Goal: Task Accomplishment & Management: Complete application form

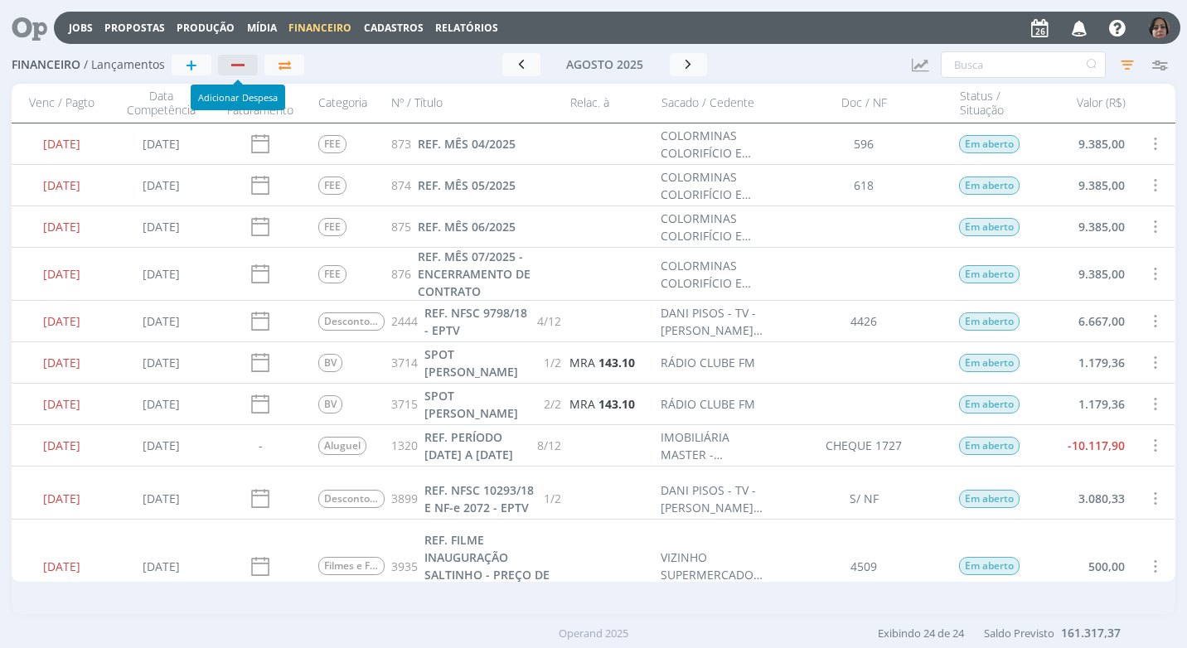
click at [235, 65] on div "button" at bounding box center [237, 65] width 13 height 2
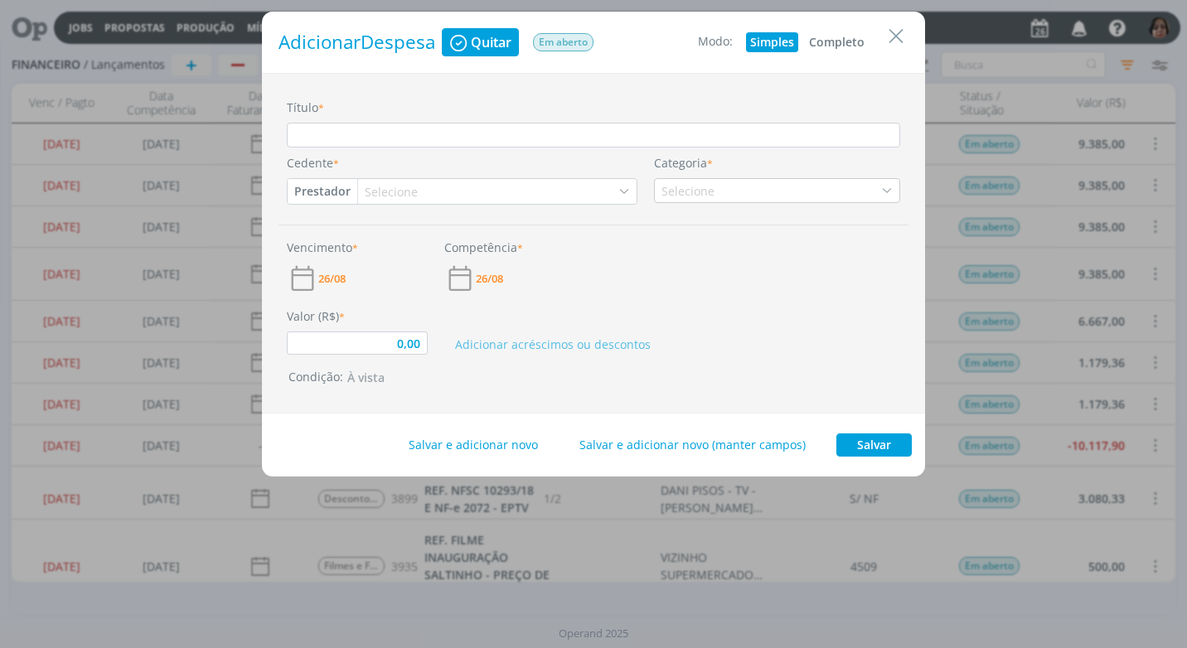
type input "0,00"
click at [904, 31] on icon "Close" at bounding box center [896, 36] width 25 height 25
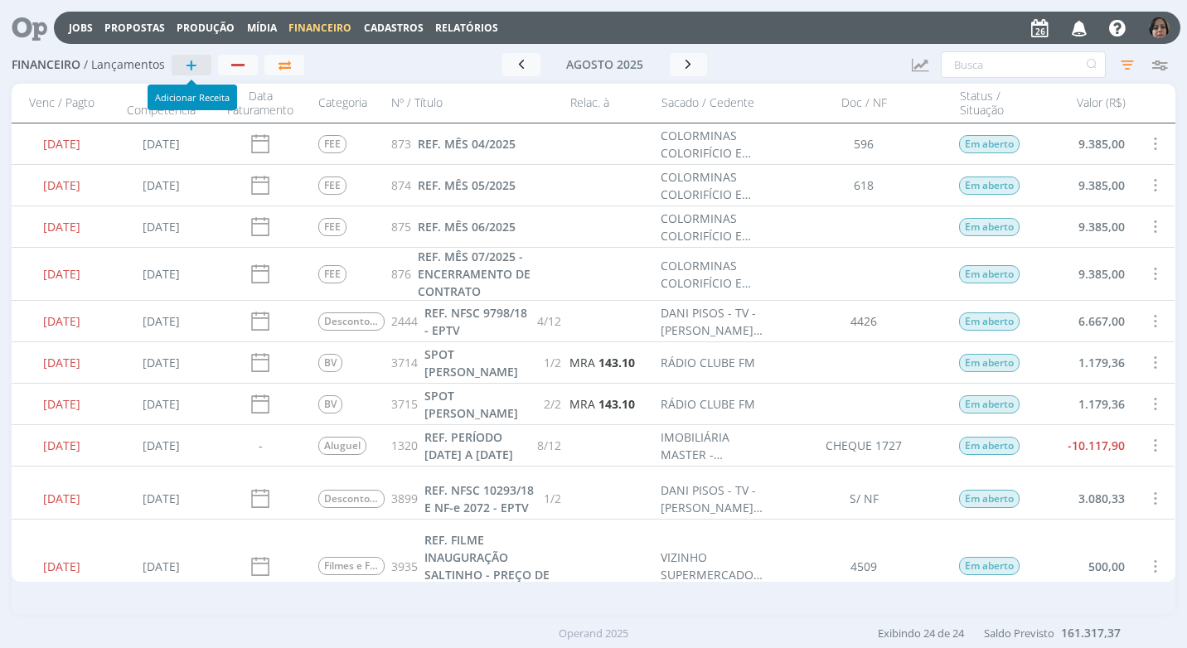
click at [199, 68] on button "+" at bounding box center [192, 65] width 40 height 21
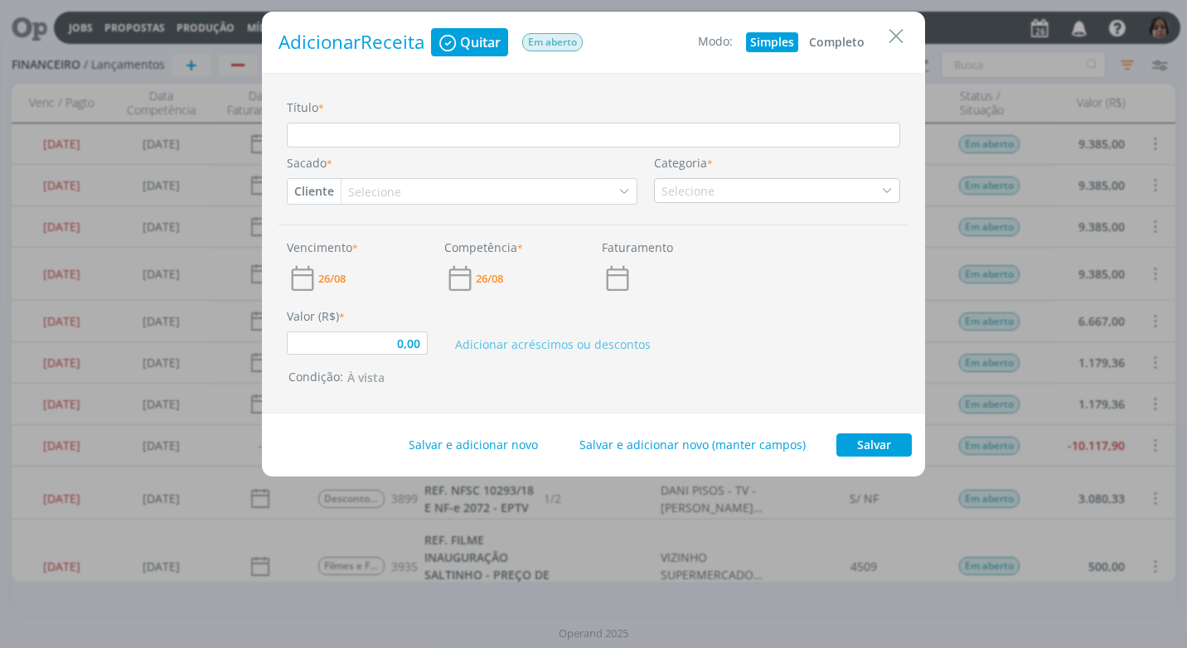
click at [846, 43] on button "Completo" at bounding box center [837, 42] width 64 height 20
type input "0,00"
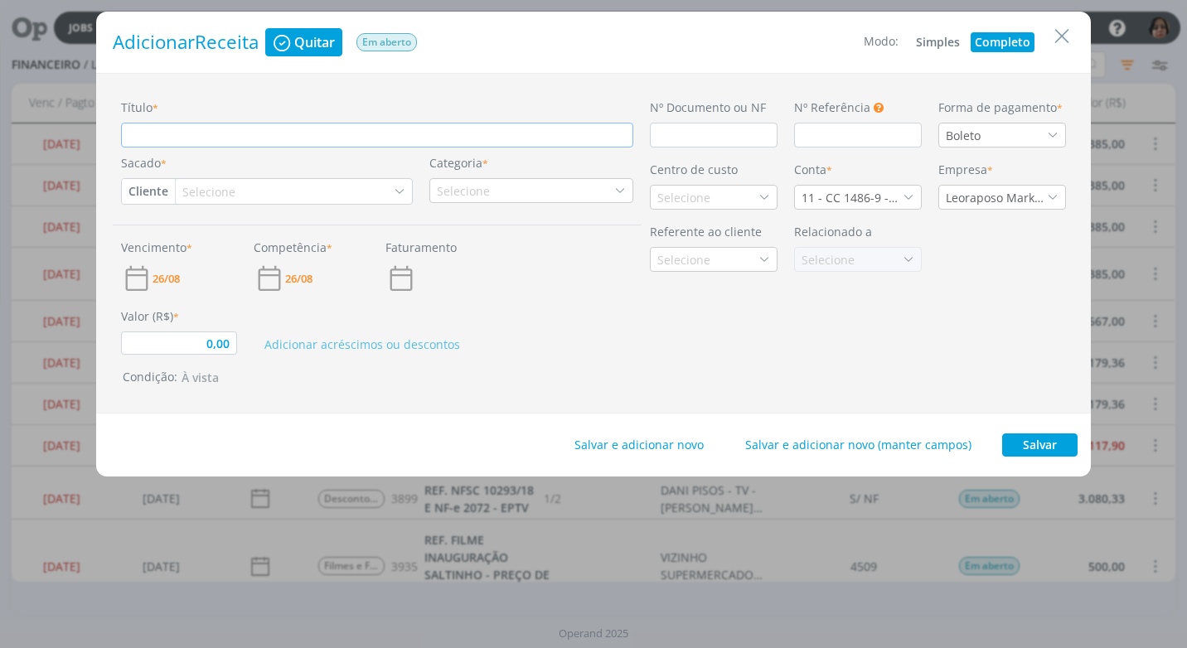
click at [199, 136] on input "Título *" at bounding box center [377, 135] width 512 height 25
type input "R"
type input "0,00"
type input "RE"
type input "0,00"
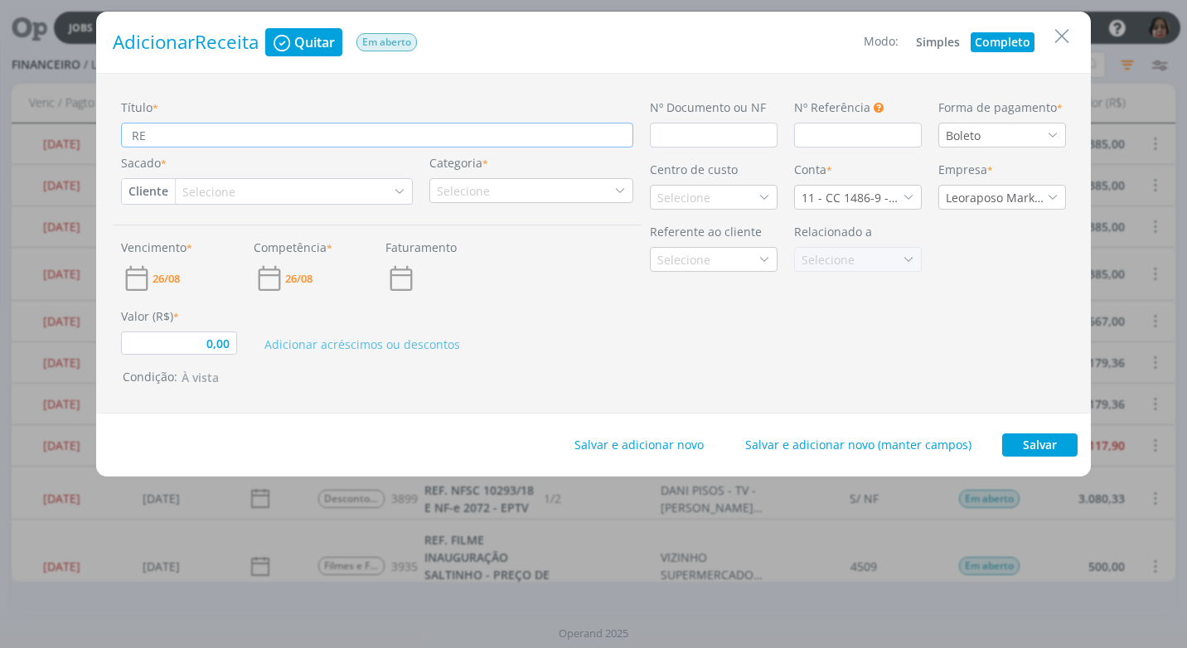
type input "REF"
type input "0,00"
type input "RE"
type input "0,00"
type input "R"
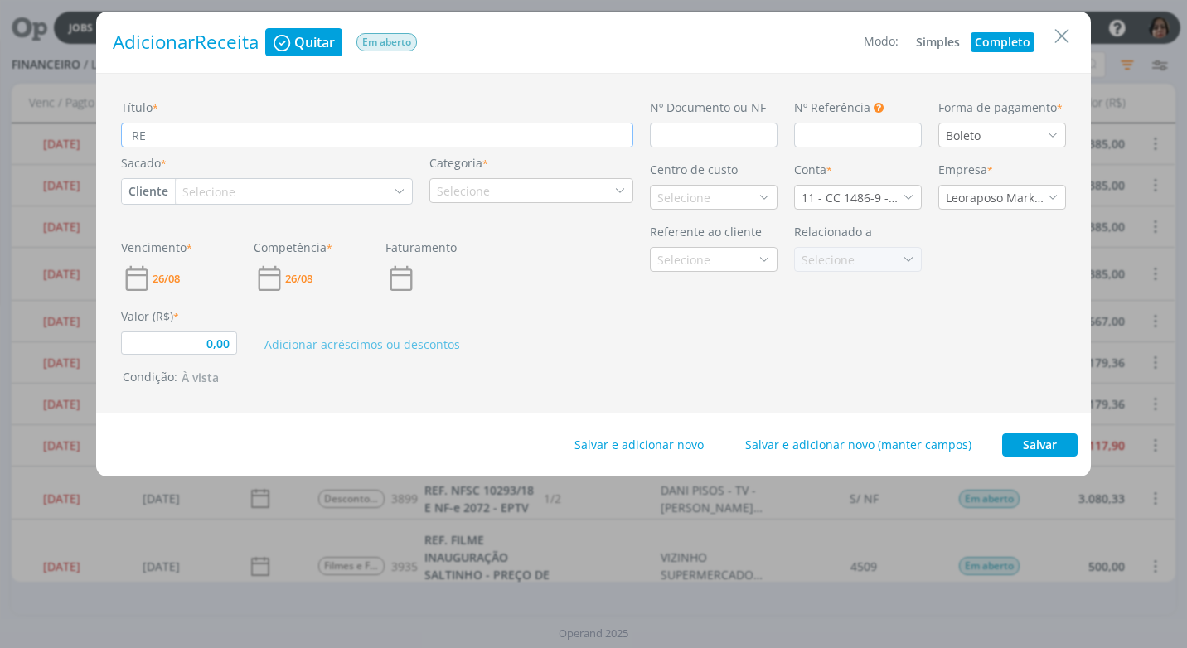
type input "0,00"
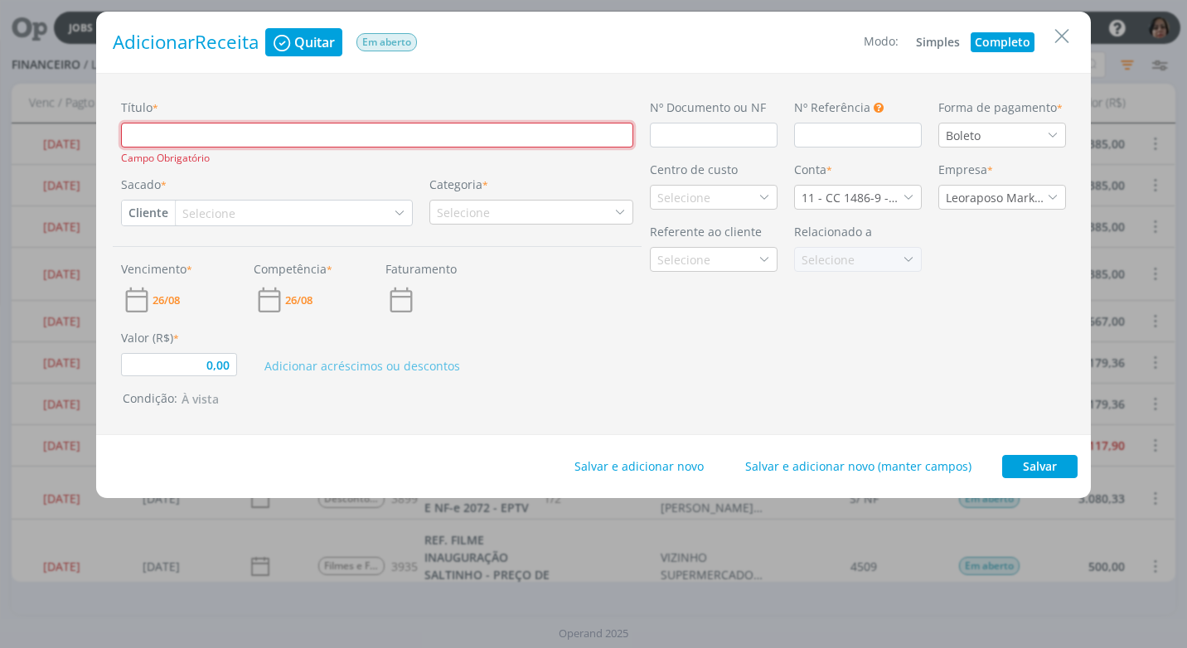
type input "R"
type input "0,00"
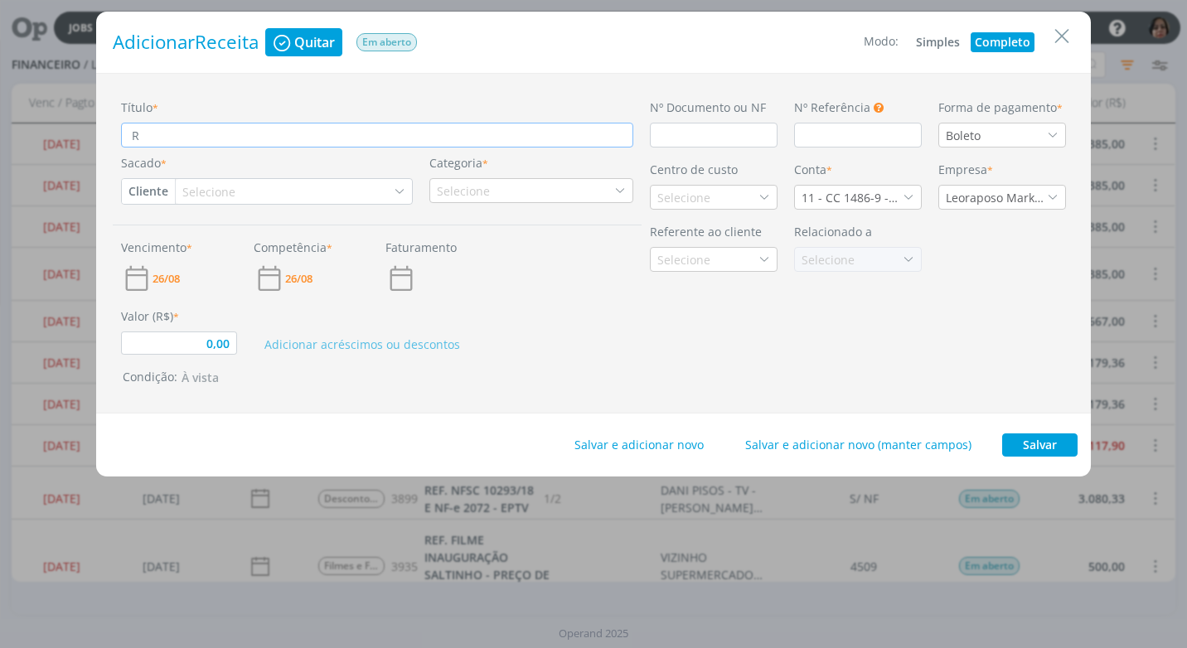
type input "RE"
type input "0,00"
type input "REN"
type input "0,00"
type input "REND"
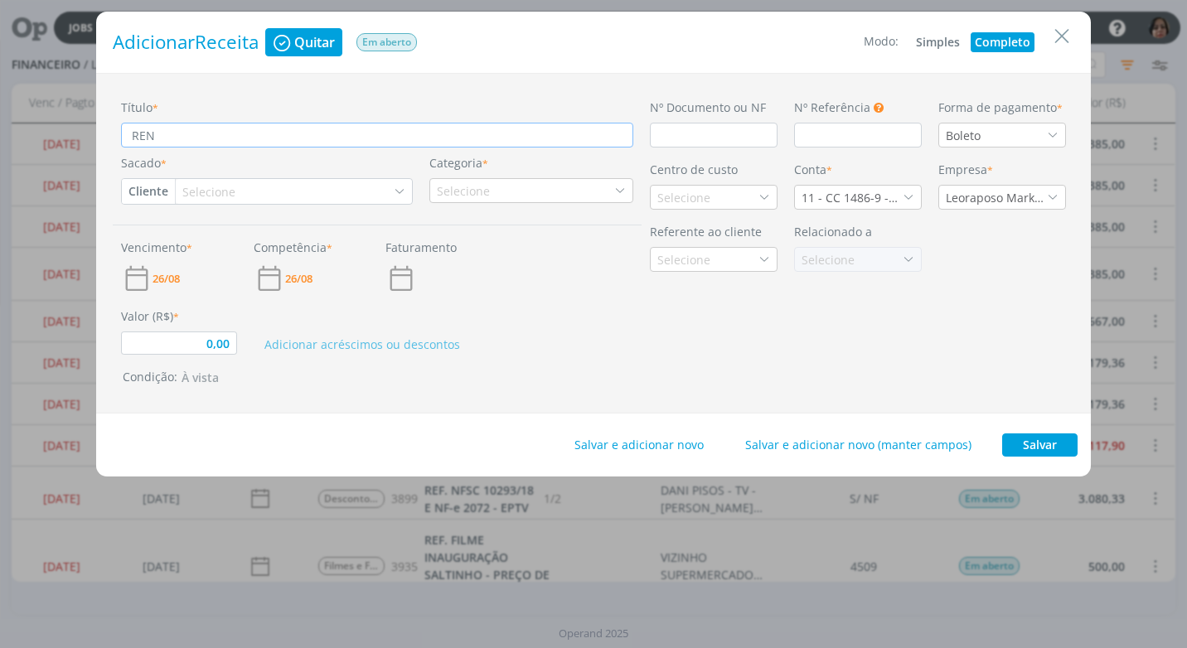
type input "0,00"
type input "REND"
type input "0,00"
type input "REND P"
type input "0,00"
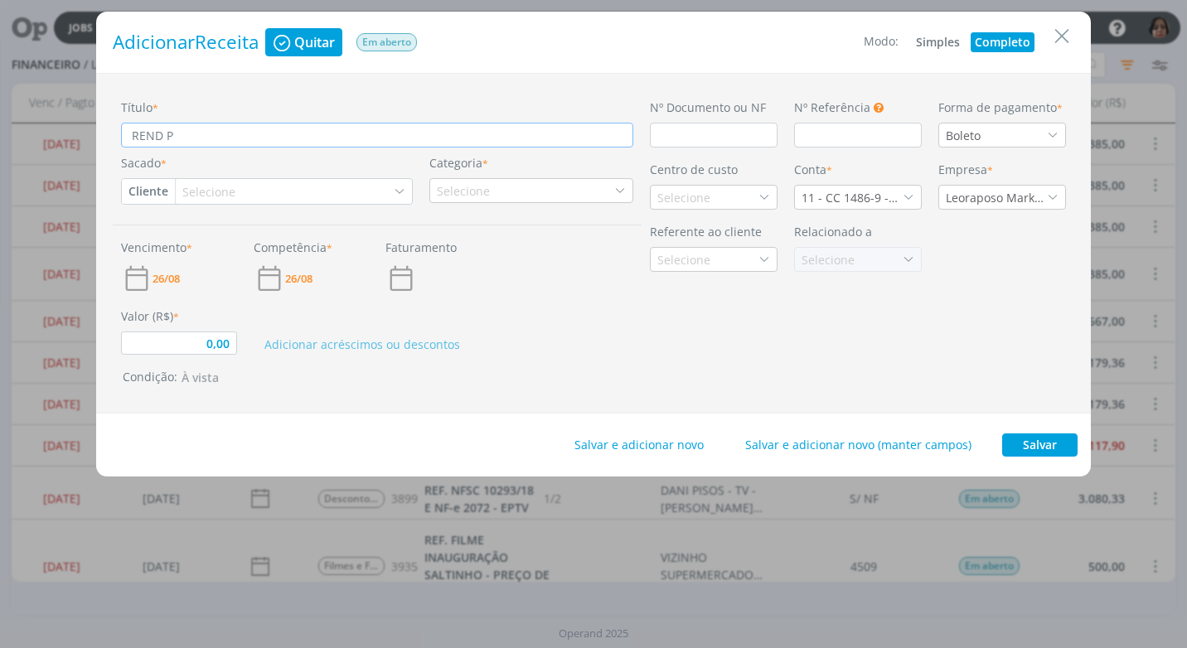
type input "REND PA"
type input "0,00"
type input "REND PAG"
type input "0,00"
type input "REND PAGO"
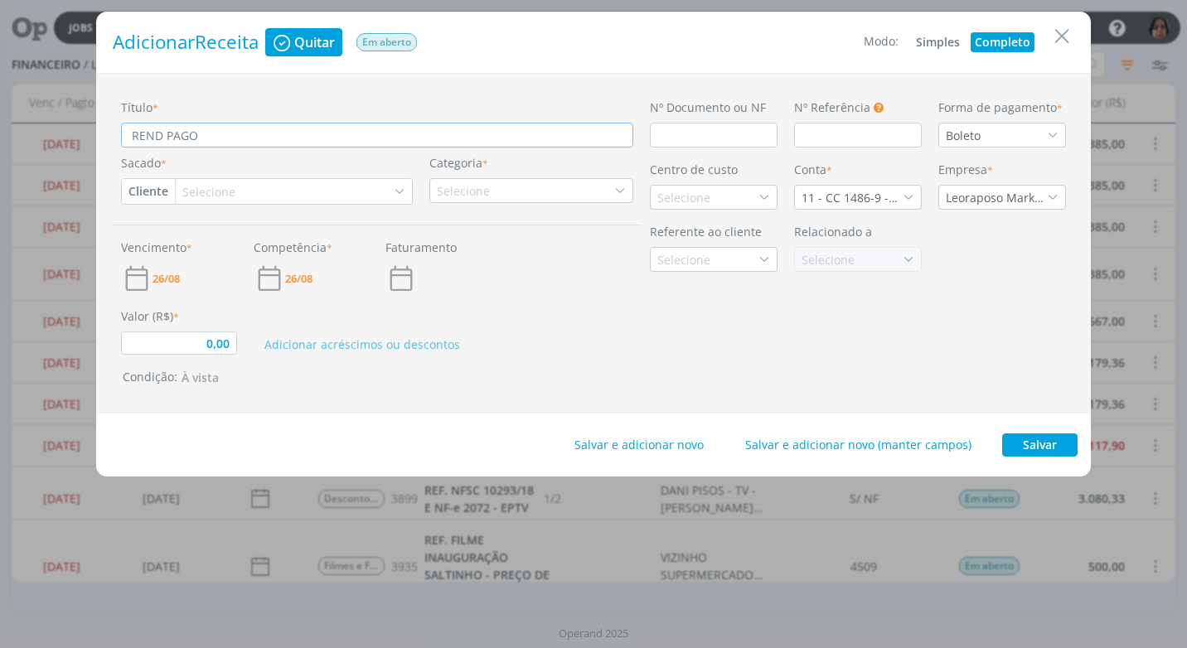
type input "0,00"
type input "REND PAGO"
type input "0,00"
type input "REND PAGO A"
type input "0,00"
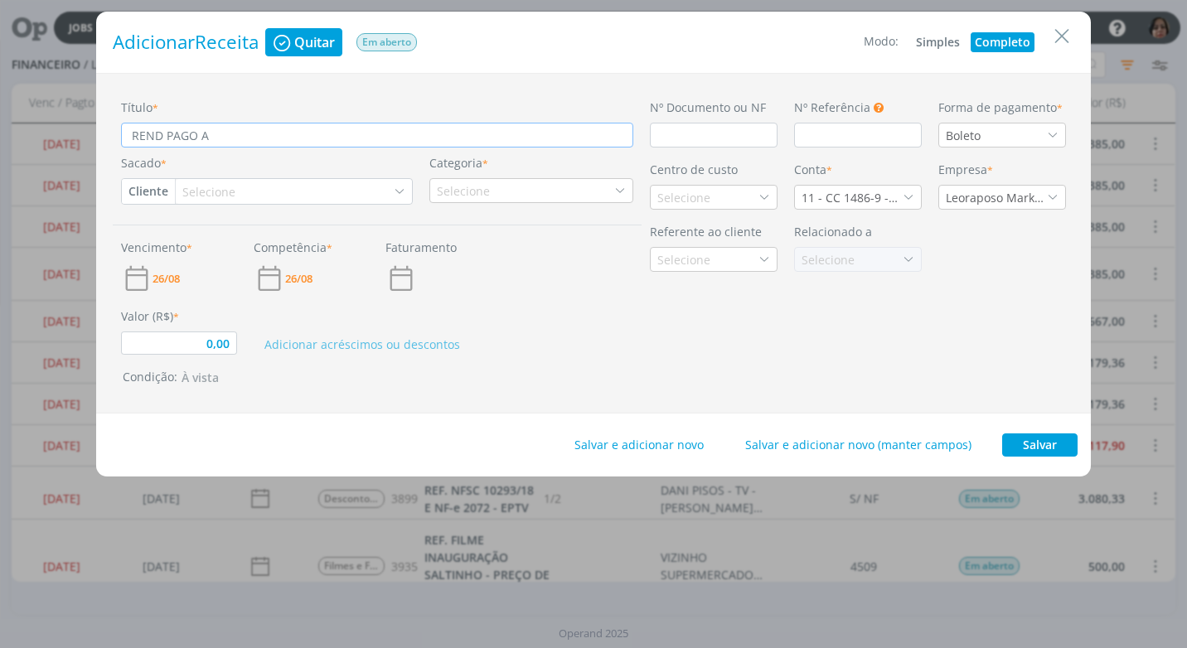
type input "REND PAGO AP"
type input "0,00"
type input "REND PAGO APL"
type input "0,00"
type input "REND PAGO APLI"
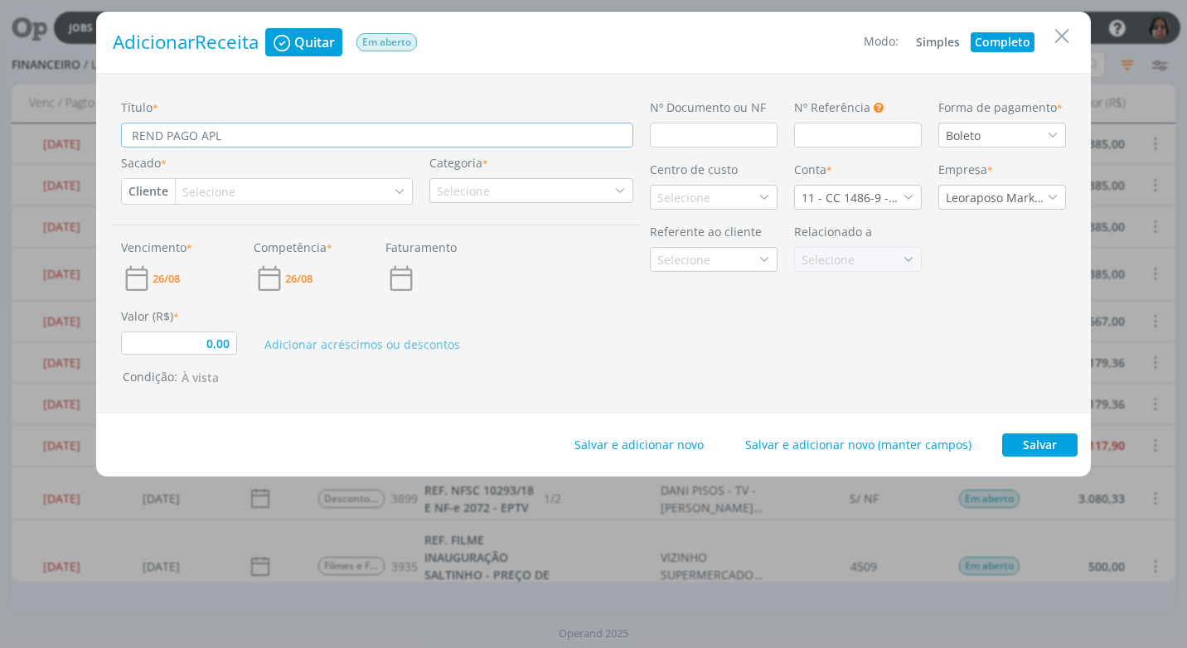
type input "0,00"
type input "REND PAGO APLIC"
type input "0,00"
type input "REND PAGO APLIC"
type input "0,00"
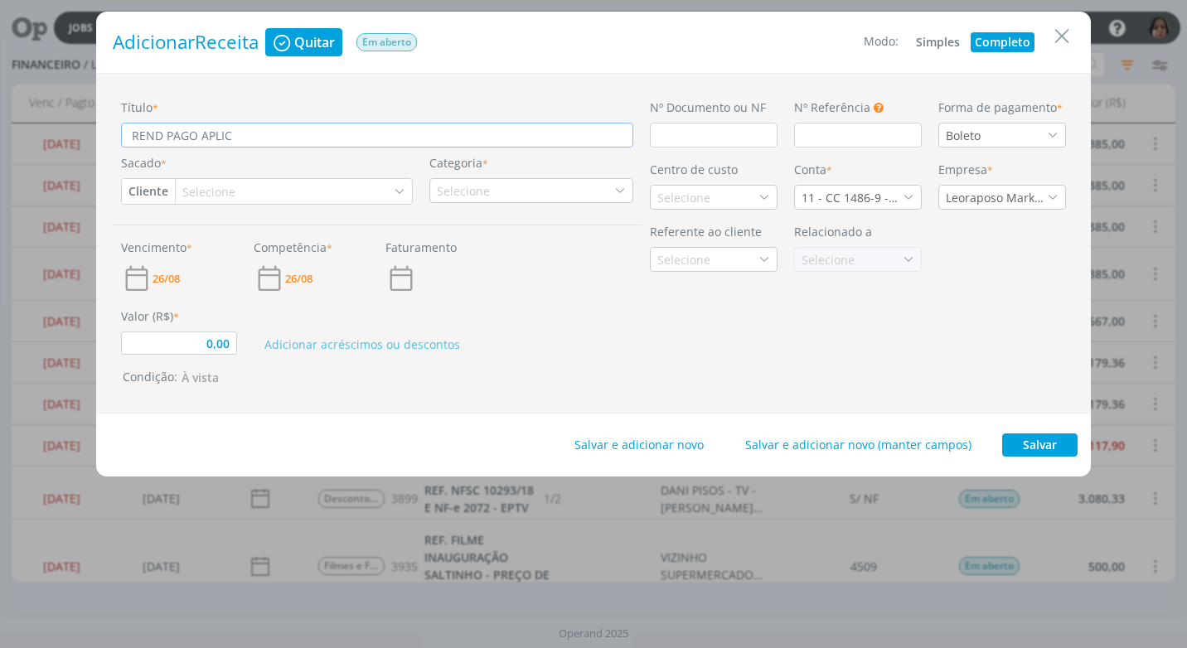
type input "REND PAGO APLIC A"
type input "0,00"
type input "REND PAGO APLIC AU"
type input "0,00"
type input "REND PAGO APLIC AUT"
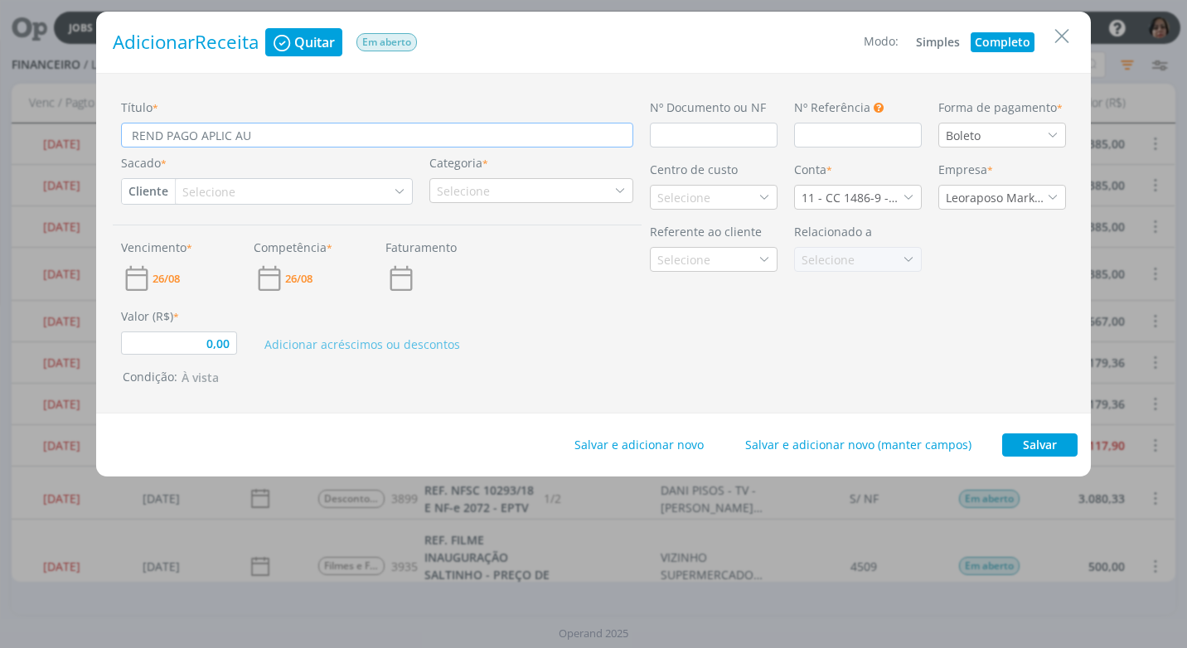
type input "0,00"
type input "REND PAGO APLIC AUT"
type input "0,00"
type input "REND PAGO APLIC AUT A"
type input "0,00"
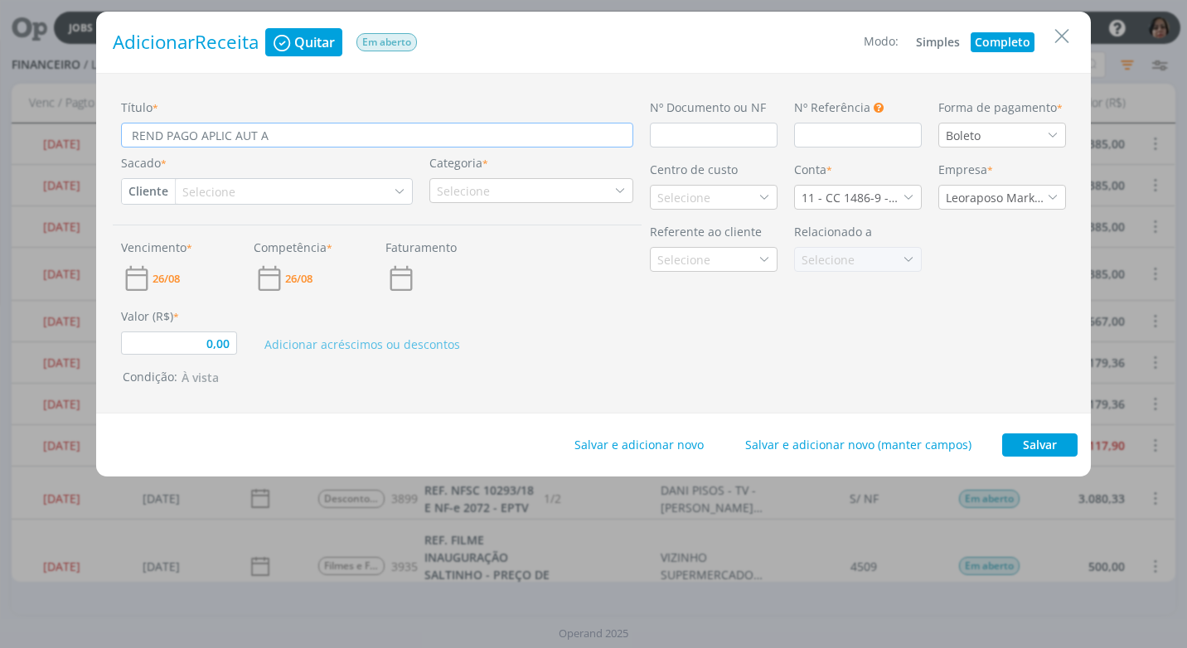
type input "REND PAGO APLIC AUT AP"
type input "0,00"
type input "REND PAGO APLIC AUT APR"
type input "0,00"
type input "REND PAGO APLIC AUT APR"
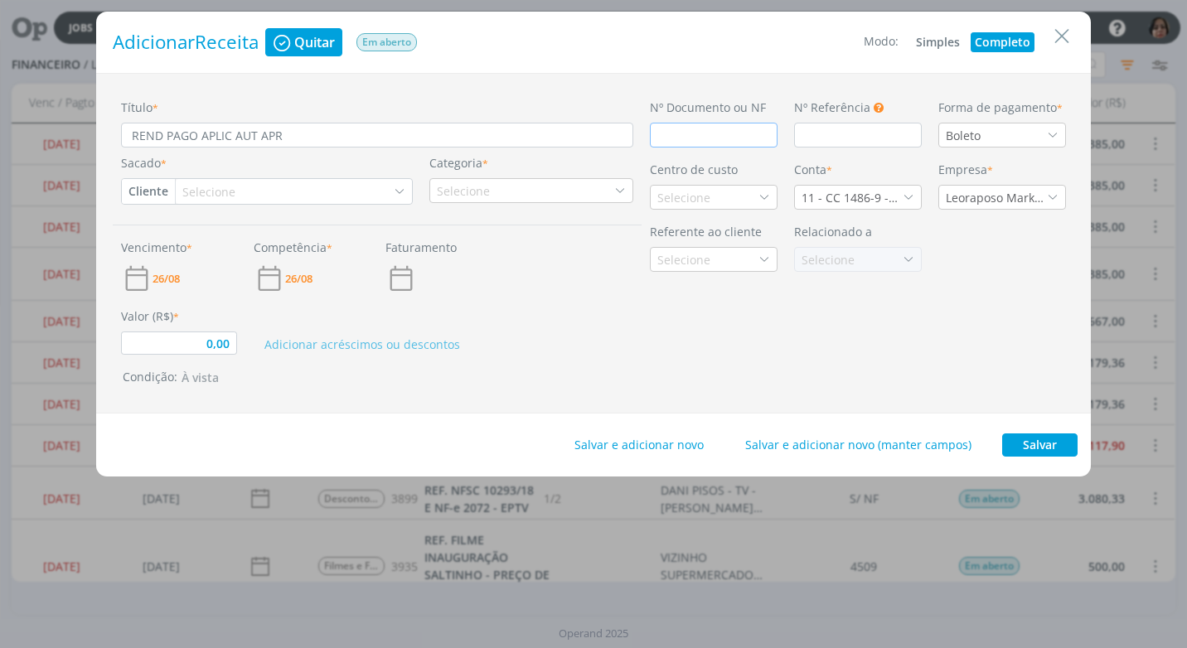
click at [691, 141] on input "dialog" at bounding box center [714, 135] width 128 height 25
type input "C"
type input "0,00"
type input "CR"
type input "0,00"
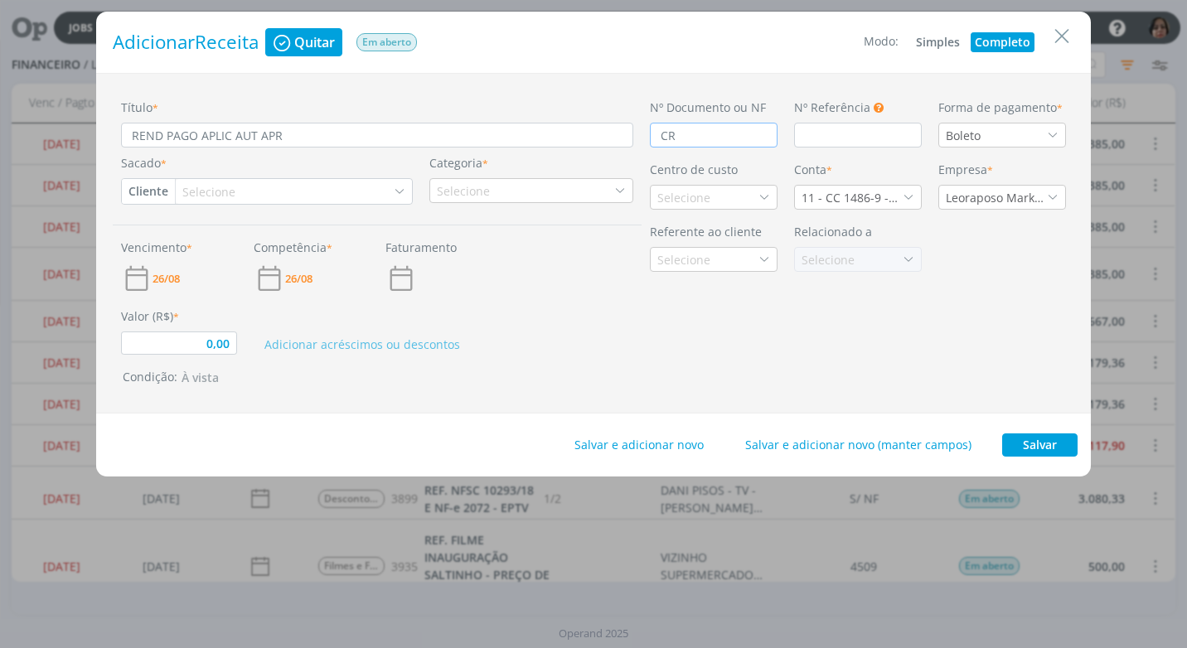
type input "CRÉ"
type input "0,00"
type input "CRÉD"
type input "0,00"
type input "CRÉDI"
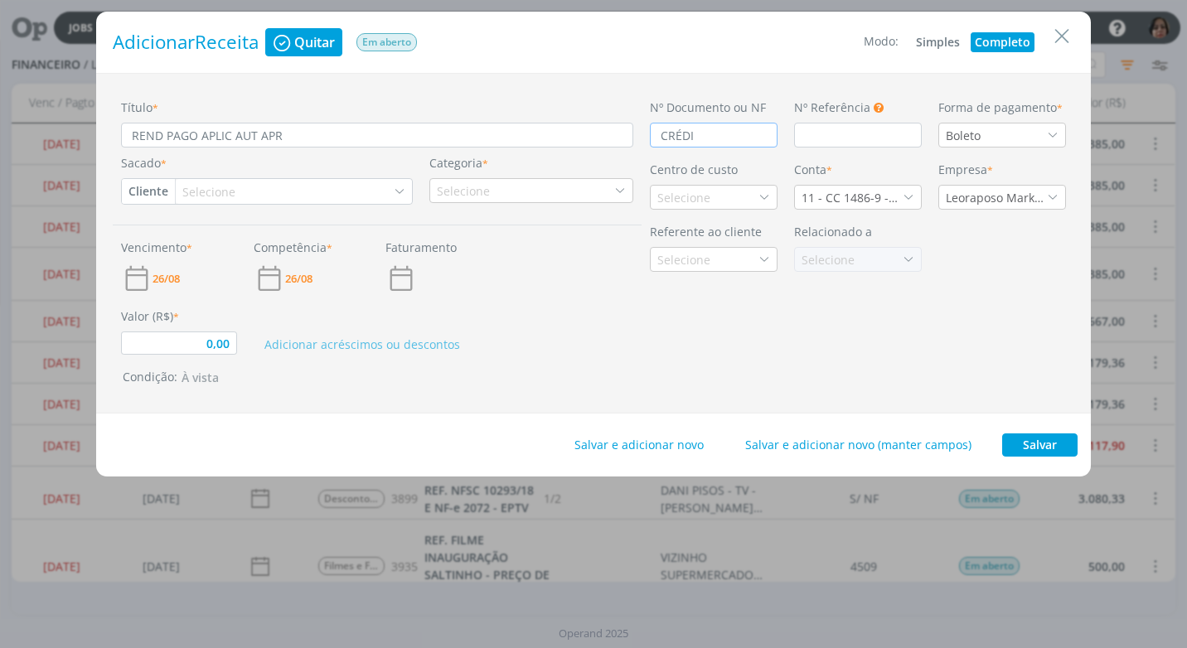
type input "0,00"
type input "CRÉDIT"
type input "0,00"
type input "CRÉDITO"
type input "0,00"
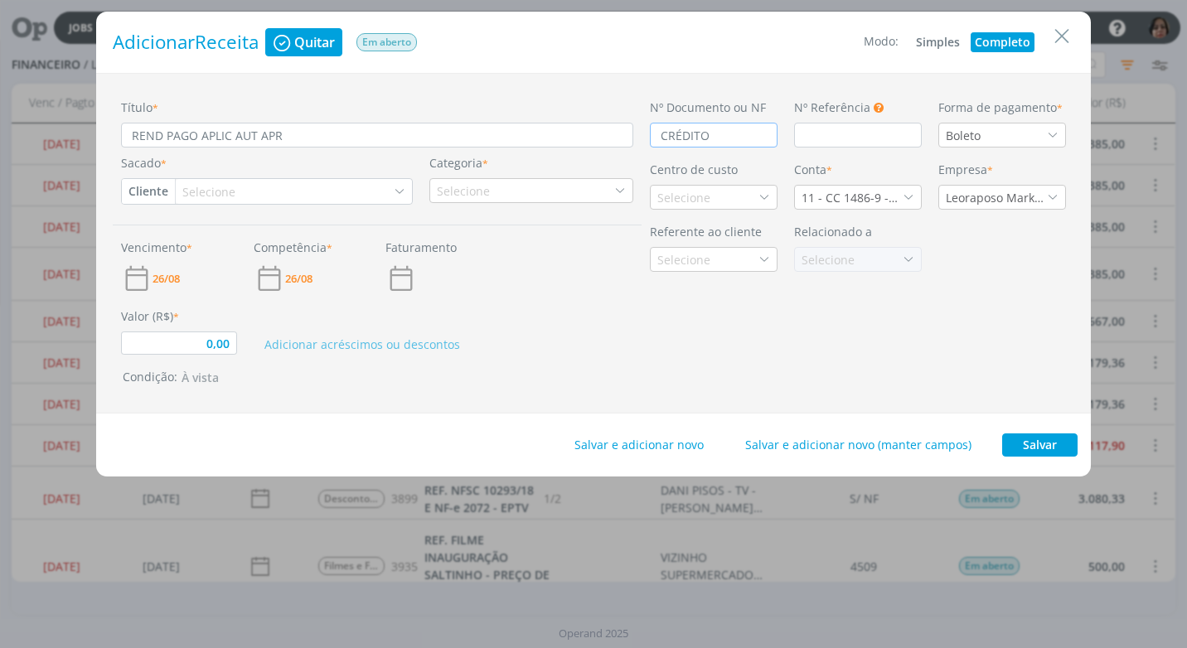
type input "CRÉDITO A"
type input "0,00"
type input "CRÉDITO AU"
type input "0,00"
type input "CRÉDITO AUT"
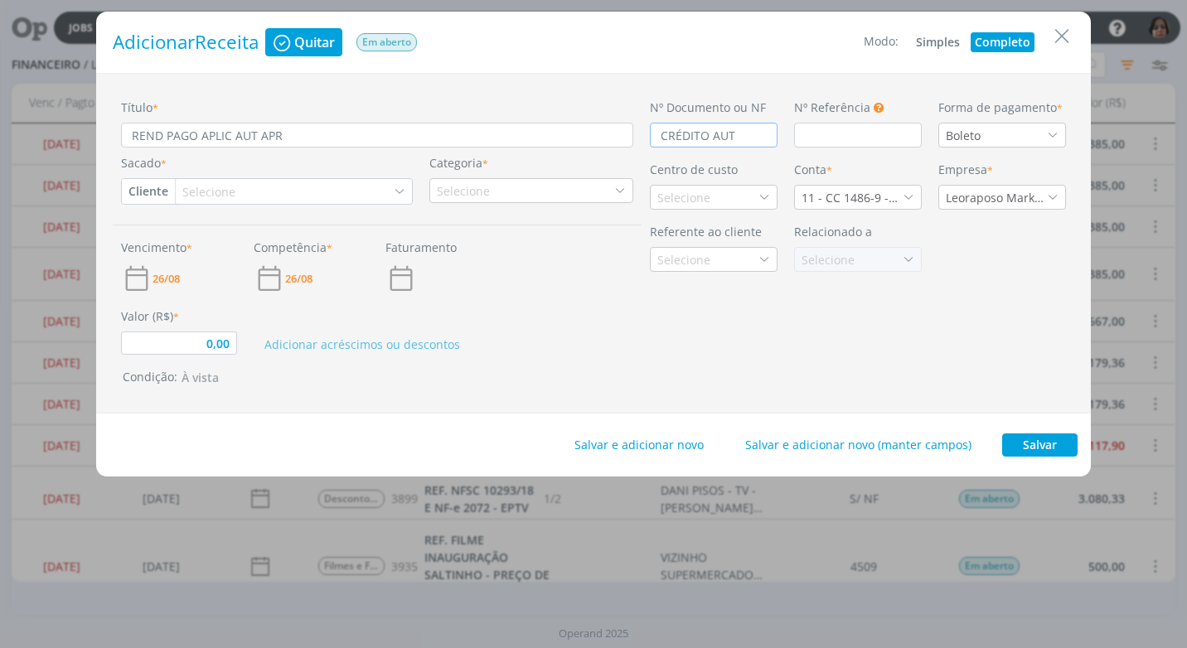
type input "0,00"
type input "CRÉDITO AUTO"
type input "0,00"
type input "CRÉDITO AUTOM"
type input "0,00"
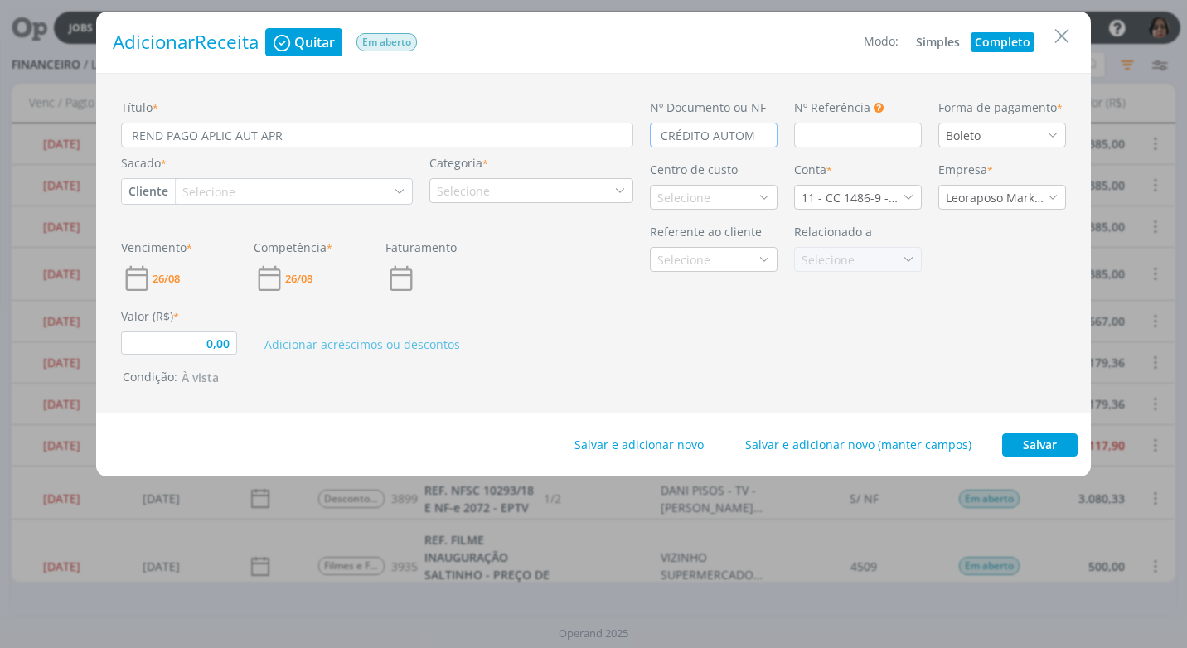
type input "CRÉDITO AUTOMÁ"
type input "0,00"
type input "CRÉDITO AUTOMÁT"
type input "0,00"
type input "CRÉDITO AUTOMÁTI"
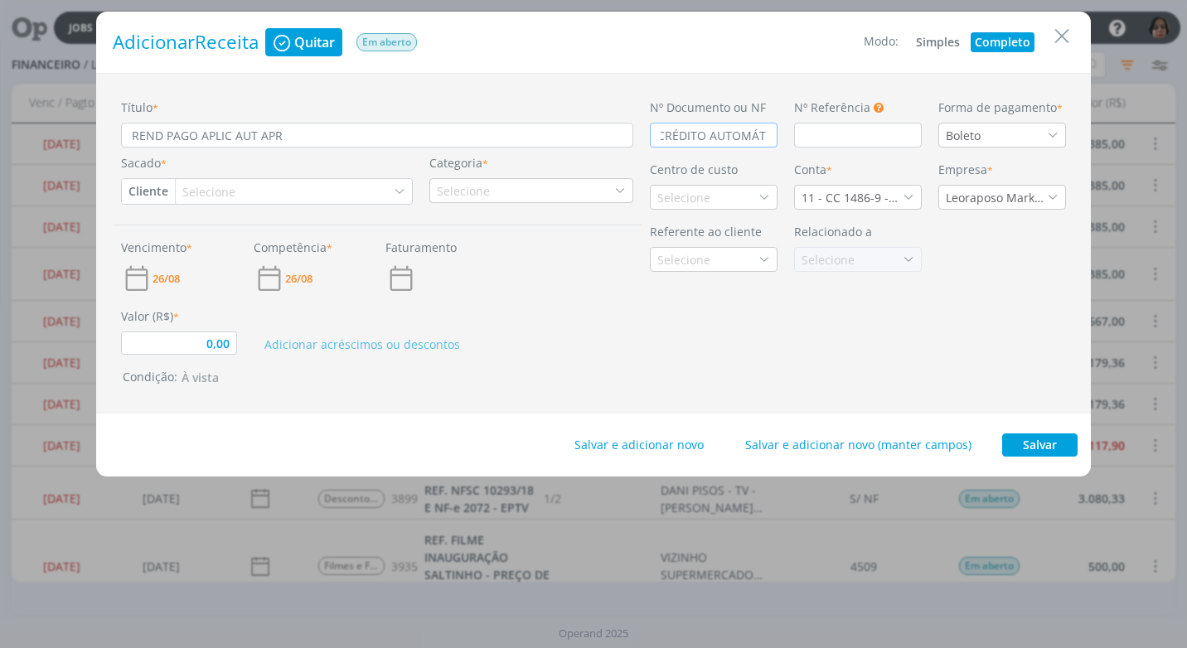
type input "0,00"
type input "CRÉDITO AUTOMÁTIC"
type input "0,00"
type input "CRÉDITO AUTOMÁTICO"
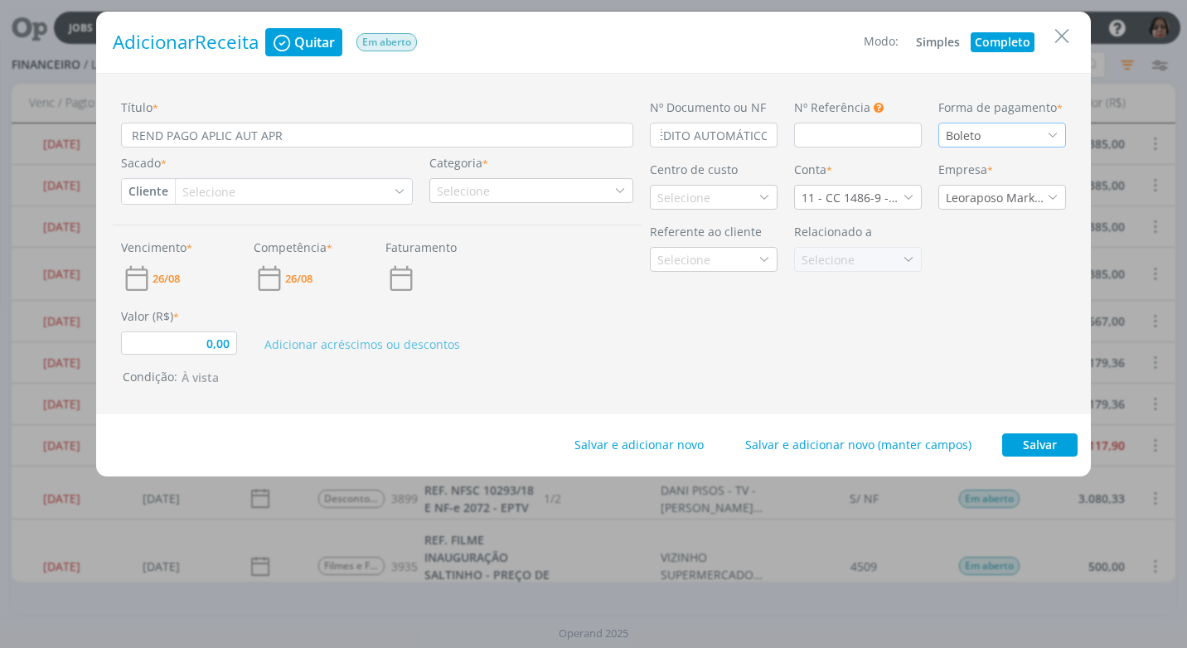
scroll to position [0, 0]
click at [1053, 138] on icon "dialog" at bounding box center [1053, 135] width 12 height 12
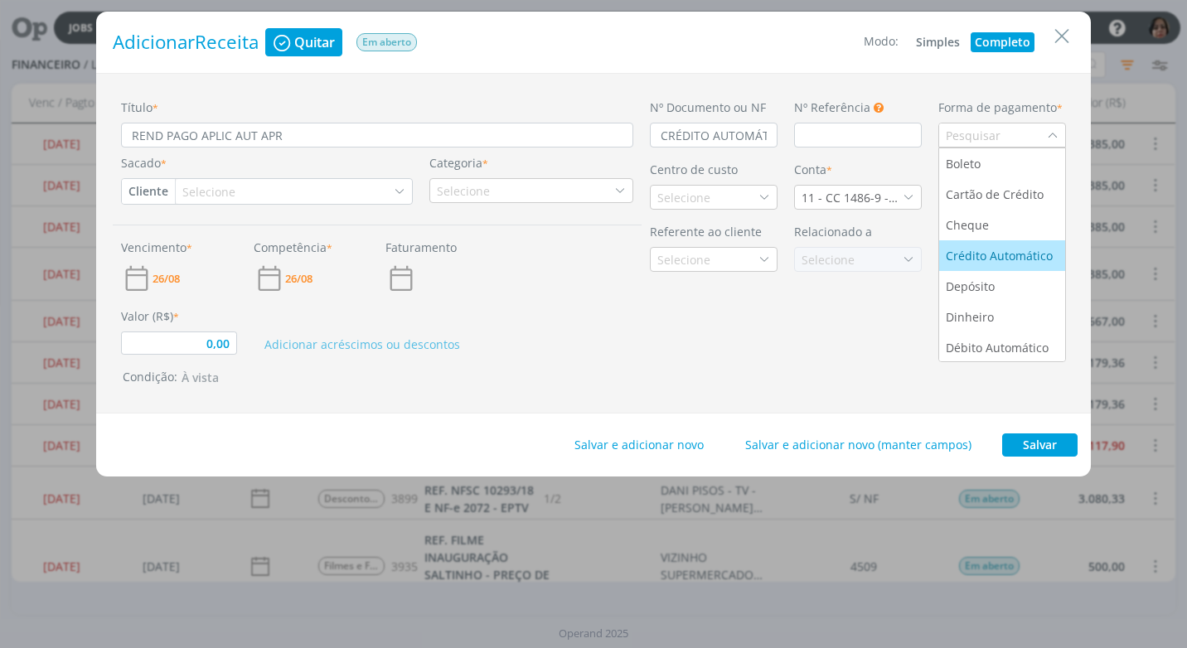
click at [1016, 259] on div "Crédito Automático" at bounding box center [1001, 255] width 110 height 17
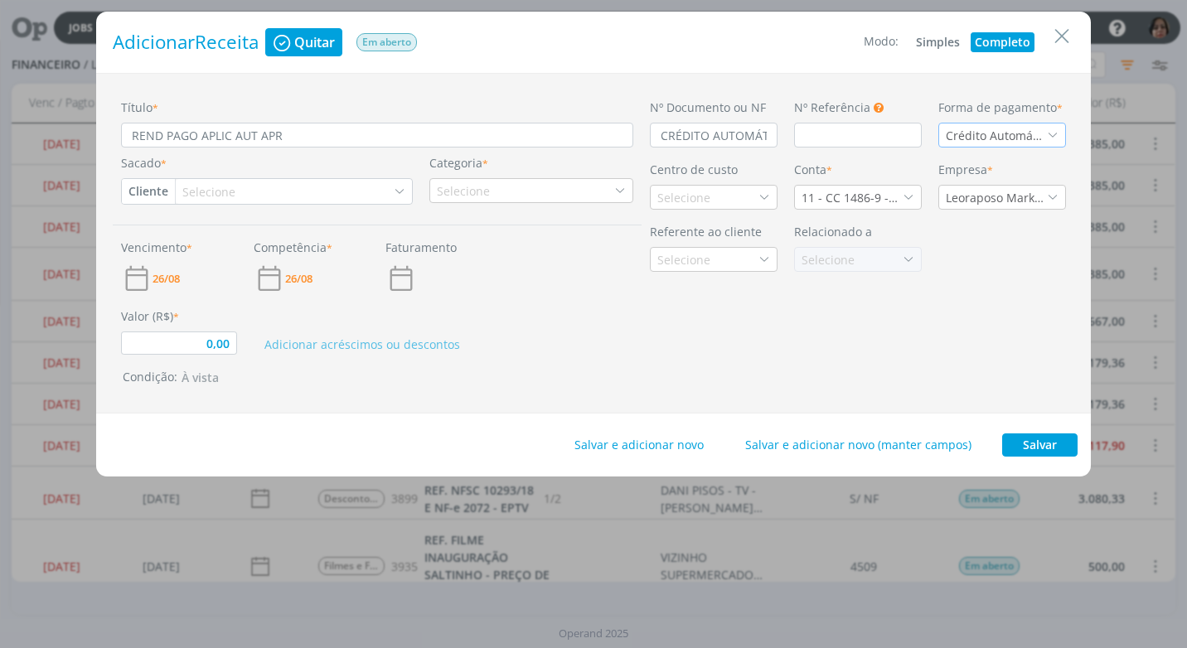
click at [145, 196] on button "Cliente" at bounding box center [148, 191] width 53 height 25
click at [188, 243] on link "Fornecedor" at bounding box center [188, 246] width 131 height 27
type input "0,00"
click at [223, 190] on div "Selecione" at bounding box center [235, 191] width 56 height 17
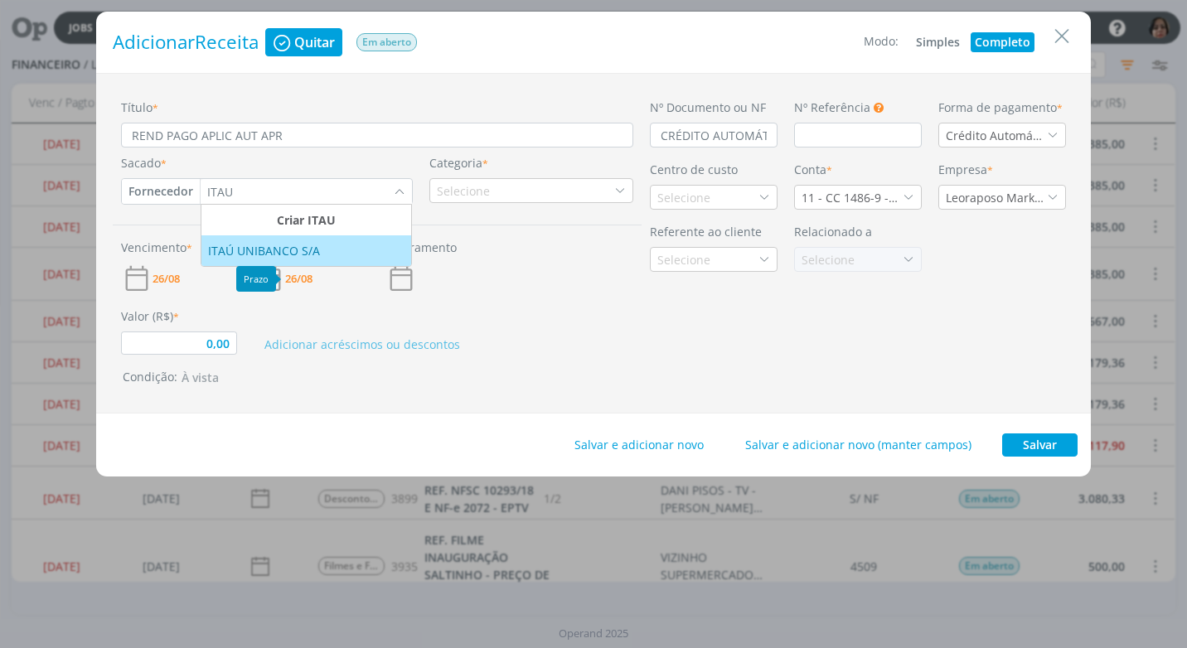
type input "ITAU"
click at [288, 264] on li "ITAÚ UNIBANCO S/A" at bounding box center [306, 250] width 210 height 31
type input "0,00"
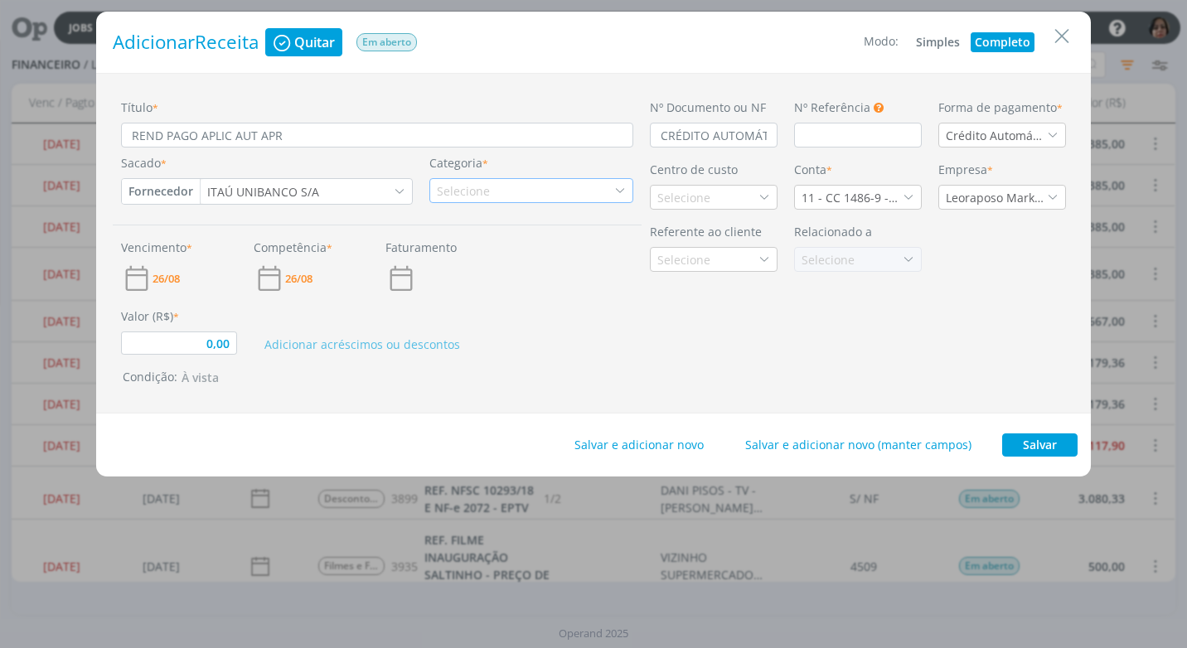
click at [524, 185] on div "Selecione" at bounding box center [531, 190] width 204 height 25
type input "REND"
click at [540, 247] on div "Rendimento Aplicação" at bounding box center [507, 242] width 149 height 17
type input "0,00"
click at [677, 201] on div "Selecione" at bounding box center [685, 197] width 56 height 17
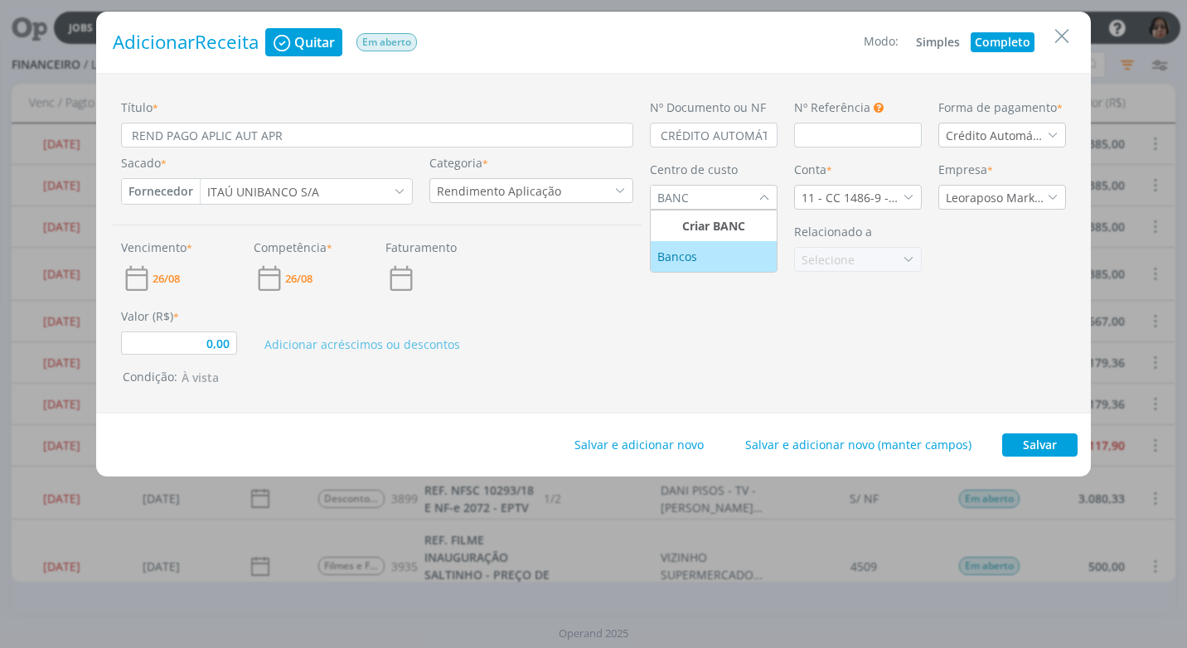
type input "BANC"
click at [660, 262] on div "Bancos" at bounding box center [678, 256] width 43 height 17
click at [905, 196] on icon "dialog" at bounding box center [909, 198] width 12 height 12
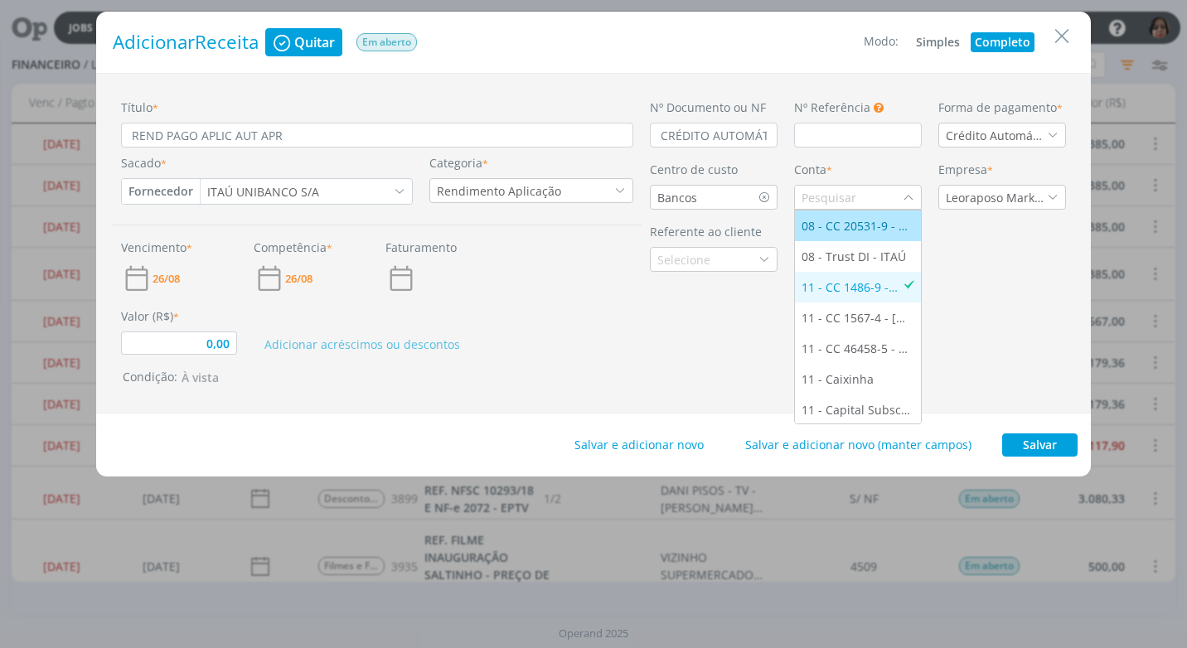
click at [879, 225] on div "08 - CC 20531-9 - ITAÚ" at bounding box center [858, 225] width 113 height 17
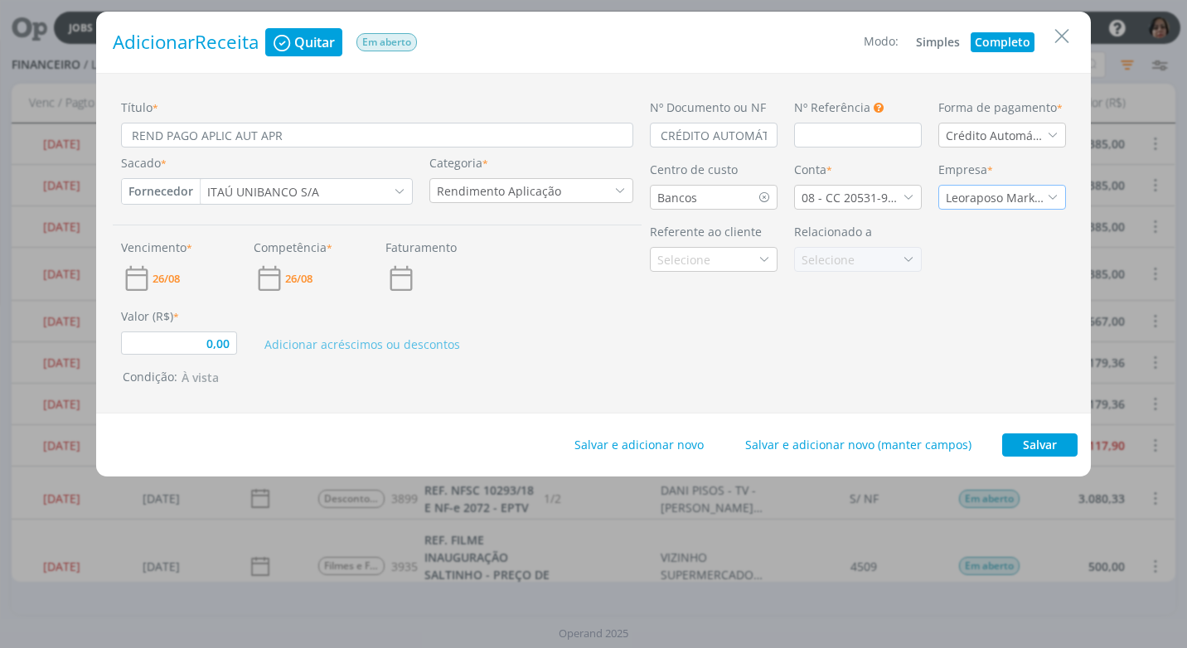
click at [1050, 194] on icon "dialog" at bounding box center [1053, 198] width 12 height 12
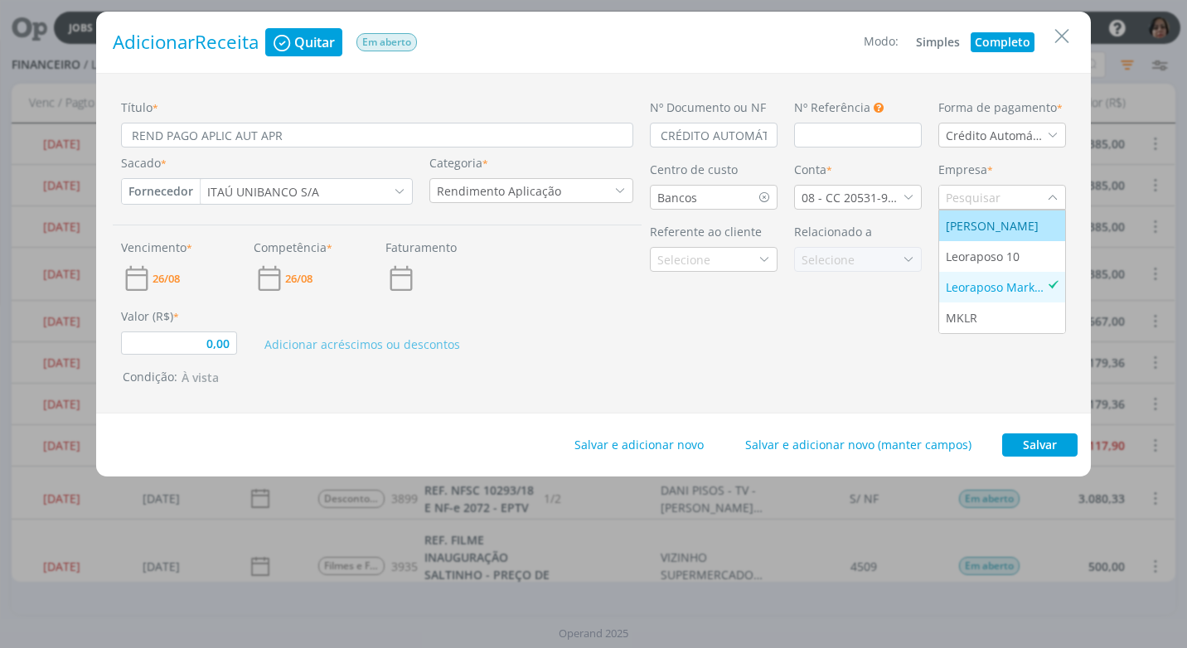
click at [1027, 217] on div "Leonardo Carvalho Raposo de Almeida" at bounding box center [994, 225] width 96 height 17
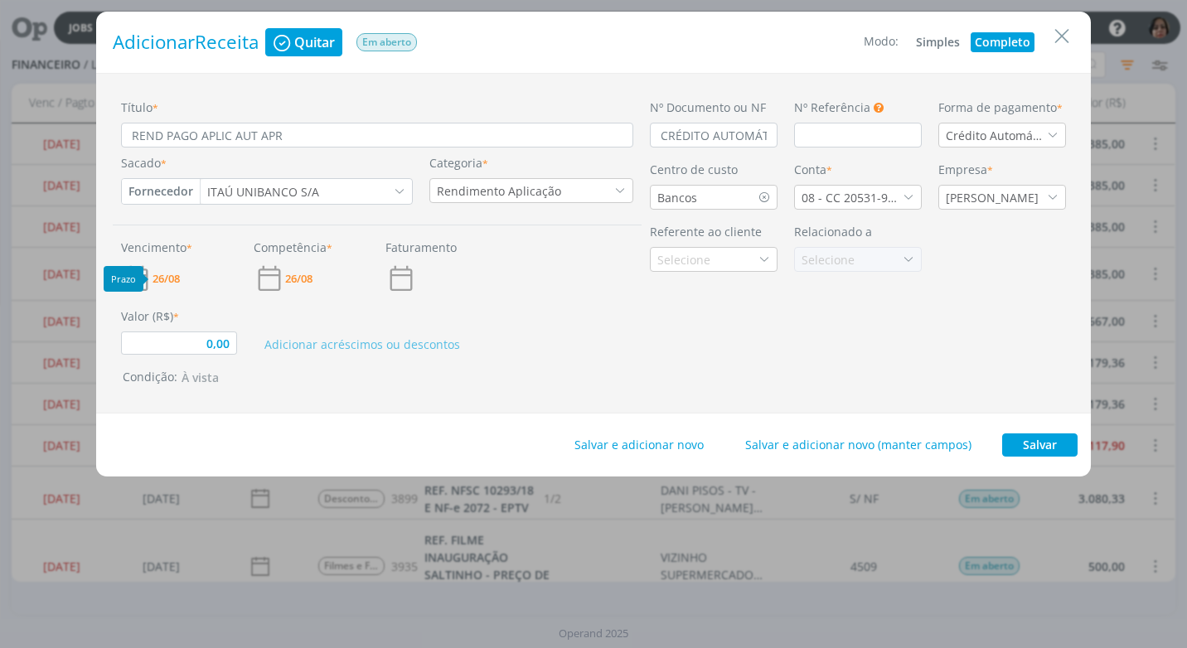
click at [158, 281] on span "26/08" at bounding box center [166, 279] width 27 height 11
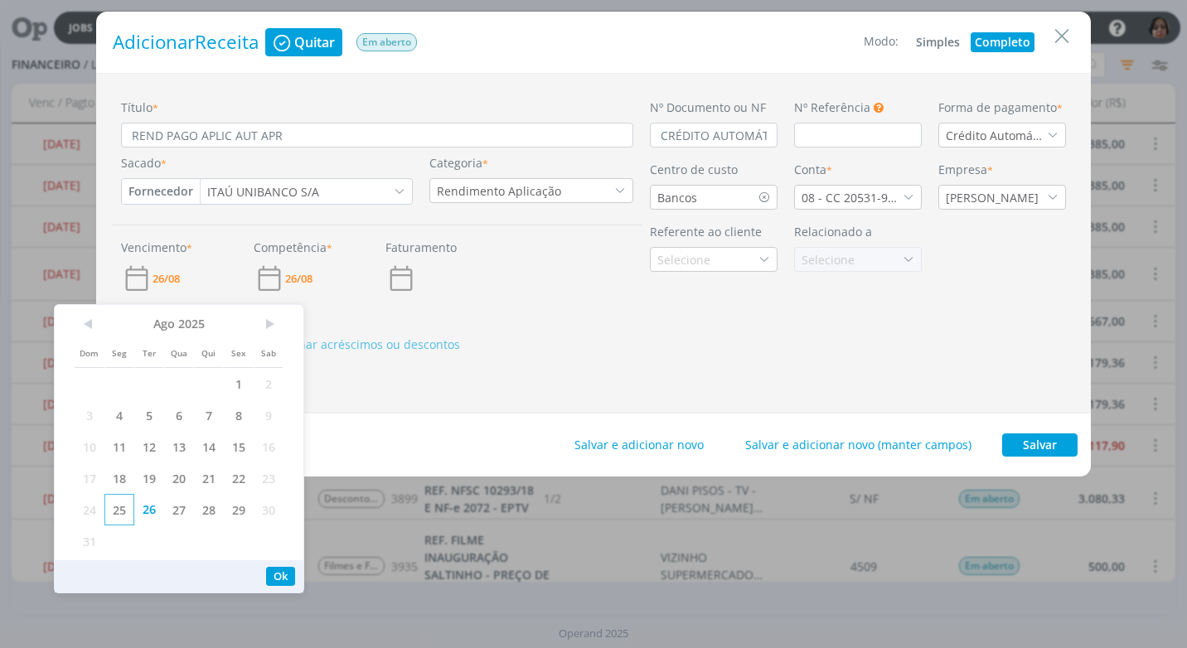
click at [120, 506] on span "25" at bounding box center [119, 510] width 30 height 32
click at [278, 568] on button "Ok" at bounding box center [280, 576] width 29 height 19
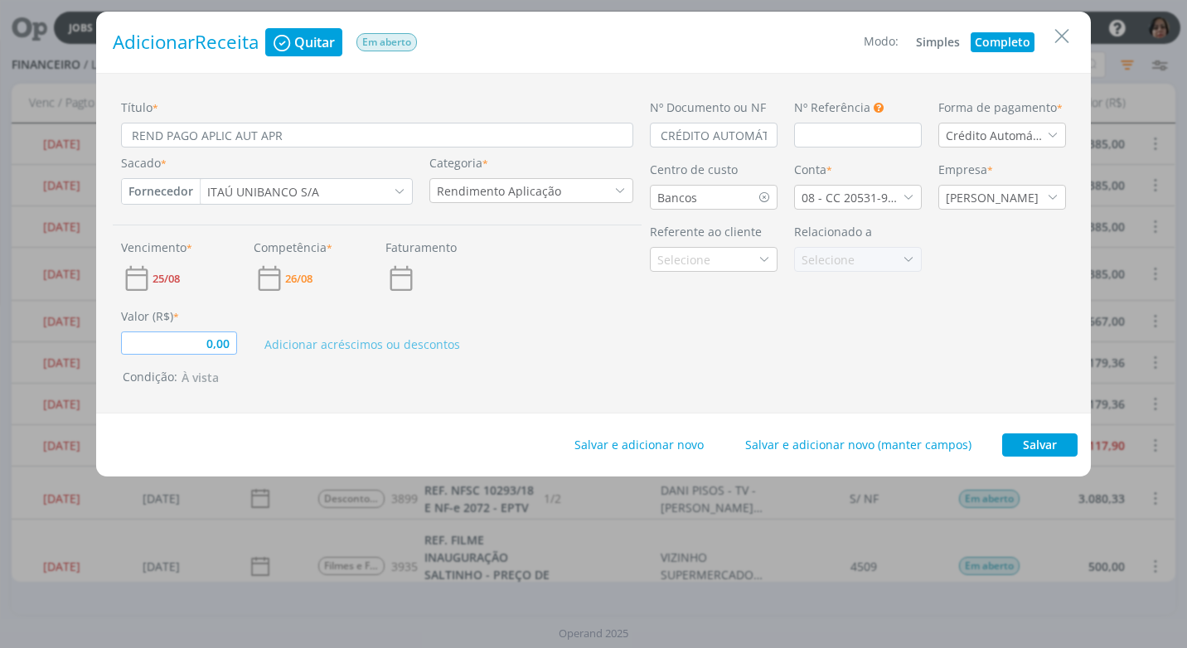
click at [215, 351] on input "0,00" at bounding box center [179, 343] width 116 height 23
click at [584, 419] on div "Salvar e adicionar novo Salvar e adicionar novo (manter campos) Salvar" at bounding box center [593, 445] width 995 height 63
click at [1040, 444] on button "Salvar" at bounding box center [1039, 445] width 75 height 23
type input "0,09"
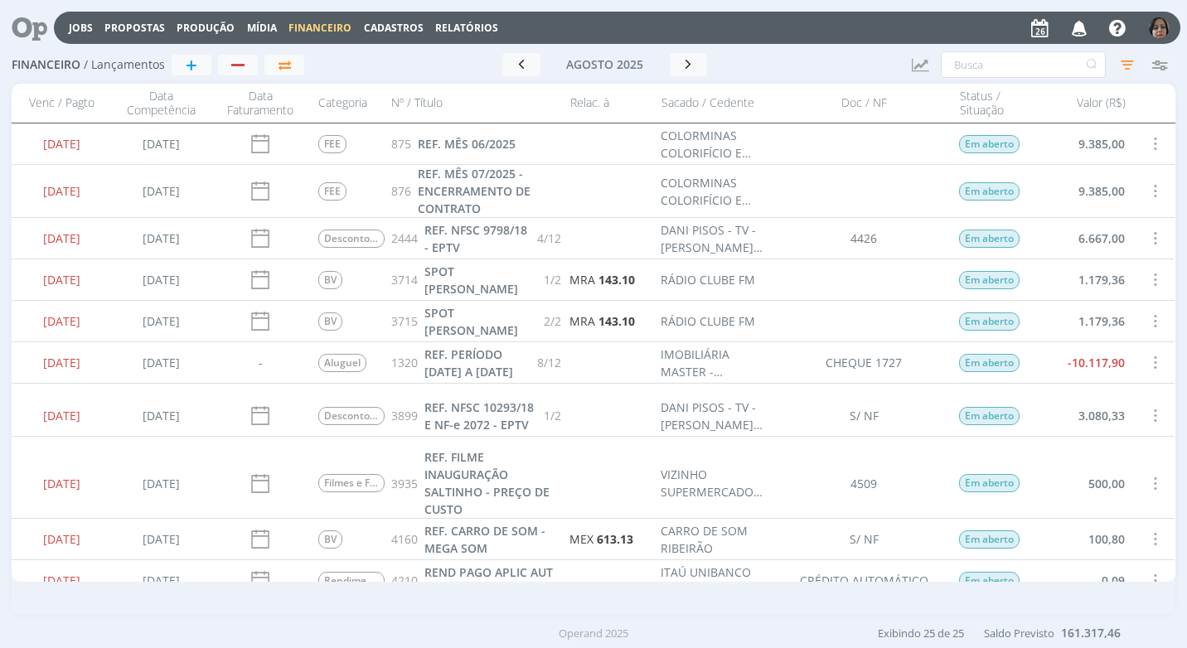
scroll to position [249, 0]
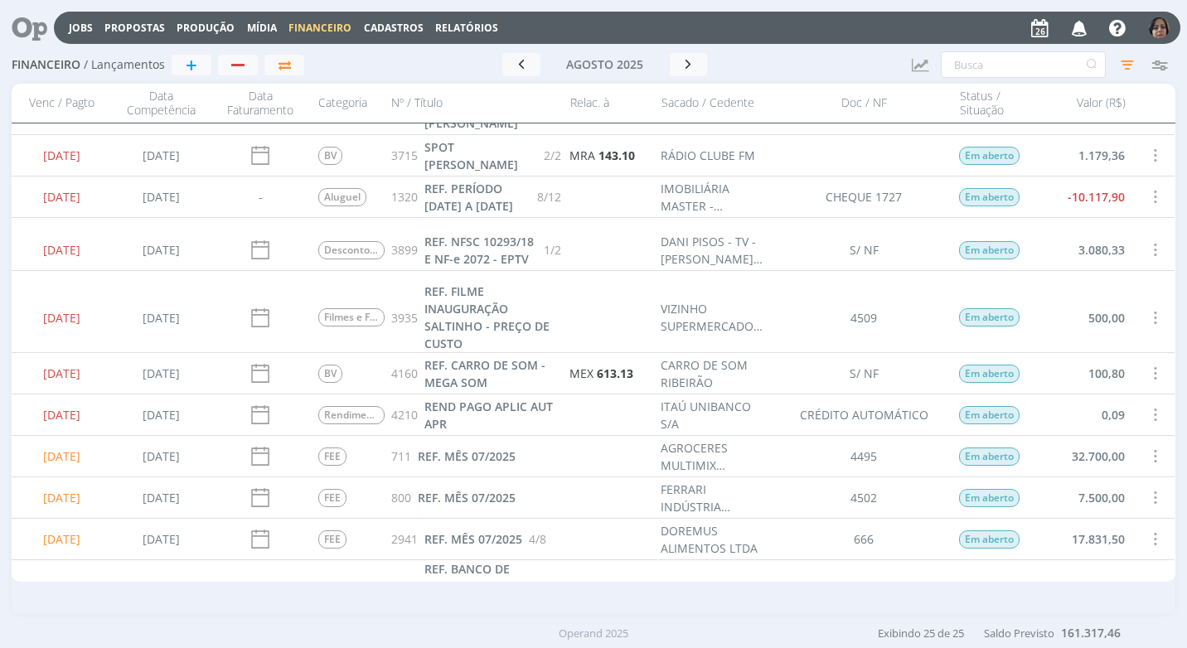
click at [1146, 404] on span at bounding box center [1155, 415] width 18 height 22
click at [1047, 422] on div "Quitar" at bounding box center [1100, 429] width 164 height 24
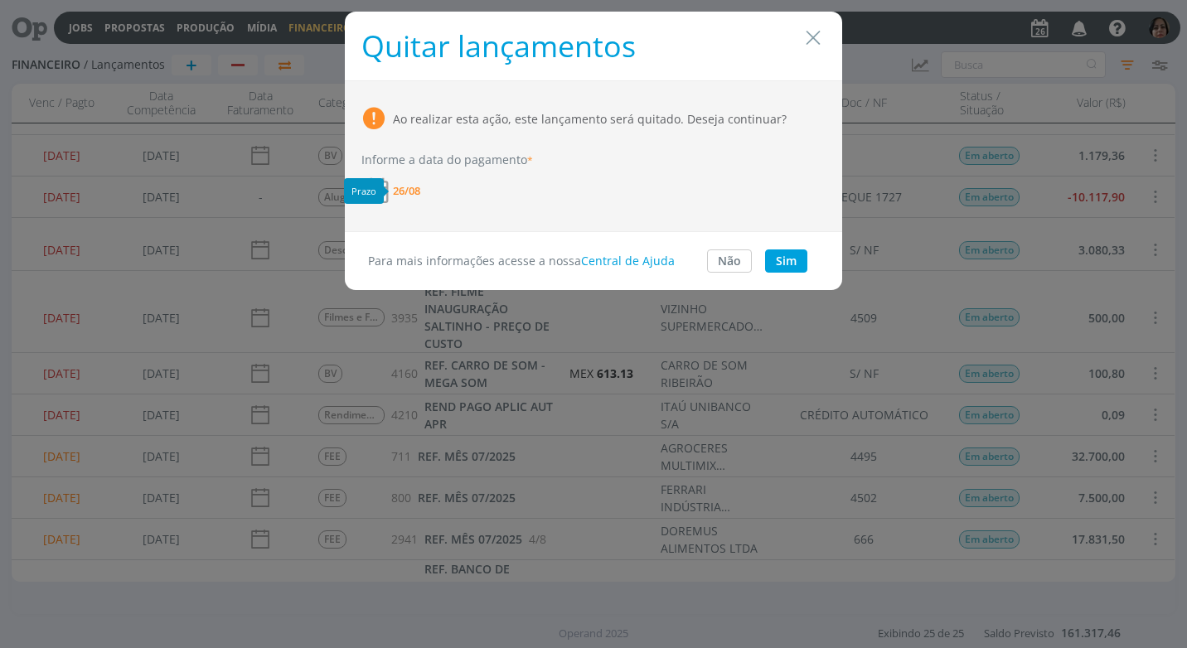
click at [409, 189] on span "26/08" at bounding box center [406, 191] width 27 height 11
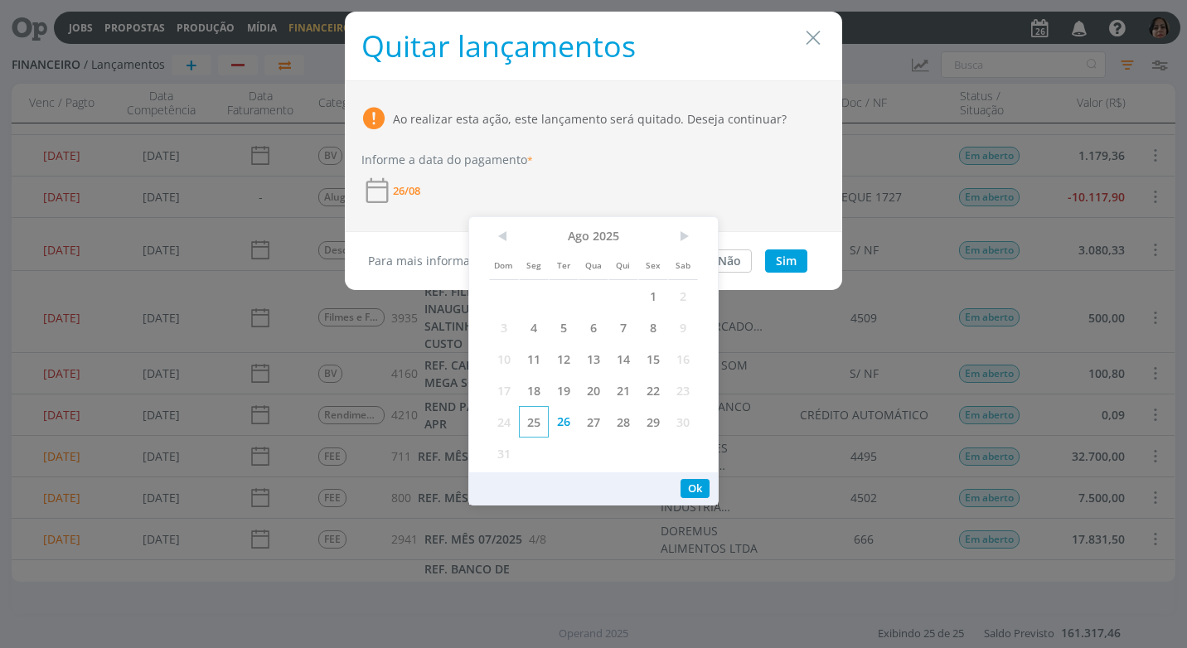
click at [539, 419] on span "25" at bounding box center [534, 422] width 30 height 32
click at [697, 491] on button "Ok" at bounding box center [695, 488] width 29 height 19
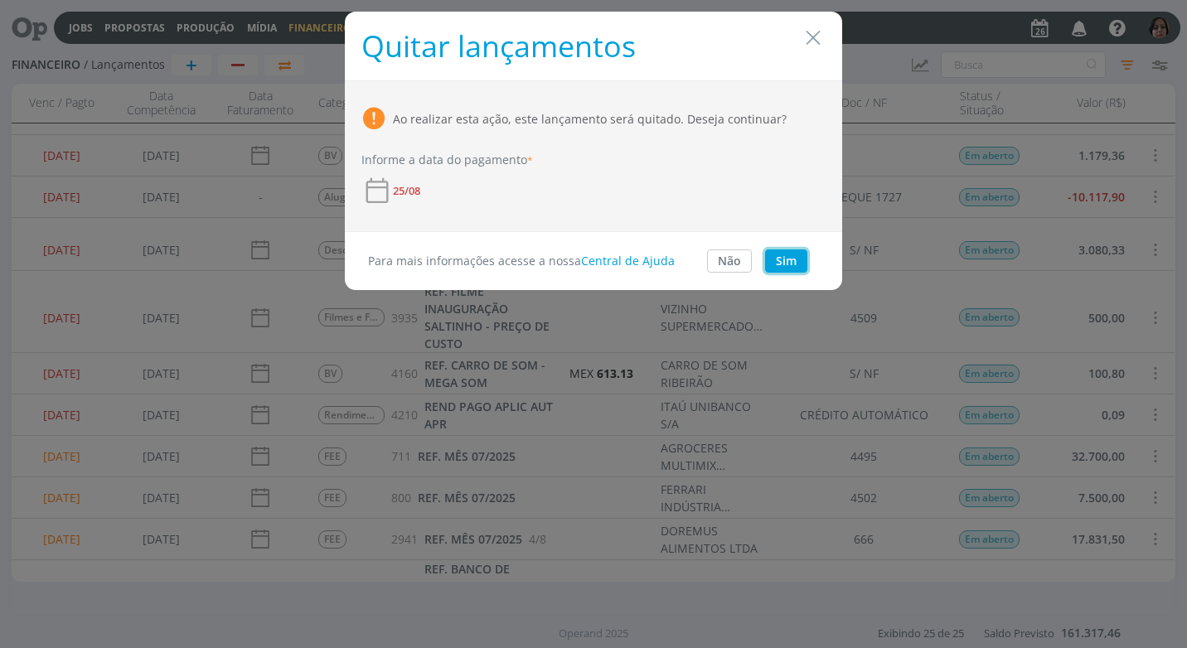
click at [784, 262] on button "Sim" at bounding box center [786, 261] width 42 height 23
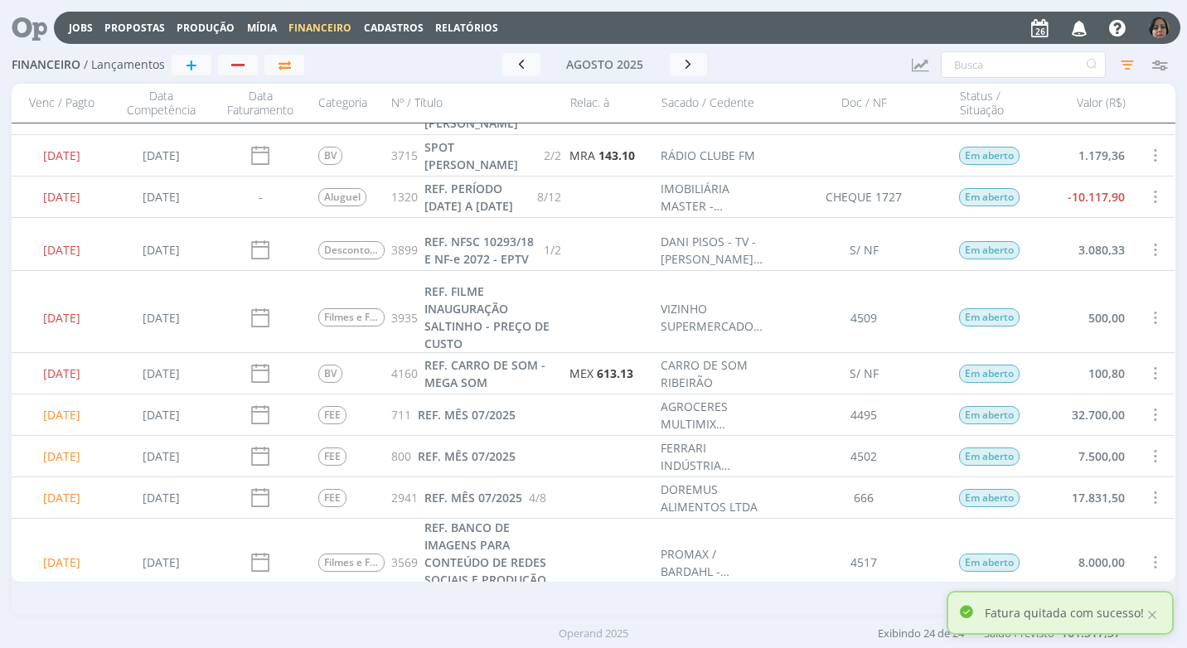
scroll to position [0, 0]
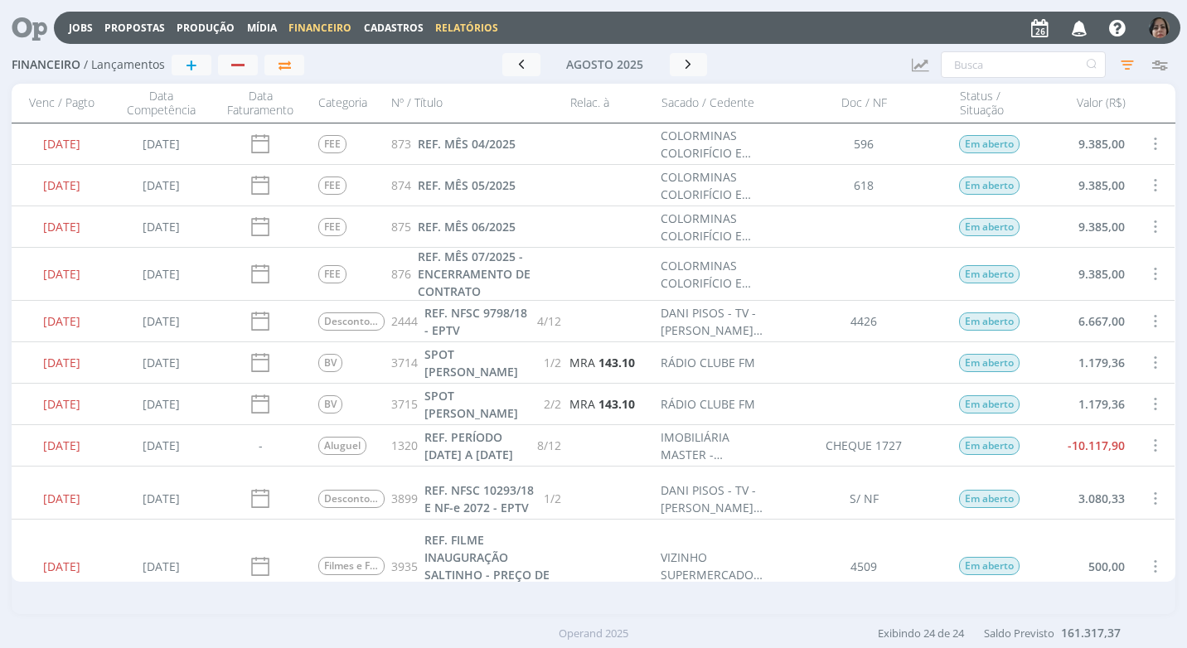
click at [471, 23] on link "Relatórios" at bounding box center [466, 28] width 63 height 14
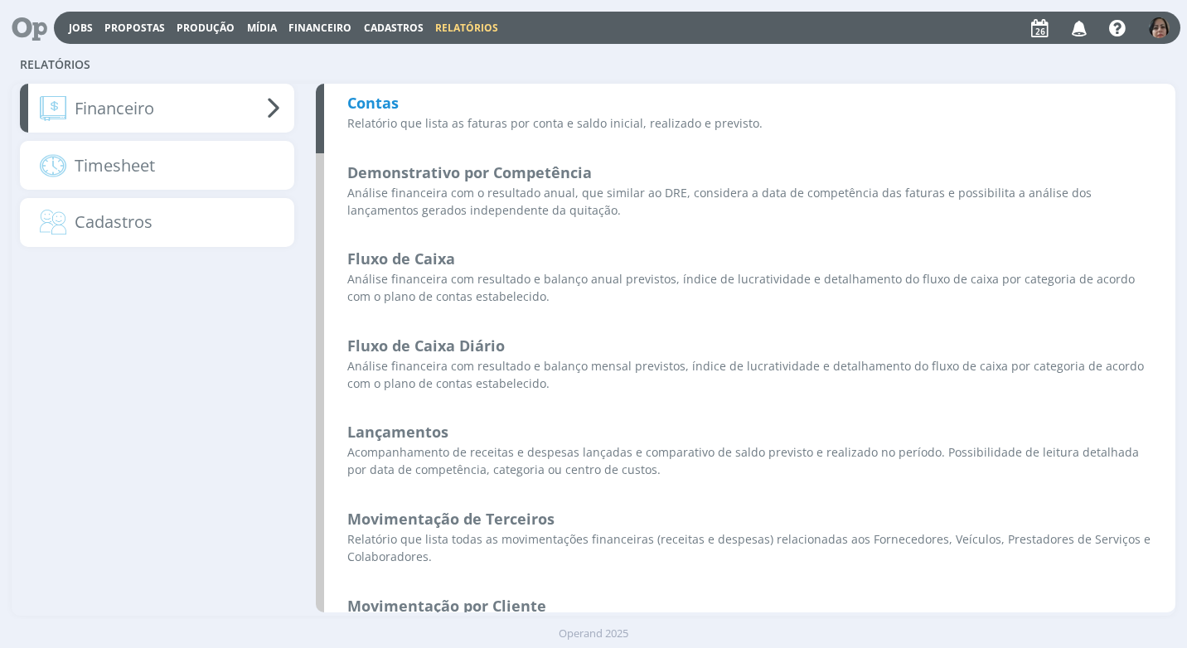
click at [386, 106] on b "Contas" at bounding box center [372, 103] width 51 height 20
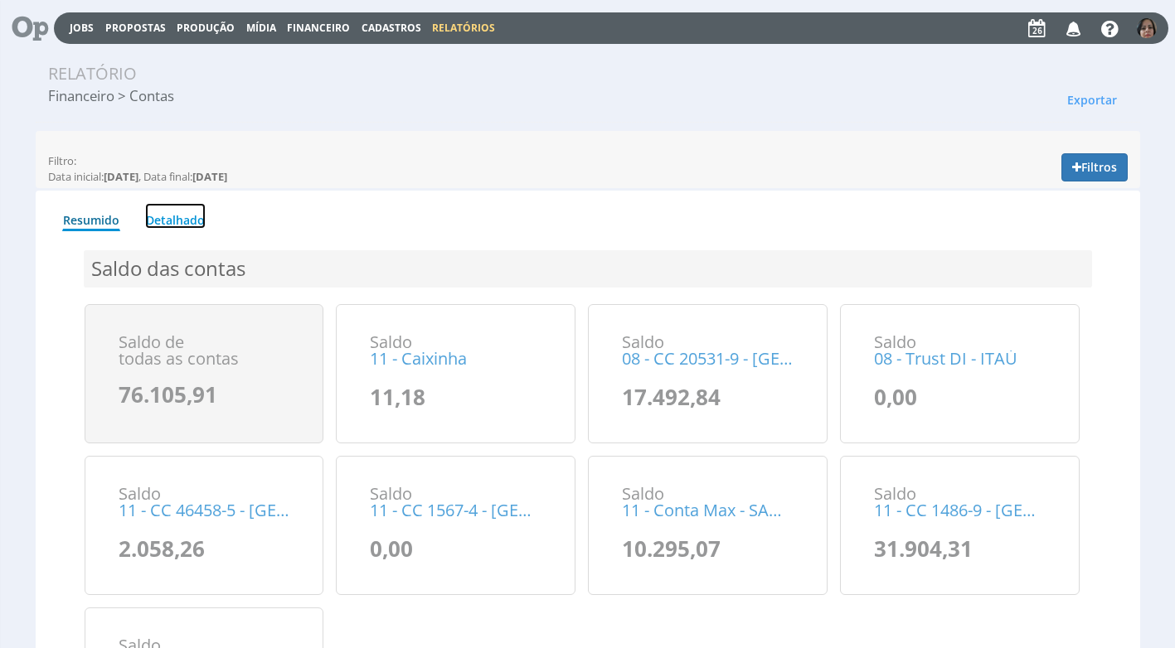
click at [179, 219] on link "Detalhado" at bounding box center [175, 216] width 61 height 26
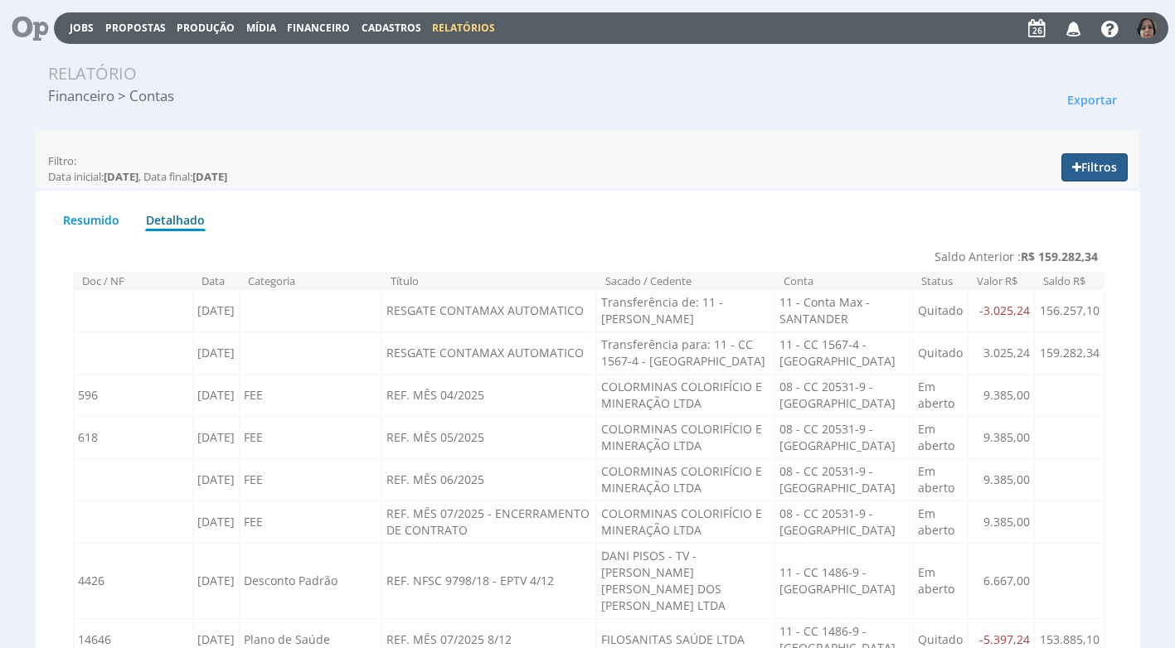
click at [1113, 168] on button "Filtros" at bounding box center [1094, 167] width 66 height 28
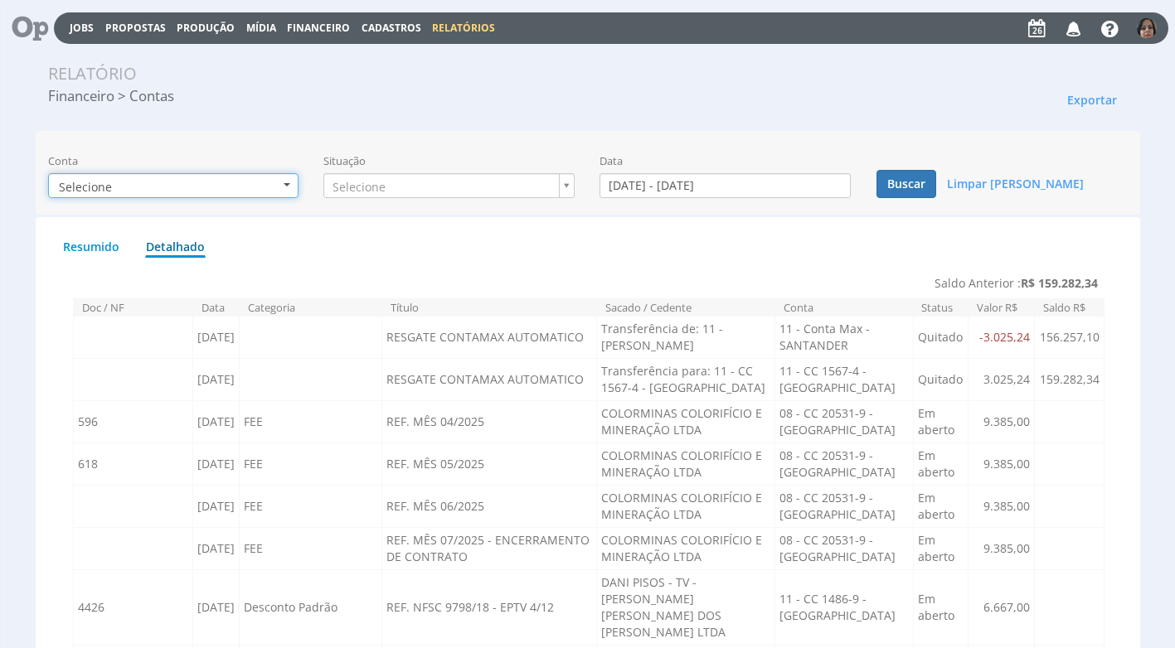
click at [285, 187] on button "Selecione" at bounding box center [173, 185] width 251 height 25
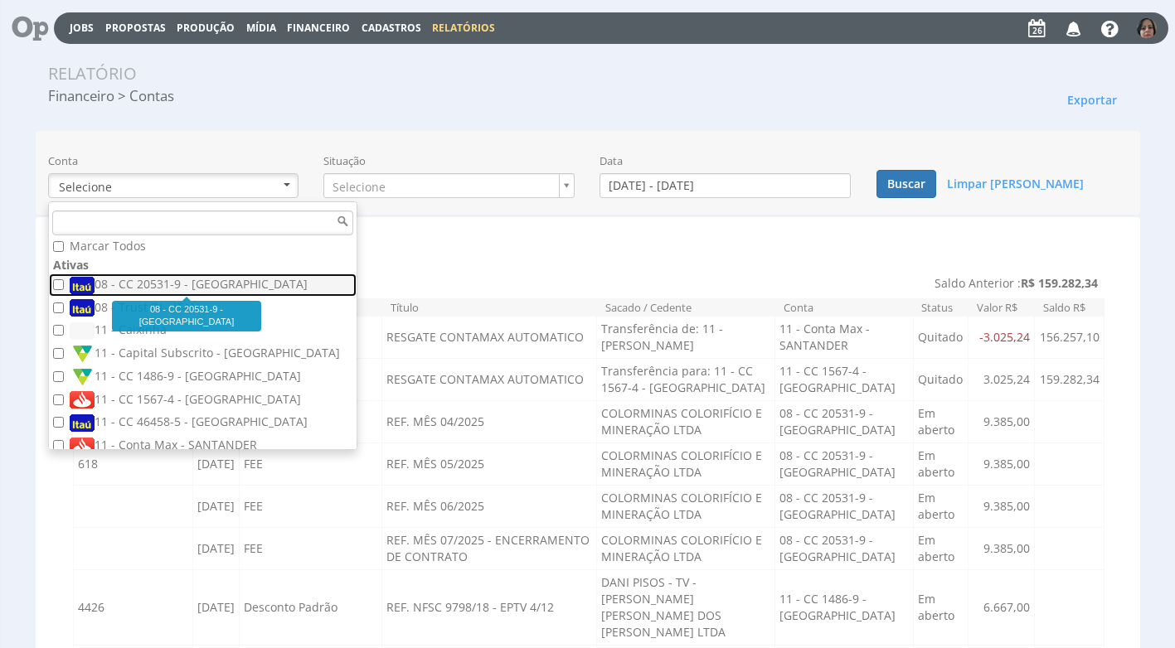
click at [201, 280] on label "08 - CC 20531-9 - [GEOGRAPHIC_DATA]" at bounding box center [205, 285] width 270 height 18
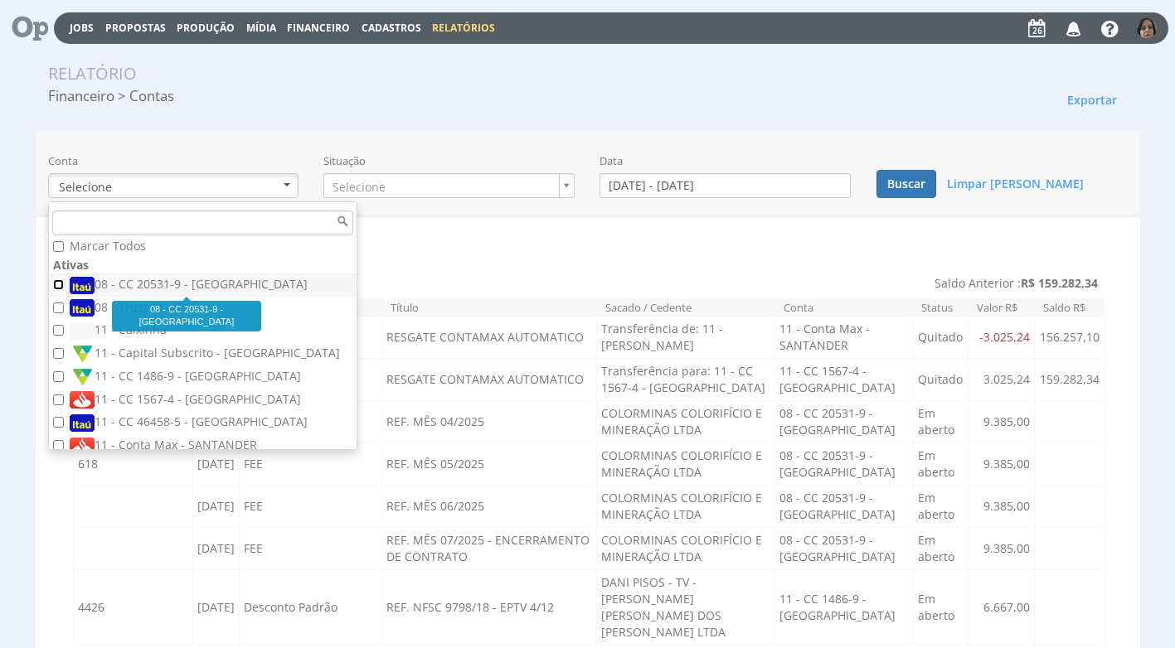
click at [64, 280] on input "08 - CC 20531-9 - [GEOGRAPHIC_DATA]" at bounding box center [58, 284] width 11 height 11
checkbox input "true"
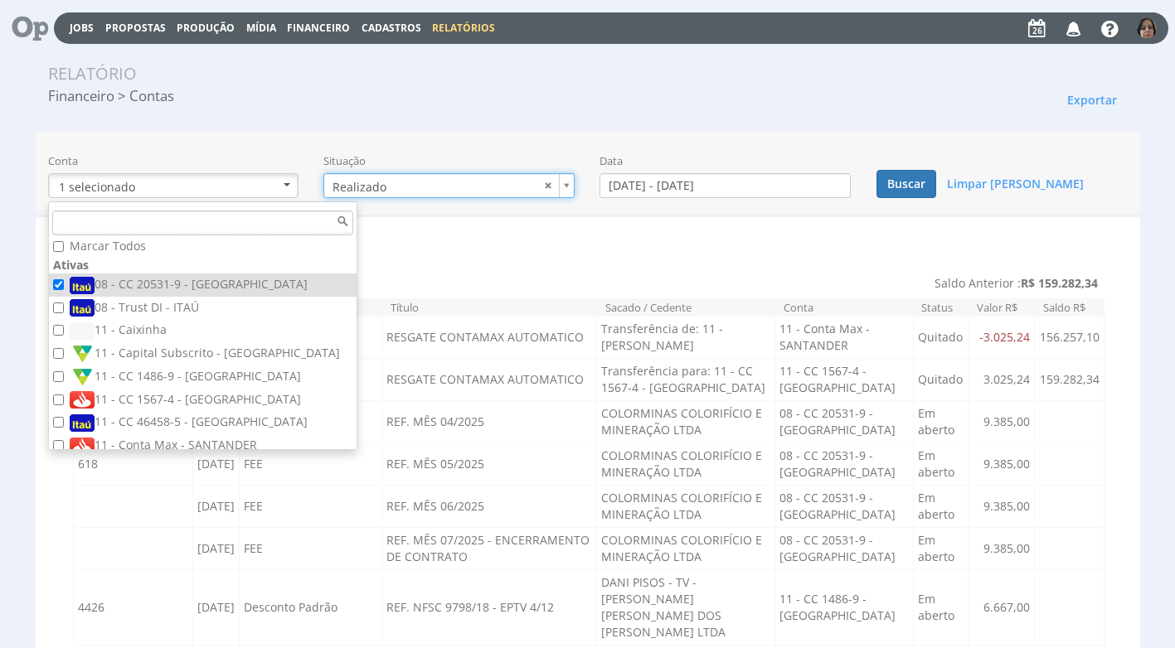
type input "realizado"
click at [646, 189] on input "01/08/2025 - 31/08/2025" at bounding box center [724, 185] width 251 height 25
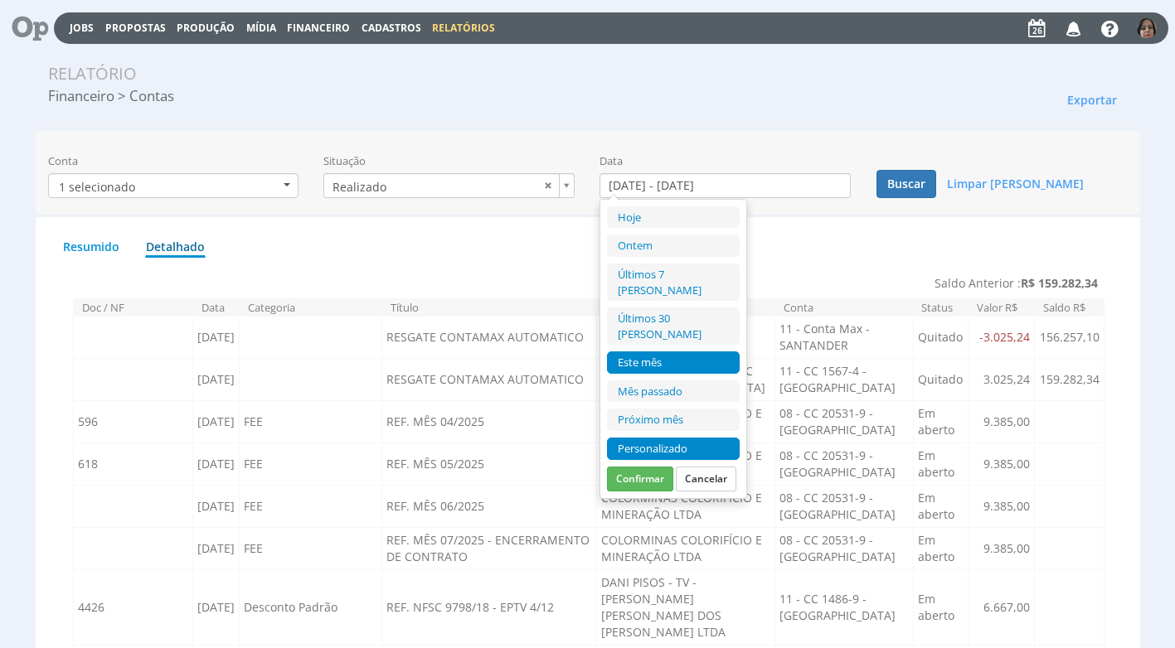
click at [646, 438] on li "Personalizado" at bounding box center [673, 449] width 133 height 22
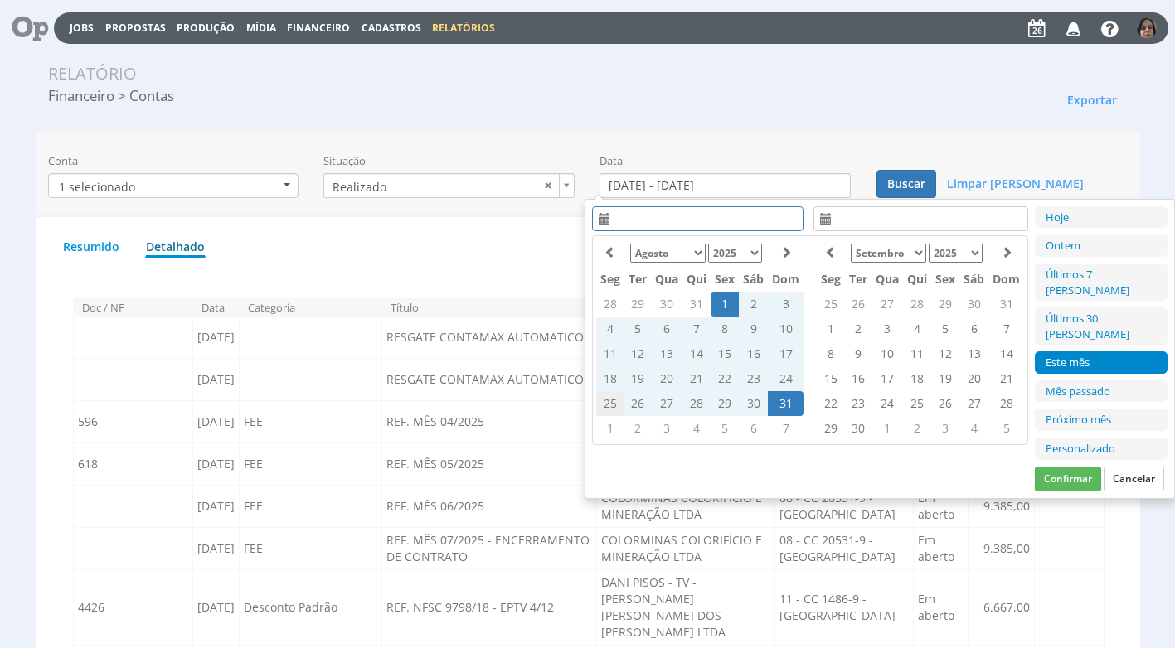
click at [606, 405] on td "25" at bounding box center [610, 403] width 28 height 25
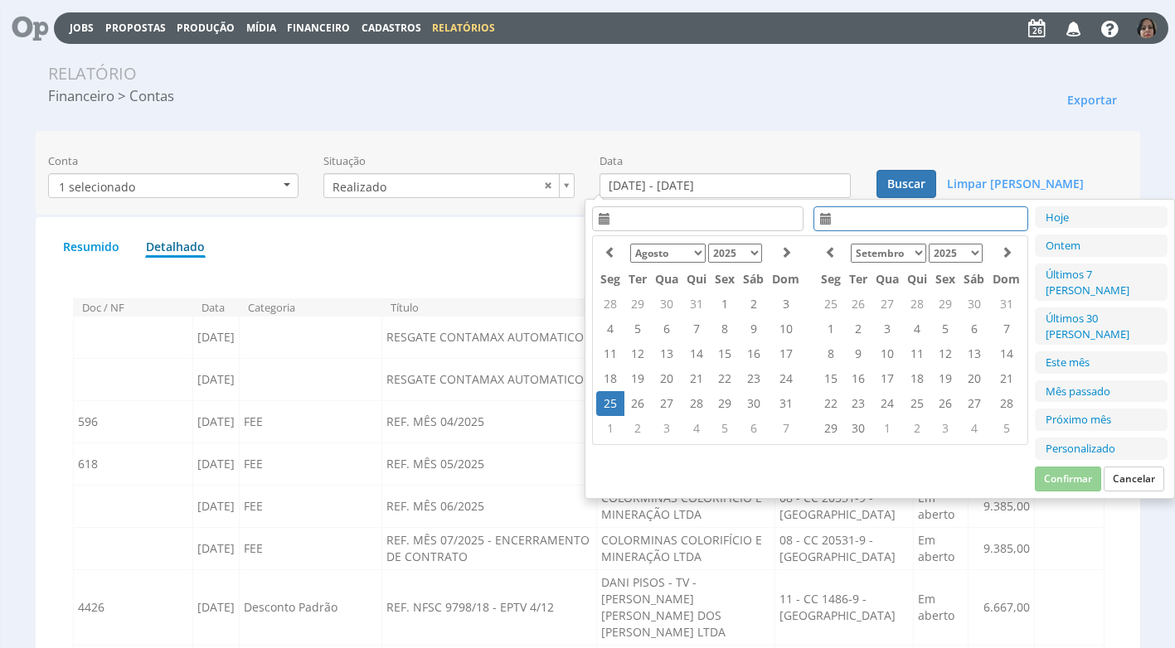
click at [609, 405] on td "25" at bounding box center [610, 403] width 28 height 25
click at [1084, 467] on button "Confirmar" at bounding box center [1068, 479] width 66 height 25
type input "25/08/2025 - 25/08/2025"
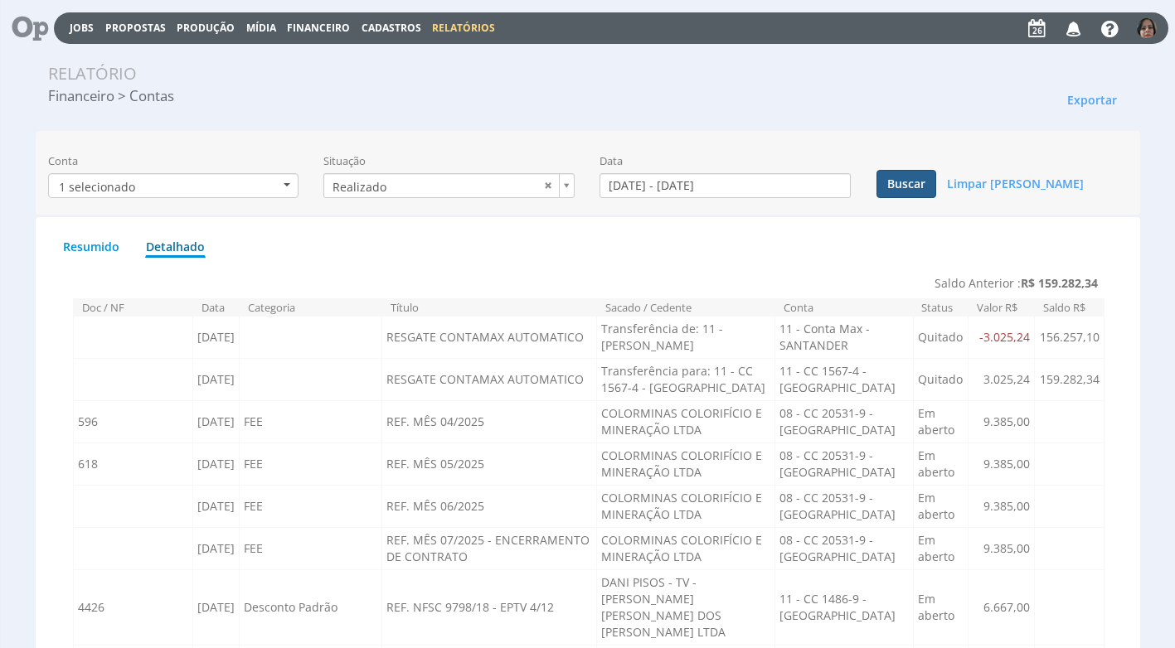
click at [913, 184] on button "Buscar" at bounding box center [906, 184] width 60 height 28
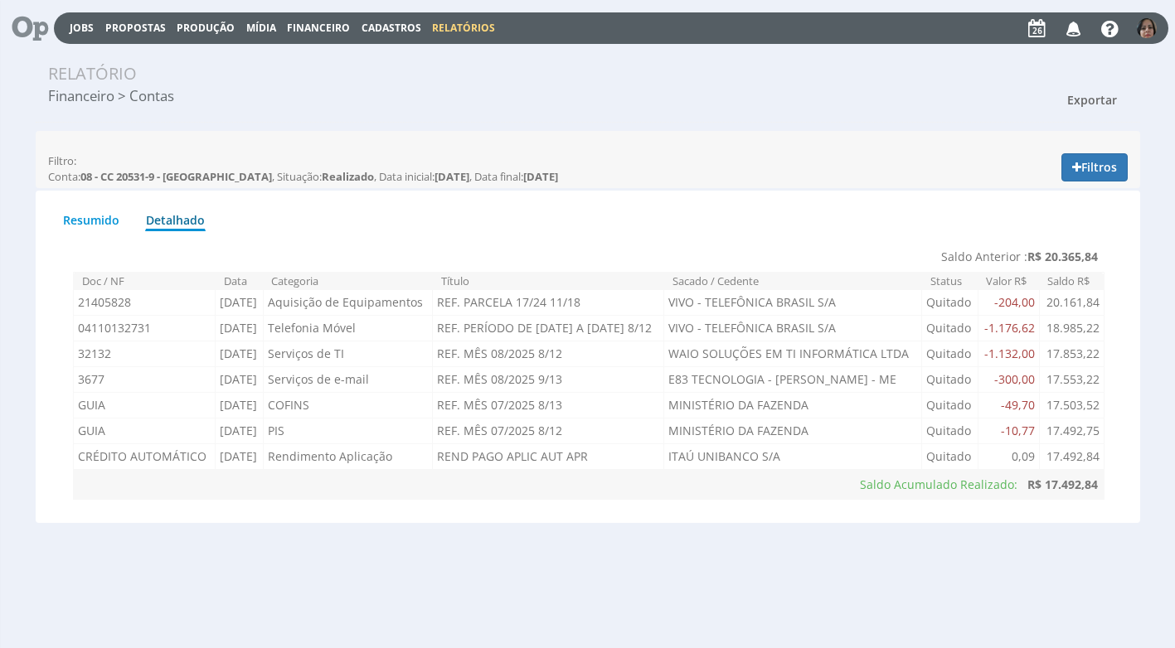
click at [1100, 87] on button "Exportar" at bounding box center [1091, 100] width 71 height 28
click at [1034, 177] on link "Imprimir" at bounding box center [1061, 175] width 131 height 22
click at [306, 29] on span "Financeiro" at bounding box center [318, 28] width 63 height 14
click at [289, 54] on link "Lançamentos" at bounding box center [319, 53] width 139 height 24
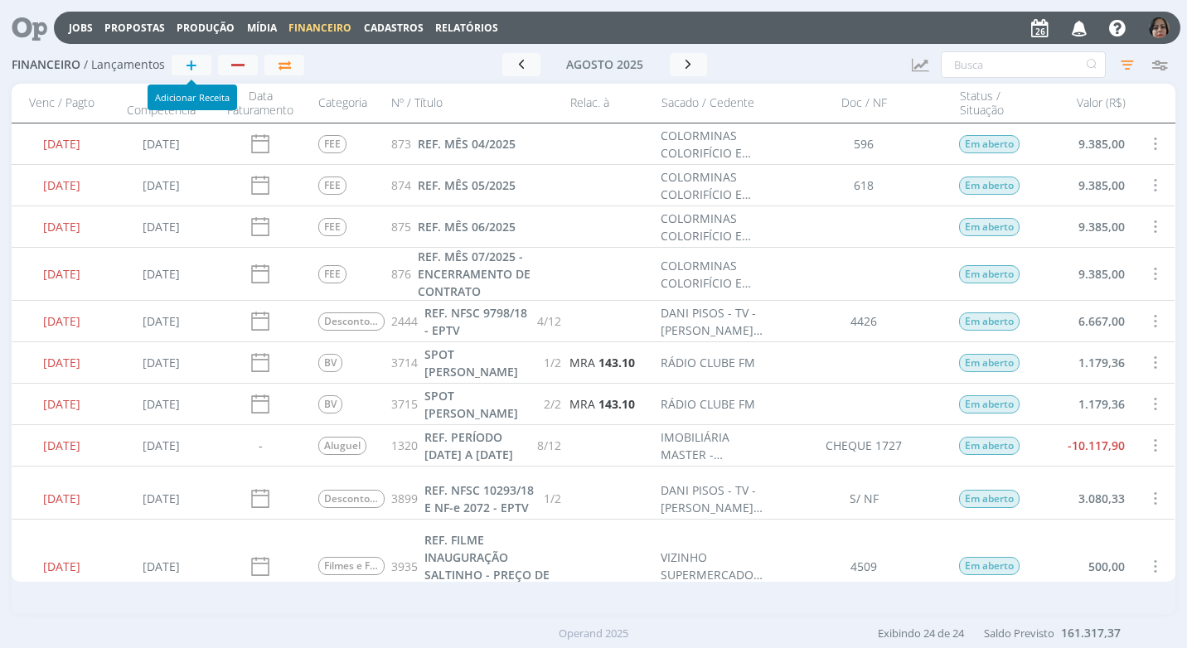
click at [196, 65] on span "+" at bounding box center [192, 65] width 12 height 20
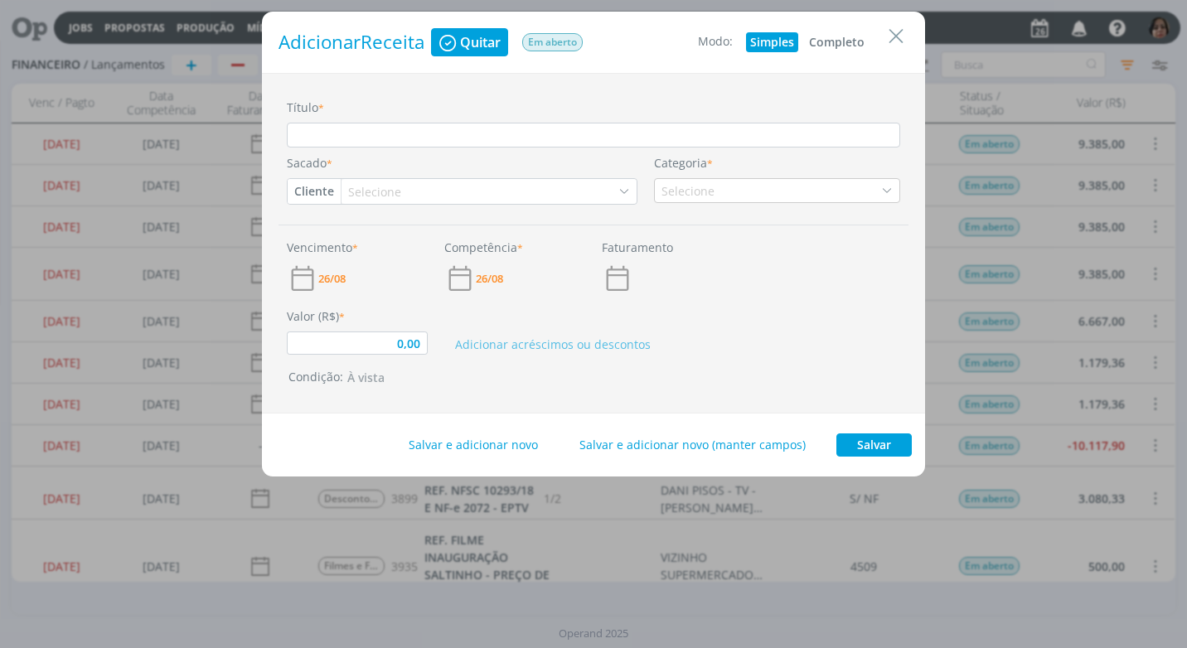
drag, startPoint x: 847, startPoint y: 44, endPoint x: 591, endPoint y: 75, distance: 258.0
click at [847, 43] on button "Completo" at bounding box center [837, 42] width 64 height 20
type input "0,00"
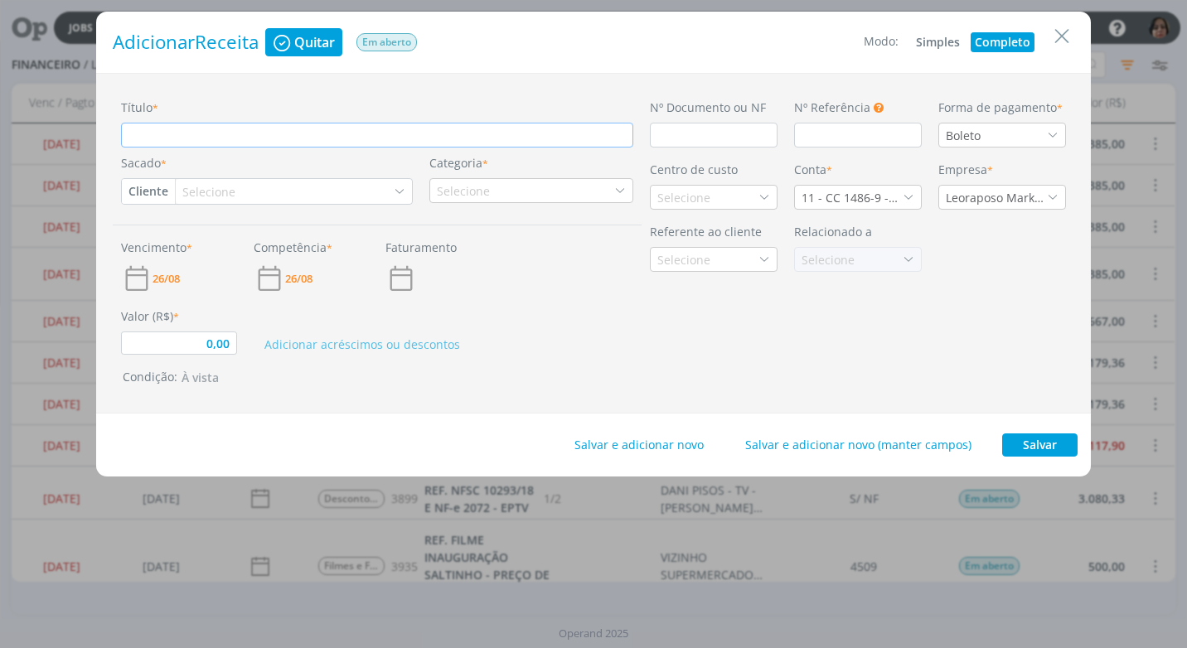
click at [168, 133] on input "Título *" at bounding box center [377, 135] width 512 height 25
type input "R"
type input "0,00"
type input "RE"
type input "0,00"
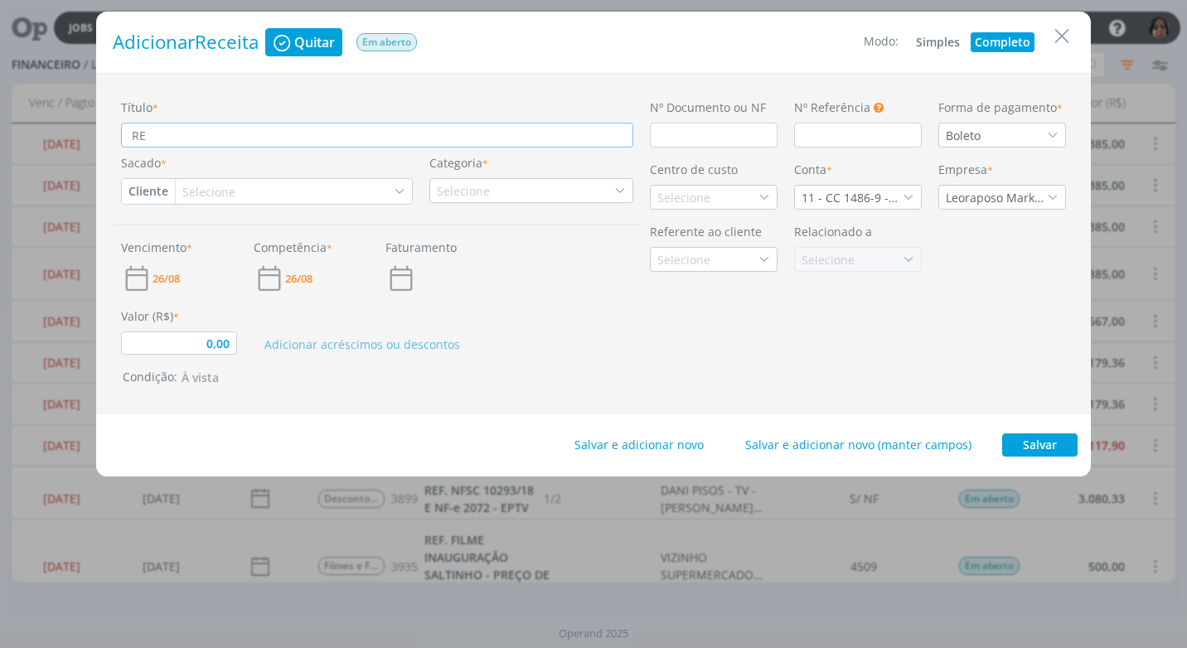
type input "REN"
type input "0,00"
type input "REND"
type input "0,00"
type input "REND"
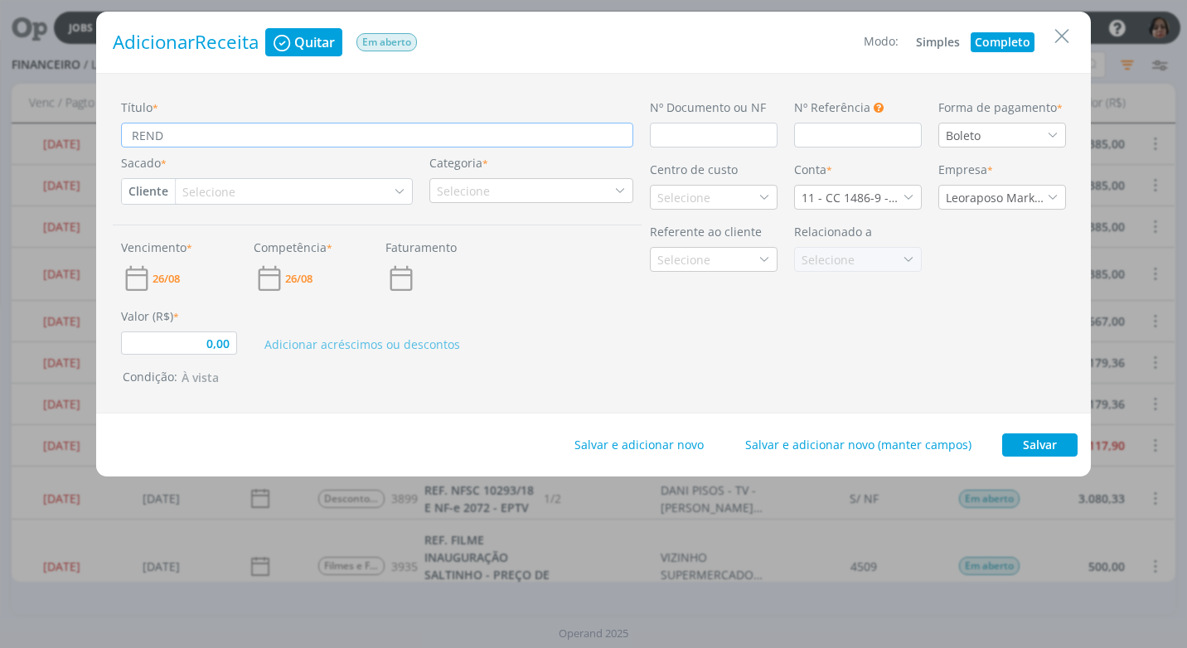
type input "0,00"
type input "REND P"
type input "0,00"
type input "REND PA"
type input "0,00"
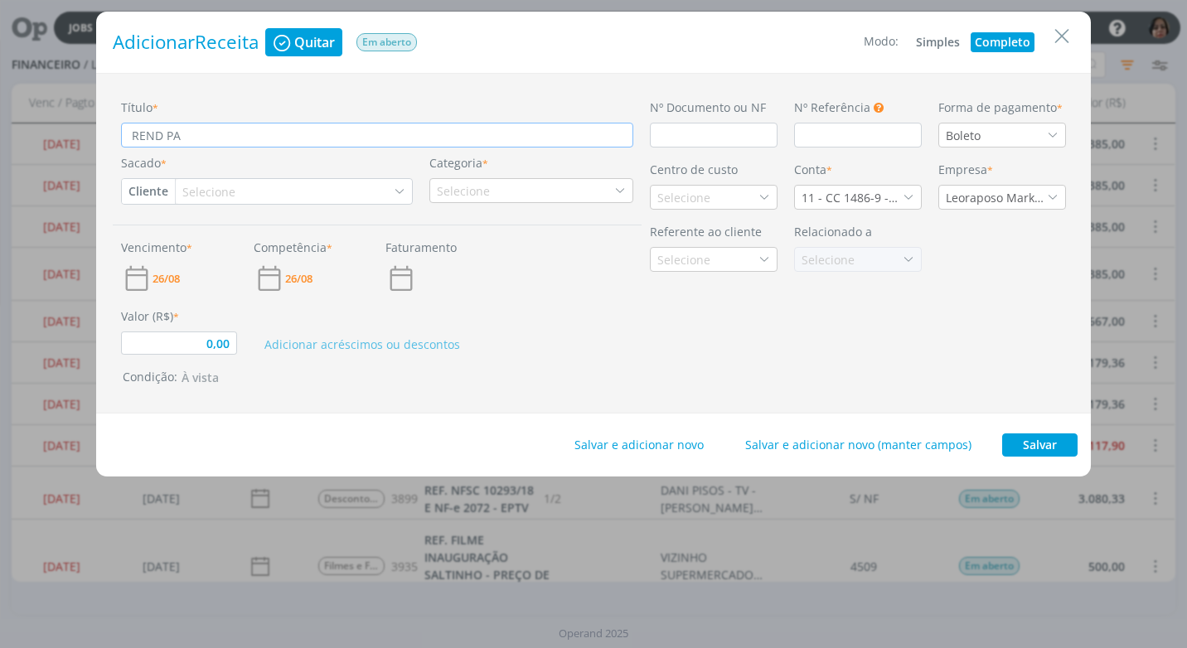
type input "REND PAG"
type input "0,00"
type input "REND PAGO"
type input "0,00"
type input "REND PAGO"
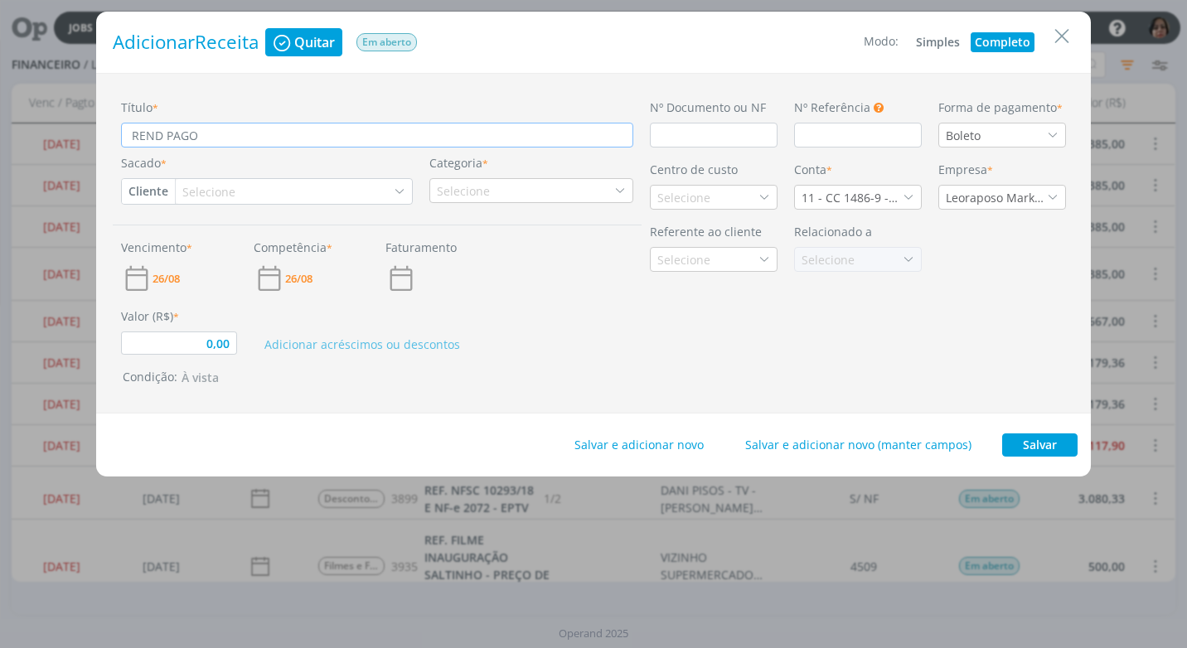
type input "0,00"
type input "REND PAGO A"
type input "0,00"
type input "REND PAGO AP"
type input "0,00"
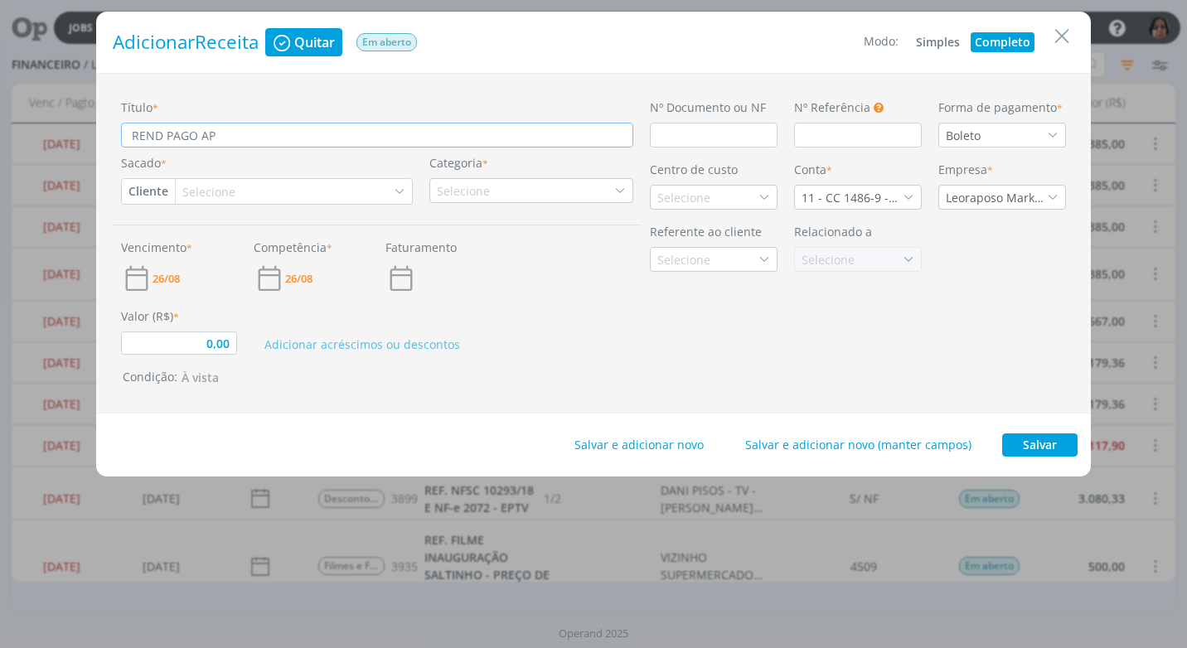
type input "REND PAGO APL"
type input "0,00"
type input "REND PAGO APLI"
type input "0,00"
type input "REND PAGO APLIC"
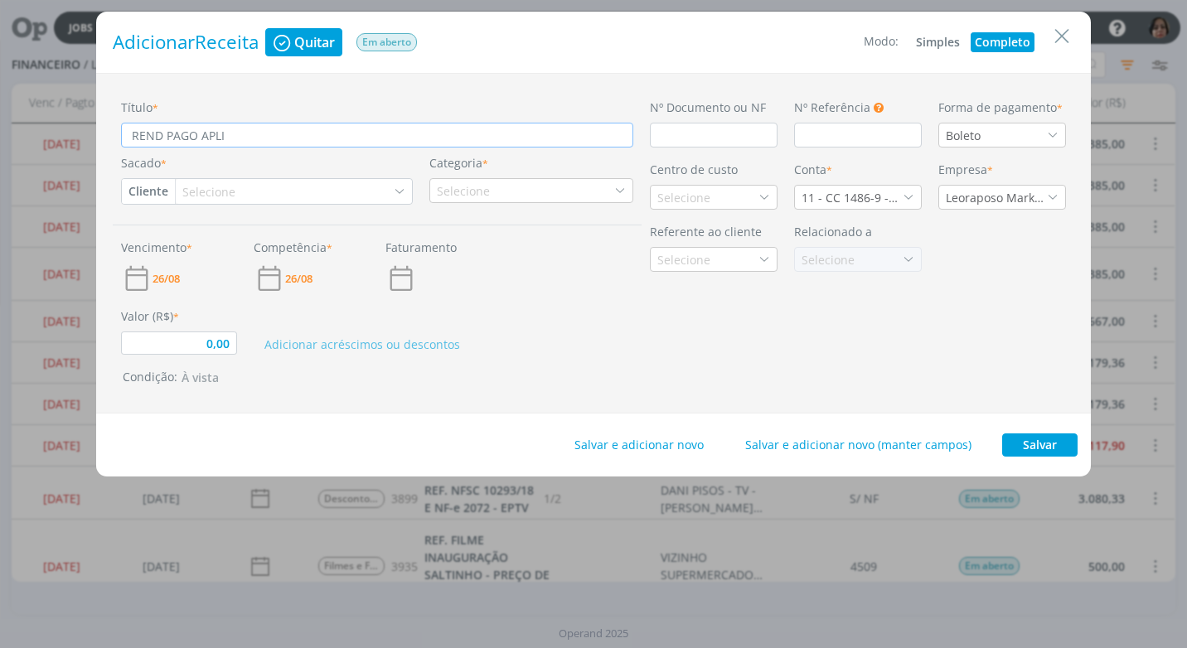
type input "0,00"
type input "REND PAGO APLIC"
type input "0,00"
type input "REND PAGO APLIC A"
type input "0,00"
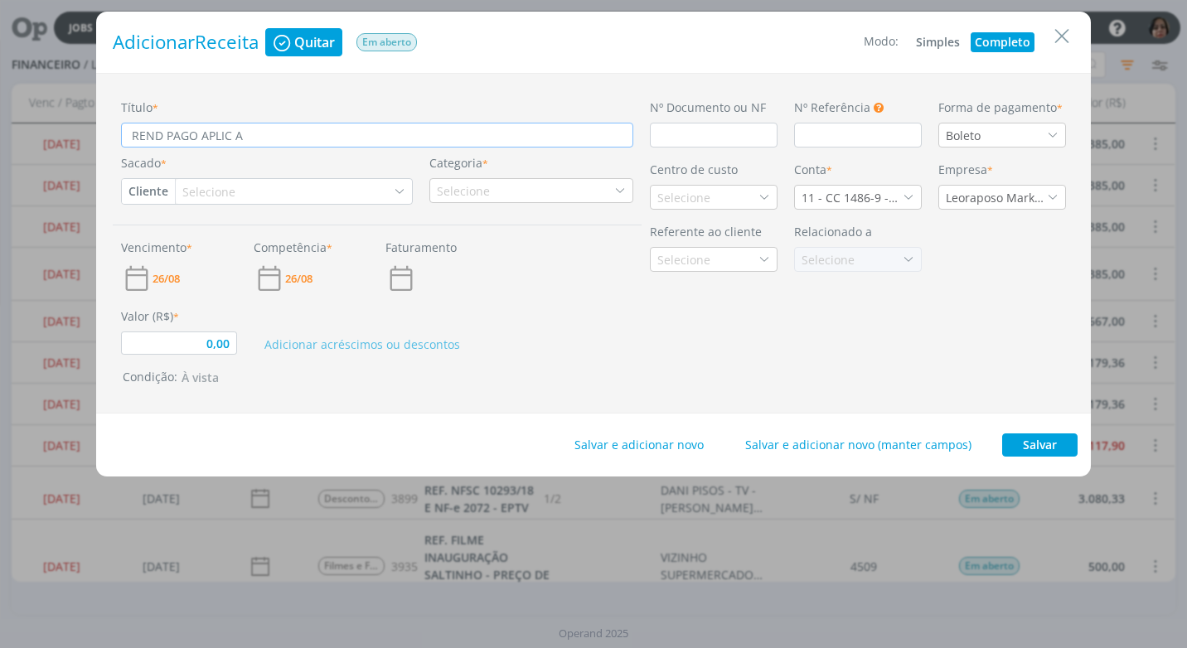
type input "REND PAGO APLIC AU"
type input "0,00"
type input "REND PAGO APLIC AUT"
type input "0,00"
type input "REND PAGO APLIC AUT"
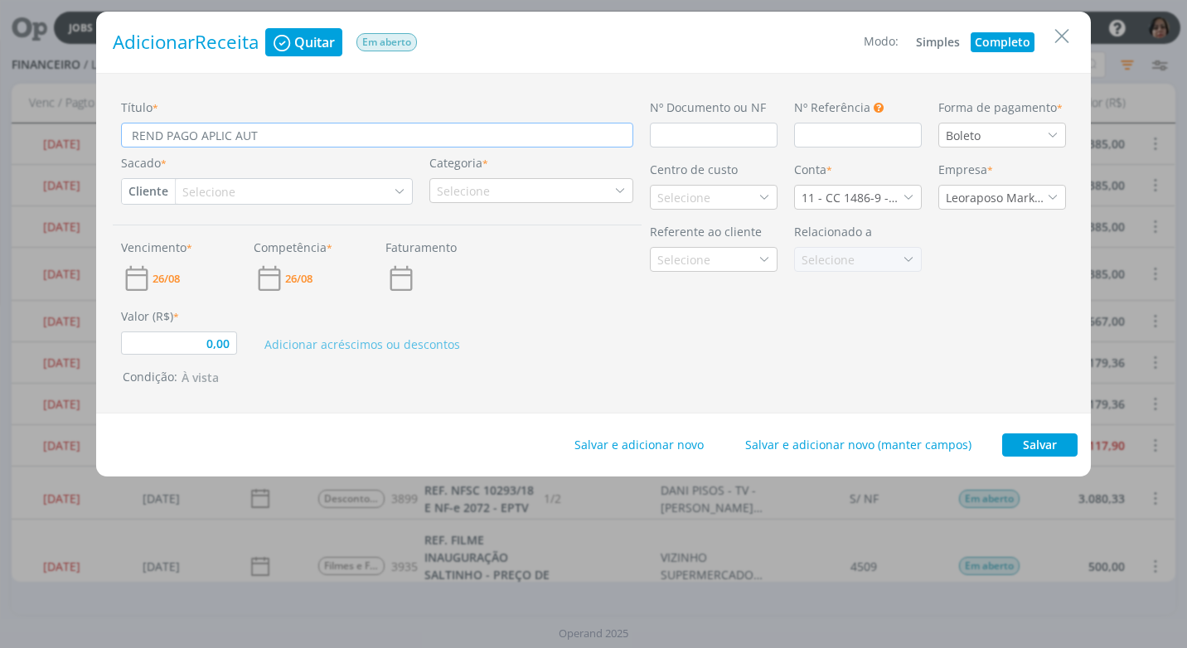
type input "0,00"
type input "REND PAGO APLIC AUT A"
type input "0,00"
type input "REND PAGO APLIC AUT AP"
type input "0,00"
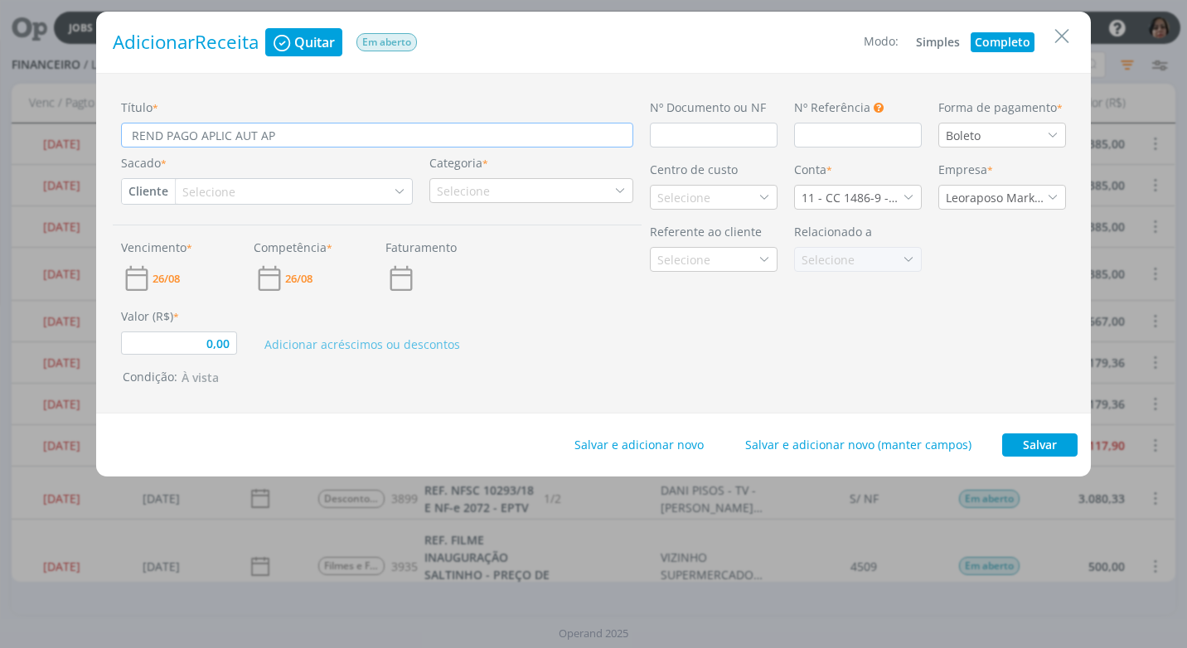
type input "REND PAGO APLIC AUT APR"
type input "0,00"
type input "REND PAGO APLIC AUT APR"
click at [662, 141] on input "dialog" at bounding box center [714, 135] width 128 height 25
type input "C"
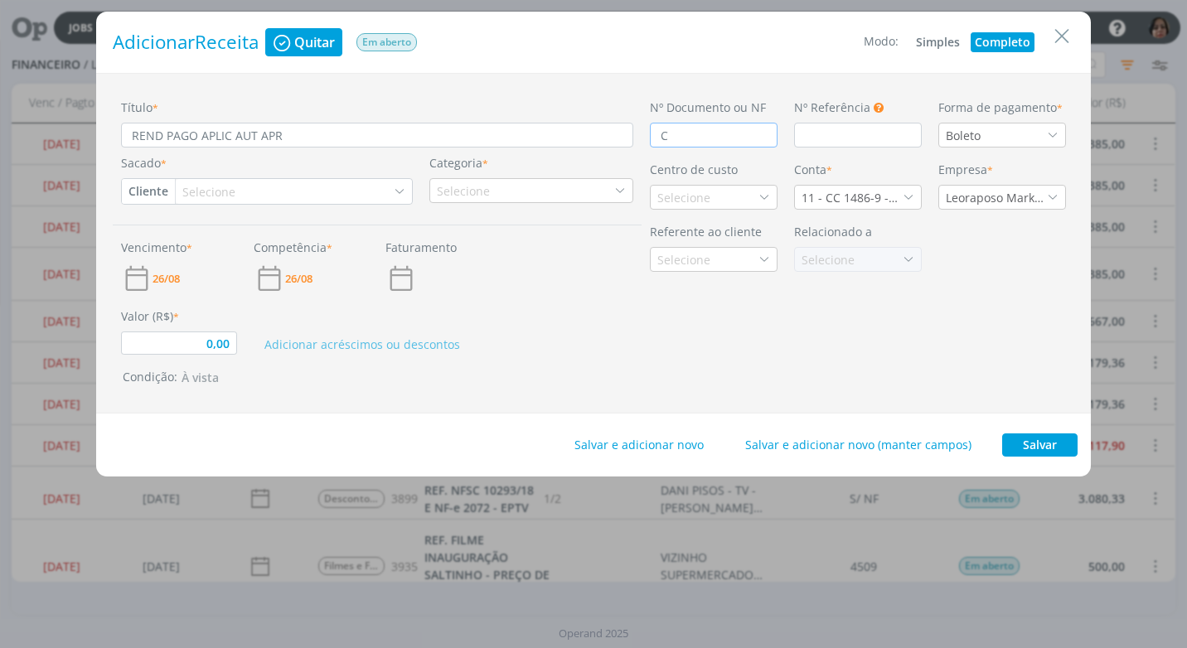
type input "0,00"
type input "CRÉ"
type input "0,00"
type input "CRÉDI"
type input "0,00"
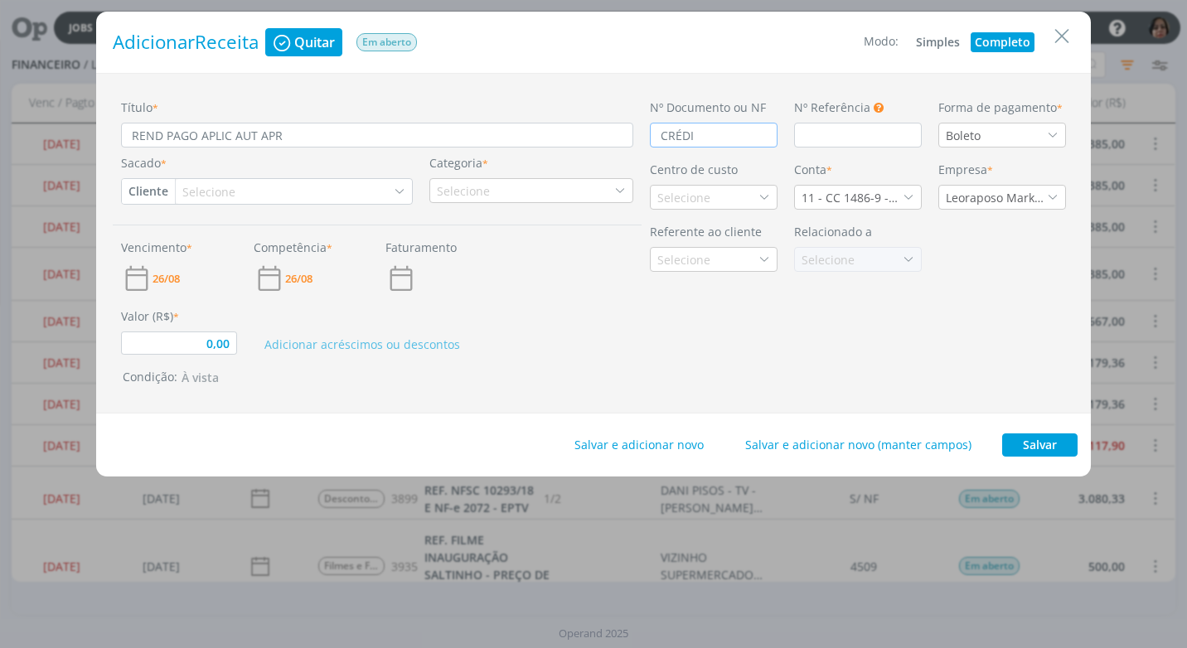
type input "CRÉDIT"
type input "0,00"
type input "CRÉDITO"
type input "0,00"
type input "CRÉDITO A"
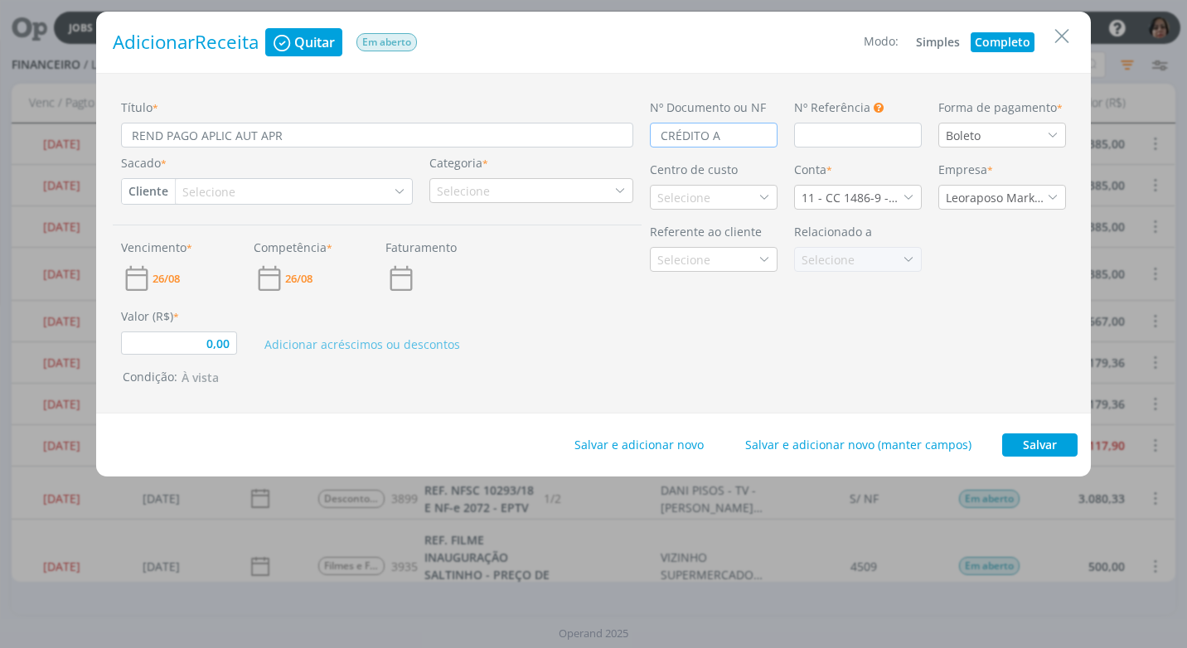
type input "0,00"
type input "CRÉDITO AU"
type input "0,00"
type input "CRÉDITO AUT"
type input "0,00"
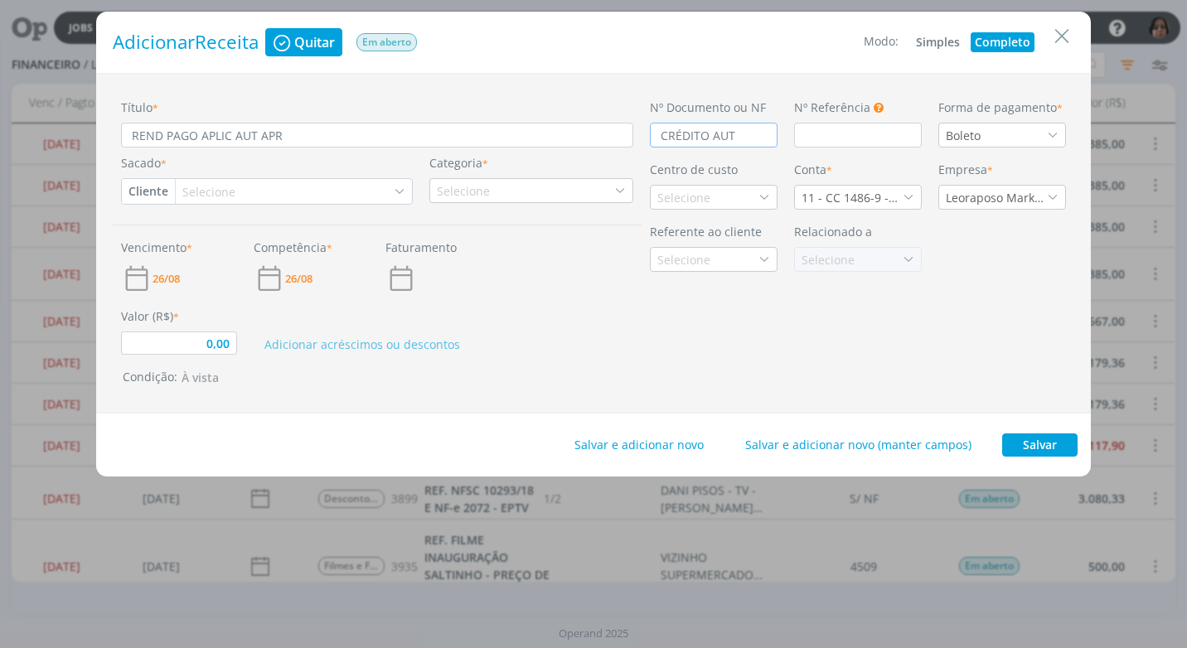
type input "CRÉDITO AUTO"
type input "0,00"
type input "CRÉDITO AUTOMÁ"
type input "0,00"
type input "CRÉDITO AUTOMÁT"
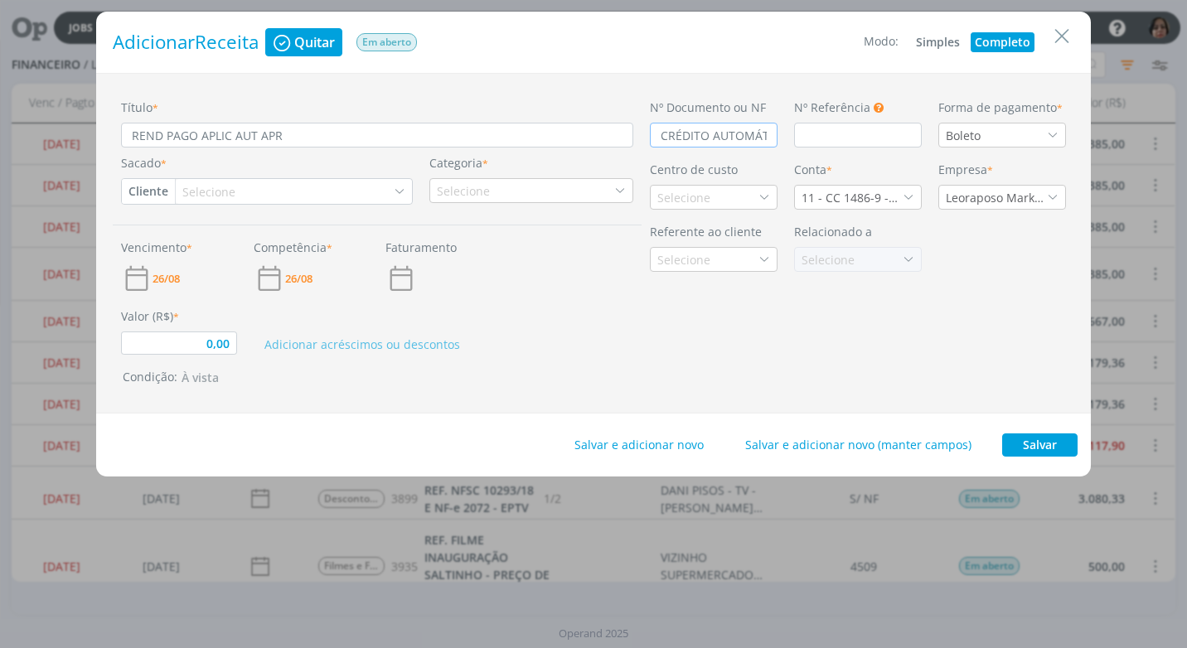
type input "0,00"
type input "CRÉDITO AUTOMÁTI"
type input "0,00"
type input "CRÉDITO AUTOMÁTIC"
type input "0,00"
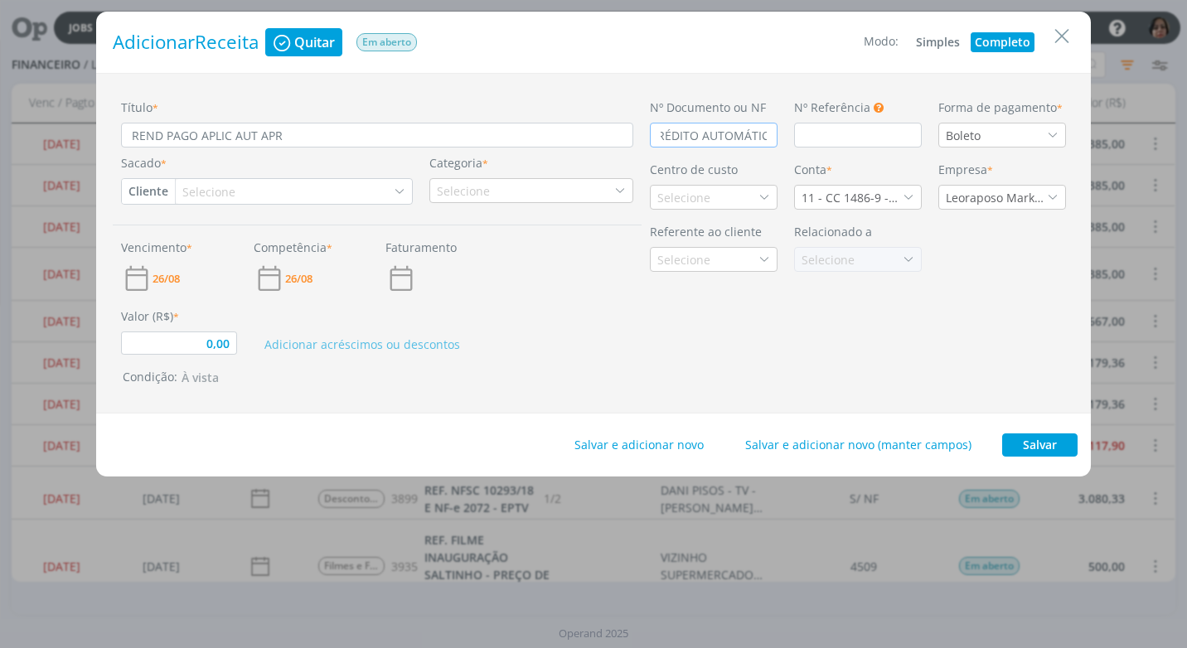
type input "CRÉDITO AUTOMÁTICA"
type input "0,00"
type input "CRÉDITO AUTOMÁTIC"
type input "0,00"
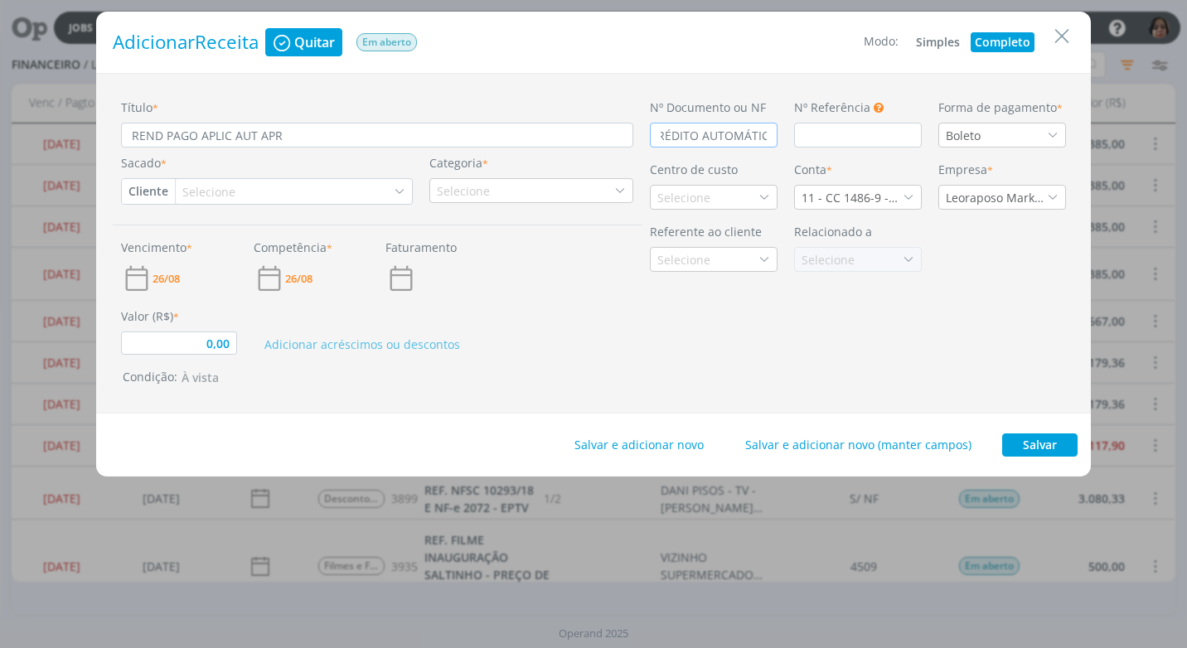
scroll to position [0, 19]
type input "CRÉDITO AUTOMÁTICO"
click at [824, 132] on input "dialog" at bounding box center [858, 135] width 128 height 25
type input "0,00"
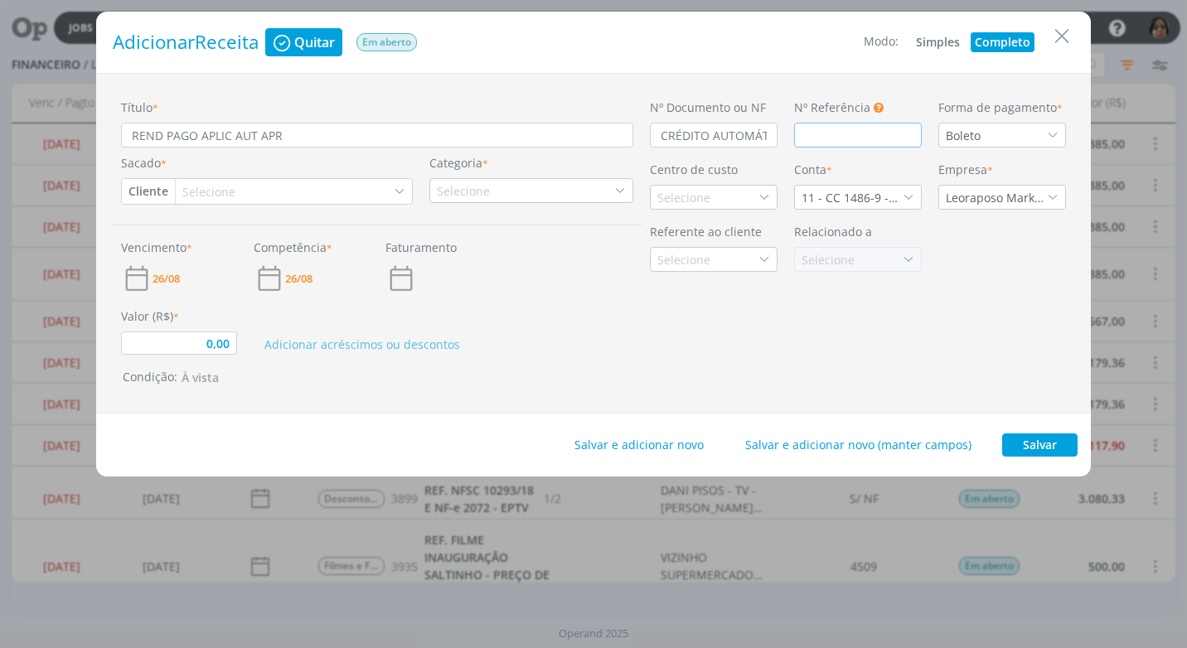
type input "C"
type input "0,00"
type input "CR"
type input "0,00"
type input "C"
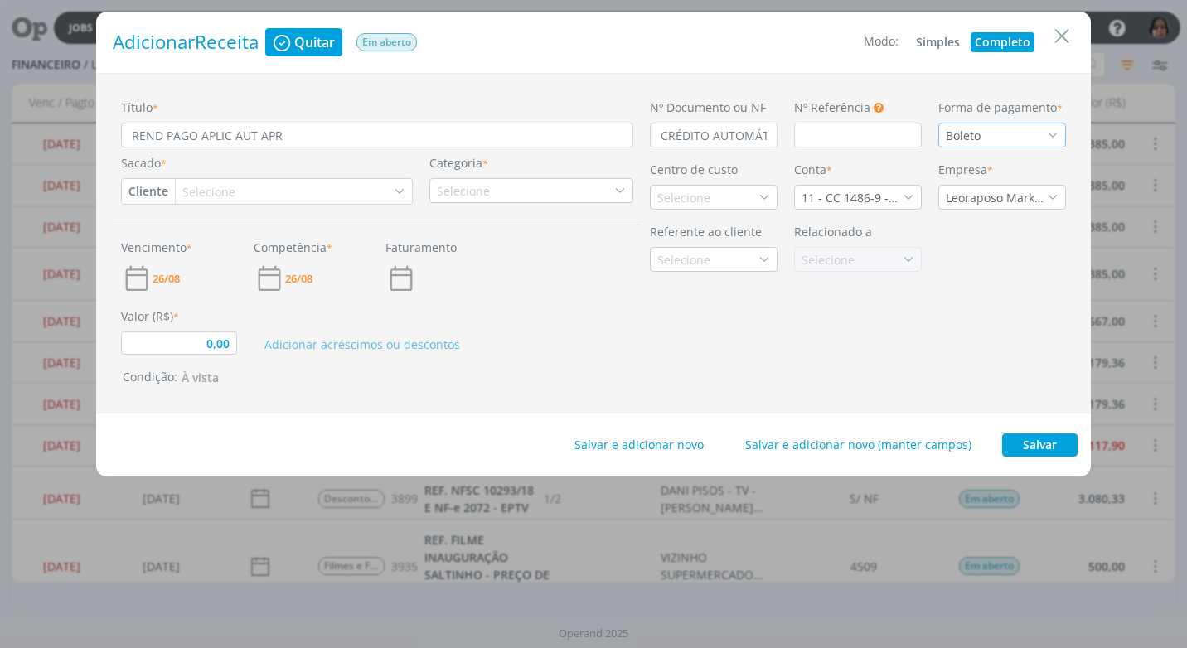
click at [1051, 138] on icon "dialog" at bounding box center [1053, 135] width 12 height 12
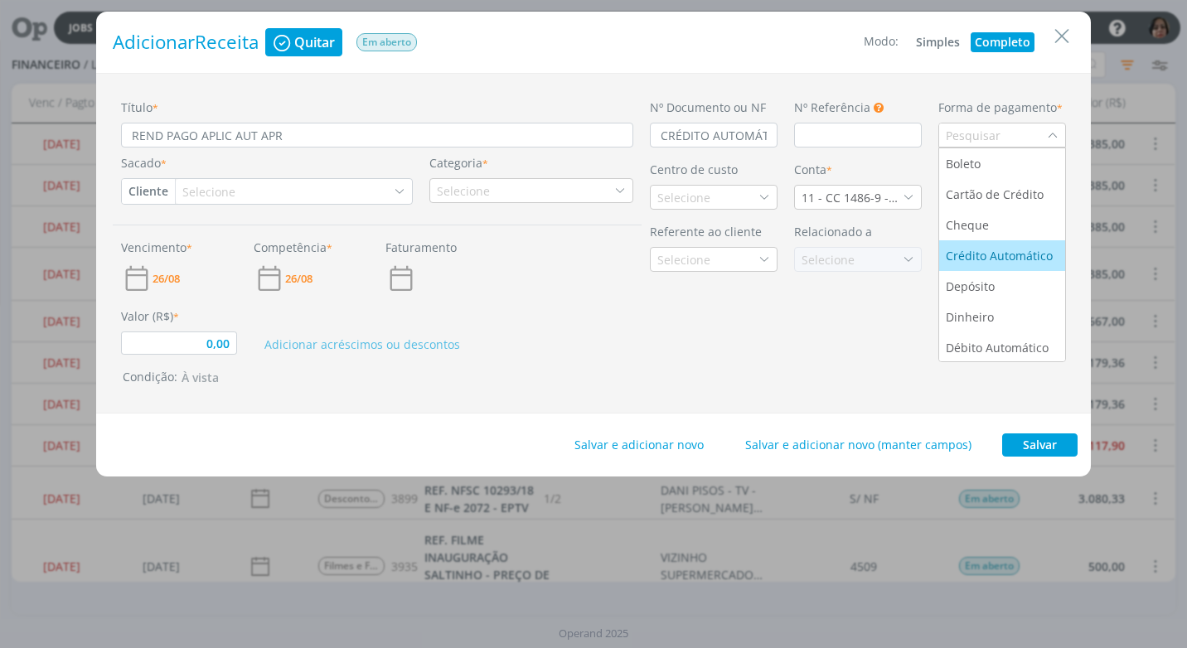
click at [1016, 247] on div "Crédito Automático" at bounding box center [1001, 255] width 110 height 17
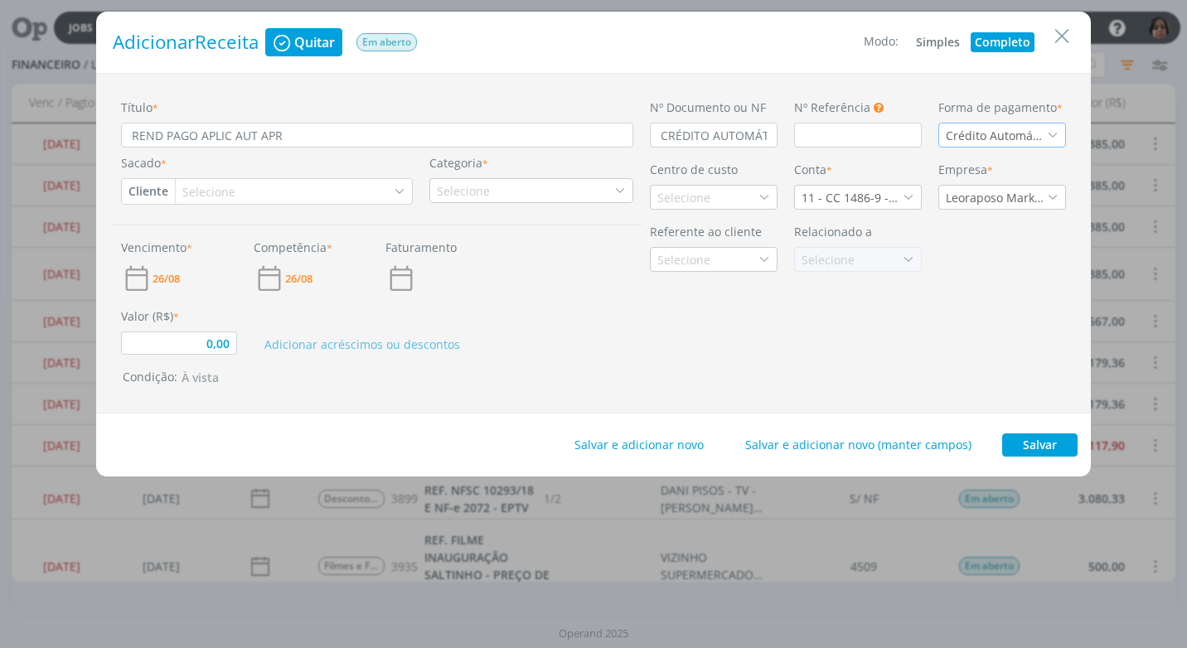
click at [143, 192] on button "Cliente" at bounding box center [148, 191] width 53 height 25
click at [200, 238] on link "Fornecedor" at bounding box center [188, 246] width 131 height 27
type input "0,00"
click at [211, 185] on div "Selecione" at bounding box center [235, 191] width 56 height 17
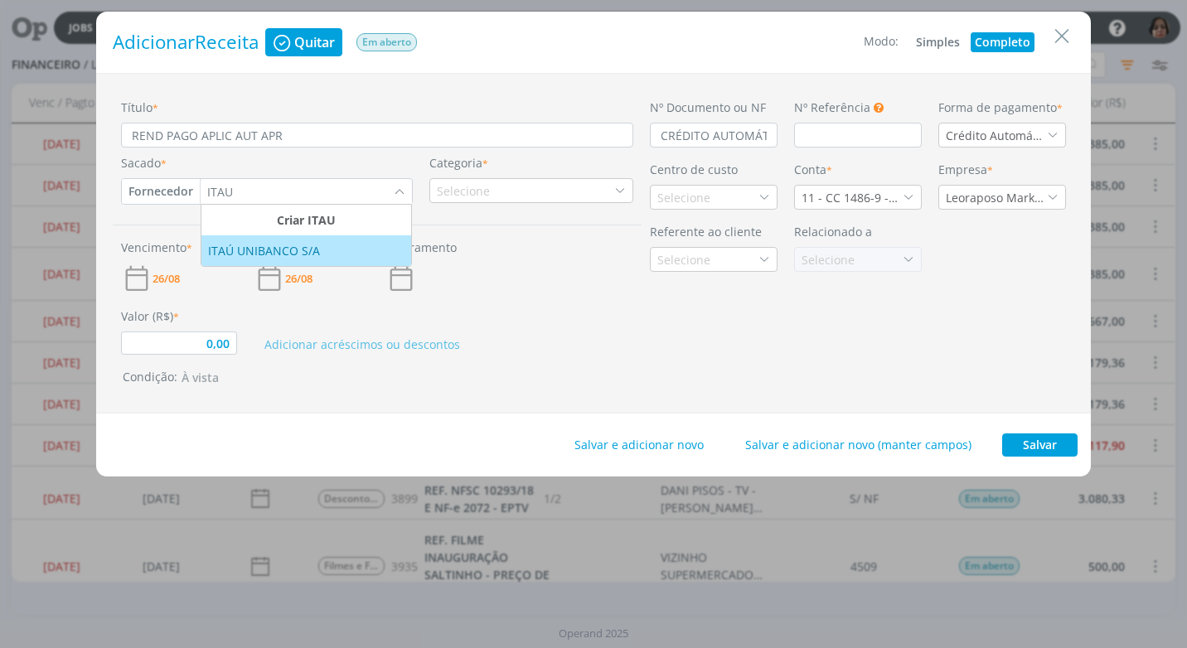
type input "ITAU"
click at [263, 253] on div "ITAÚ UNIBANCO S/A" at bounding box center [265, 250] width 115 height 17
type input "0,00"
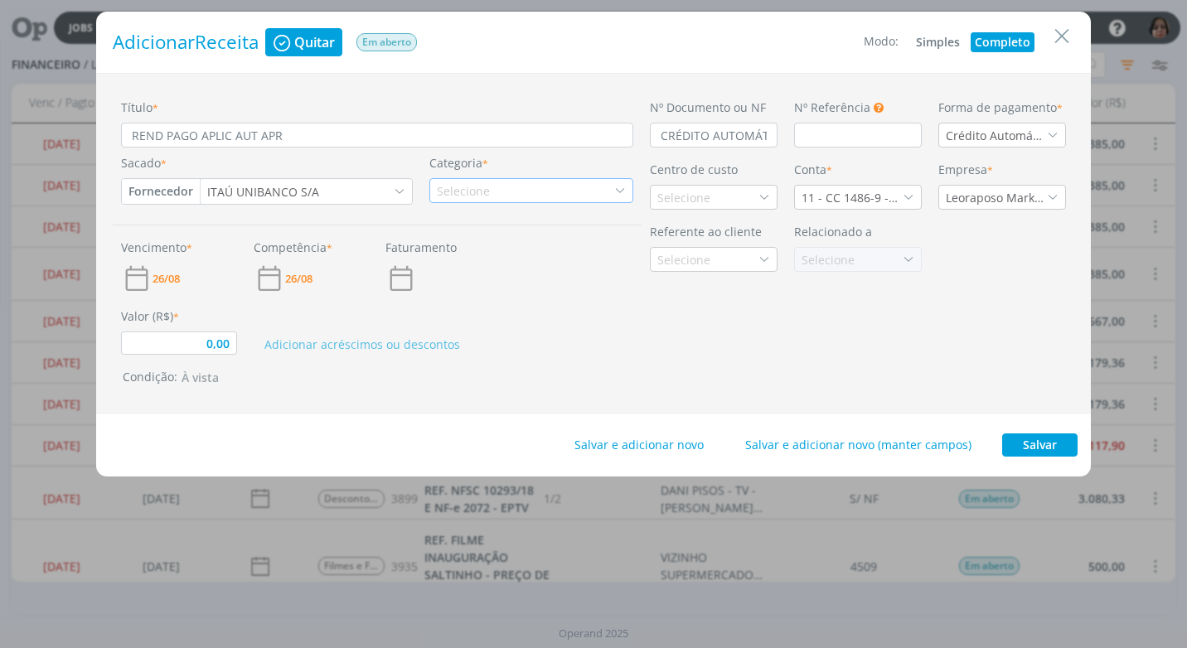
click at [468, 197] on div "Selecione" at bounding box center [465, 190] width 56 height 17
type input "REND"
click at [538, 245] on div "Rendimento Aplicação" at bounding box center [507, 242] width 149 height 17
type input "0,00"
click at [691, 201] on div "Selecione" at bounding box center [685, 197] width 56 height 17
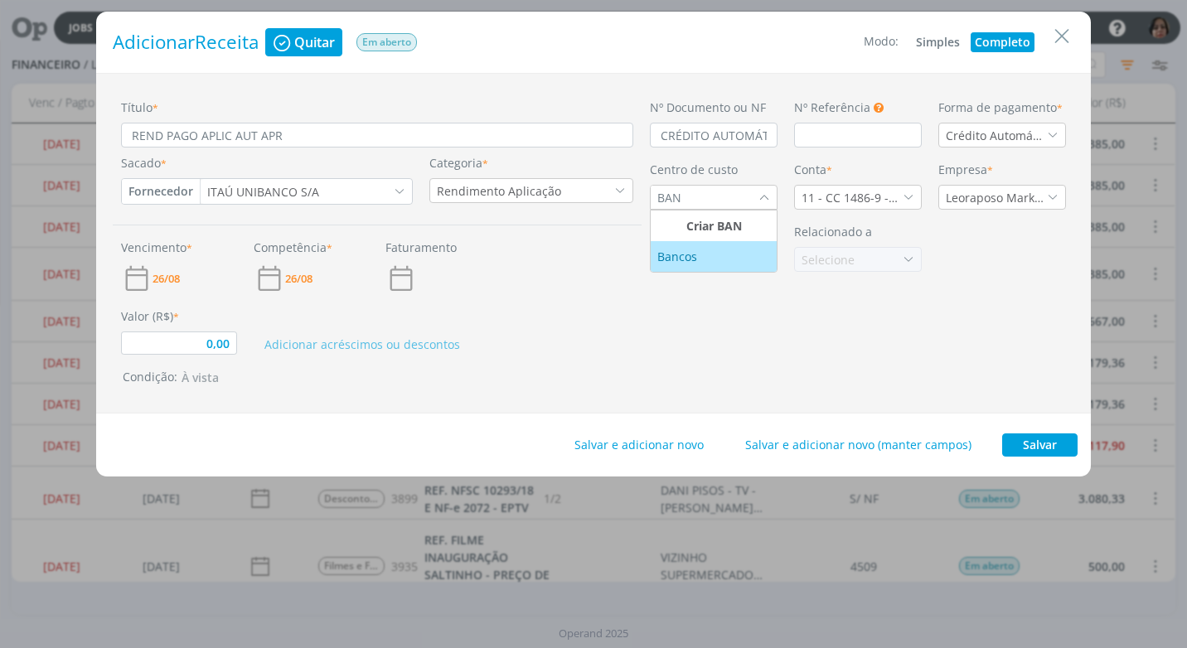
type input "BAN"
click at [700, 252] on div "Bancos" at bounding box center [678, 256] width 43 height 17
click at [914, 195] on div "11 - CC 1486-9 - [GEOGRAPHIC_DATA]" at bounding box center [858, 197] width 128 height 25
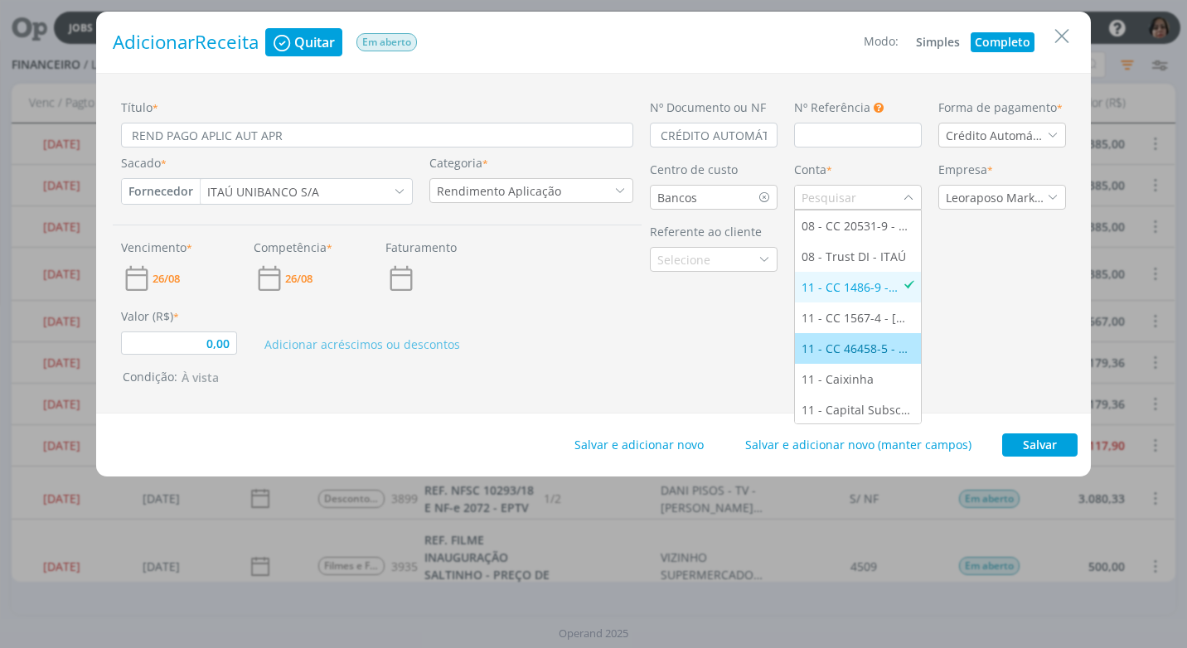
click at [859, 350] on div "11 - CC 46458-5 - [GEOGRAPHIC_DATA]" at bounding box center [858, 348] width 113 height 17
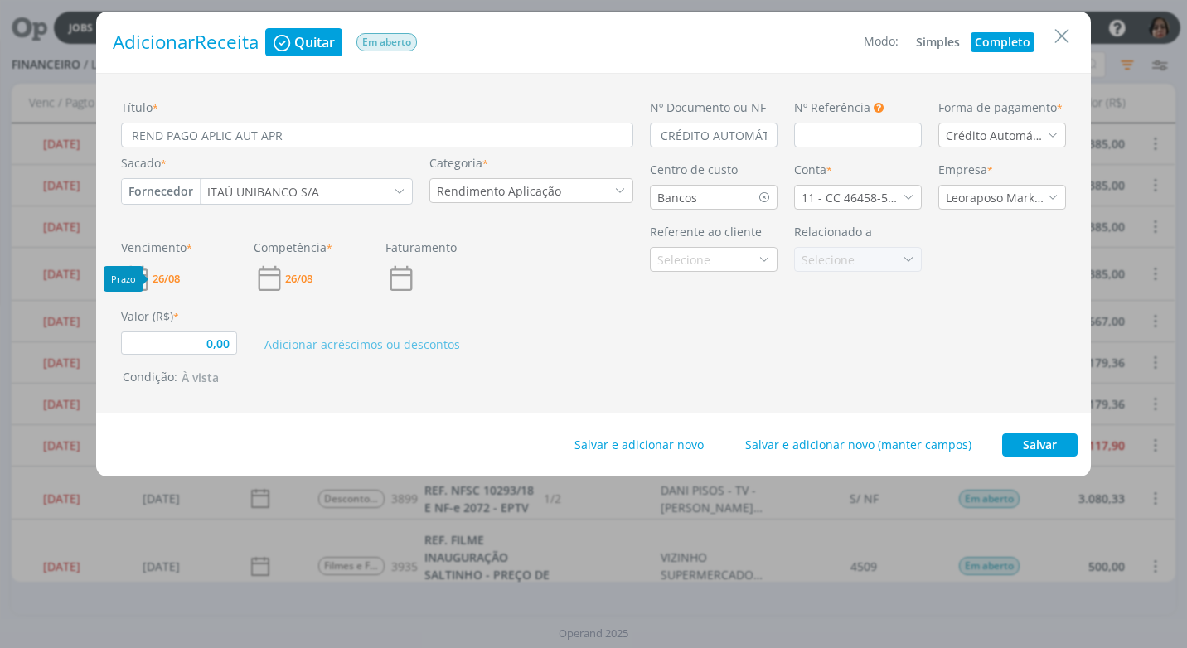
click at [168, 282] on span "26/08" at bounding box center [166, 279] width 27 height 11
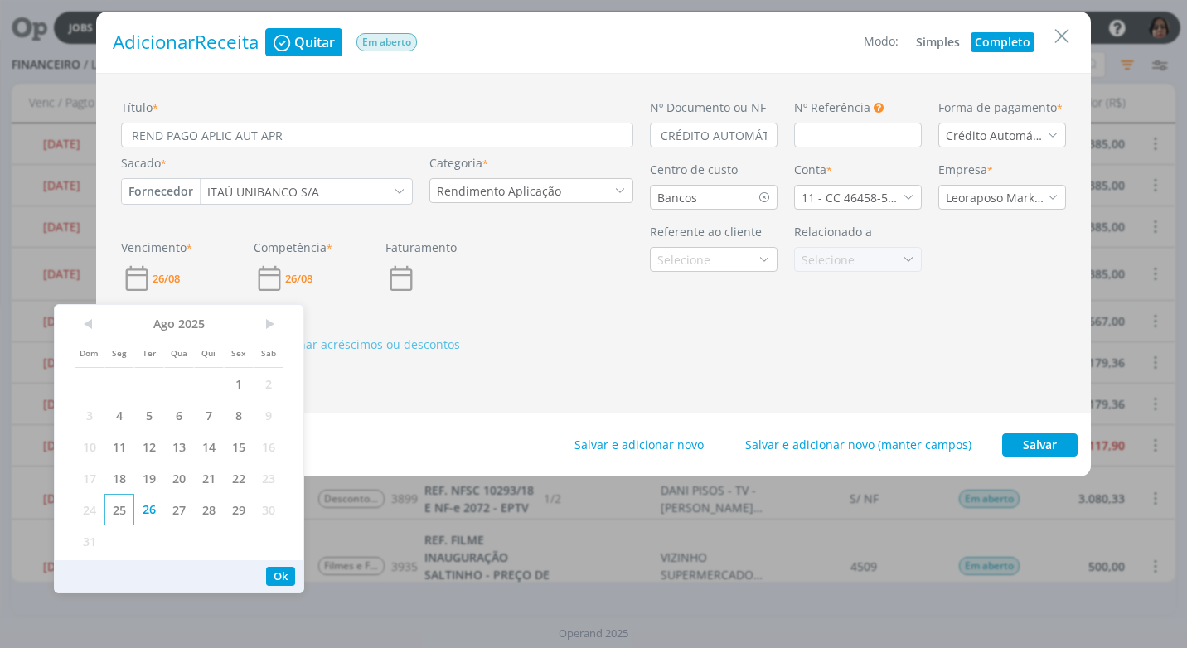
click at [114, 507] on span "25" at bounding box center [119, 510] width 30 height 32
click at [283, 572] on button "Ok" at bounding box center [280, 576] width 29 height 19
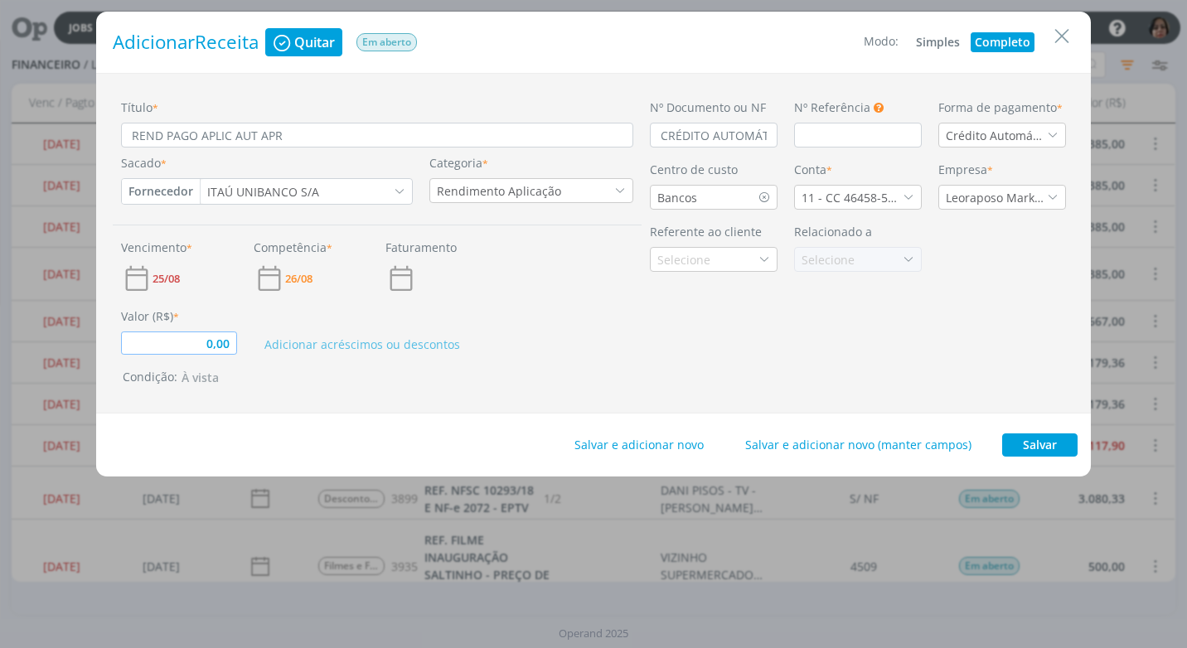
click at [233, 346] on input "0,00" at bounding box center [179, 343] width 116 height 23
click at [536, 360] on div "Título * REND PAGO APLIC AUT APR Sacado * Fornecedor Cliente Fornecedor Veículo…" at bounding box center [377, 243] width 529 height 289
click at [1031, 451] on button "Salvar" at bounding box center [1039, 445] width 75 height 23
type input "0,06"
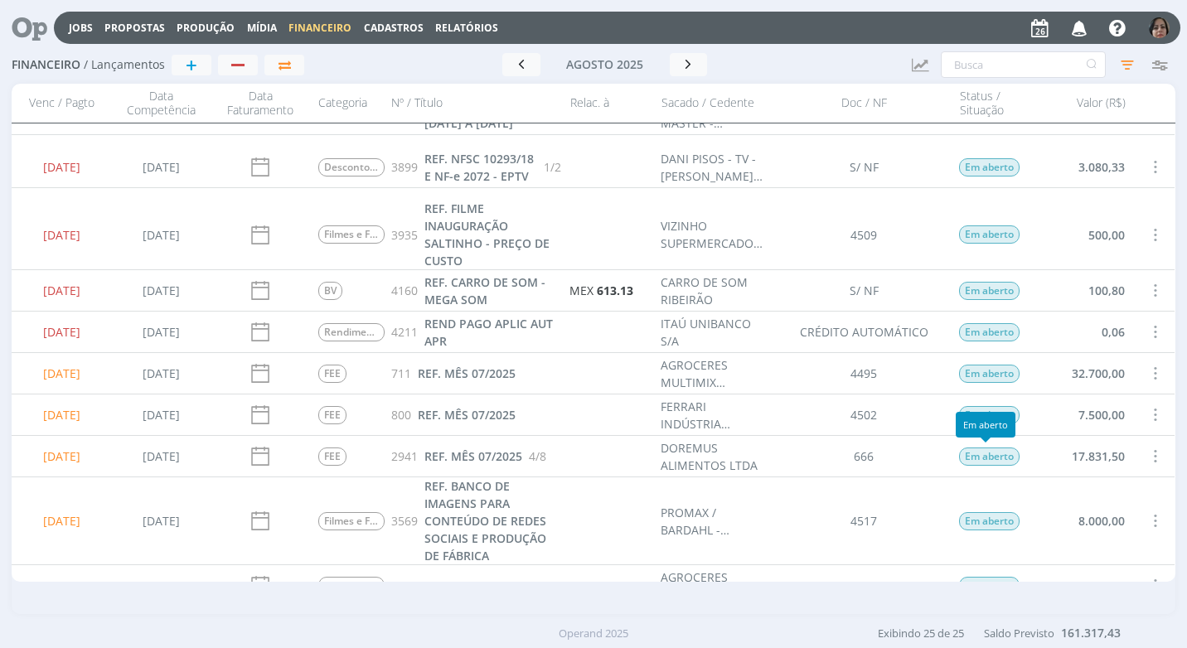
scroll to position [415, 0]
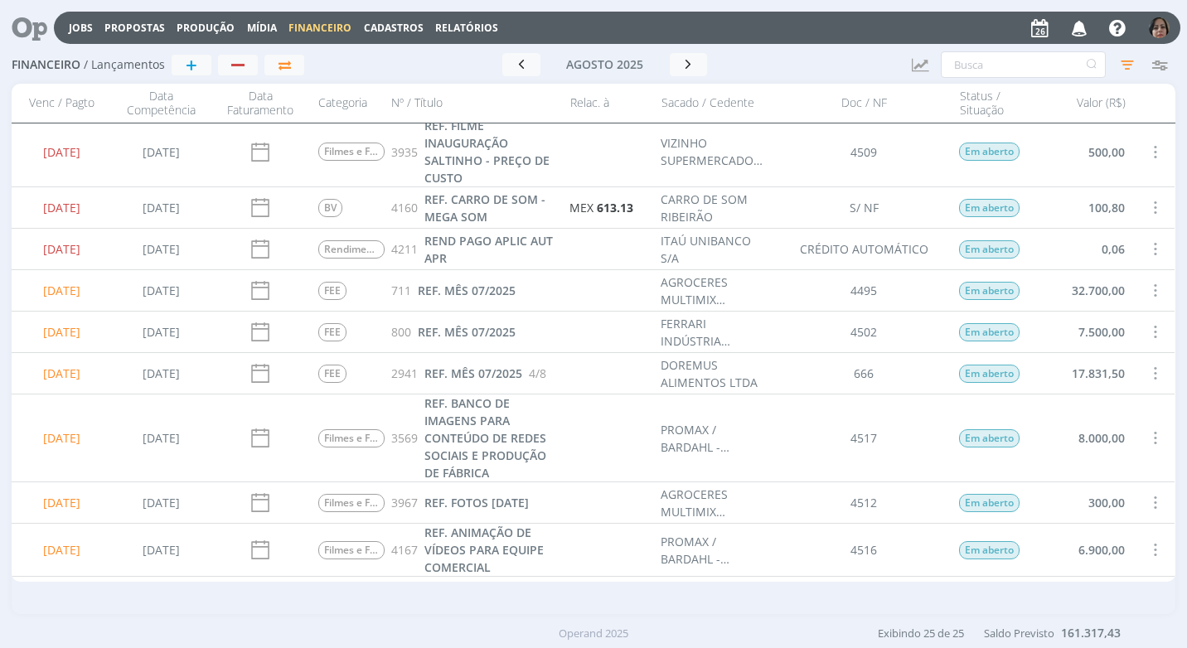
click at [1146, 242] on span at bounding box center [1155, 249] width 18 height 22
click at [1096, 268] on div "Quitar" at bounding box center [1100, 263] width 164 height 24
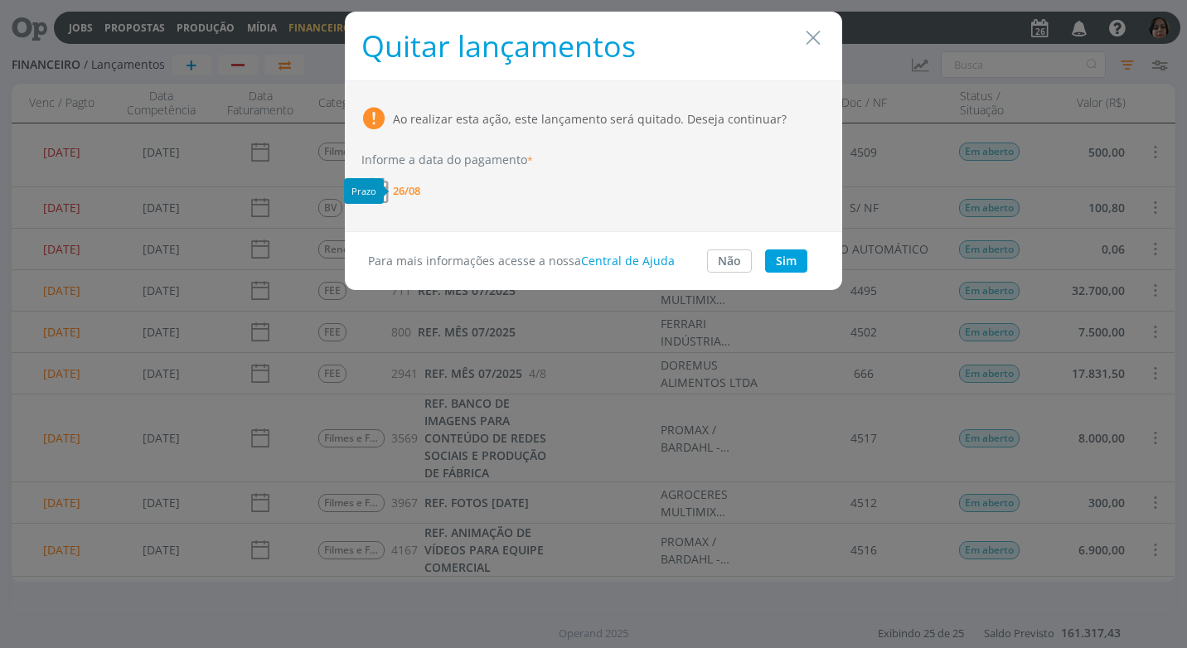
click at [410, 190] on span "26/08" at bounding box center [406, 191] width 27 height 11
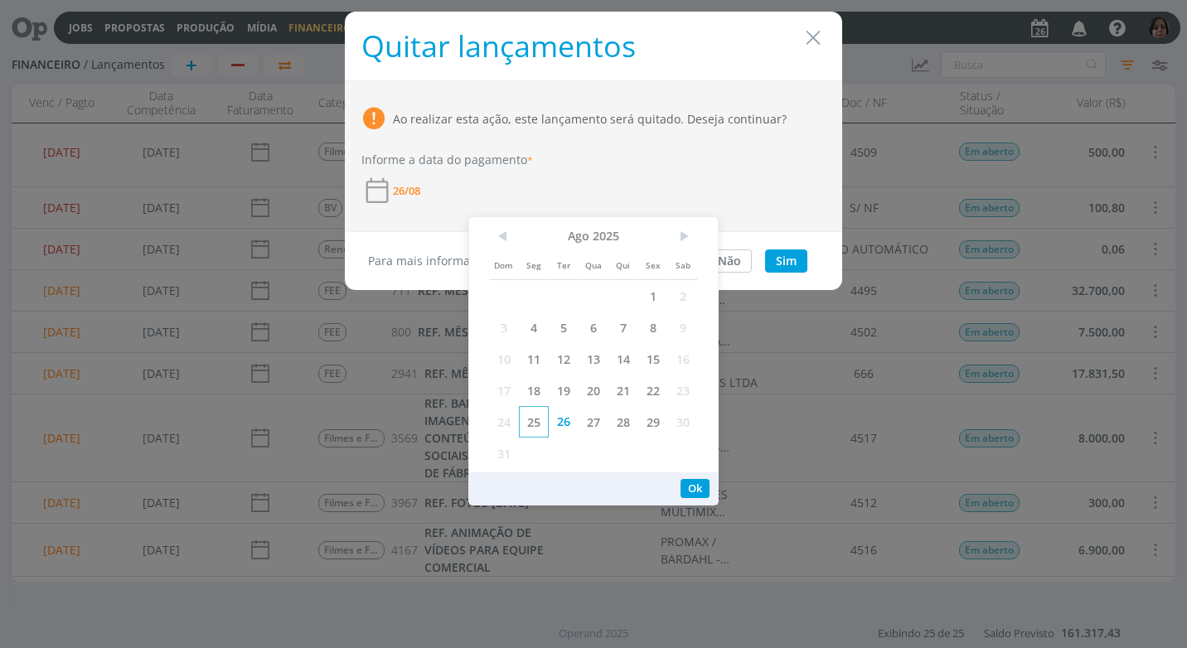
click at [537, 429] on span "25" at bounding box center [534, 422] width 30 height 32
click at [699, 489] on button "Ok" at bounding box center [695, 488] width 29 height 19
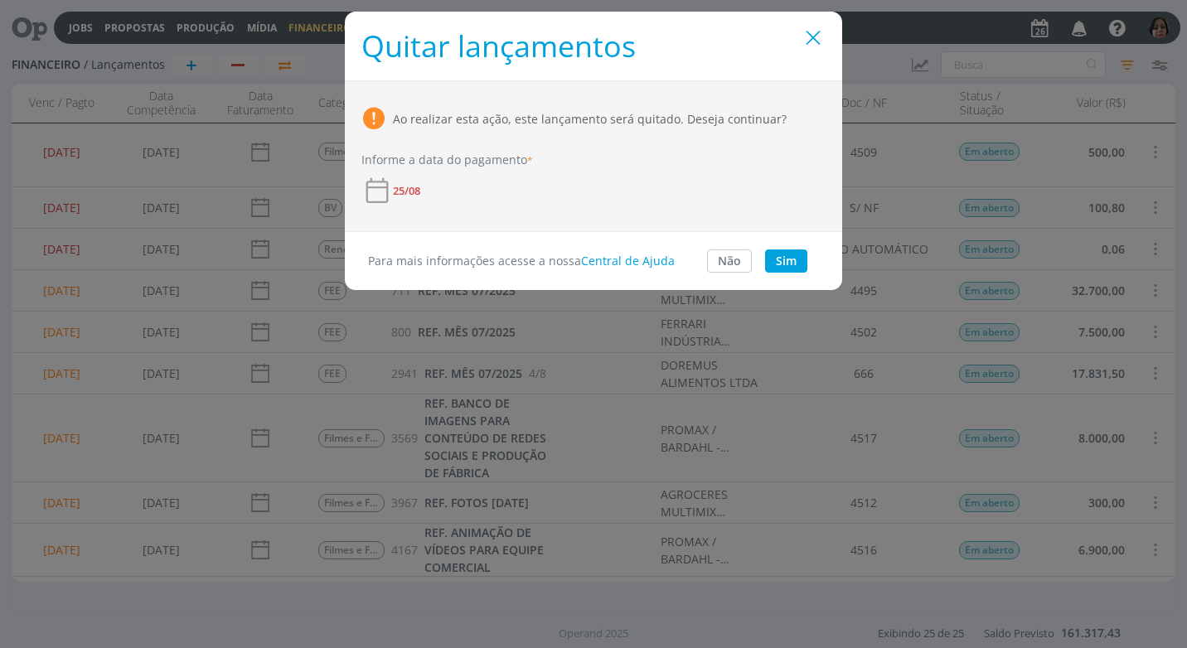
click at [815, 45] on icon "Close" at bounding box center [813, 38] width 25 height 25
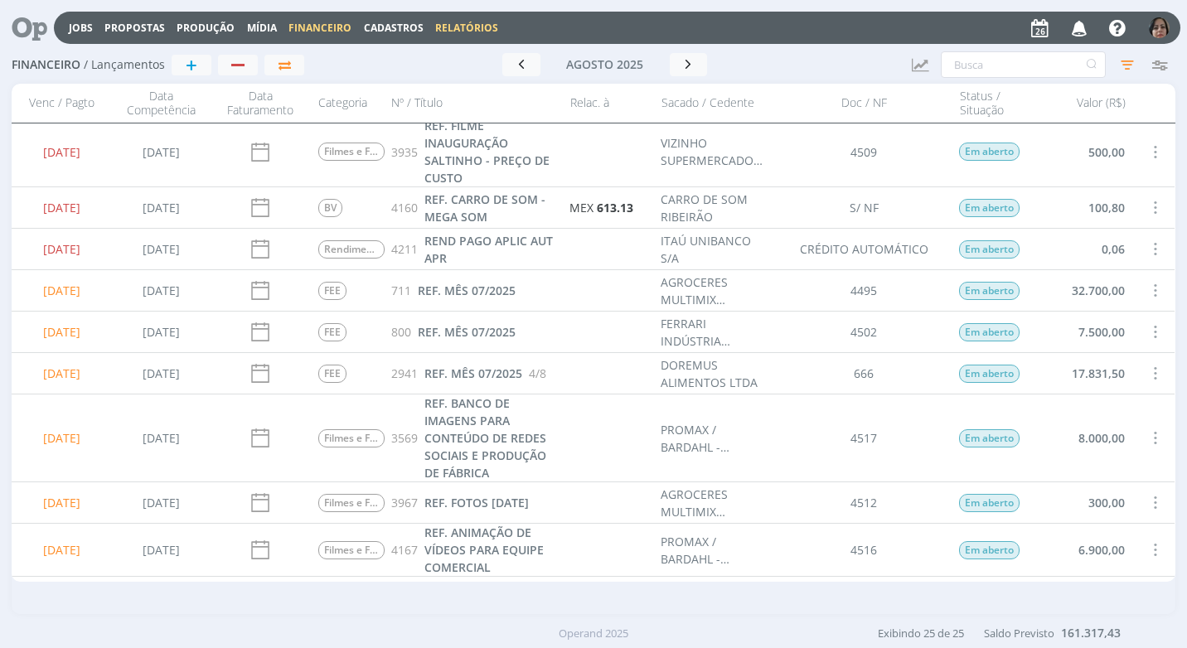
click at [473, 20] on div "Jobs Propostas Produção Mídia Financeiro Cadastros Relatórios Notificações Cent…" at bounding box center [617, 28] width 1127 height 32
click at [471, 27] on link "Relatórios" at bounding box center [466, 28] width 63 height 14
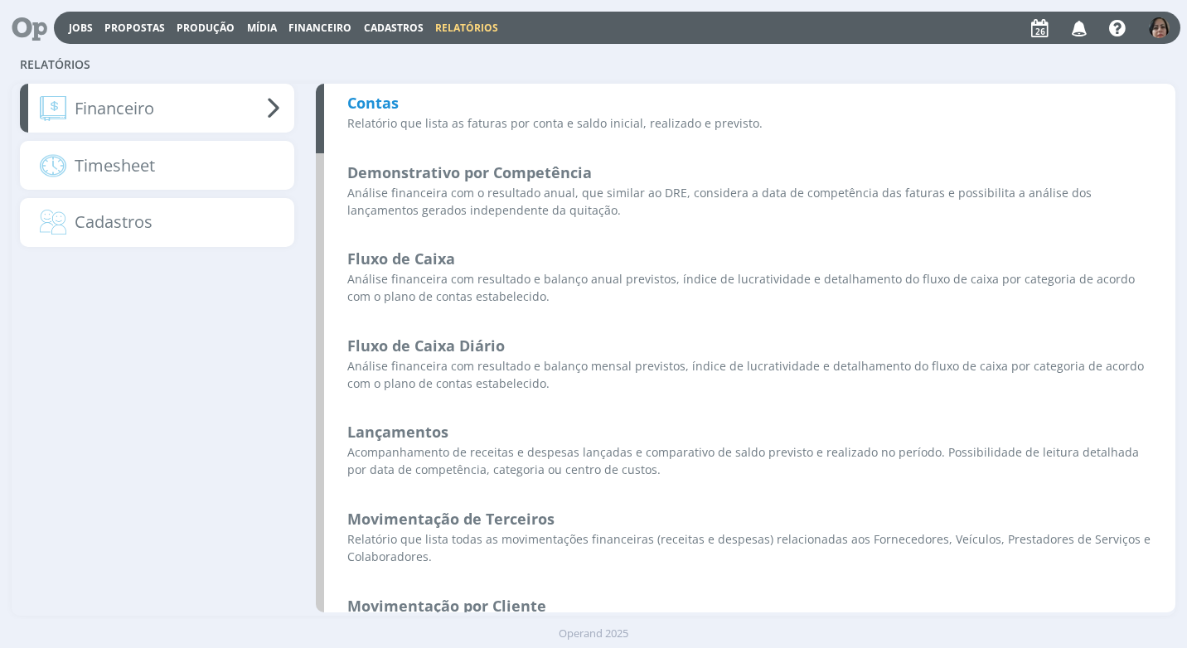
click at [393, 112] on b "Contas" at bounding box center [372, 103] width 51 height 20
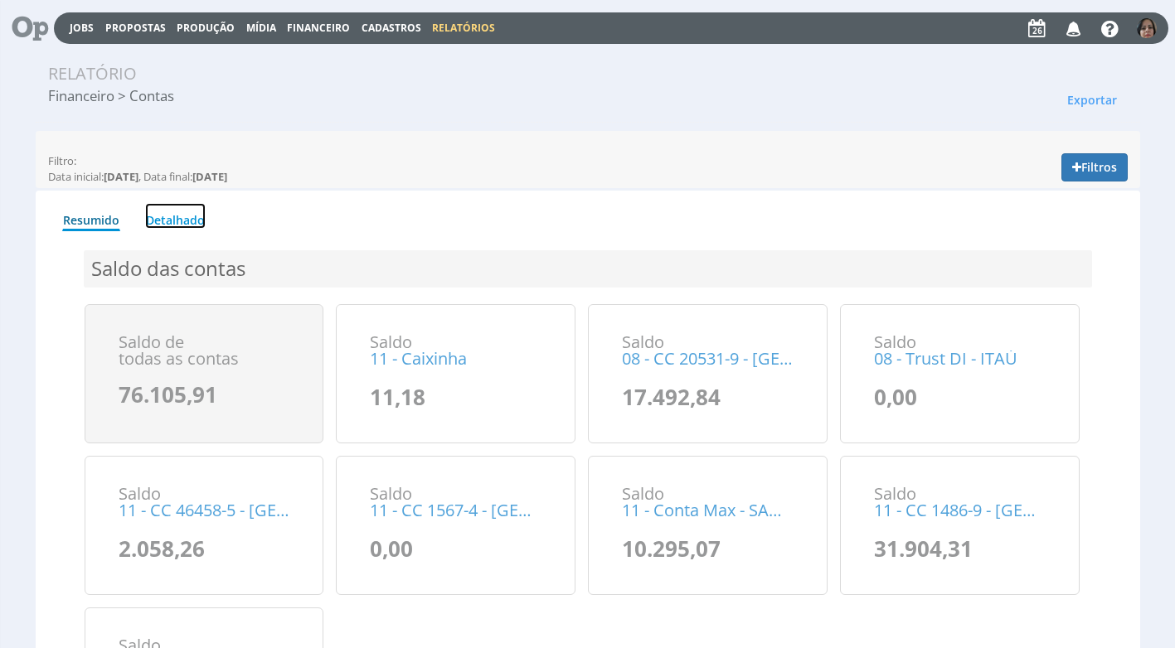
click at [196, 221] on link "Detalhado" at bounding box center [175, 216] width 61 height 26
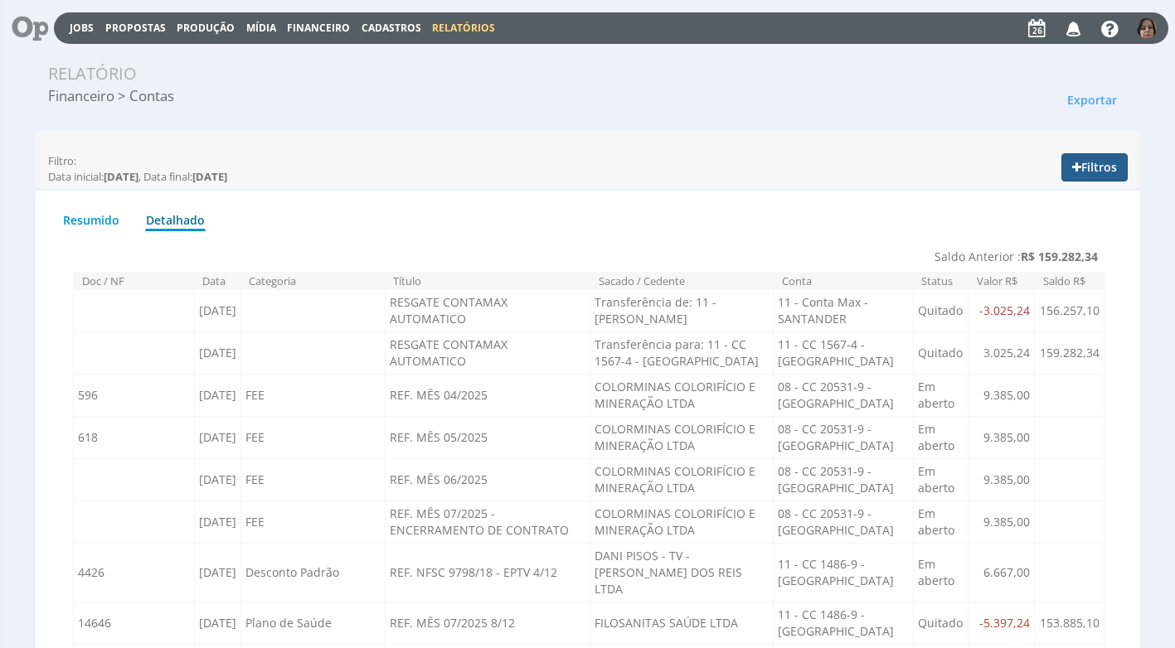
click at [1109, 173] on button "Filtros" at bounding box center [1094, 167] width 66 height 28
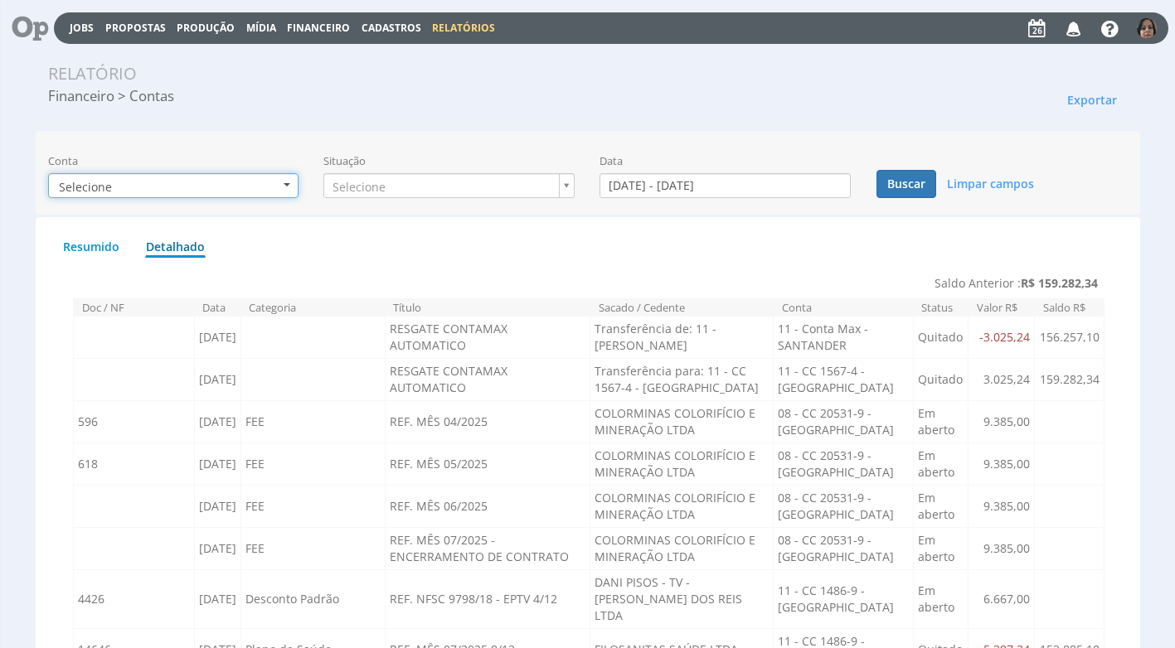
click at [285, 188] on button "Selecione" at bounding box center [173, 185] width 251 height 25
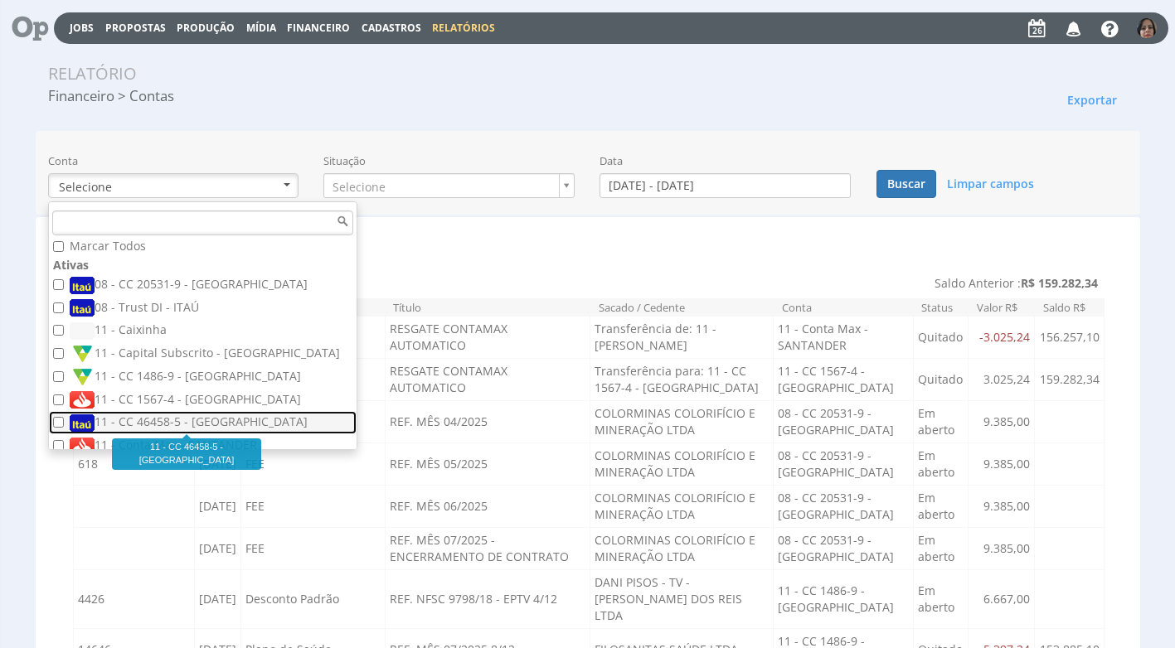
click at [203, 425] on label "11 - CC 46458-5 - [GEOGRAPHIC_DATA]" at bounding box center [205, 423] width 270 height 18
click at [64, 425] on input "11 - CC 46458-5 - [GEOGRAPHIC_DATA]" at bounding box center [58, 422] width 11 height 11
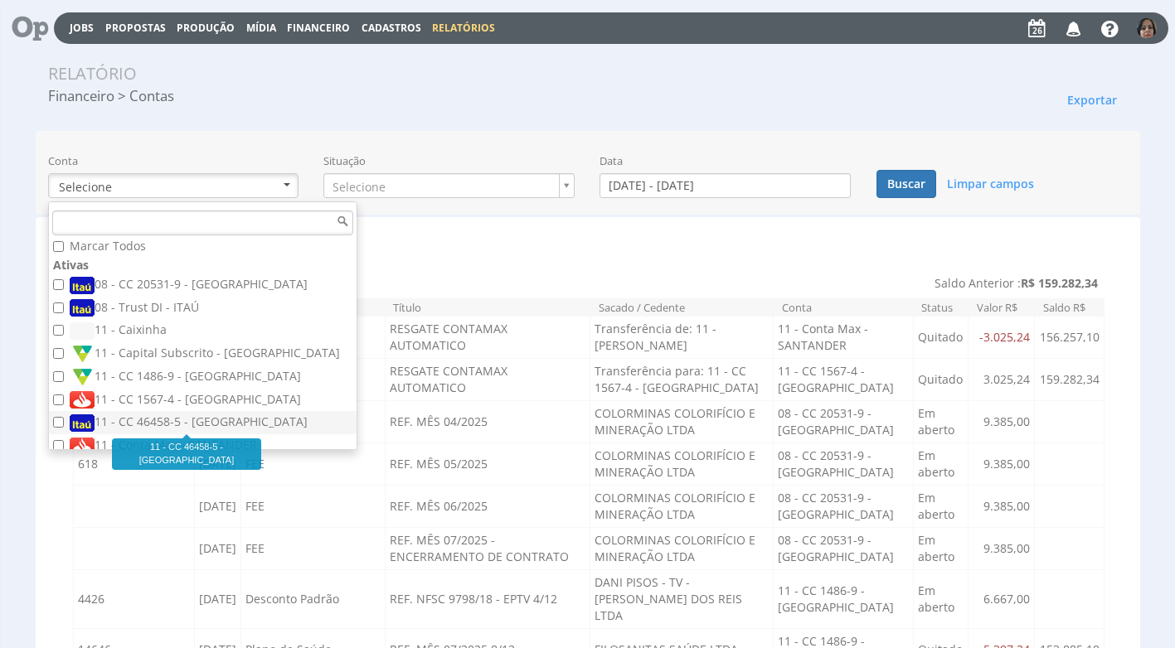
checkbox input "true"
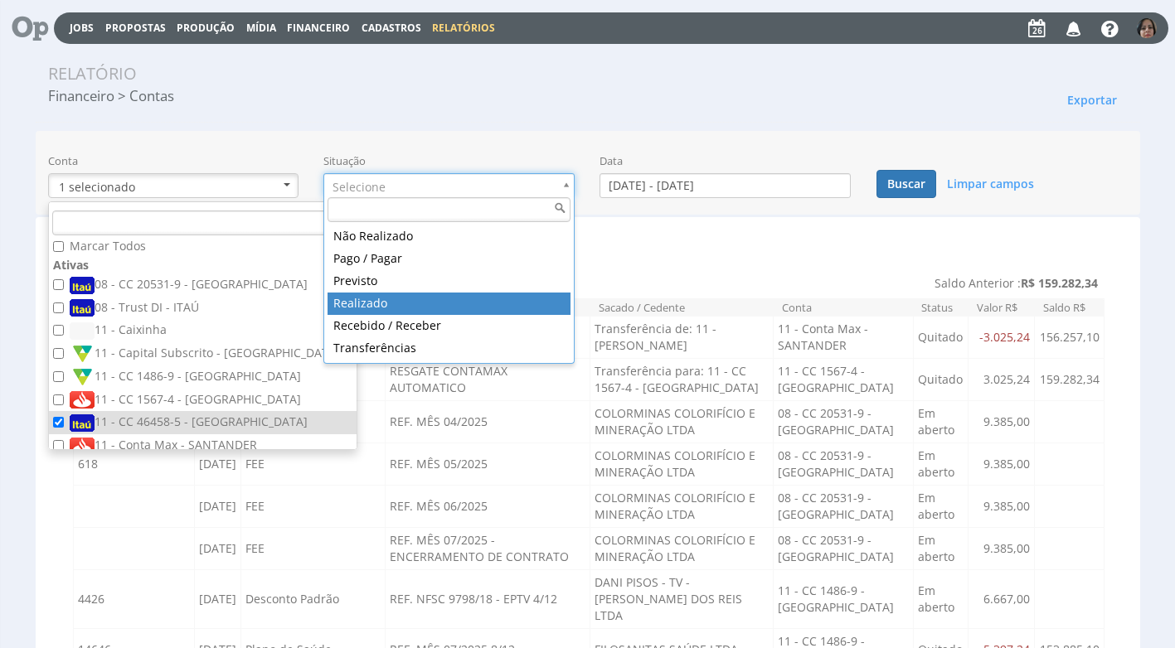
type input "realizado"
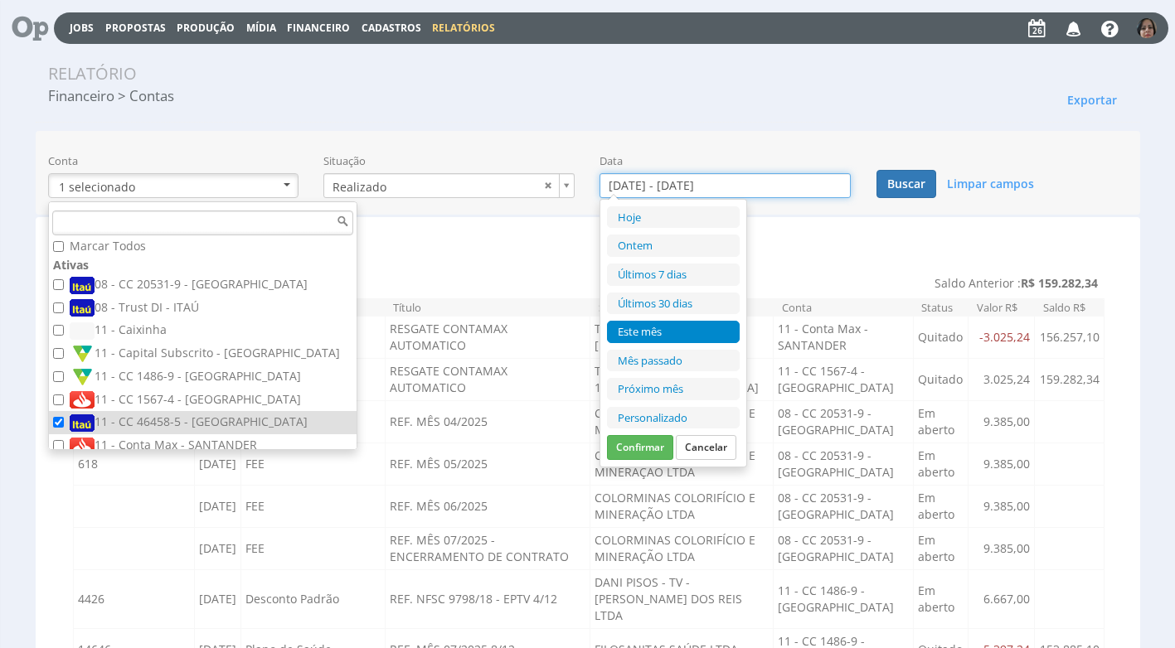
click at [632, 190] on input "01/08/2025 - 31/08/2025" at bounding box center [724, 185] width 251 height 25
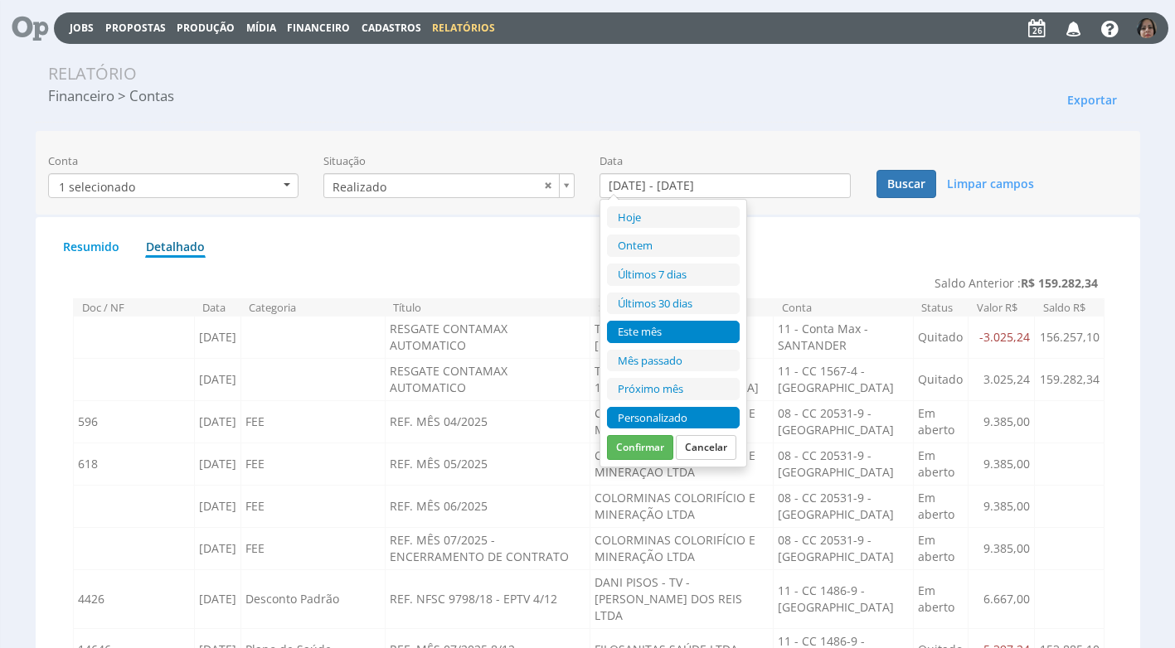
click at [674, 409] on li "Personalizado" at bounding box center [673, 418] width 133 height 22
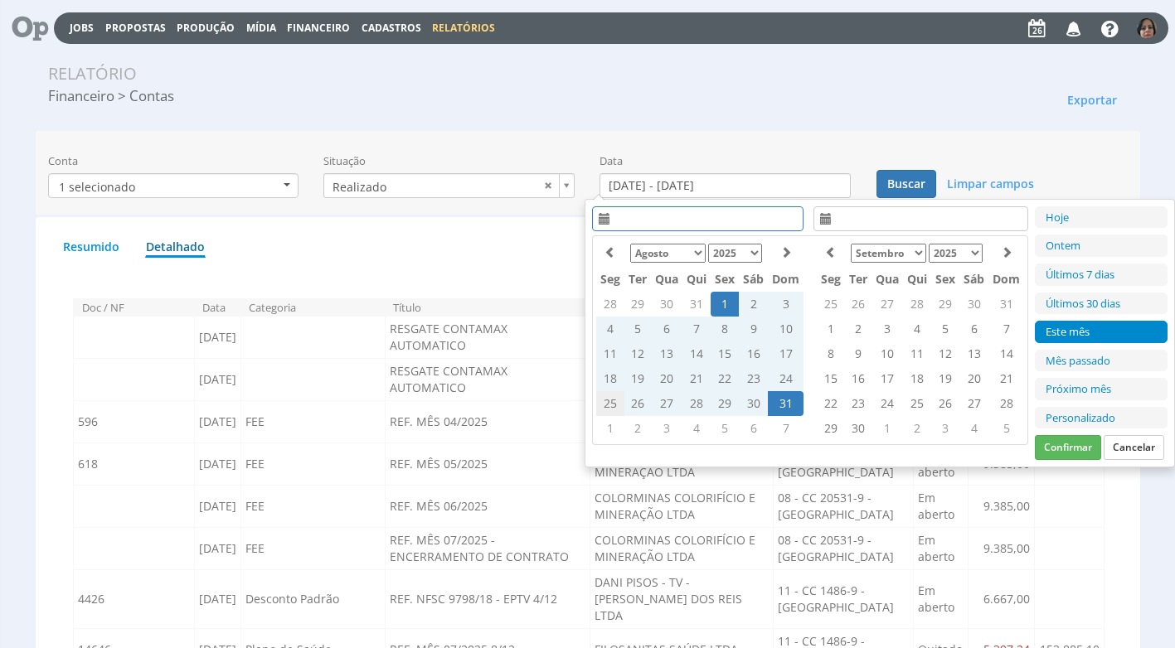
click at [608, 404] on td "25" at bounding box center [610, 403] width 28 height 25
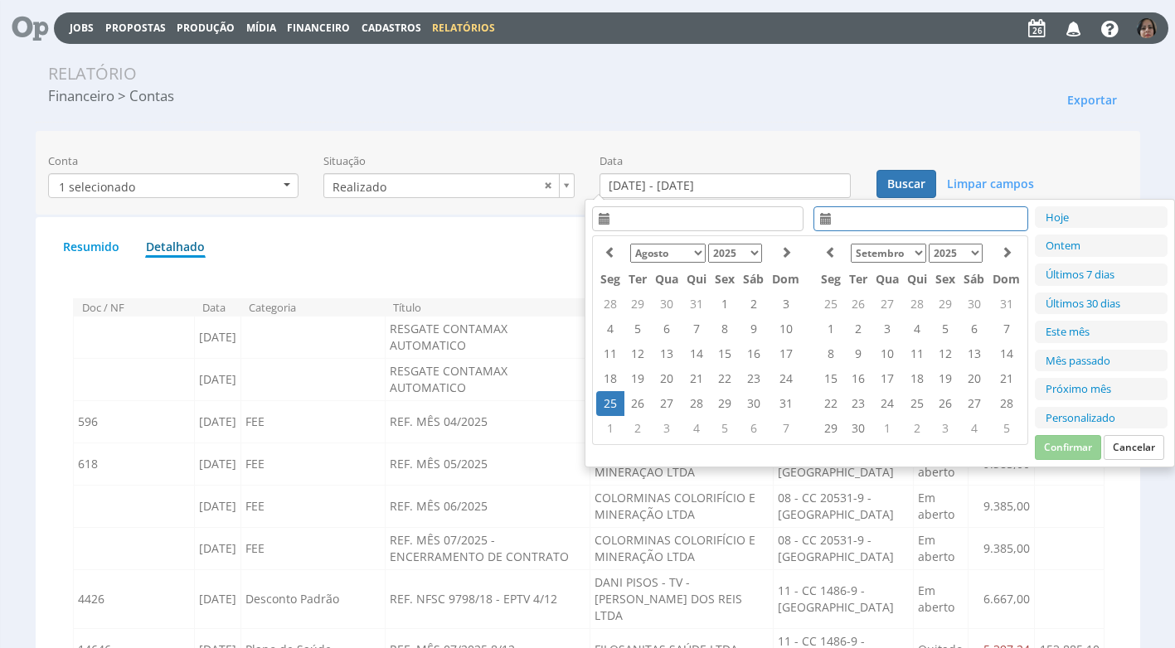
click at [608, 404] on td "25" at bounding box center [610, 403] width 28 height 25
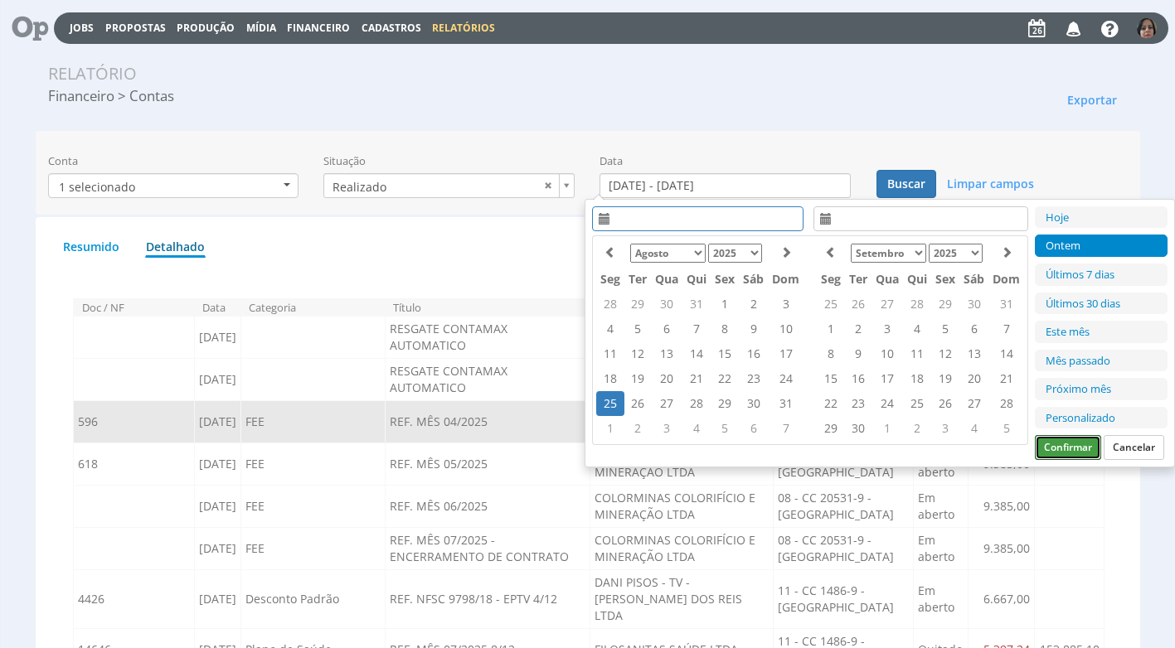
drag, startPoint x: 1059, startPoint y: 447, endPoint x: 1041, endPoint y: 425, distance: 28.2
click at [1059, 446] on button "Confirmar" at bounding box center [1068, 447] width 66 height 25
type input "[DATE] - [DATE]"
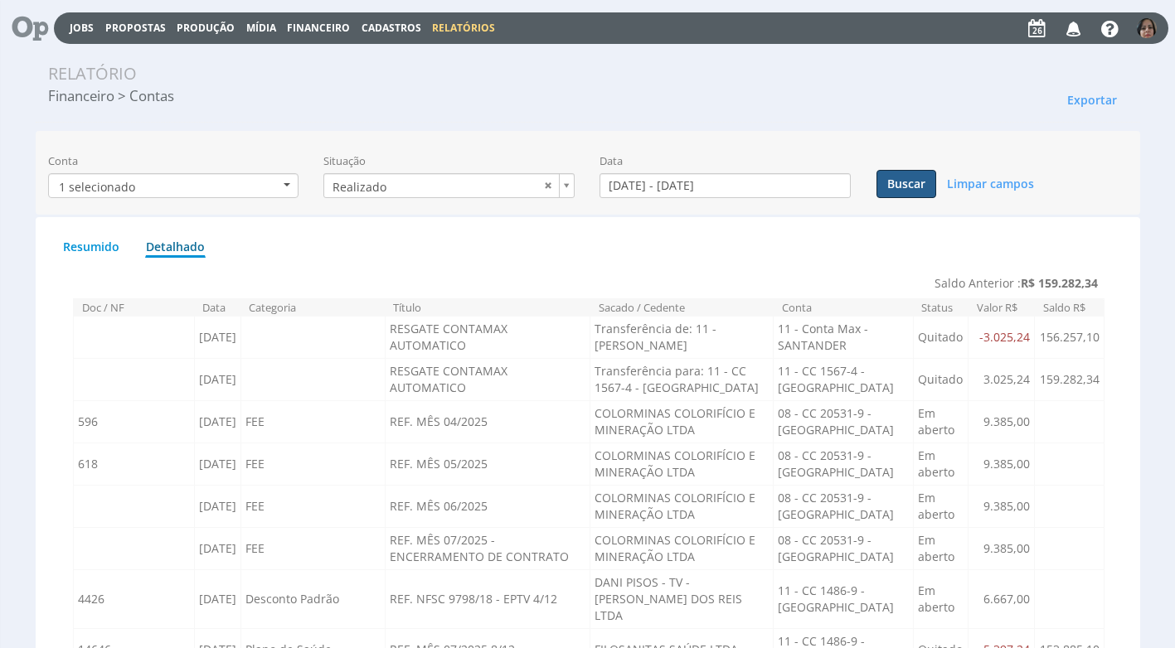
drag, startPoint x: 923, startPoint y: 186, endPoint x: 920, endPoint y: 197, distance: 11.9
click at [923, 187] on button "Buscar" at bounding box center [906, 184] width 60 height 28
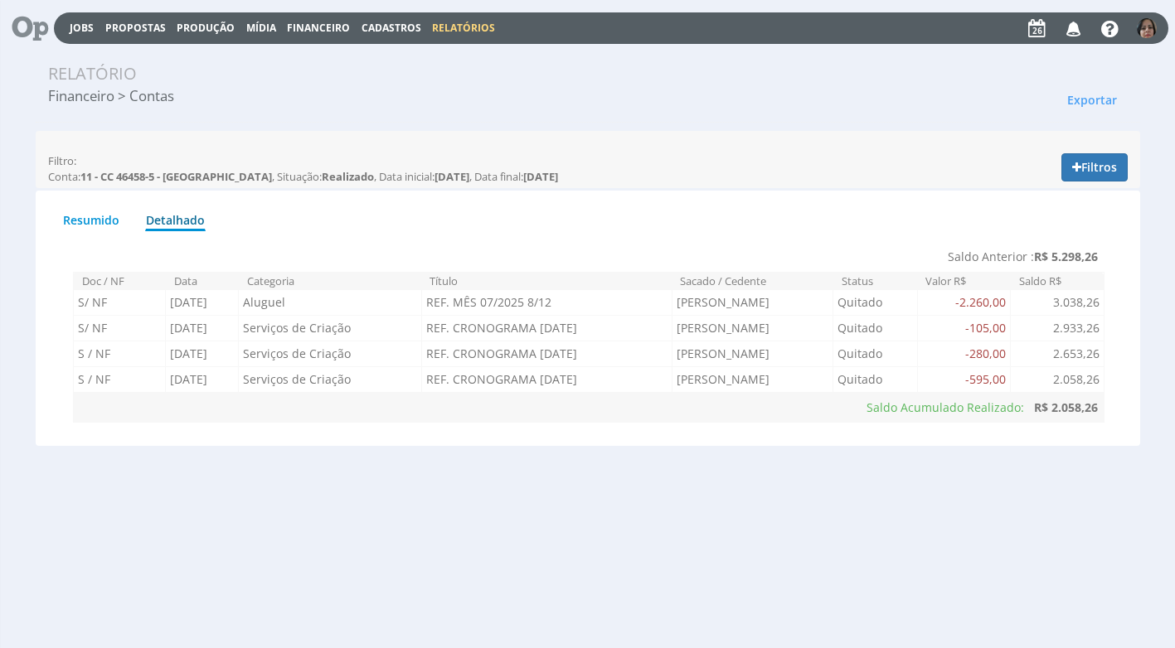
click at [320, 27] on span "Financeiro" at bounding box center [318, 28] width 63 height 14
click at [313, 59] on link "Lançamentos" at bounding box center [319, 53] width 139 height 24
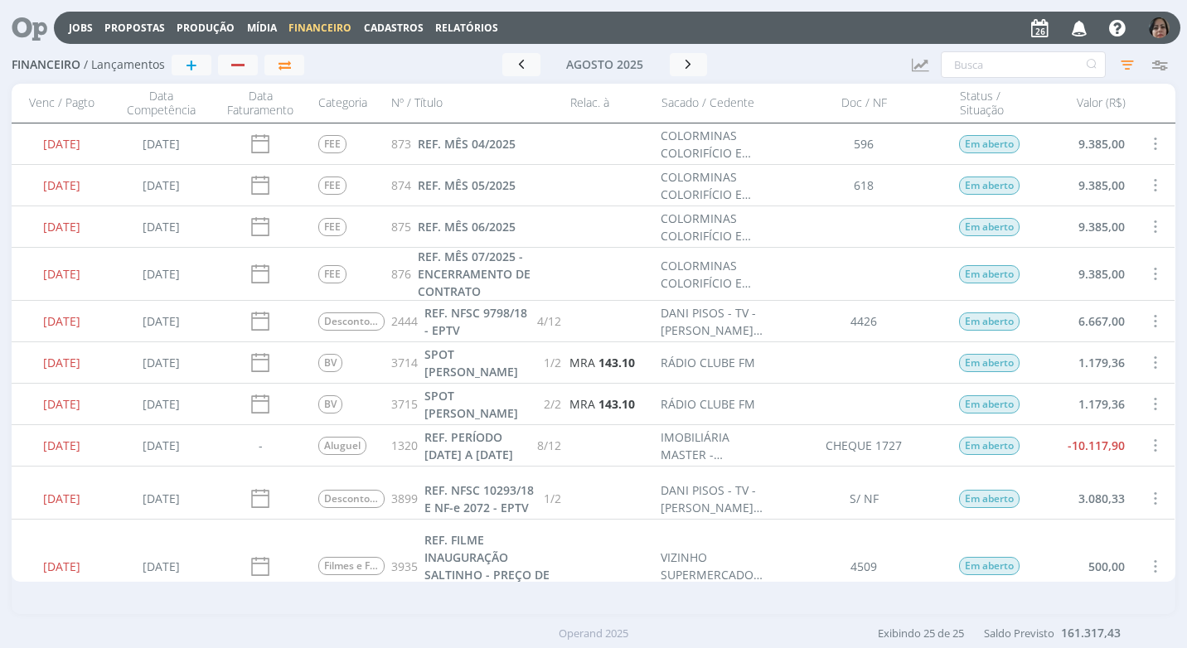
scroll to position [249, 0]
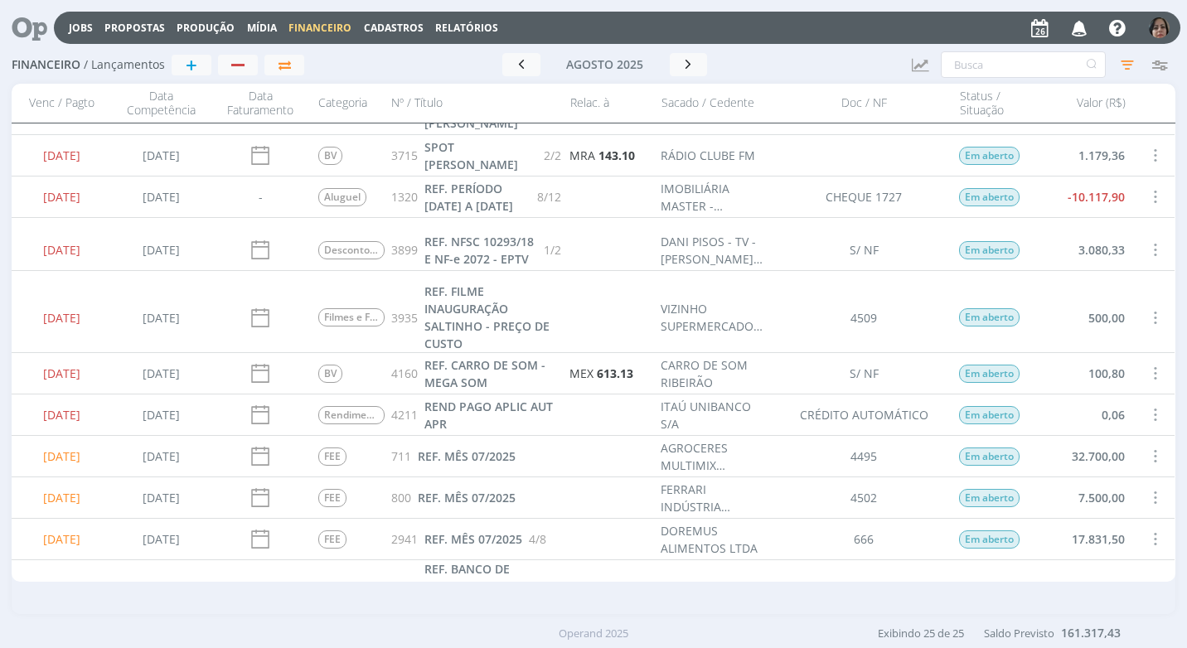
click at [1151, 410] on span at bounding box center [1155, 415] width 18 height 22
click at [1090, 429] on div "Quitar" at bounding box center [1100, 429] width 164 height 24
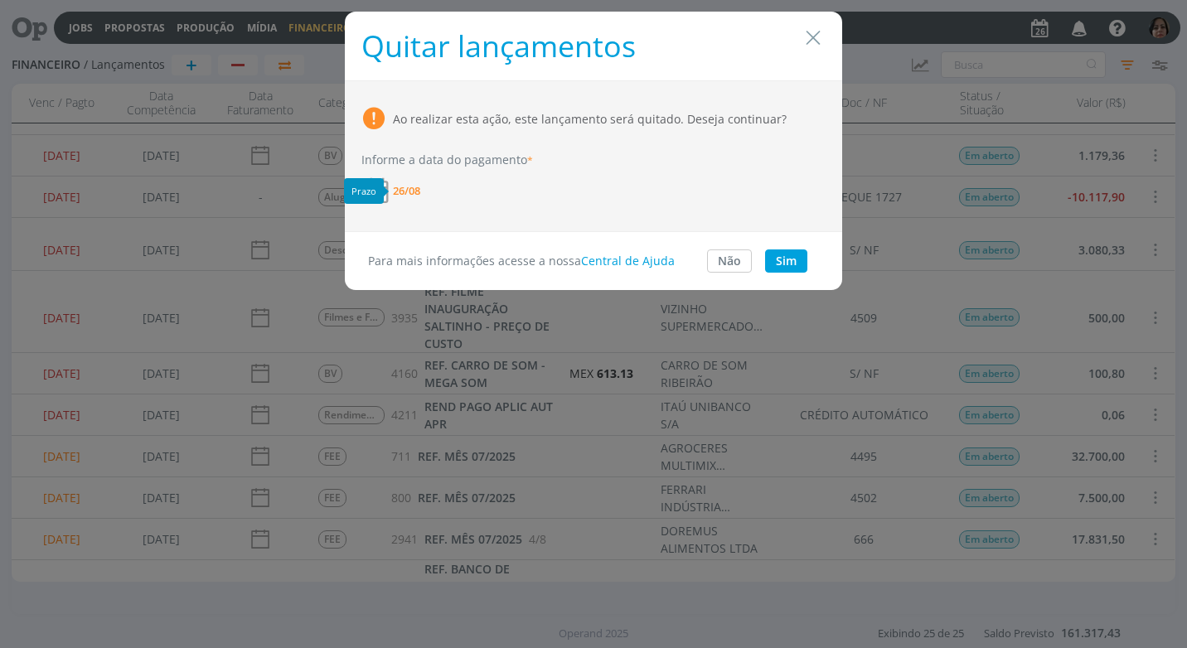
click at [405, 187] on span "26/08" at bounding box center [406, 191] width 27 height 11
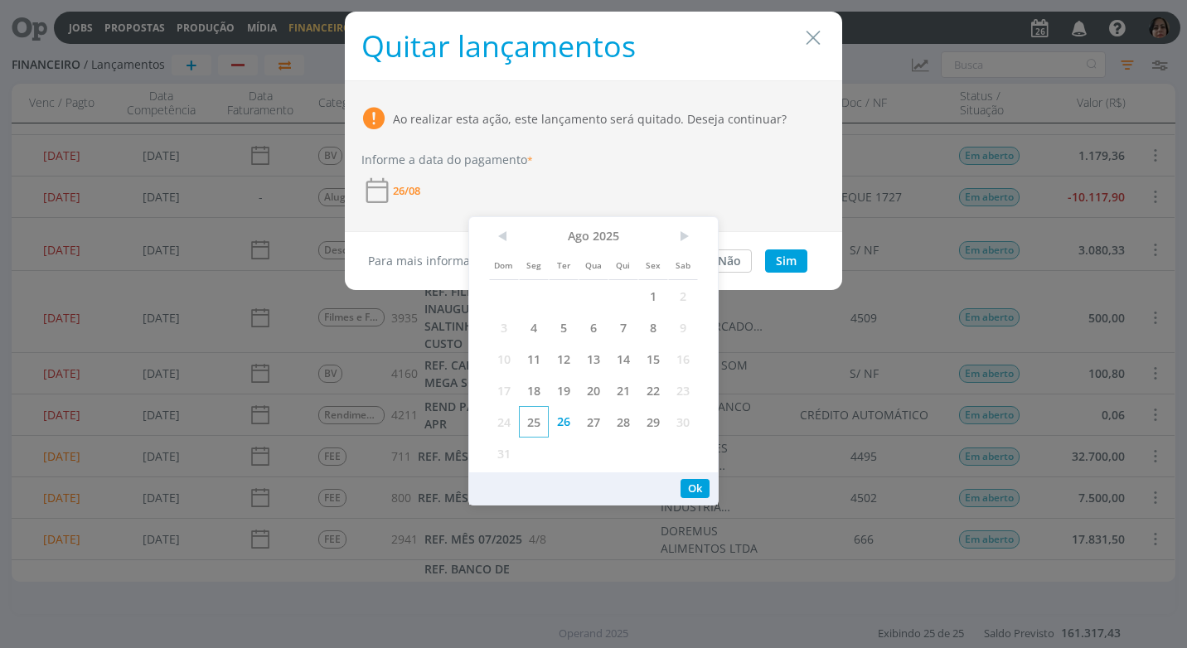
drag, startPoint x: 531, startPoint y: 421, endPoint x: 525, endPoint y: 413, distance: 10.1
click at [527, 419] on span "25" at bounding box center [534, 422] width 30 height 32
drag, startPoint x: 694, startPoint y: 484, endPoint x: 715, endPoint y: 456, distance: 35.0
click at [694, 483] on button "Ok" at bounding box center [695, 488] width 29 height 19
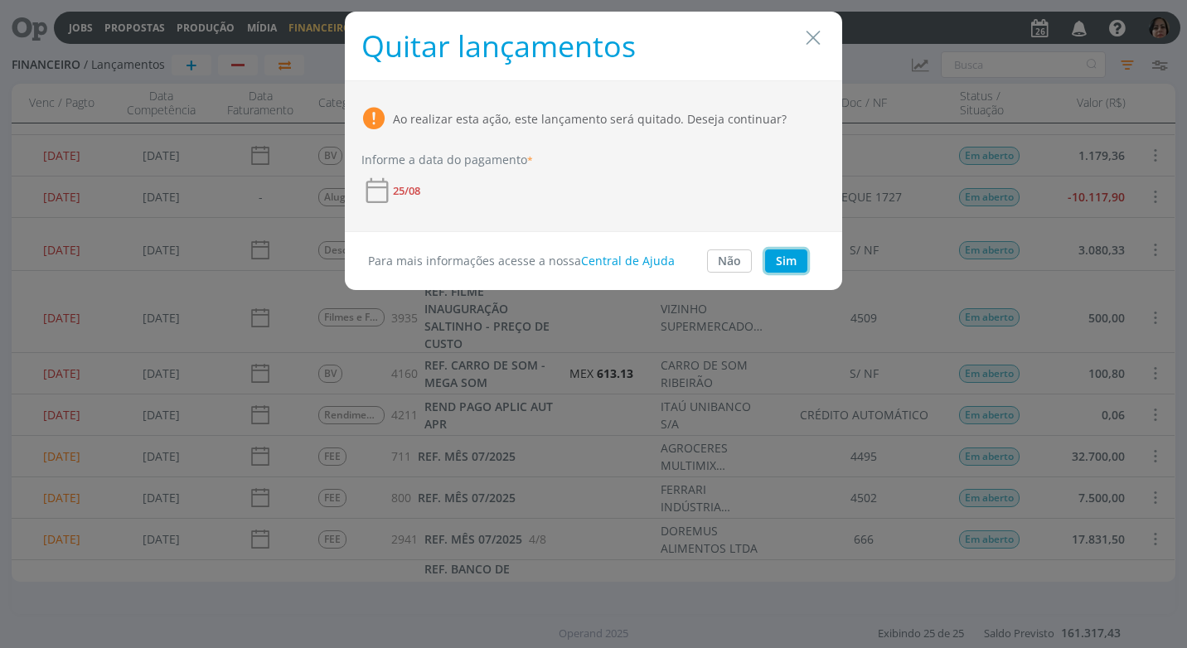
click at [785, 259] on button "Sim" at bounding box center [786, 261] width 42 height 23
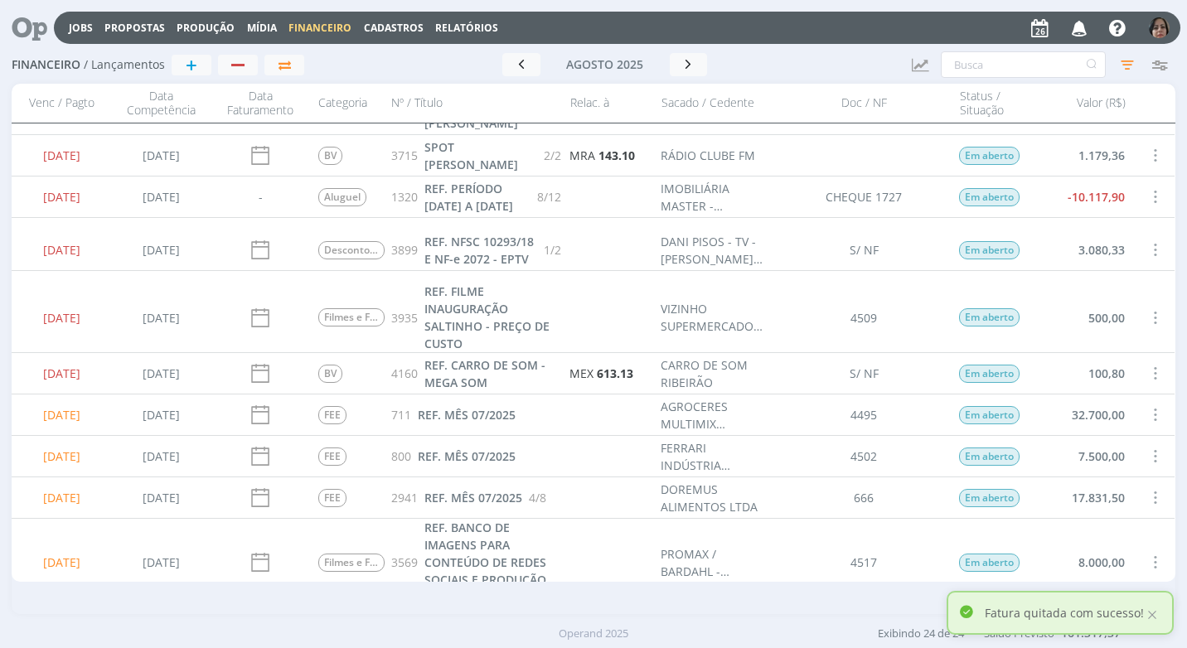
scroll to position [0, 0]
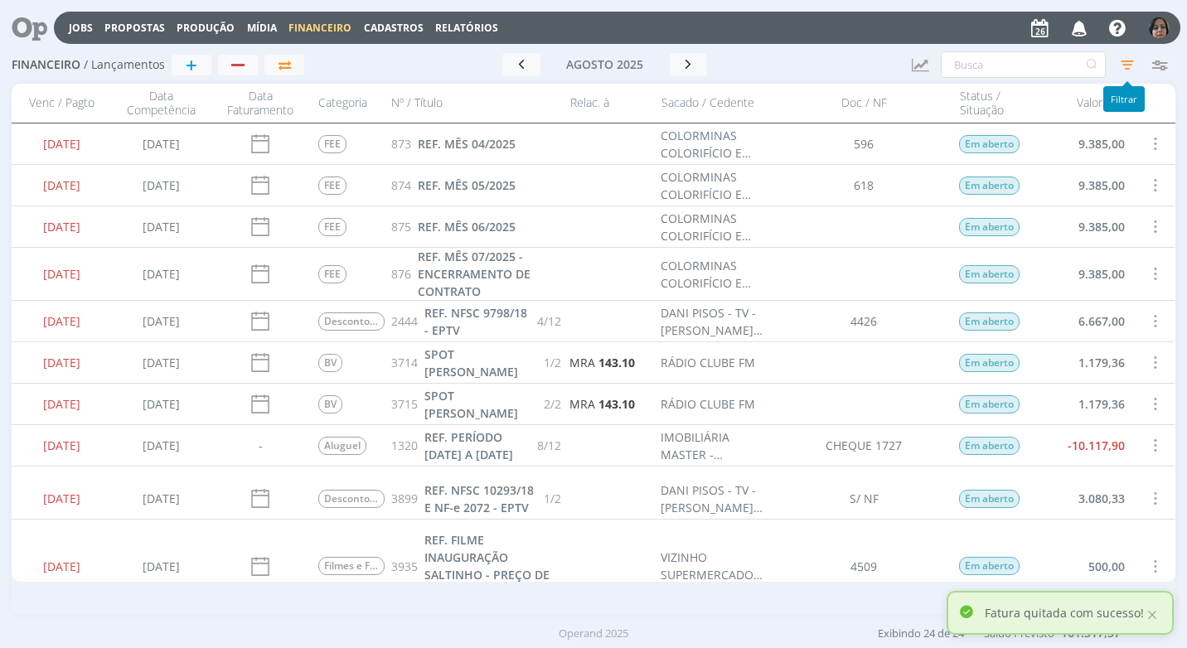
click at [1130, 65] on icon "button" at bounding box center [1128, 65] width 30 height 30
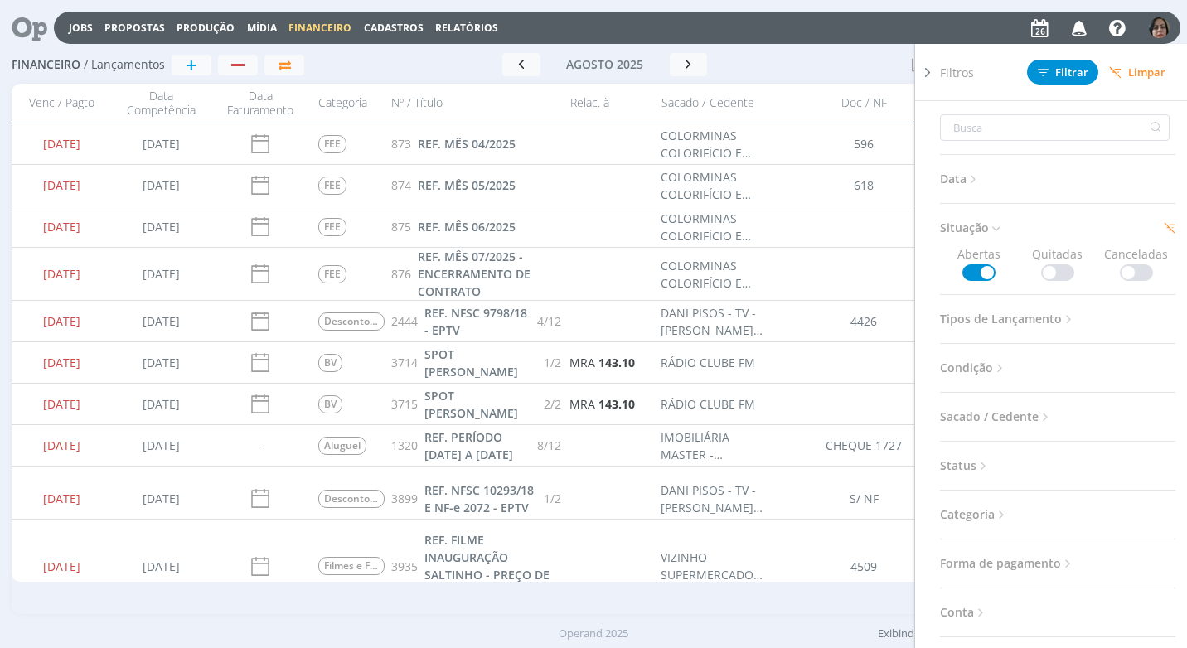
click at [1051, 274] on span at bounding box center [1057, 272] width 33 height 17
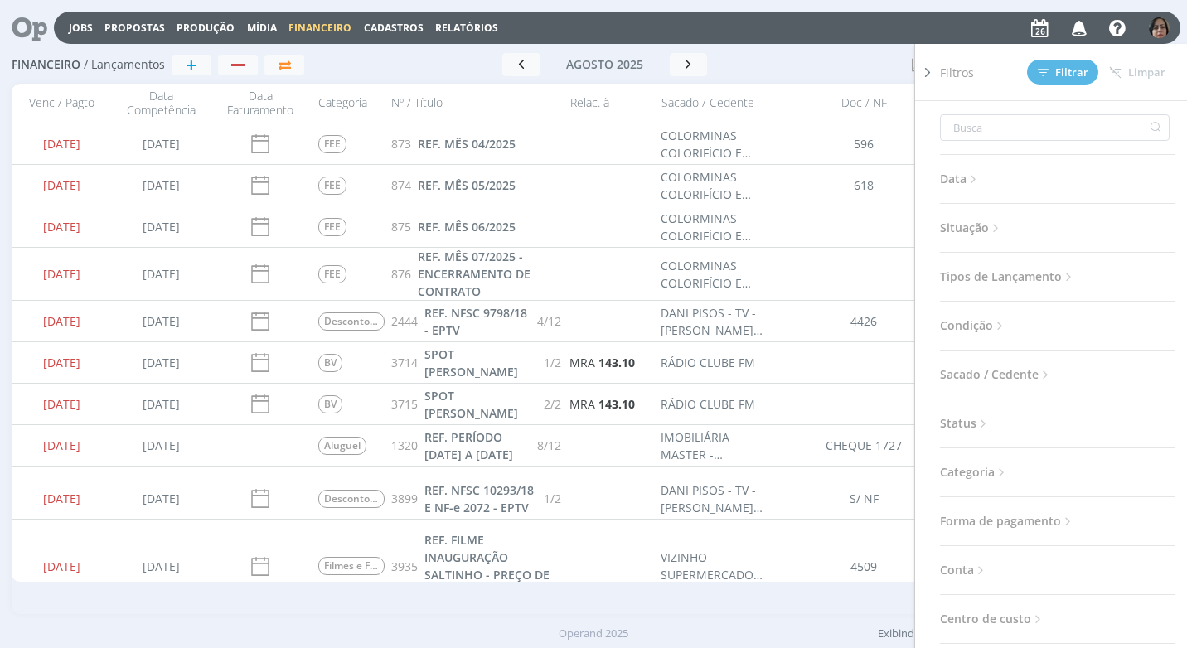
click at [996, 227] on icon at bounding box center [996, 228] width 14 height 14
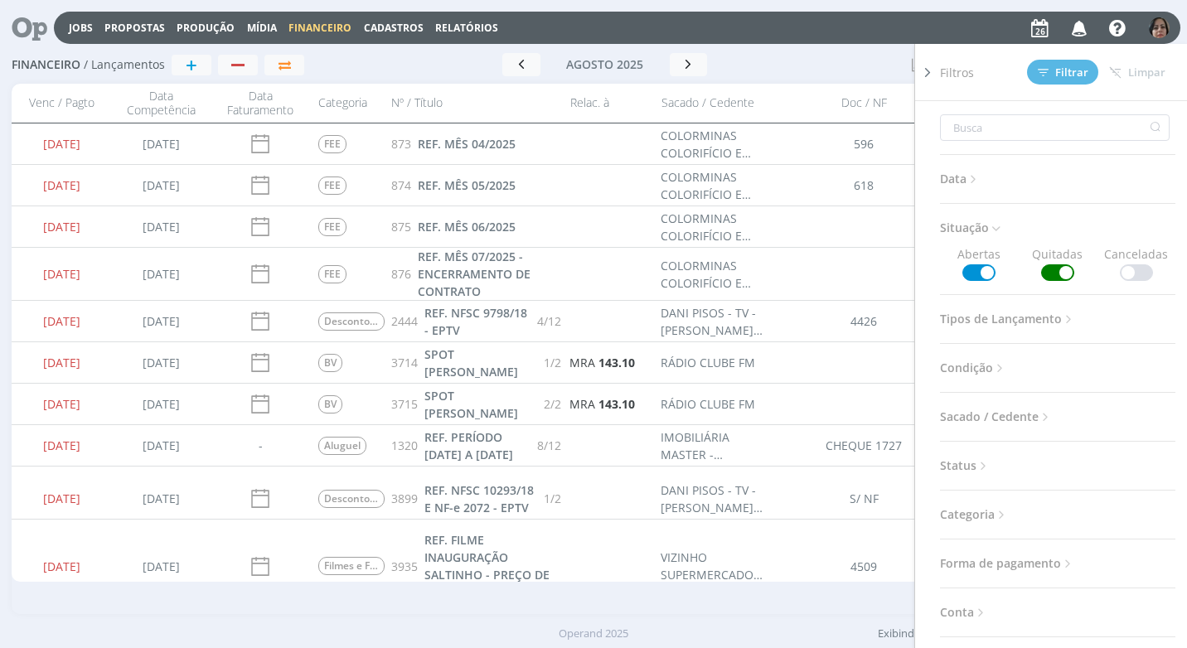
click at [987, 272] on span at bounding box center [978, 272] width 33 height 17
click at [973, 181] on icon at bounding box center [974, 179] width 14 height 14
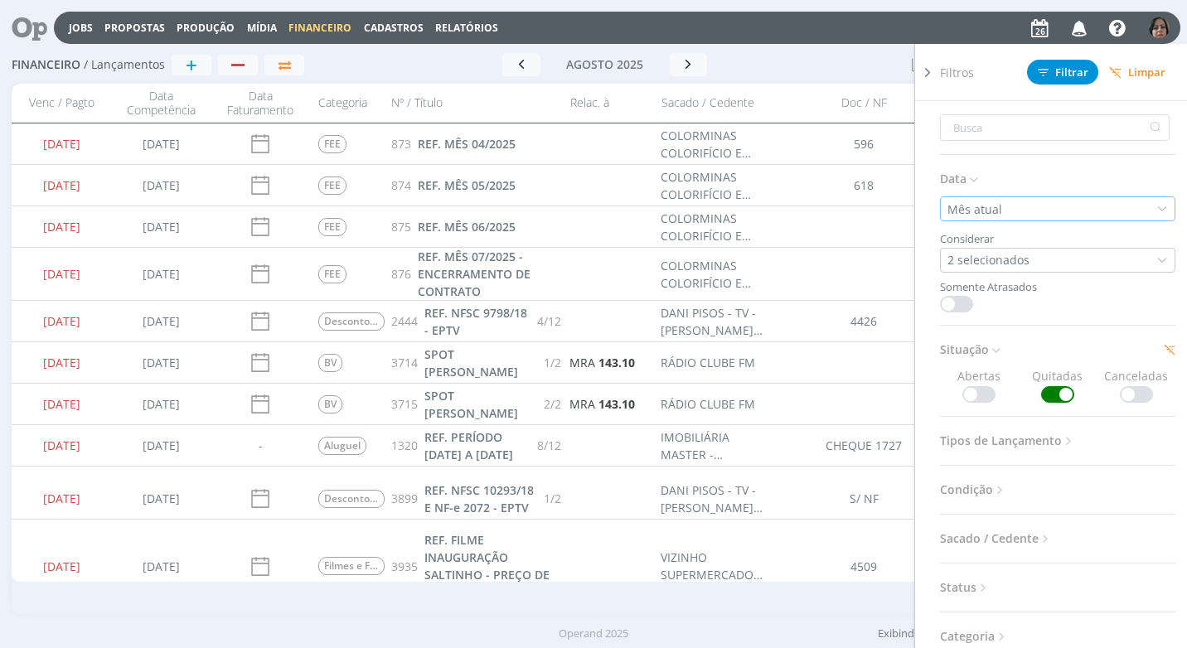
click at [1156, 203] on icon at bounding box center [1162, 209] width 12 height 12
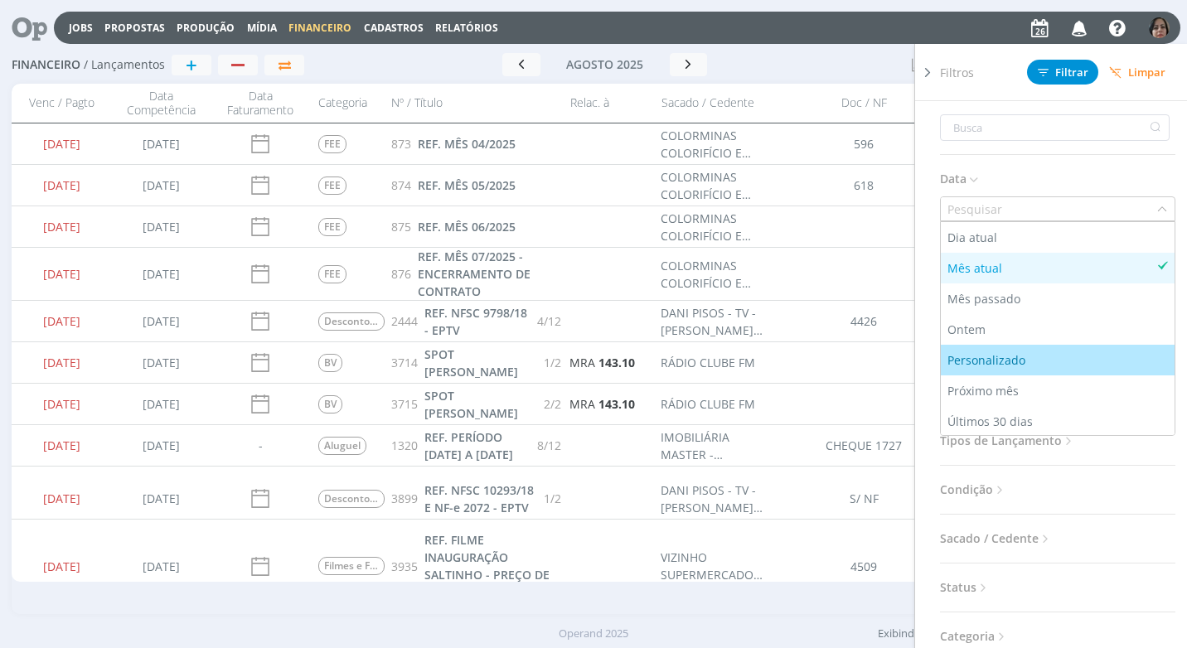
click at [1011, 357] on div "Personalizado" at bounding box center [988, 360] width 81 height 17
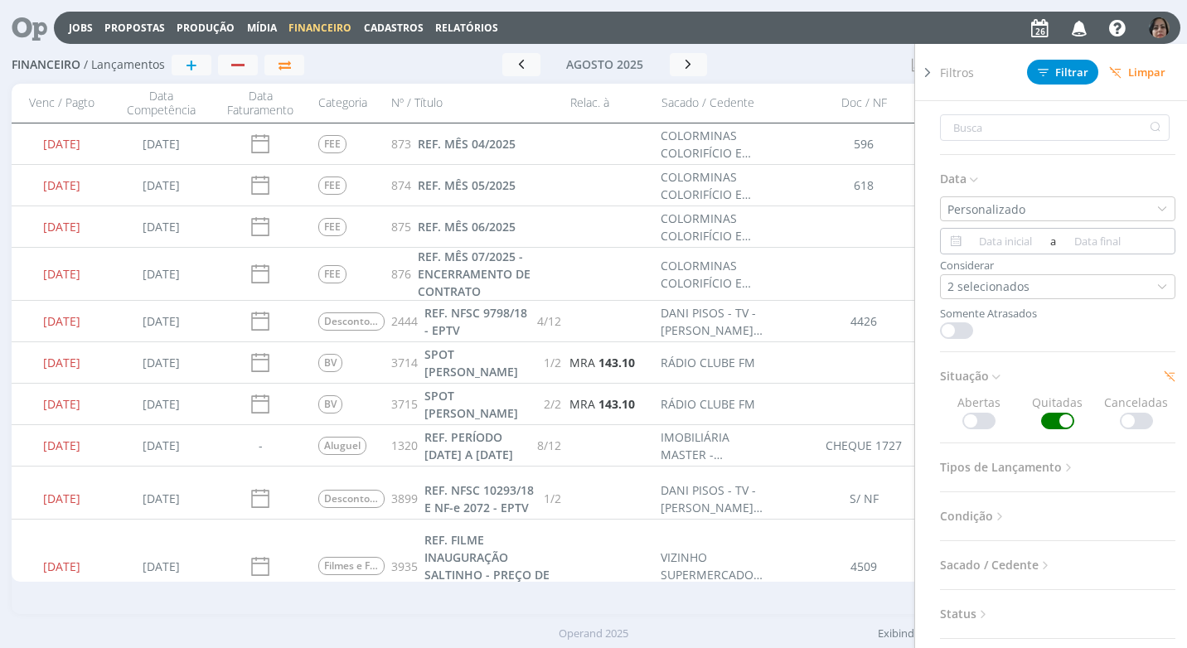
click at [951, 241] on icon at bounding box center [955, 241] width 21 height 20
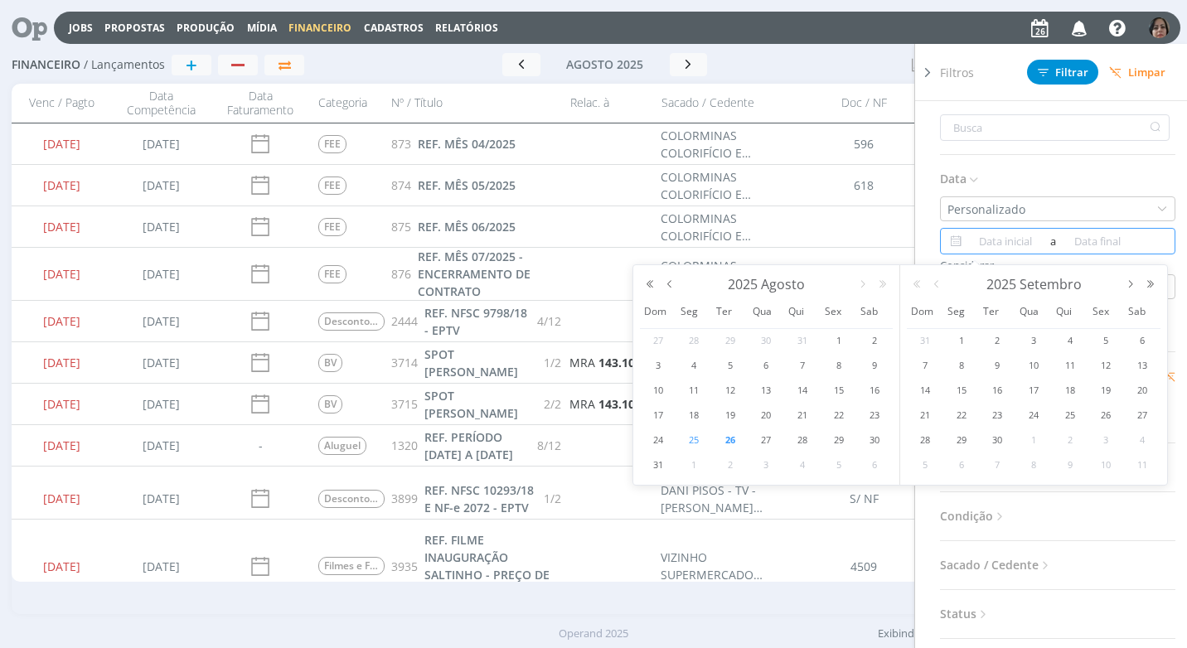
click at [701, 435] on span "25" at bounding box center [694, 440] width 20 height 20
click at [704, 434] on div "25" at bounding box center [695, 440] width 28 height 21
type input "[DATE]"
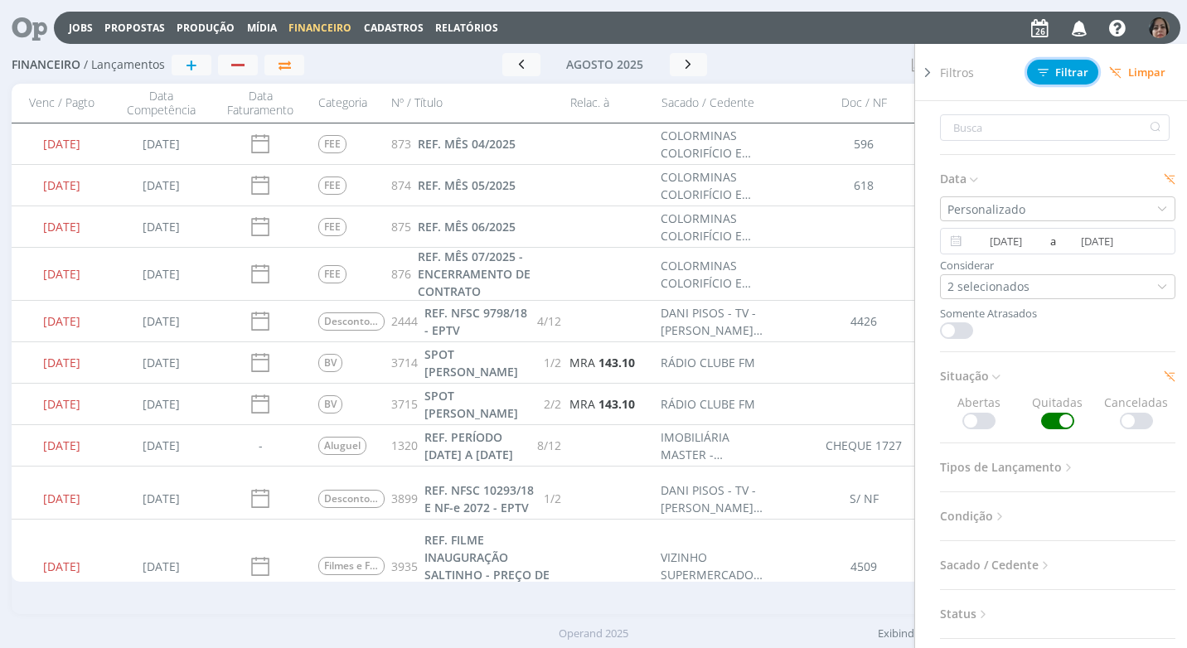
click at [1075, 75] on span "Filtrar" at bounding box center [1063, 72] width 51 height 11
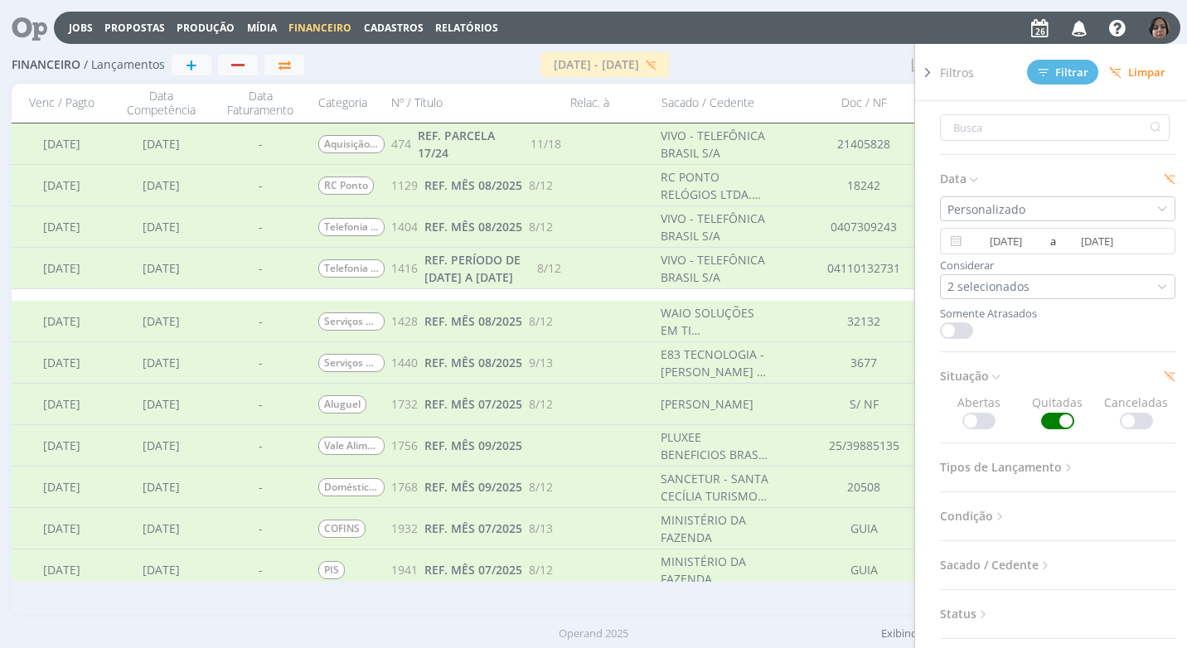
click at [925, 67] on icon at bounding box center [927, 72] width 17 height 17
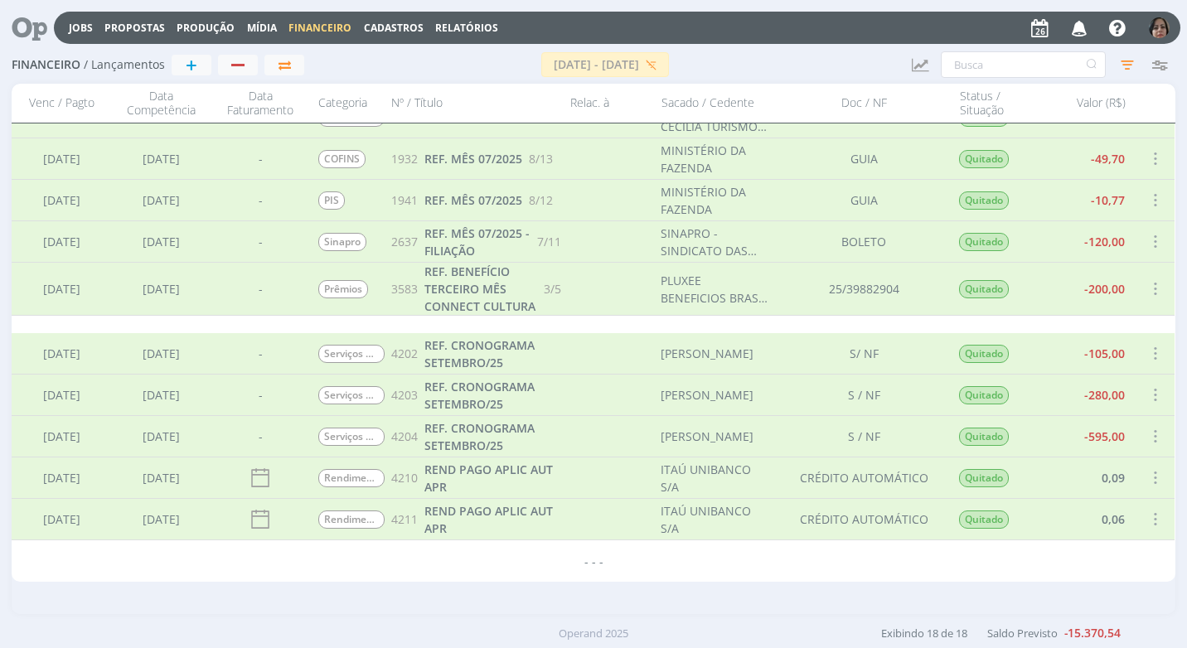
scroll to position [204, 0]
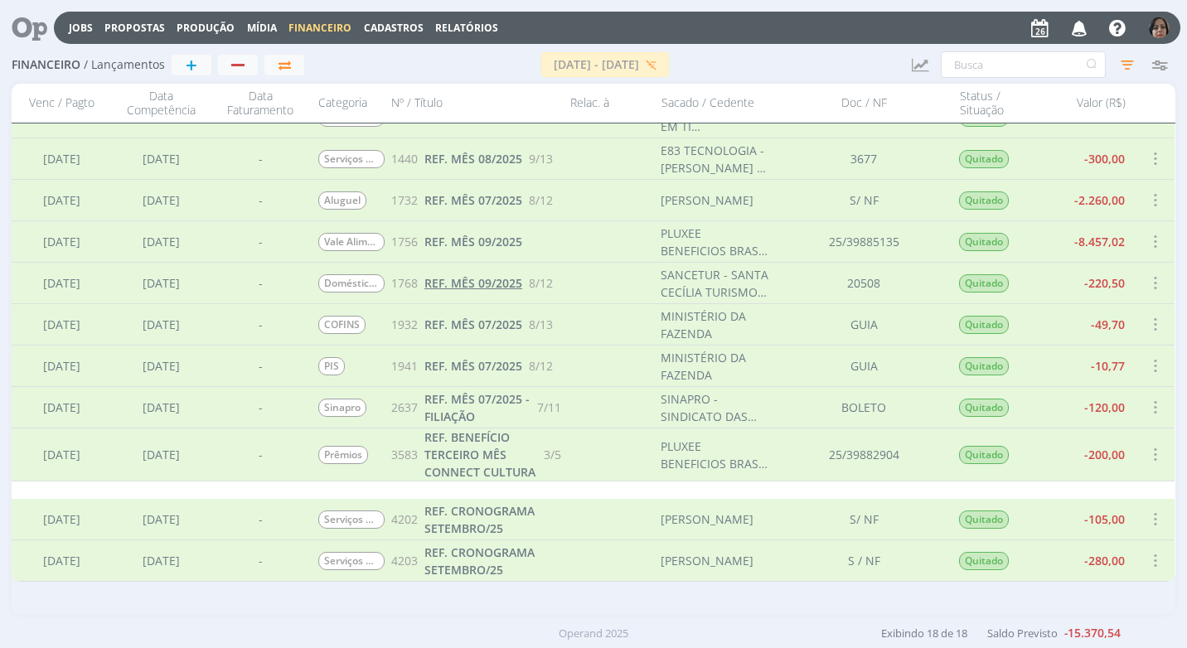
click at [442, 282] on span "REF. MÊS 09/2025" at bounding box center [473, 283] width 98 height 16
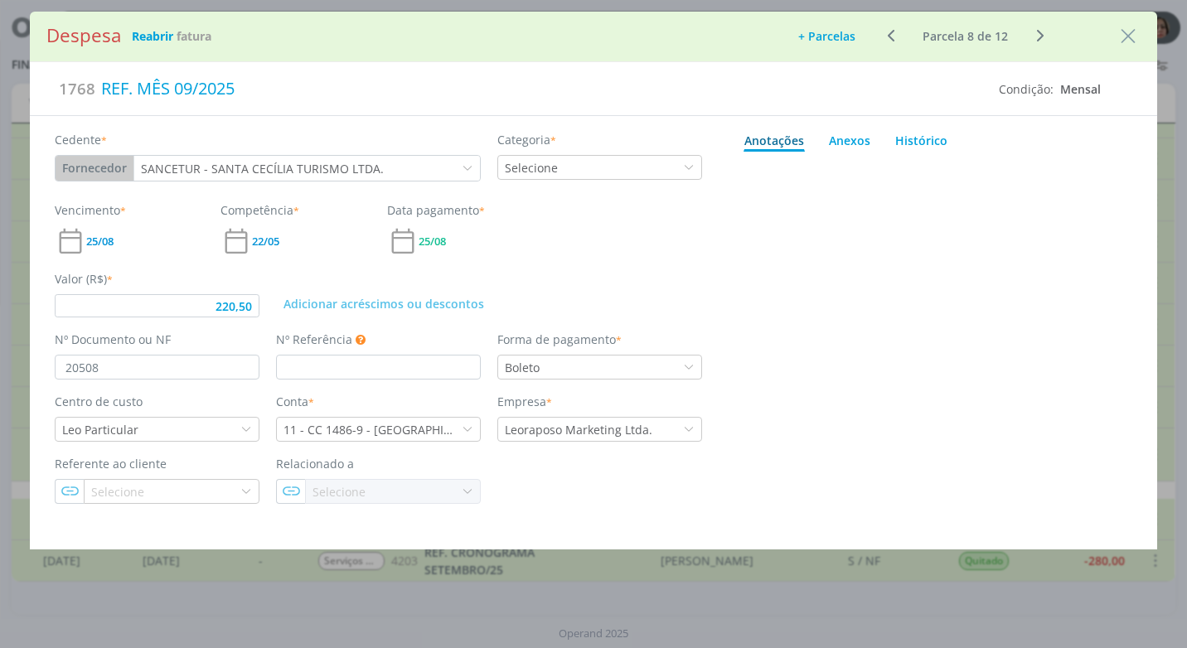
type input "220,50"
drag, startPoint x: 1137, startPoint y: 41, endPoint x: 680, endPoint y: 113, distance: 463.1
click at [1137, 41] on icon "Close" at bounding box center [1128, 36] width 25 height 25
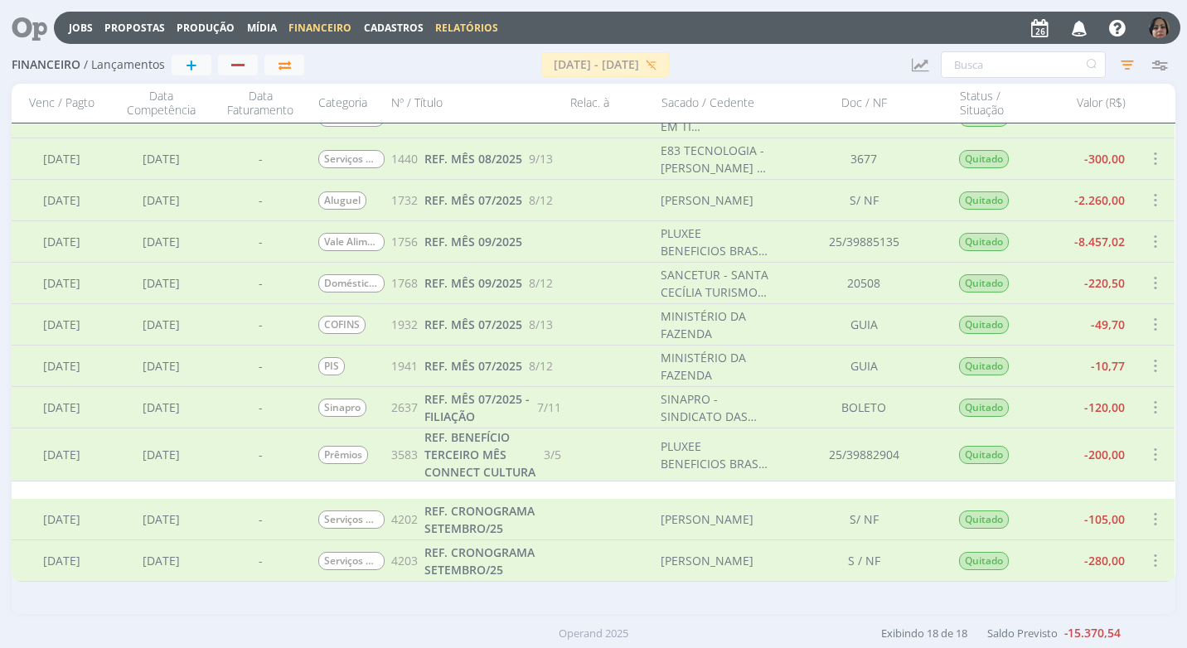
click at [452, 23] on link "Relatórios" at bounding box center [466, 28] width 63 height 14
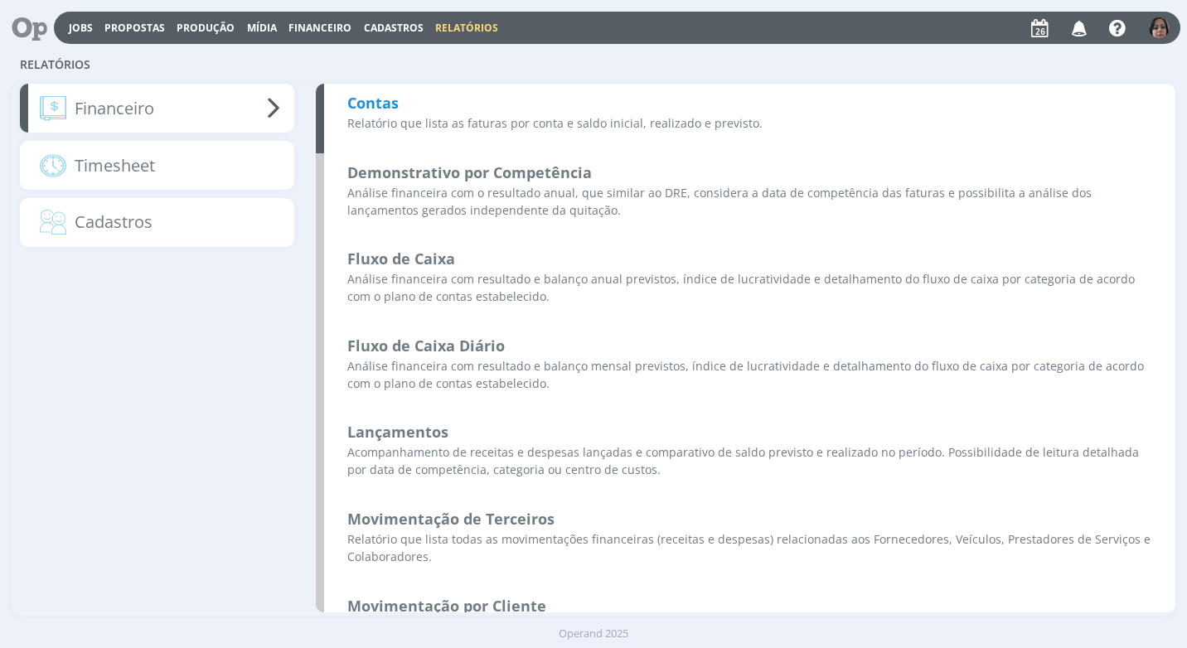
click at [375, 105] on b "Contas" at bounding box center [372, 103] width 51 height 20
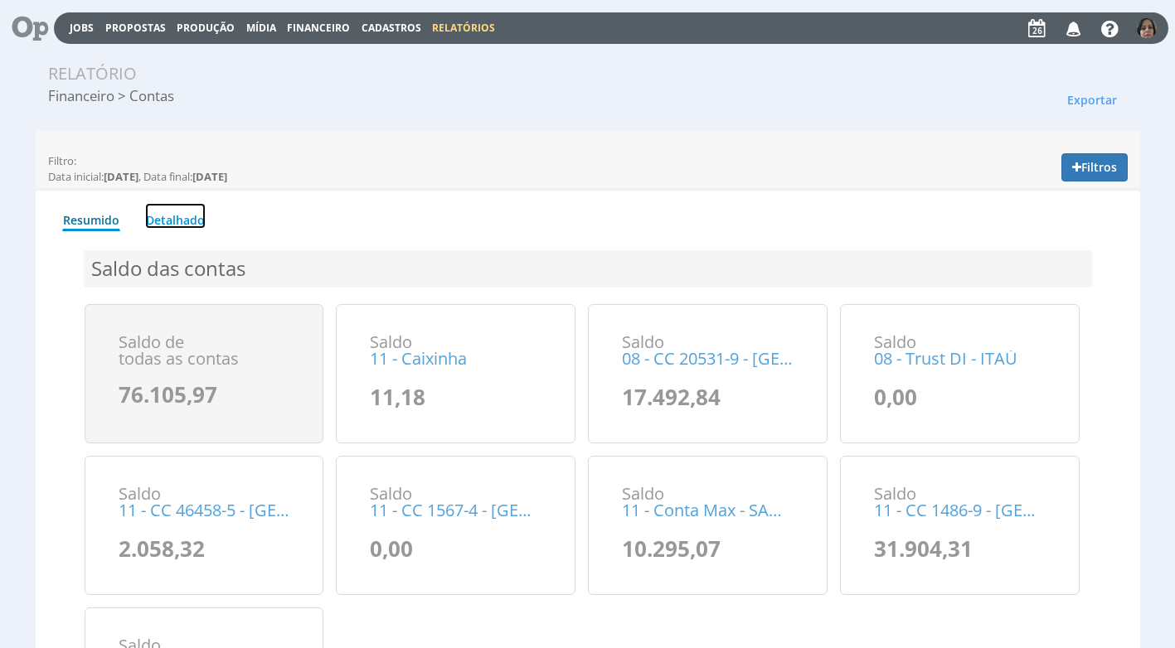
click at [187, 221] on link "Detalhado" at bounding box center [175, 216] width 61 height 26
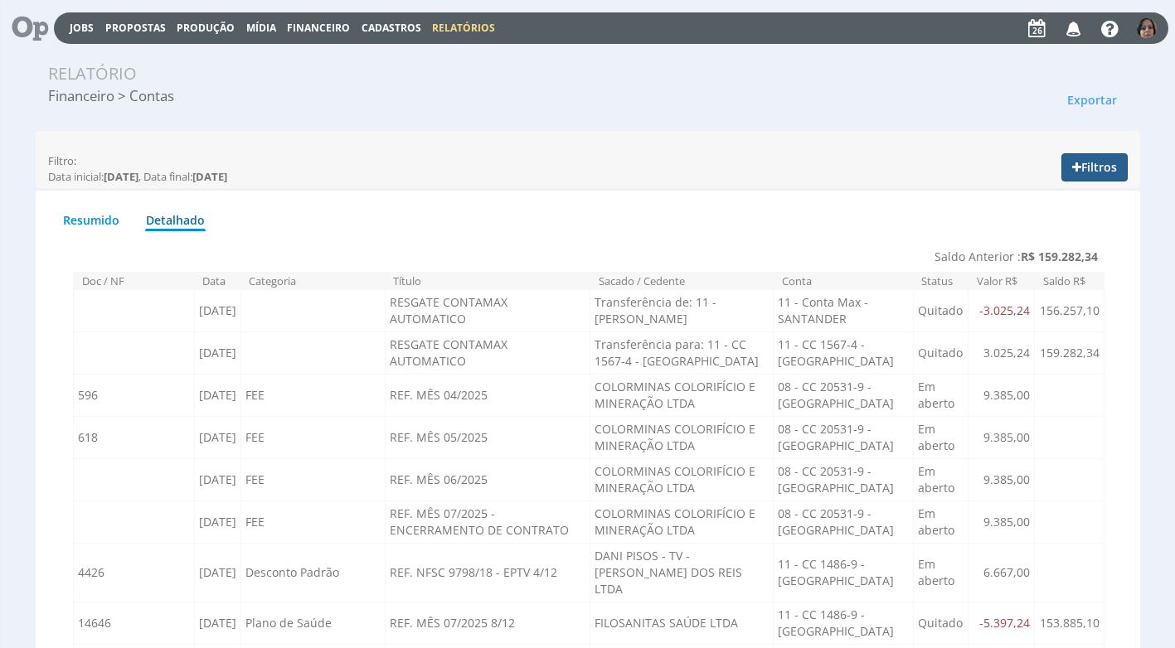
click at [1113, 164] on button "Filtros" at bounding box center [1094, 167] width 66 height 28
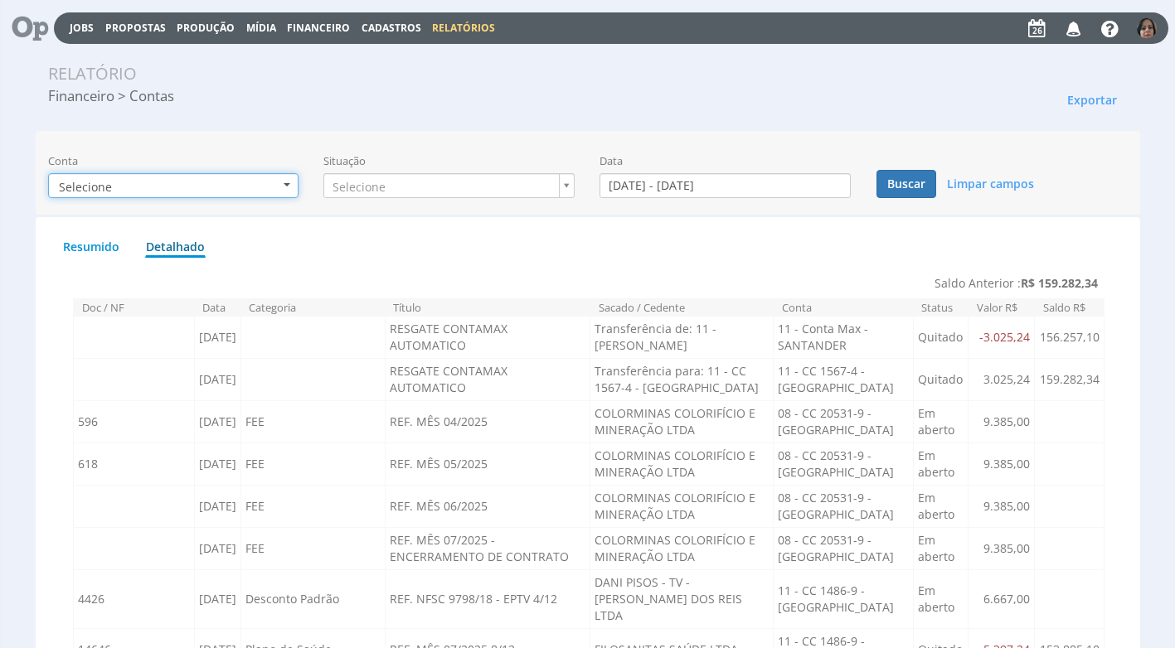
click at [282, 185] on button "Selecione" at bounding box center [173, 185] width 251 height 25
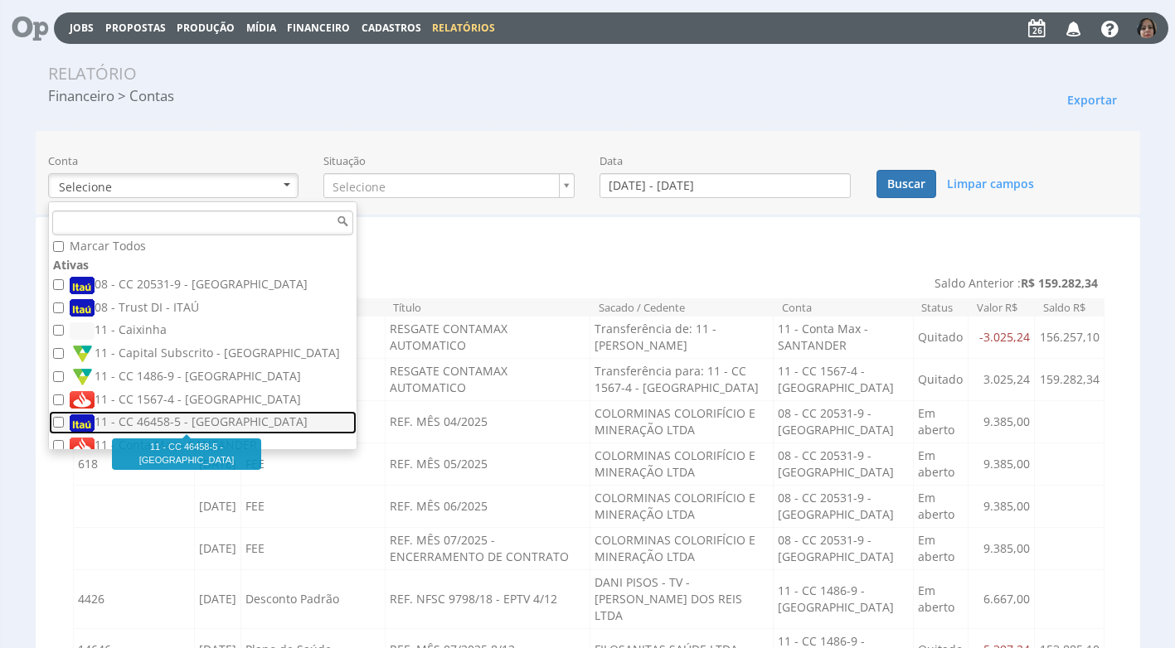
click at [158, 424] on label "11 - CC 46458-5 - [GEOGRAPHIC_DATA]" at bounding box center [205, 423] width 270 height 18
click at [64, 424] on input "11 - CC 46458-5 - [GEOGRAPHIC_DATA]" at bounding box center [58, 422] width 11 height 11
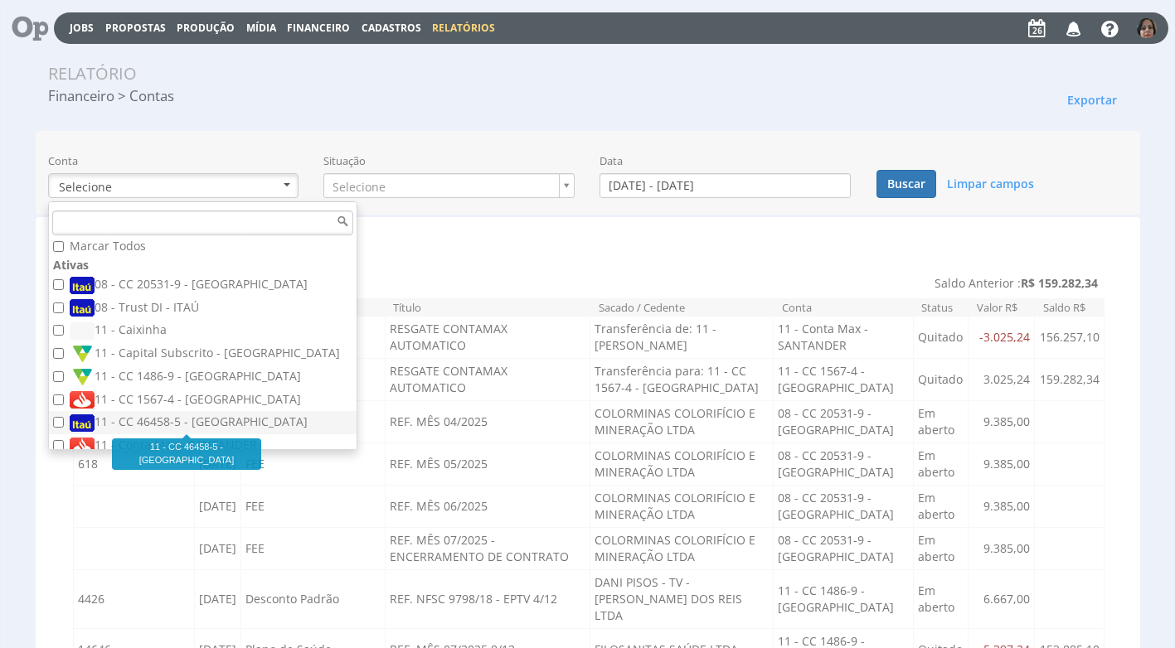
checkbox input "true"
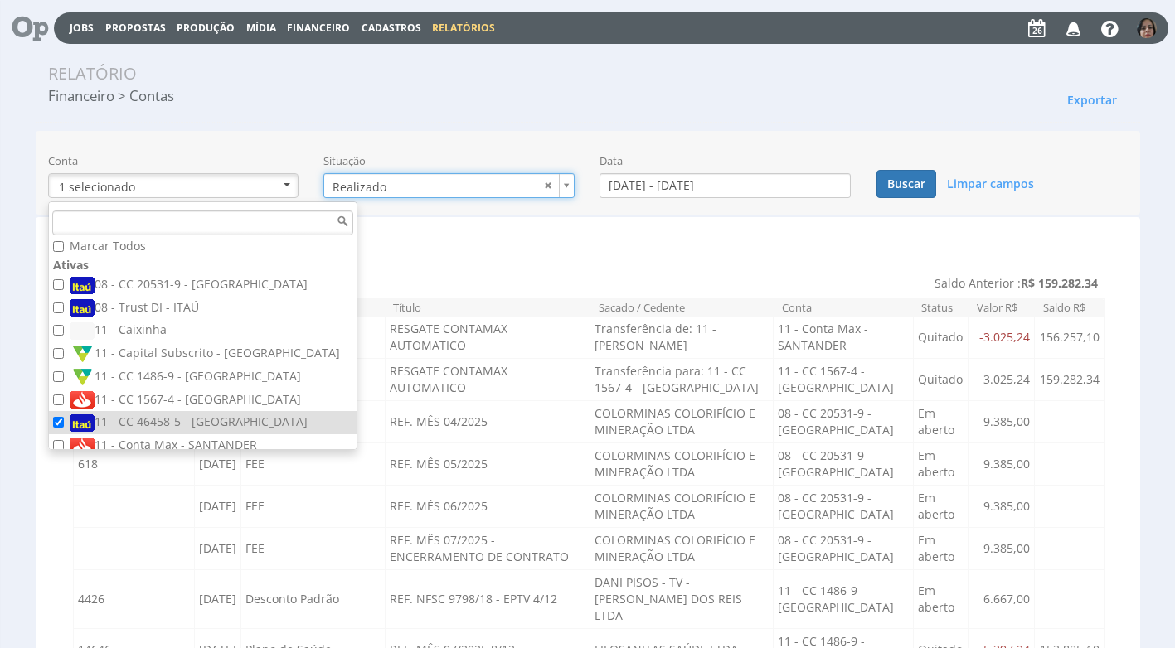
type input "realizado"
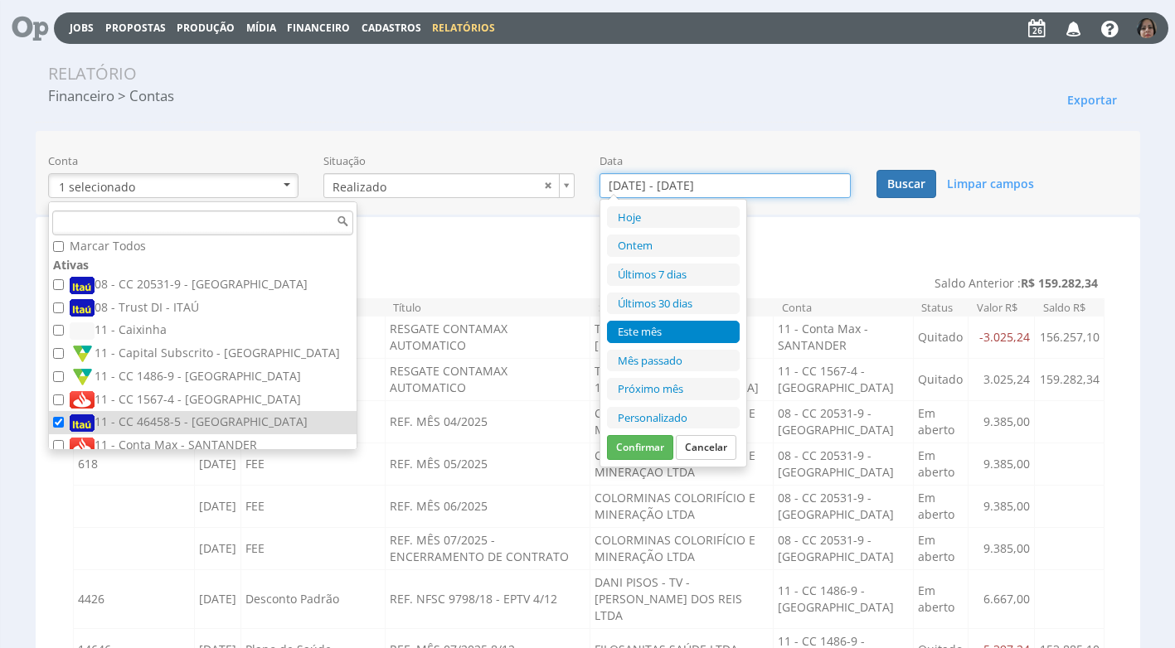
click at [648, 186] on input "[DATE] - [DATE]" at bounding box center [724, 185] width 251 height 25
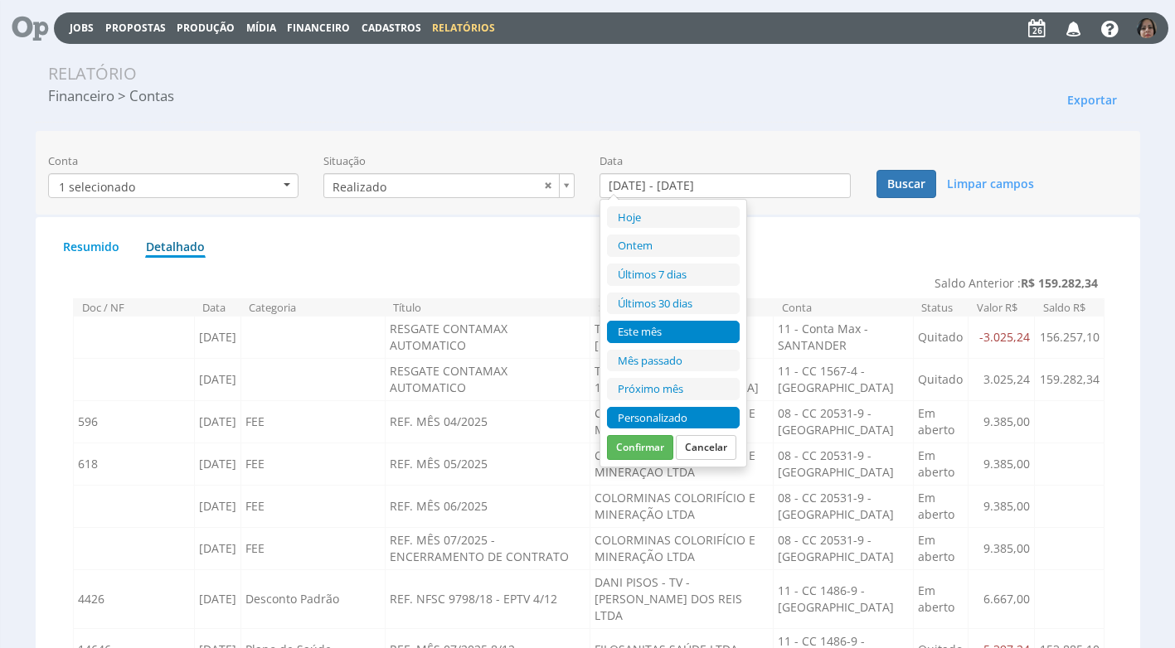
click at [630, 414] on li "Personalizado" at bounding box center [673, 418] width 133 height 22
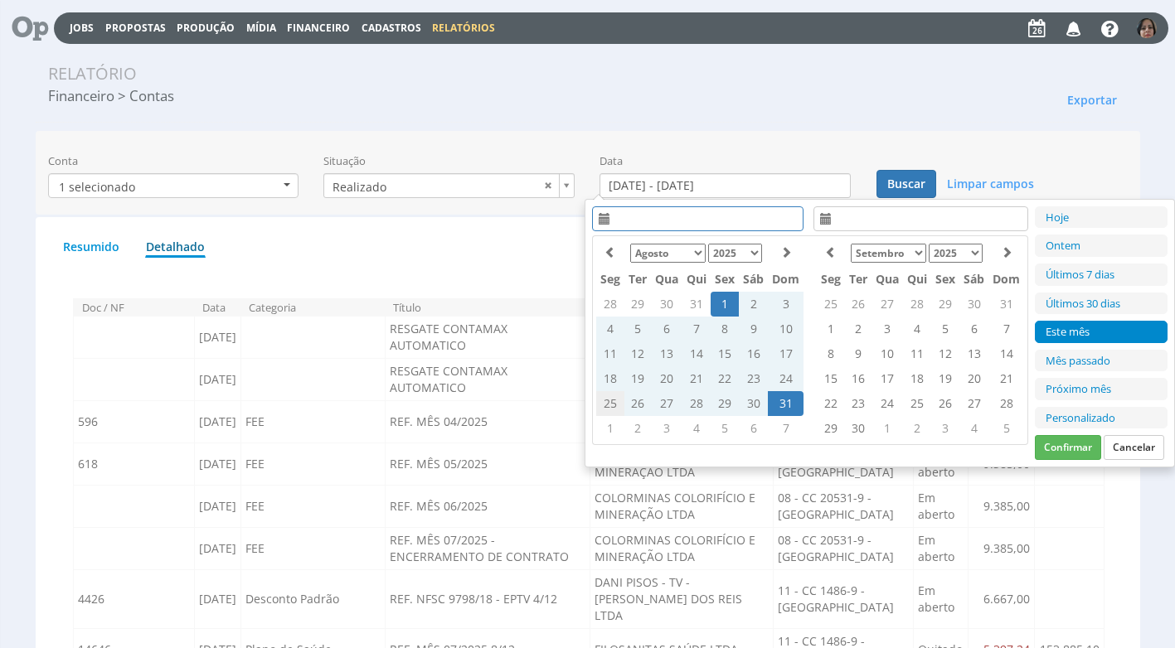
click at [612, 398] on td "25" at bounding box center [610, 403] width 28 height 25
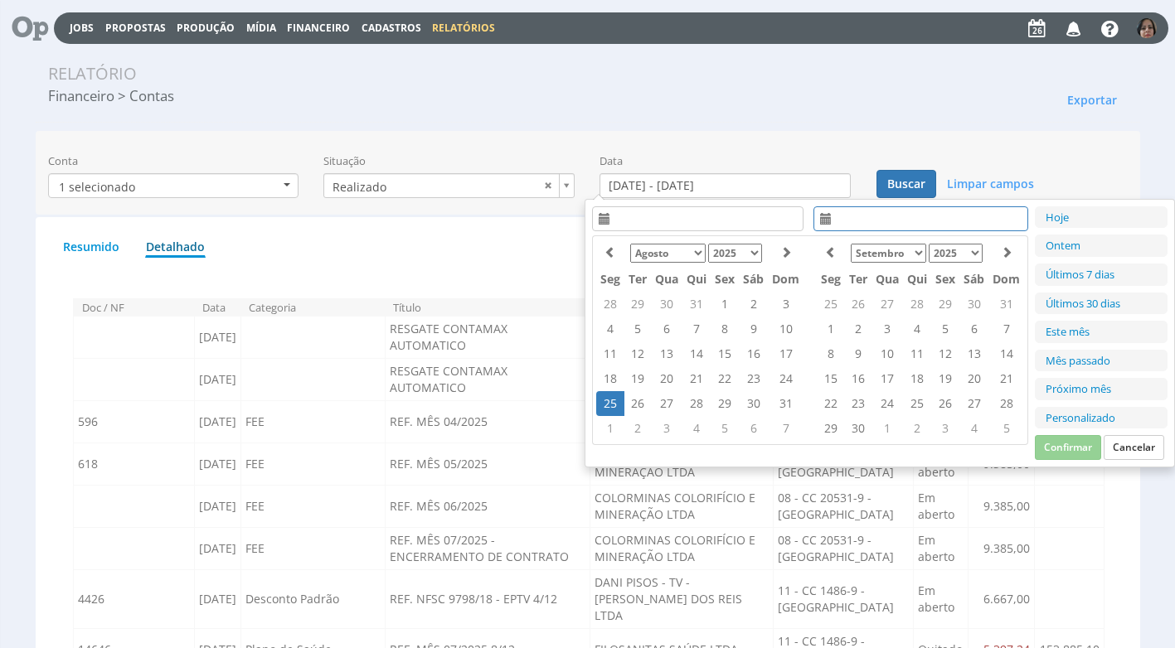
click at [612, 398] on td "25" at bounding box center [610, 403] width 28 height 25
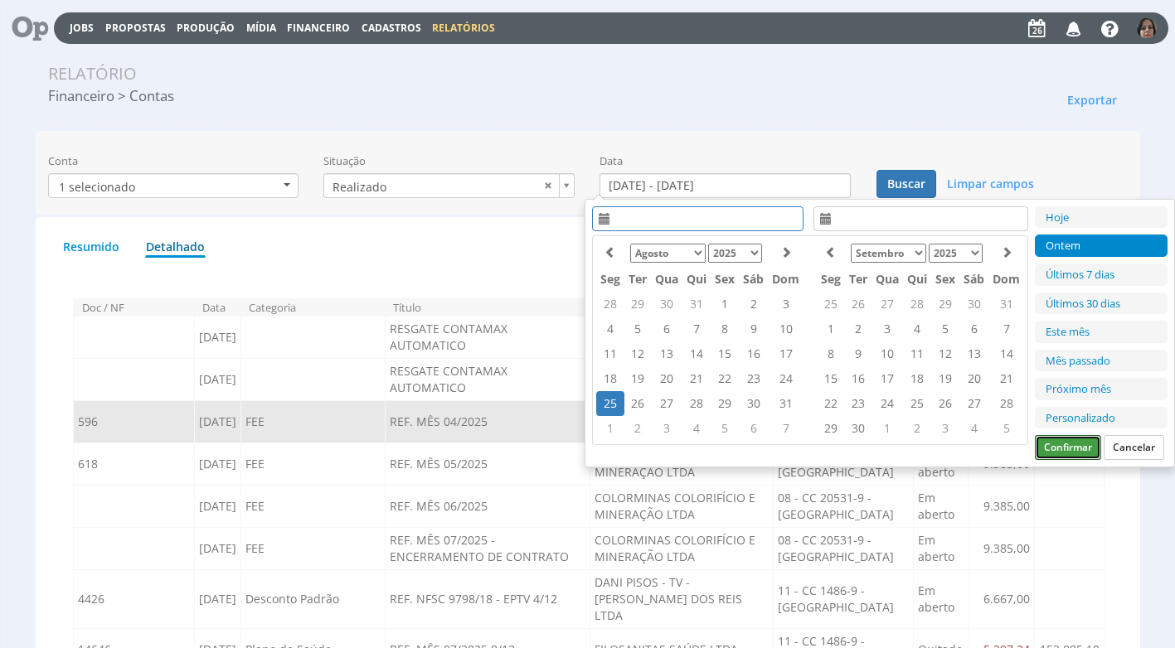
click at [1064, 442] on button "Confirmar" at bounding box center [1068, 447] width 66 height 25
type input "25/08/2025 - 25/08/2025"
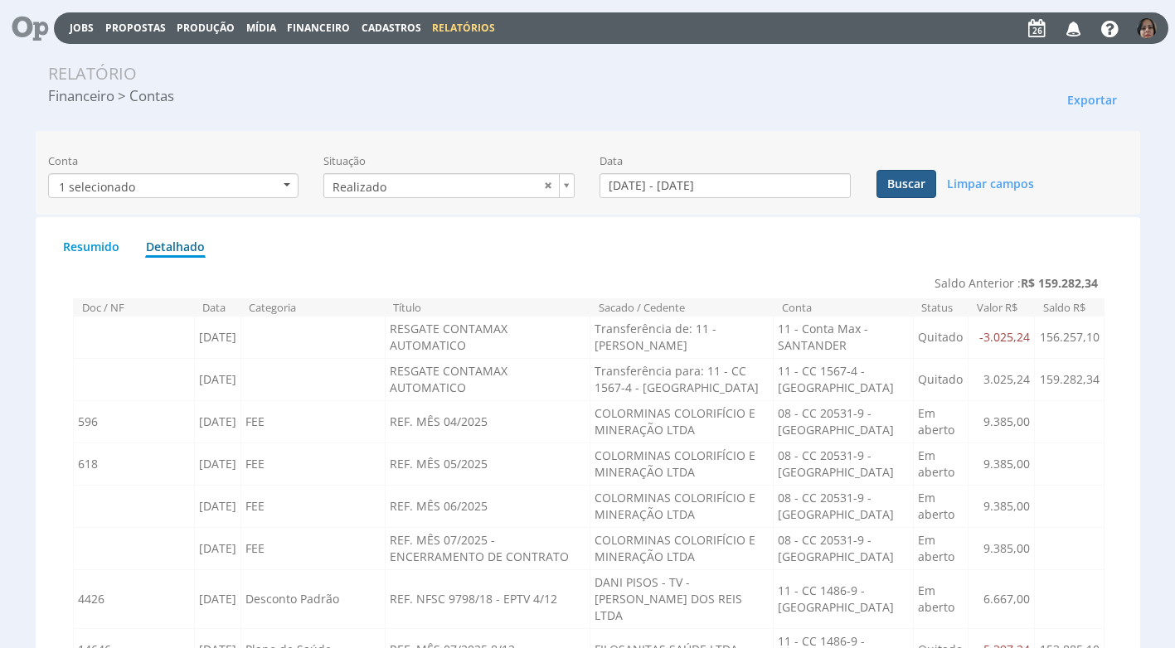
click at [907, 184] on button "Buscar" at bounding box center [906, 184] width 60 height 28
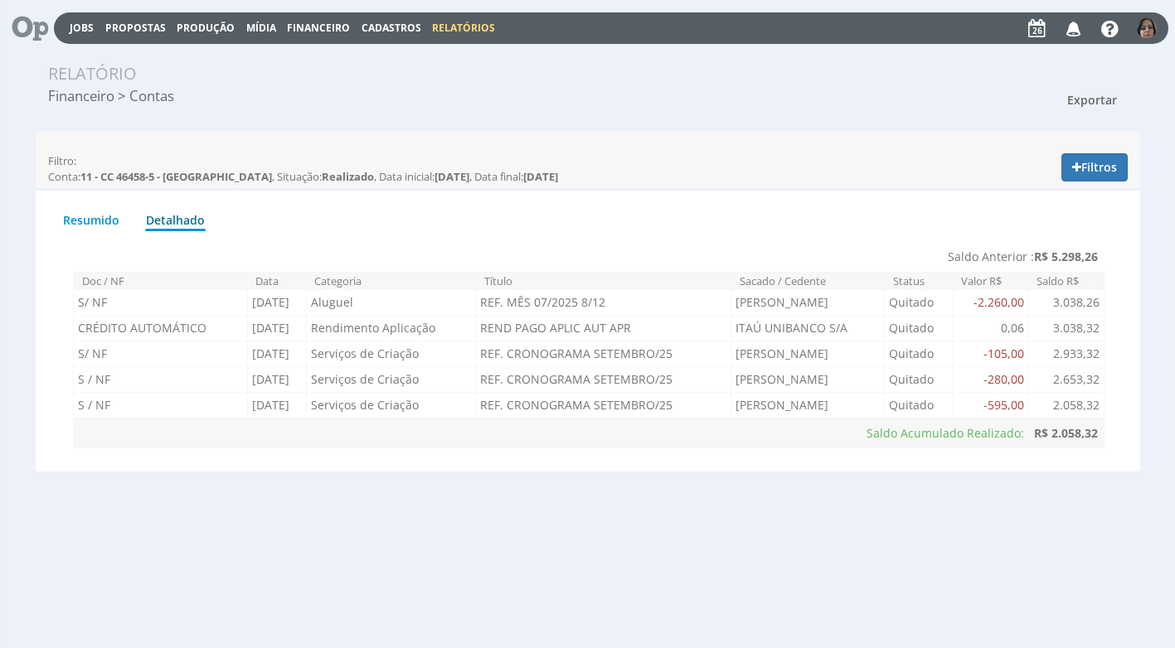
click at [1087, 95] on span "Exportar" at bounding box center [1092, 100] width 50 height 16
click at [1044, 169] on link "Imprimir" at bounding box center [1061, 175] width 131 height 22
click at [1083, 168] on button "Filtros" at bounding box center [1094, 167] width 66 height 28
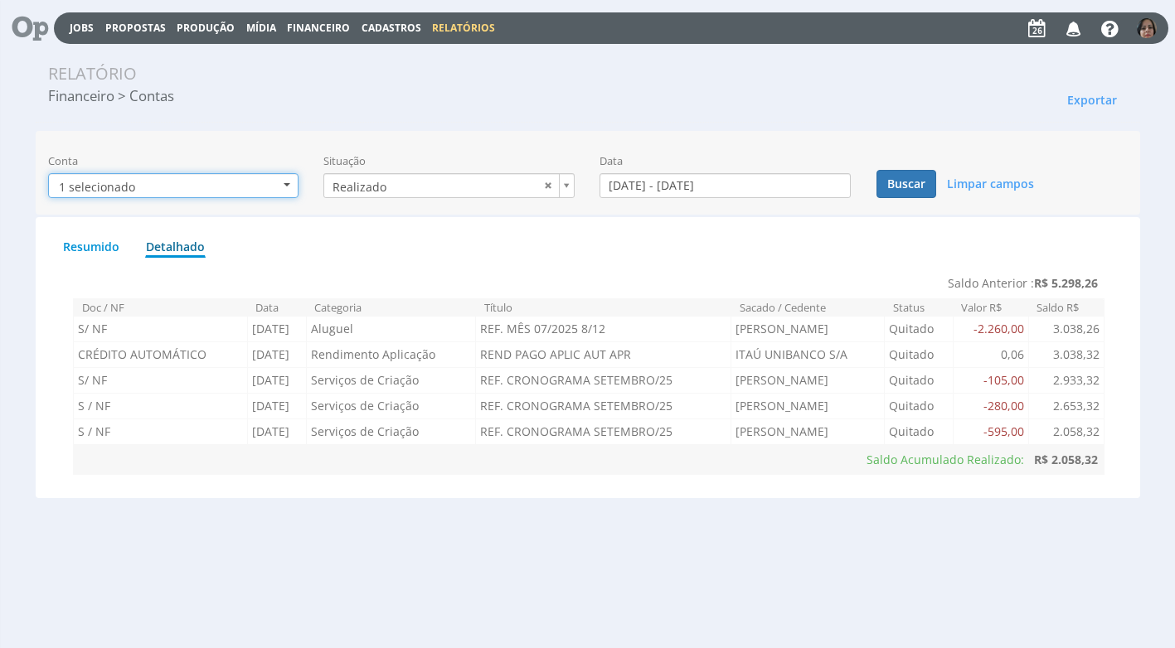
click at [285, 183] on b "button" at bounding box center [287, 184] width 7 height 3
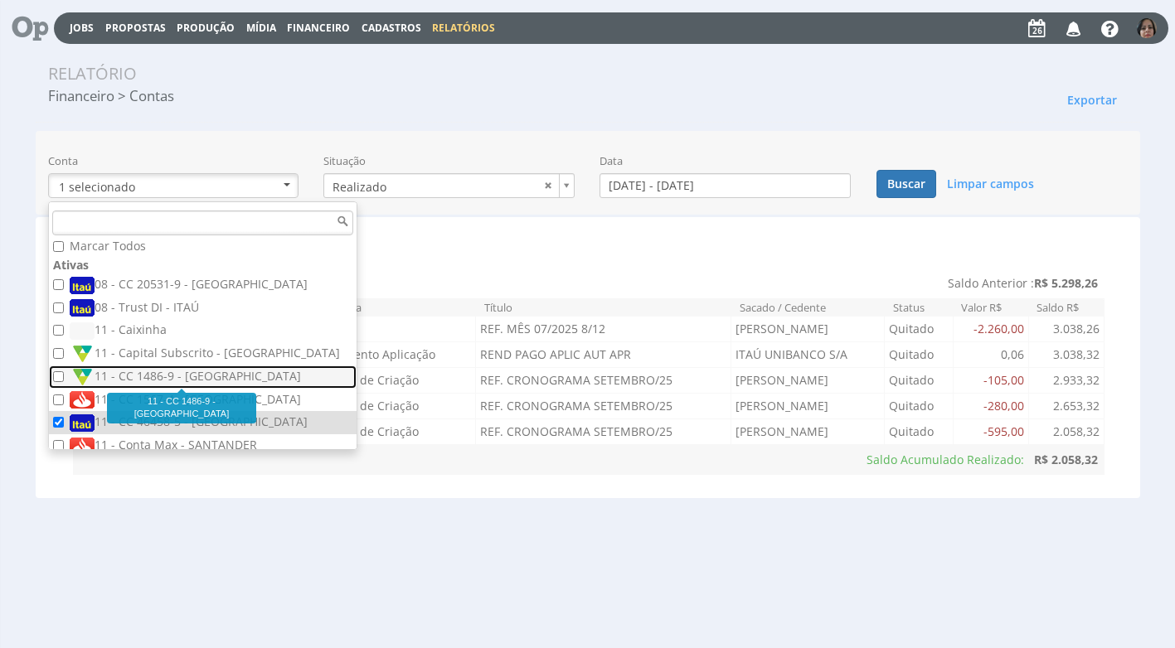
click at [194, 376] on label "11 - CC 1486-9 - [GEOGRAPHIC_DATA]" at bounding box center [205, 377] width 270 height 18
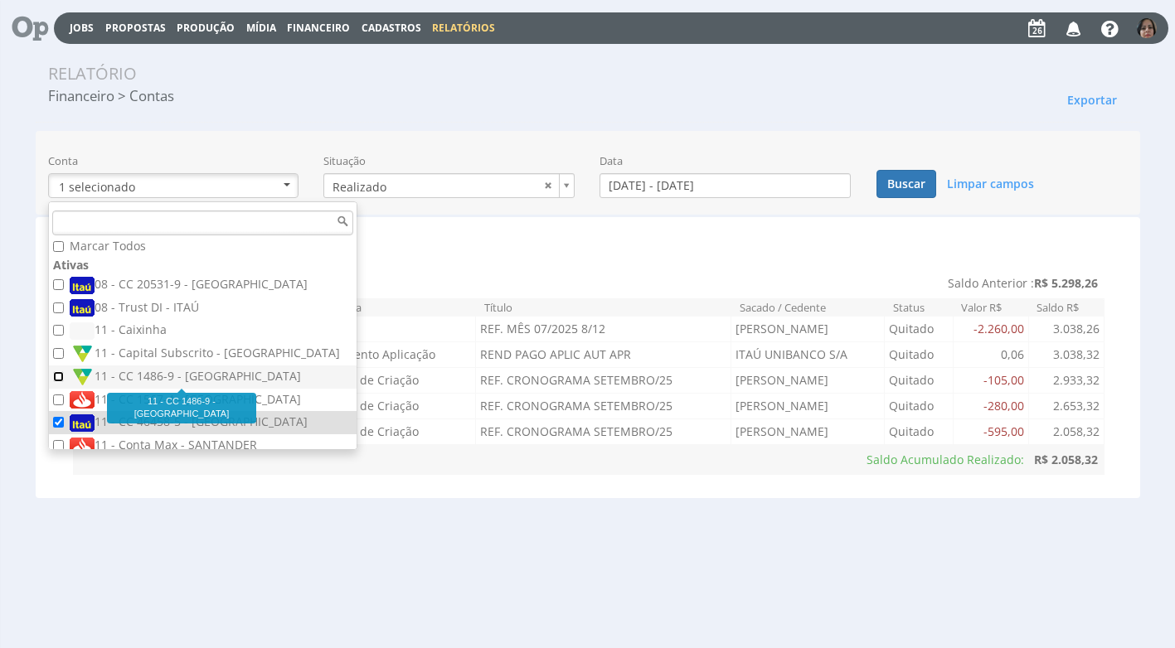
click at [64, 376] on input "11 - CC 1486-9 - [GEOGRAPHIC_DATA]" at bounding box center [58, 376] width 11 height 11
checkbox input "true"
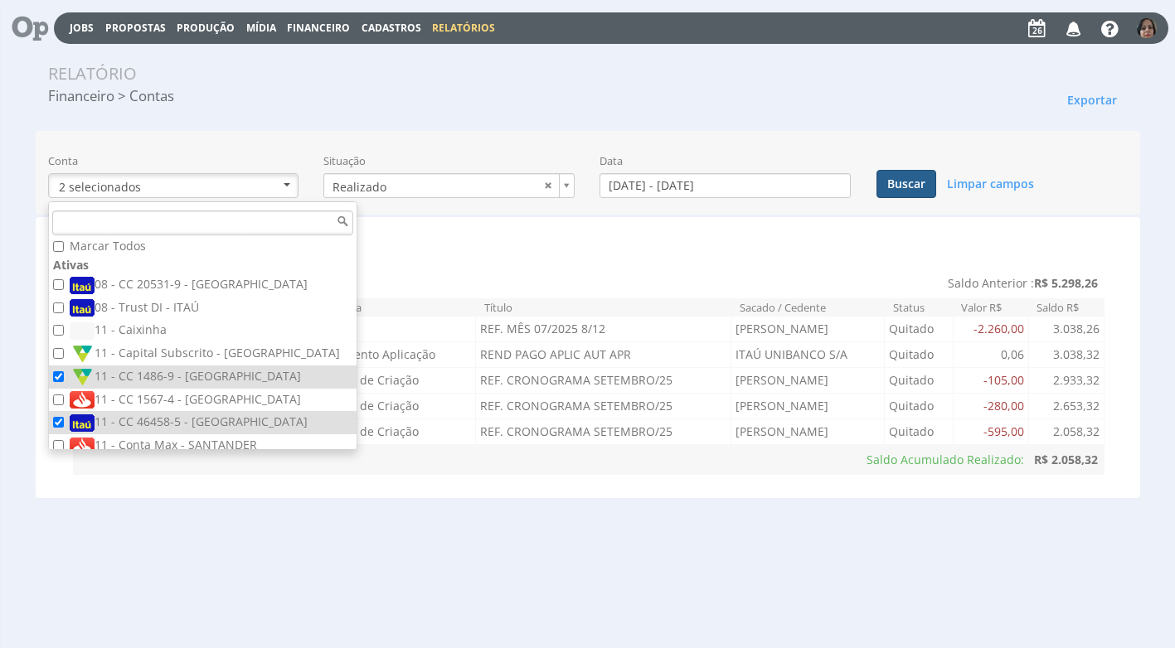
click at [899, 182] on button "Buscar" at bounding box center [906, 184] width 60 height 28
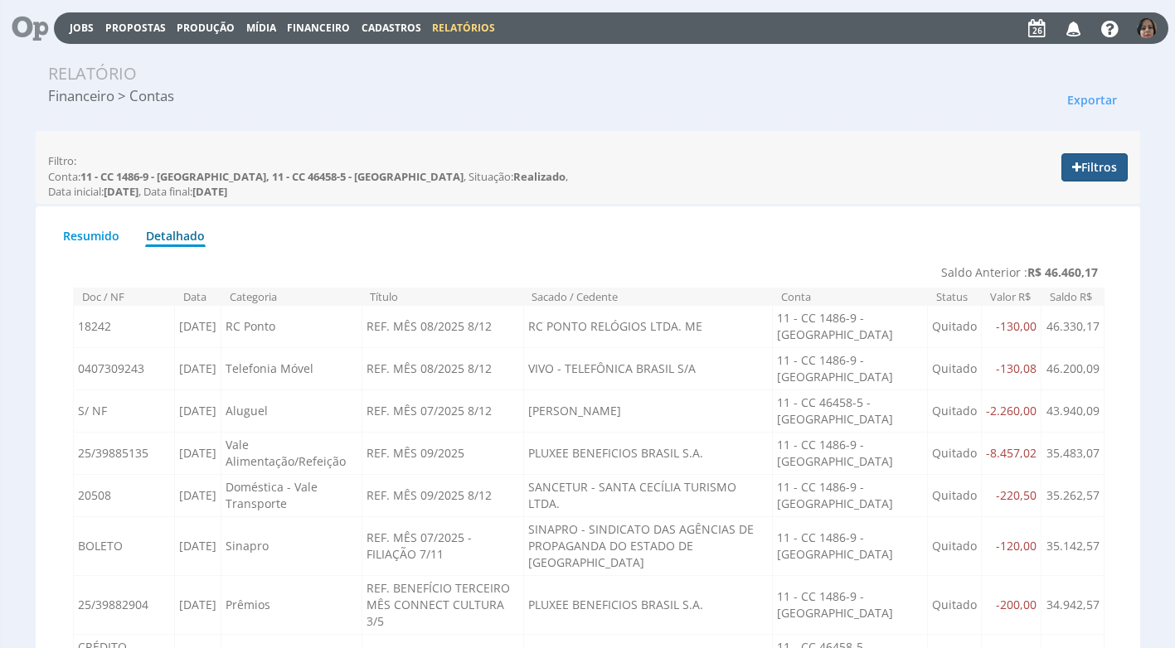
click at [1120, 172] on button "Filtros" at bounding box center [1094, 167] width 66 height 28
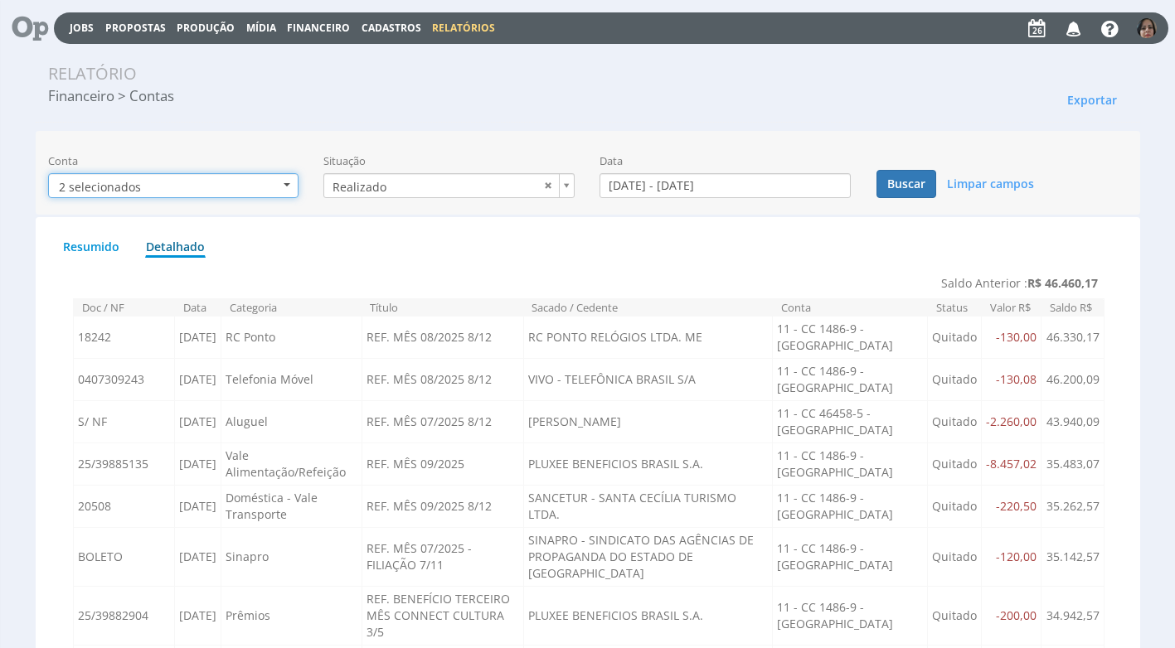
click at [290, 185] on b "button" at bounding box center [287, 184] width 7 height 3
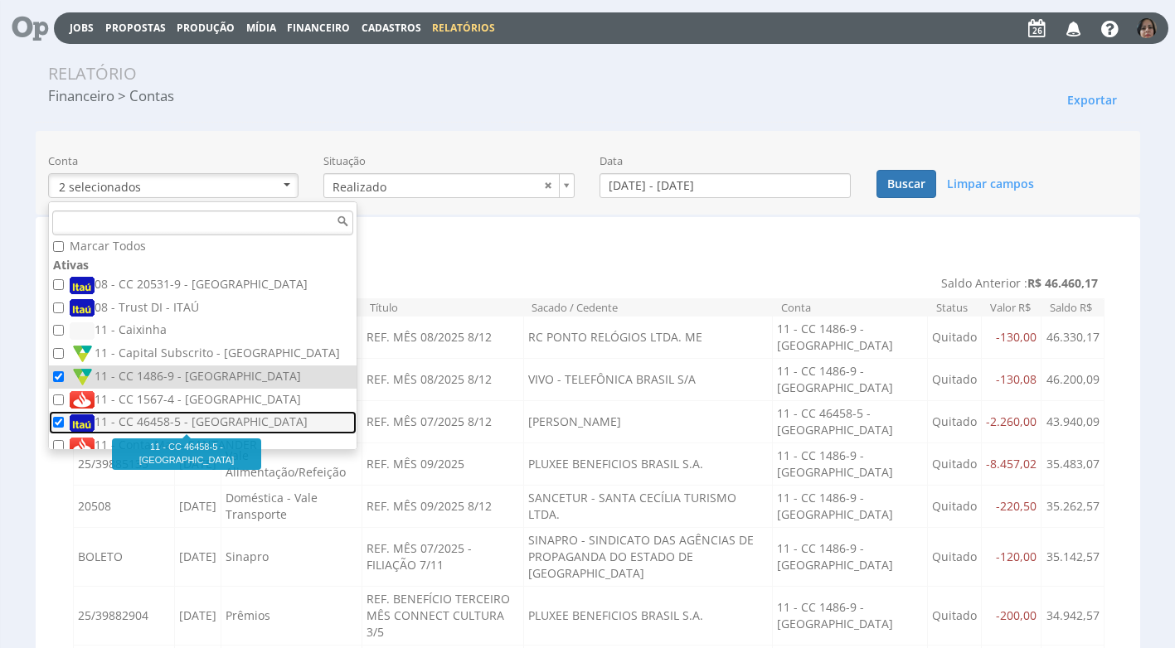
click at [136, 424] on label "11 - CC 46458-5 - [GEOGRAPHIC_DATA]" at bounding box center [205, 423] width 270 height 18
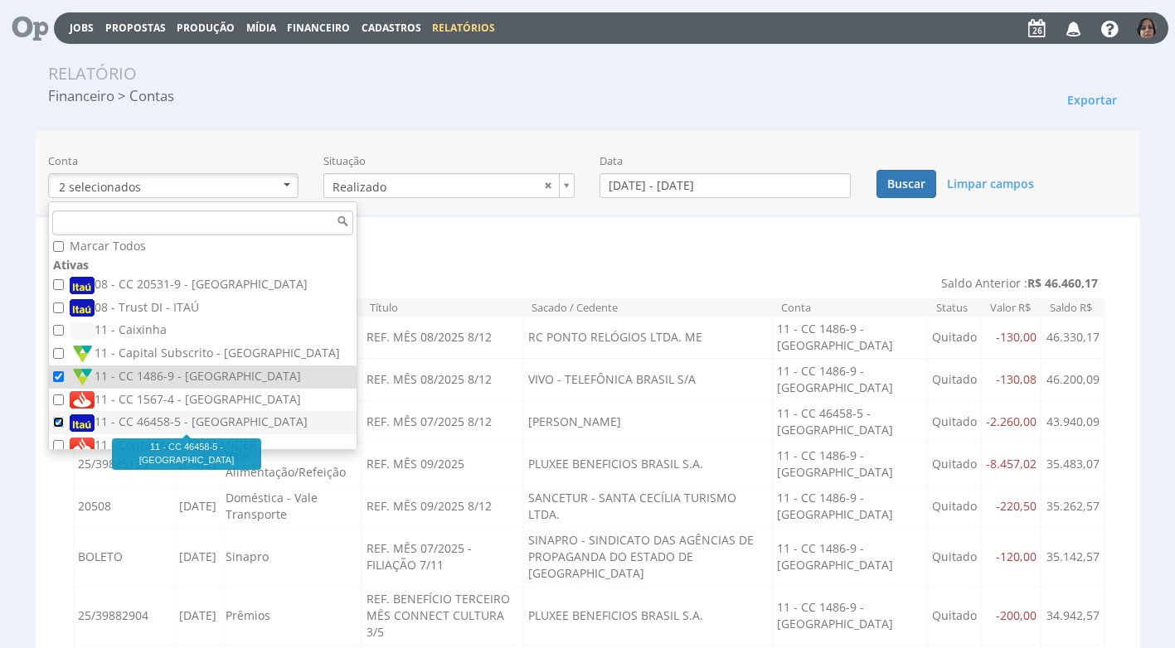
click at [64, 424] on input "11 - CC 46458-5 - [GEOGRAPHIC_DATA]" at bounding box center [58, 422] width 11 height 11
checkbox input "false"
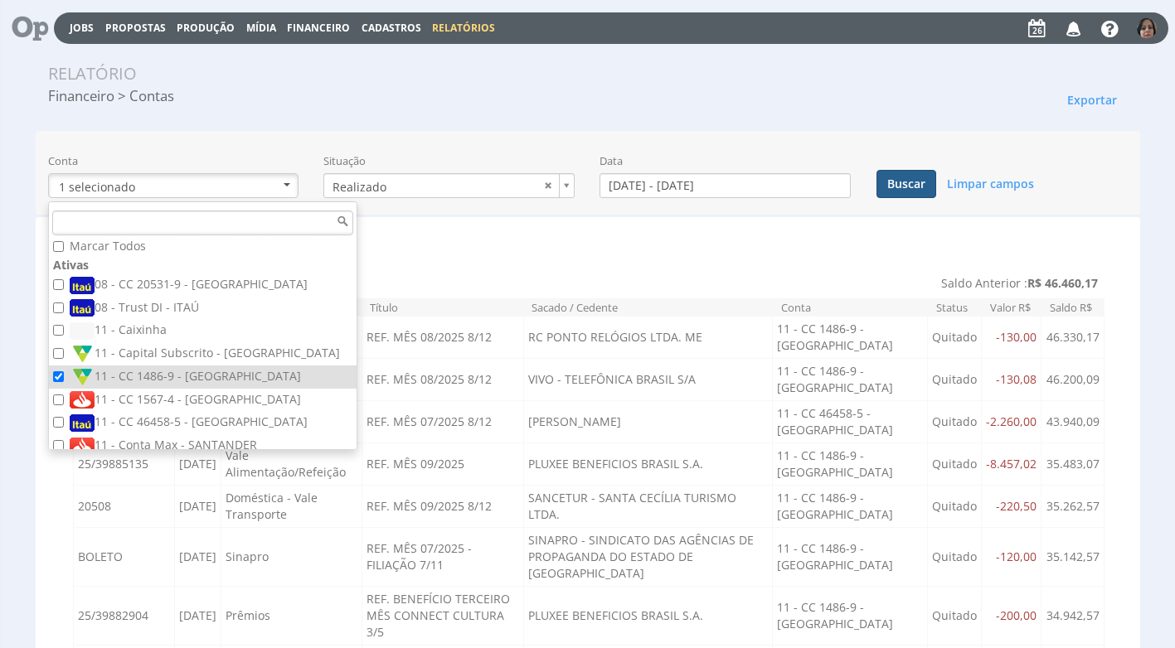
click at [912, 186] on button "Buscar" at bounding box center [906, 184] width 60 height 28
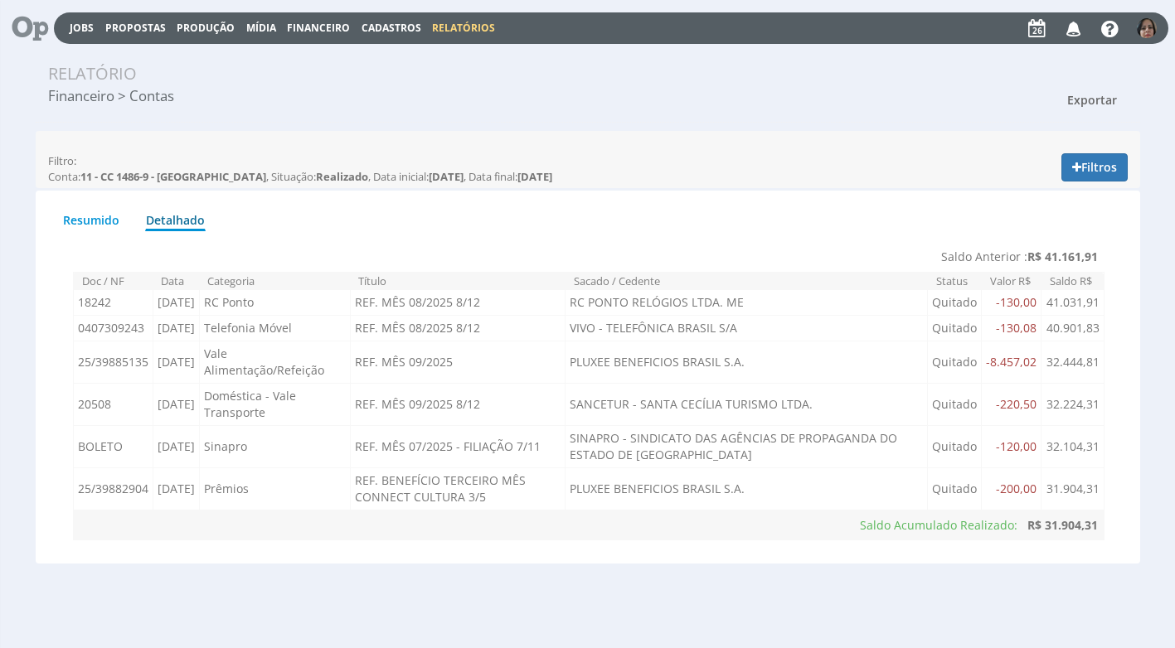
click at [1094, 98] on span "Exportar" at bounding box center [1092, 100] width 50 height 16
click at [1007, 177] on link "Imprimir" at bounding box center [1061, 175] width 131 height 22
click at [327, 27] on span "Financeiro" at bounding box center [318, 28] width 63 height 14
click at [293, 54] on link "Lançamentos" at bounding box center [319, 53] width 139 height 24
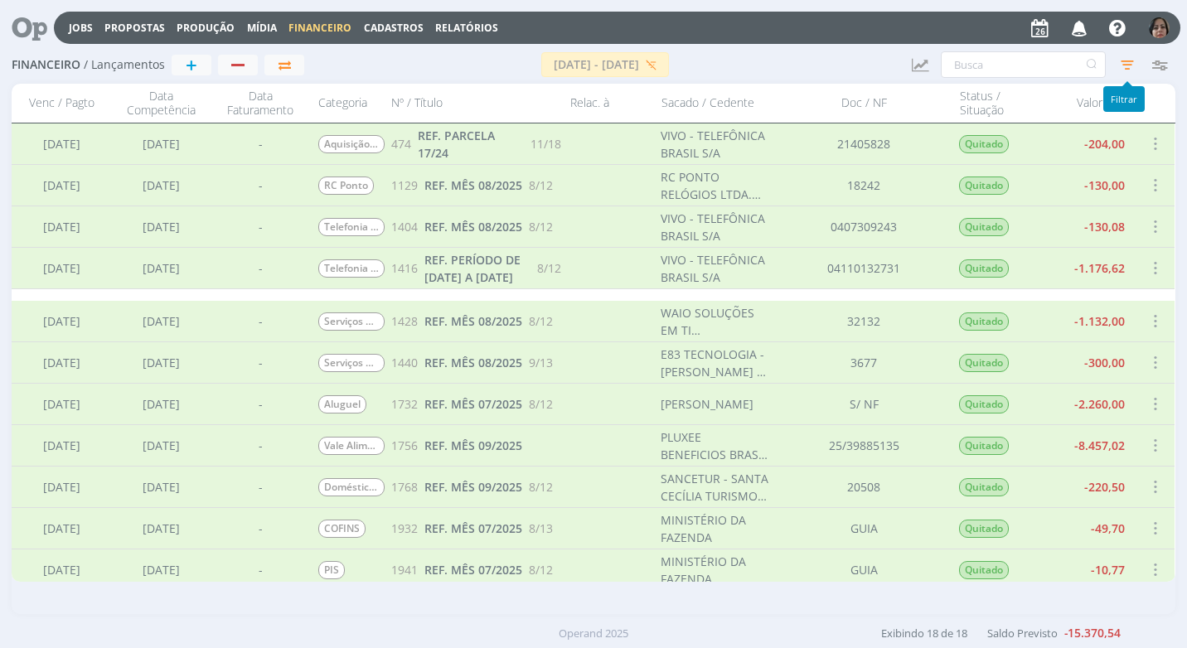
click at [1127, 67] on icon "button" at bounding box center [1128, 65] width 30 height 30
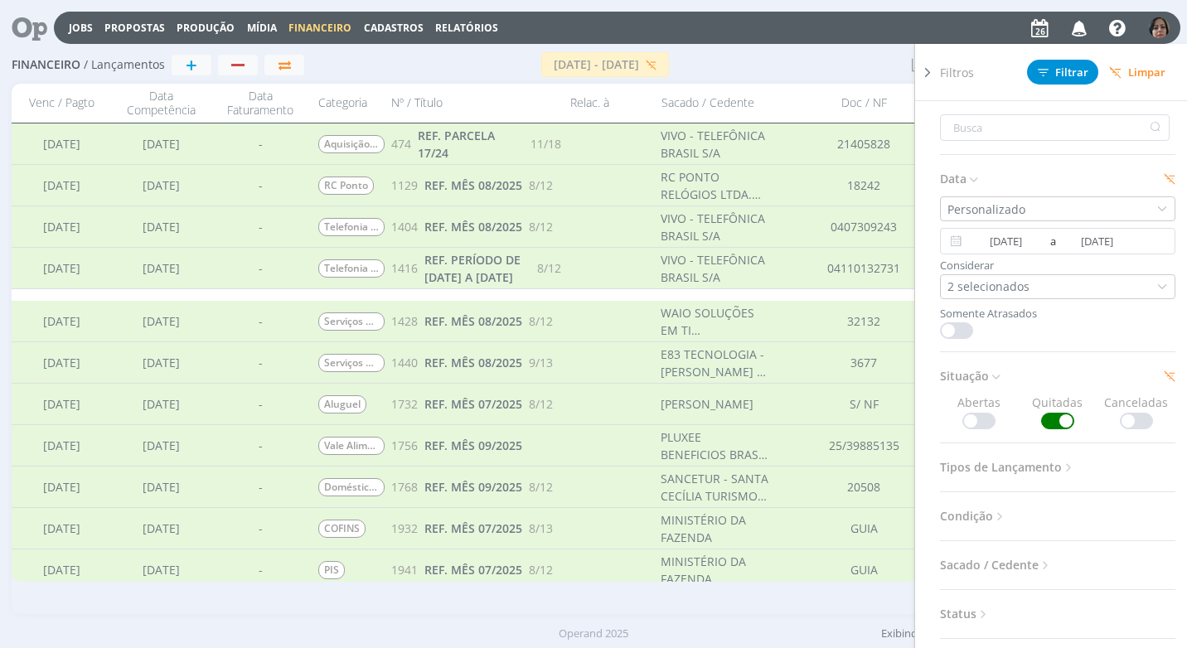
click at [972, 420] on span at bounding box center [978, 421] width 33 height 17
click at [1142, 62] on button "Limpar" at bounding box center [1137, 73] width 78 height 24
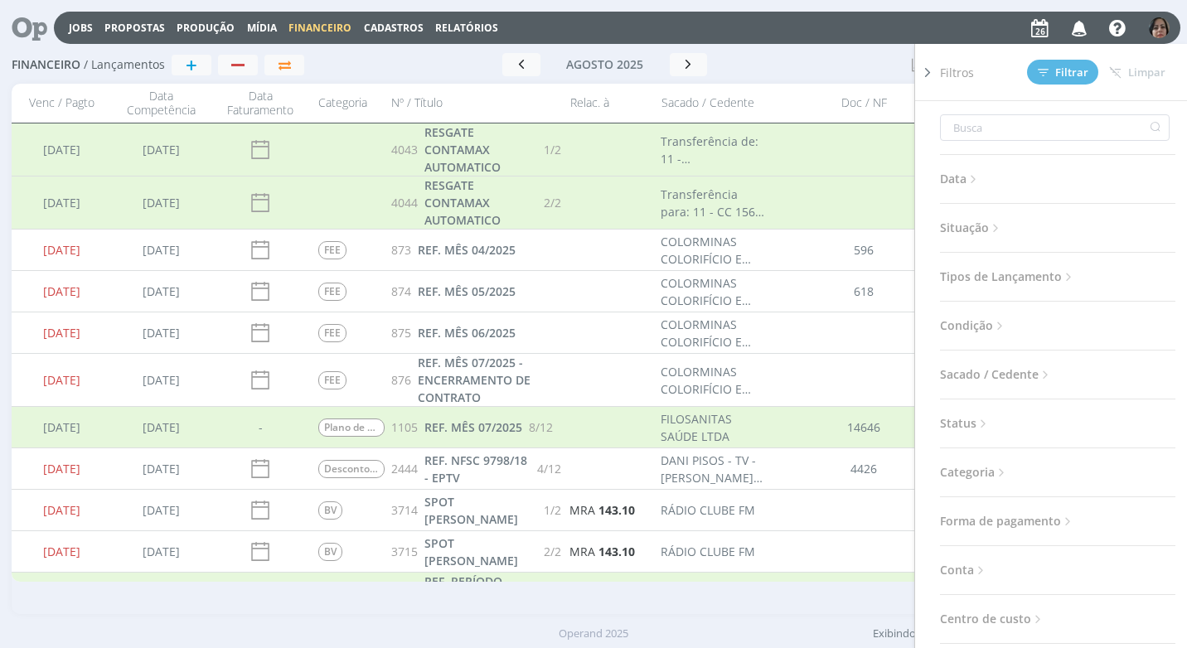
click at [973, 182] on icon at bounding box center [974, 179] width 14 height 14
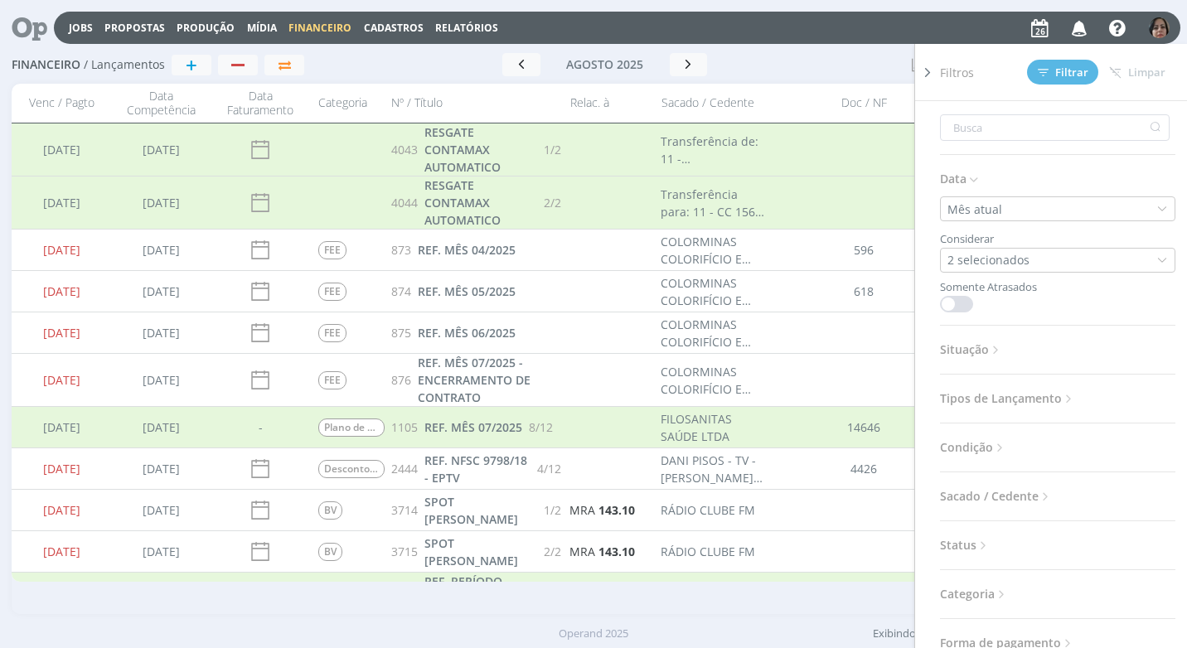
click at [967, 177] on span "Data" at bounding box center [960, 179] width 41 height 22
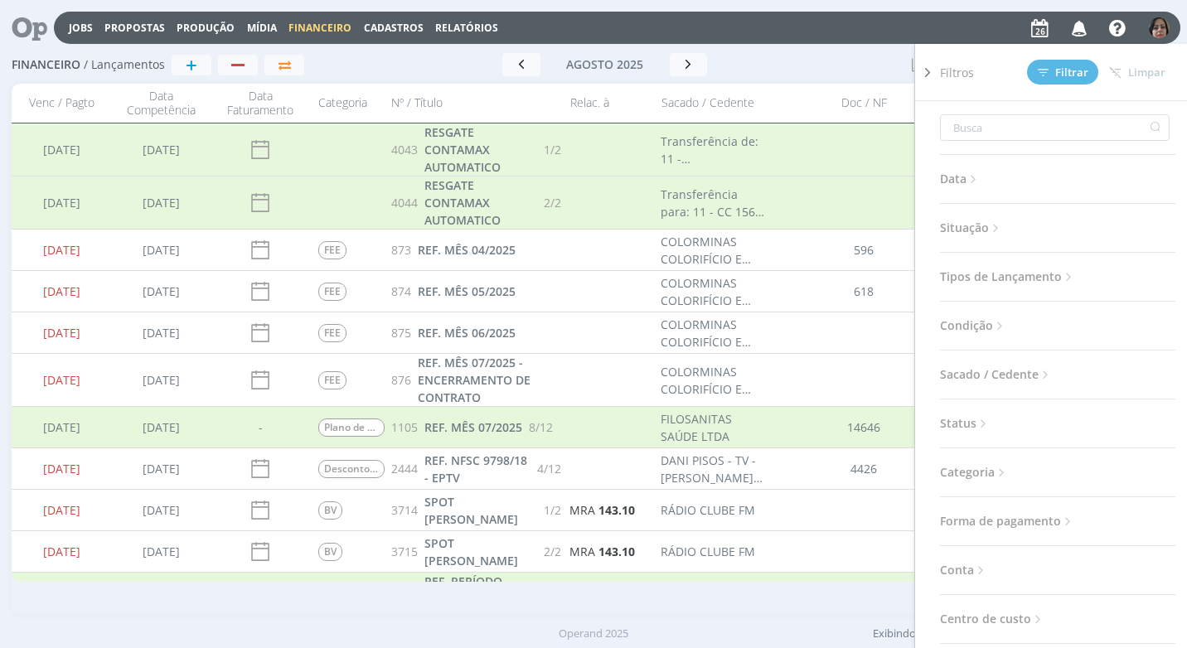
click at [1034, 279] on span "Tipos de Lançamento" at bounding box center [1008, 277] width 136 height 22
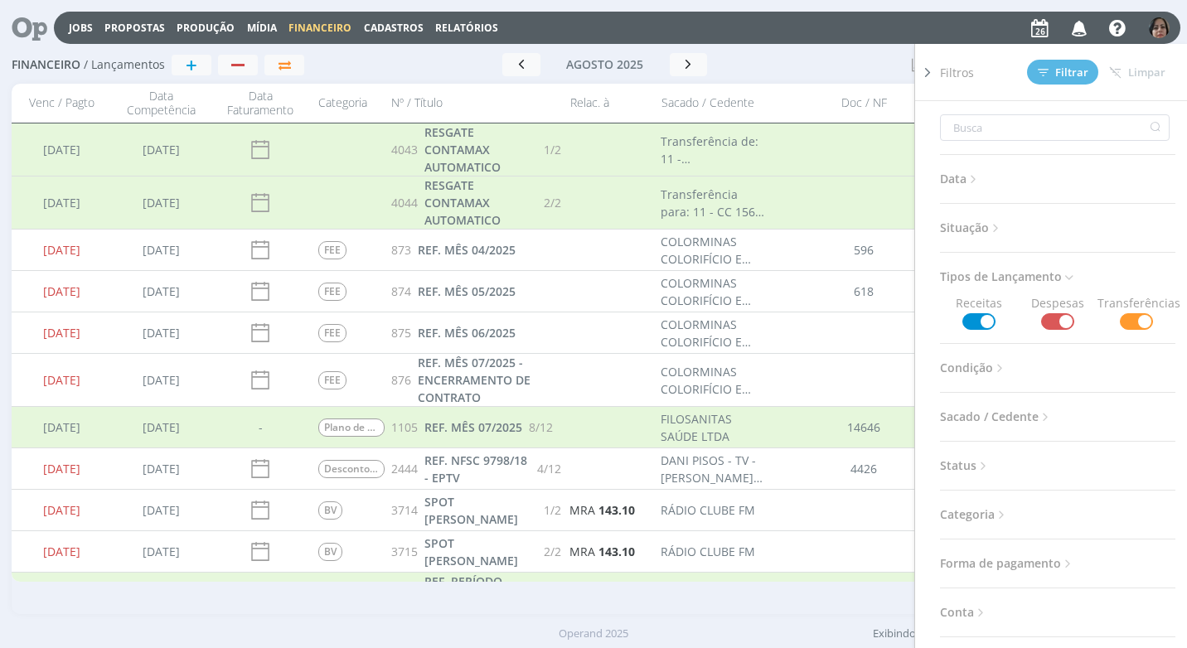
click at [996, 223] on icon at bounding box center [996, 228] width 14 height 14
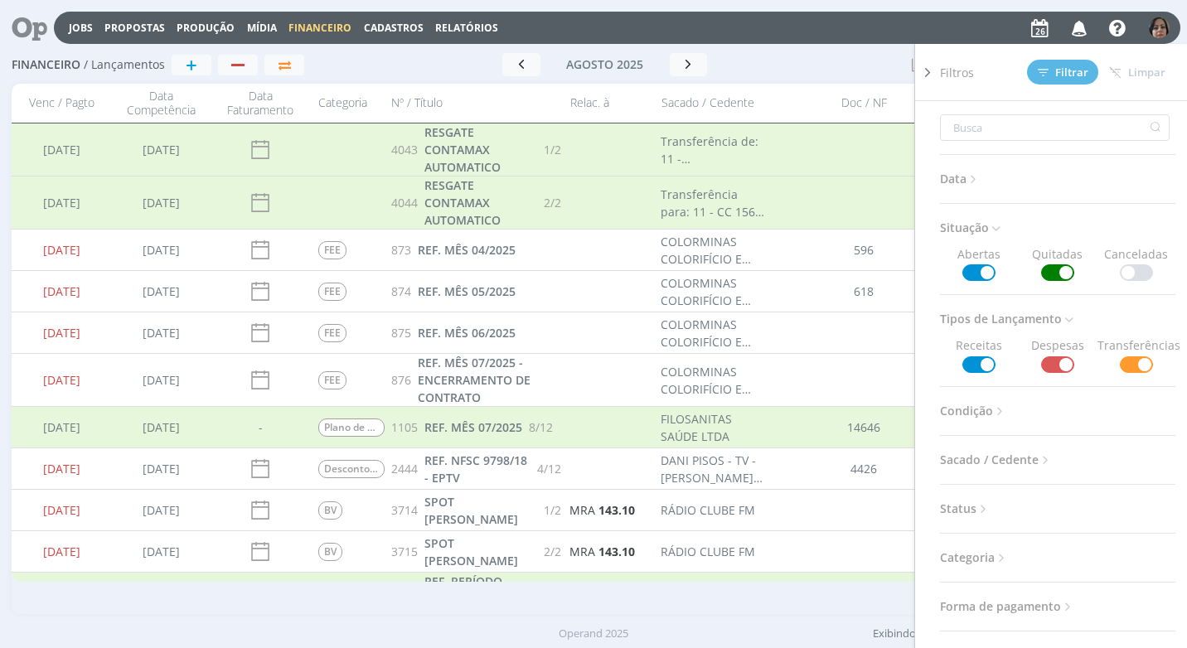
click at [1052, 270] on span at bounding box center [1057, 272] width 33 height 17
click at [1070, 68] on span "Filtrar" at bounding box center [1063, 72] width 51 height 11
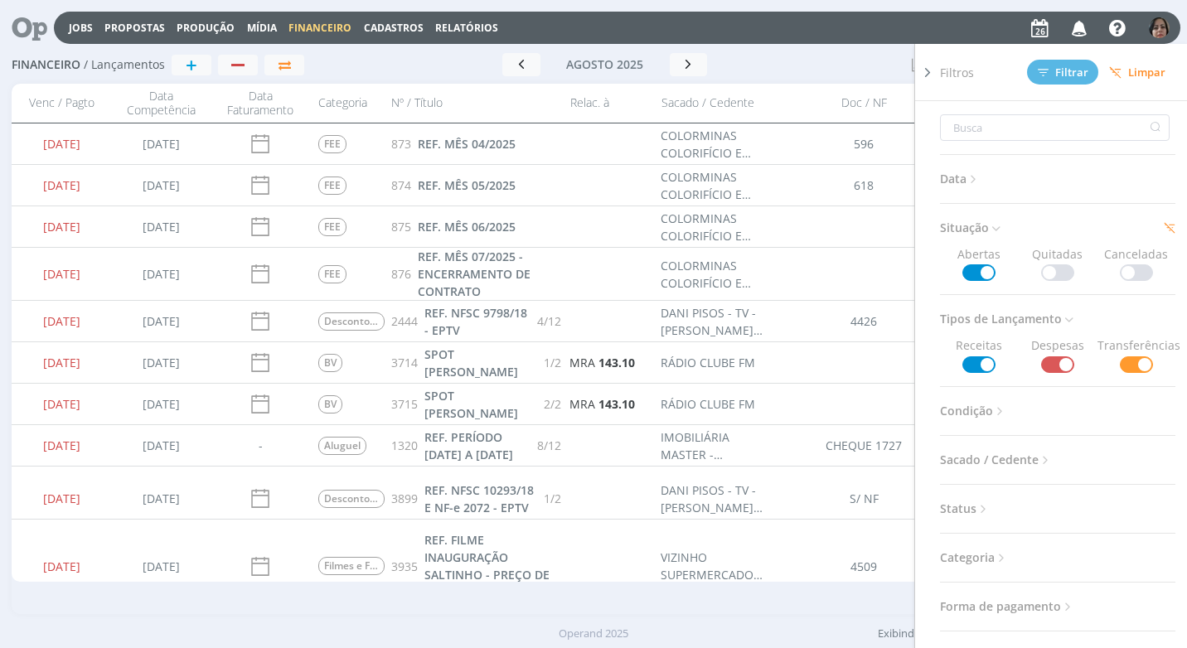
click at [928, 75] on icon at bounding box center [927, 72] width 17 height 17
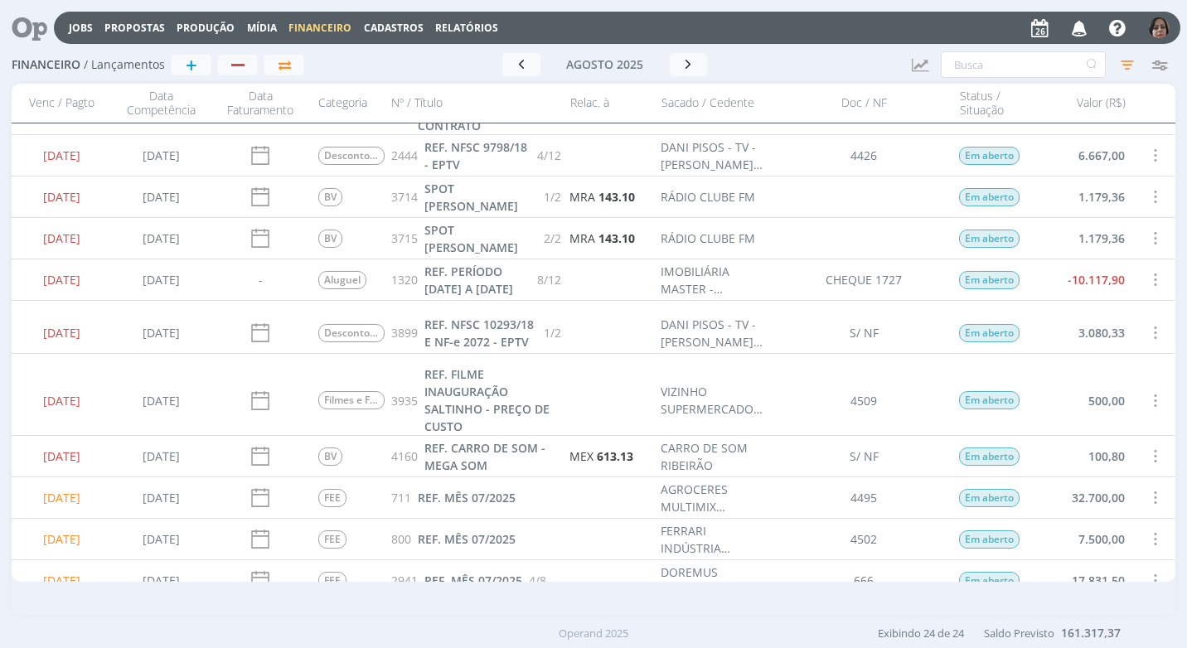
scroll to position [332, 0]
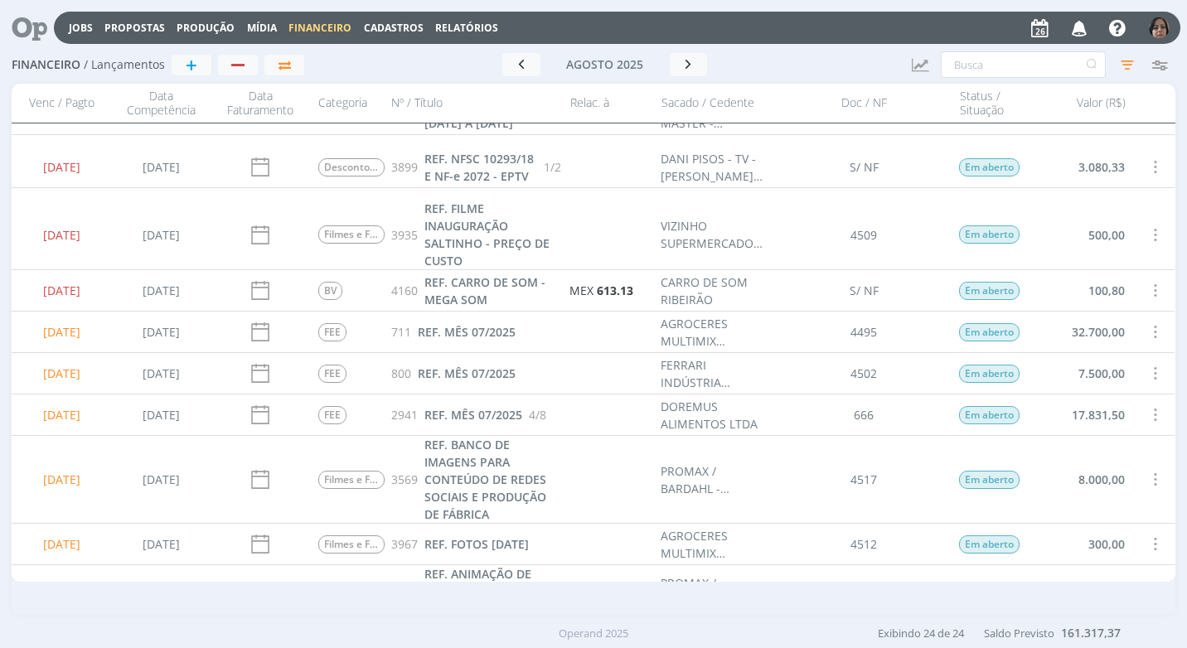
click at [1149, 330] on span at bounding box center [1155, 332] width 18 height 22
click at [1106, 322] on div "Selecionar" at bounding box center [1100, 322] width 164 height 24
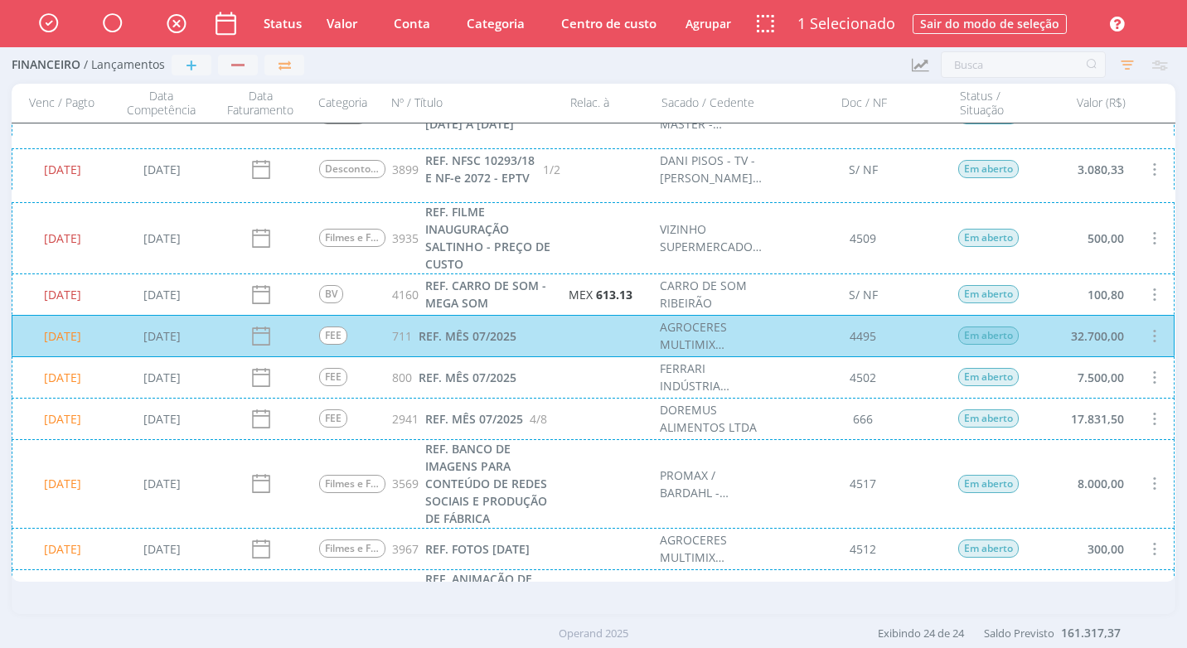
scroll to position [332, 0]
click at [953, 383] on div "[DATE] [DATE] FEE 800 REF. MÊS 07/2025 FERRARI INDÚSTRIA QUÍMICA LTDA 4502 Em a…" at bounding box center [593, 376] width 1163 height 41
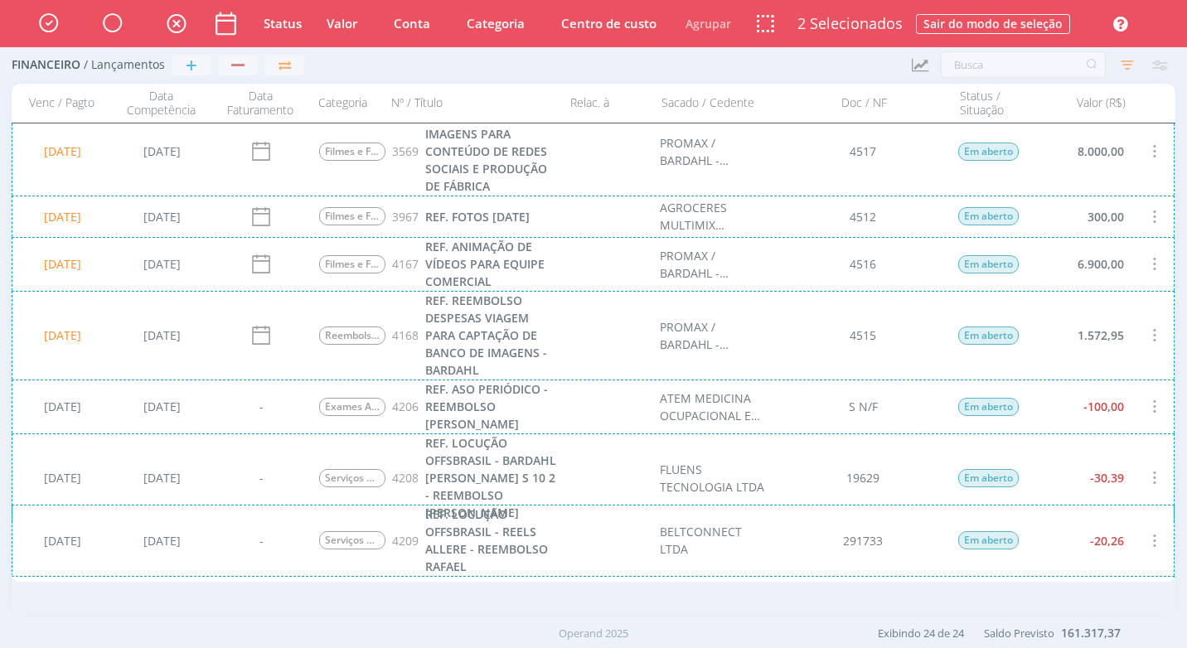
scroll to position [498, 0]
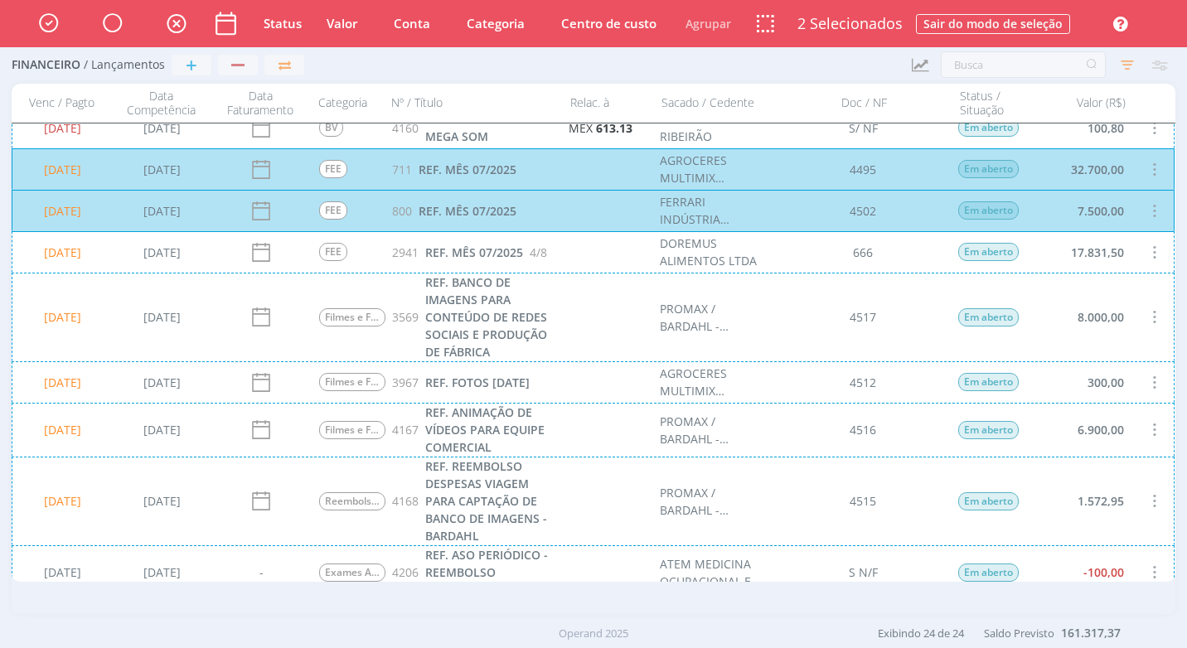
click at [969, 381] on div "26/08/2025 25/07/2025 Filmes e Fotos 3967 REF. FOTOS DIA DOS PAIS 2025 AGROCERE…" at bounding box center [593, 381] width 1163 height 41
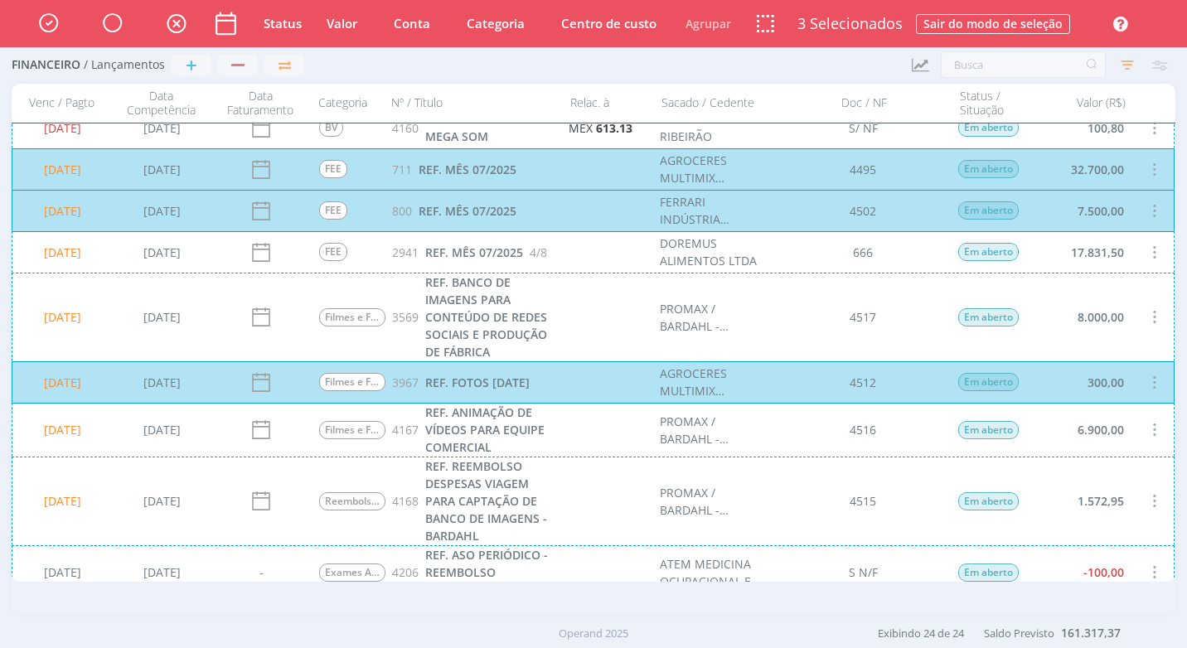
click at [968, 487] on div "26/08/2025 19/08/2025 Reembolsos 4168 REF. REEMBOLSO DESPESAS VIAGEM PARA CAPTA…" at bounding box center [593, 501] width 1163 height 89
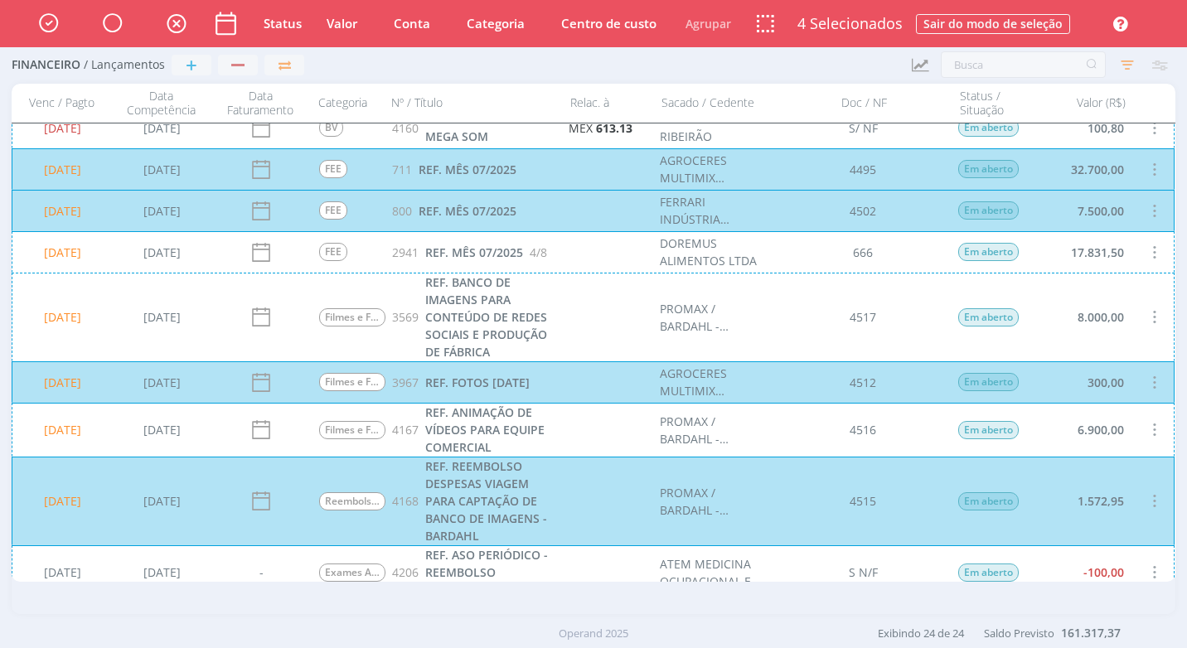
click at [841, 434] on div "26/08/2025 19/08/2025 Filmes e Fotos 4167 REF. ANIMAÇÃO DE VÍDEOS PARA EQUIPE C…" at bounding box center [593, 430] width 1163 height 54
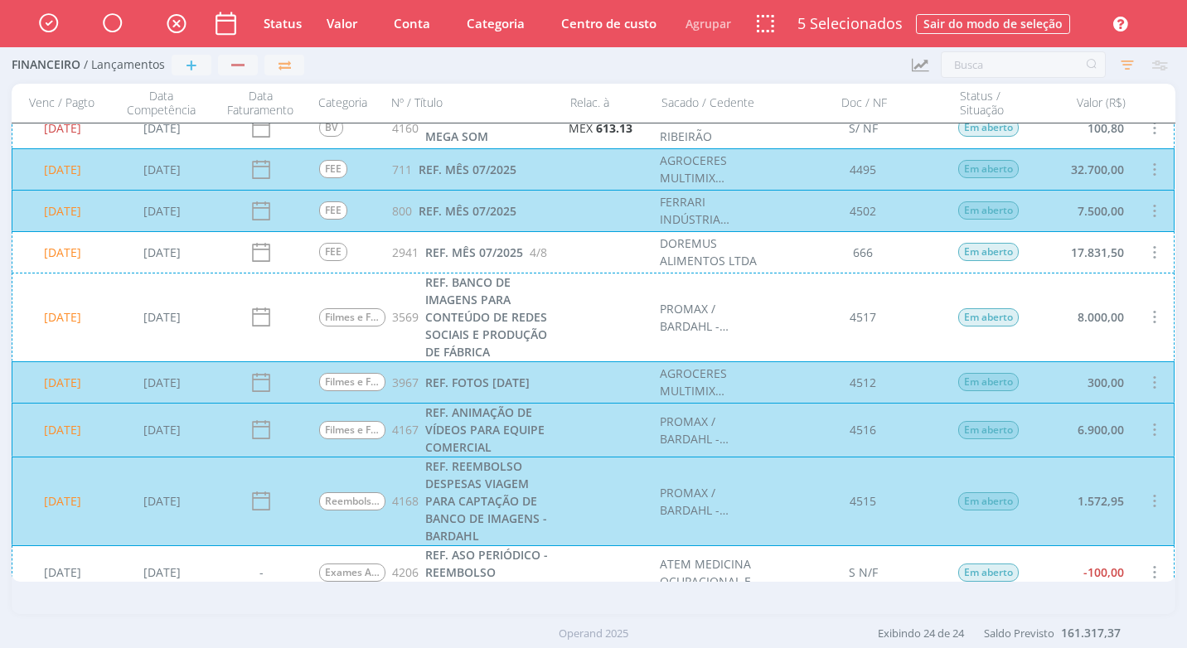
click at [950, 344] on div "26/08/2025 09/06/2025 Filmes e Fotos 3569 REF. BANCO DE IMAGENS PARA CONTEÚDO D…" at bounding box center [593, 317] width 1163 height 89
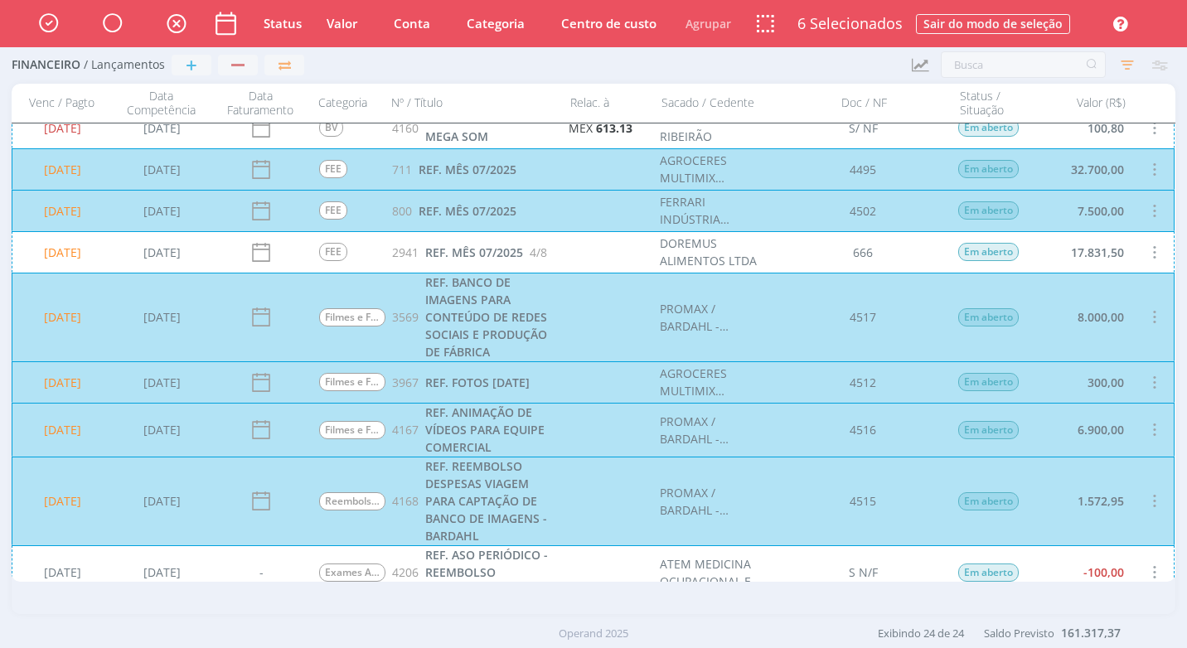
scroll to position [664, 0]
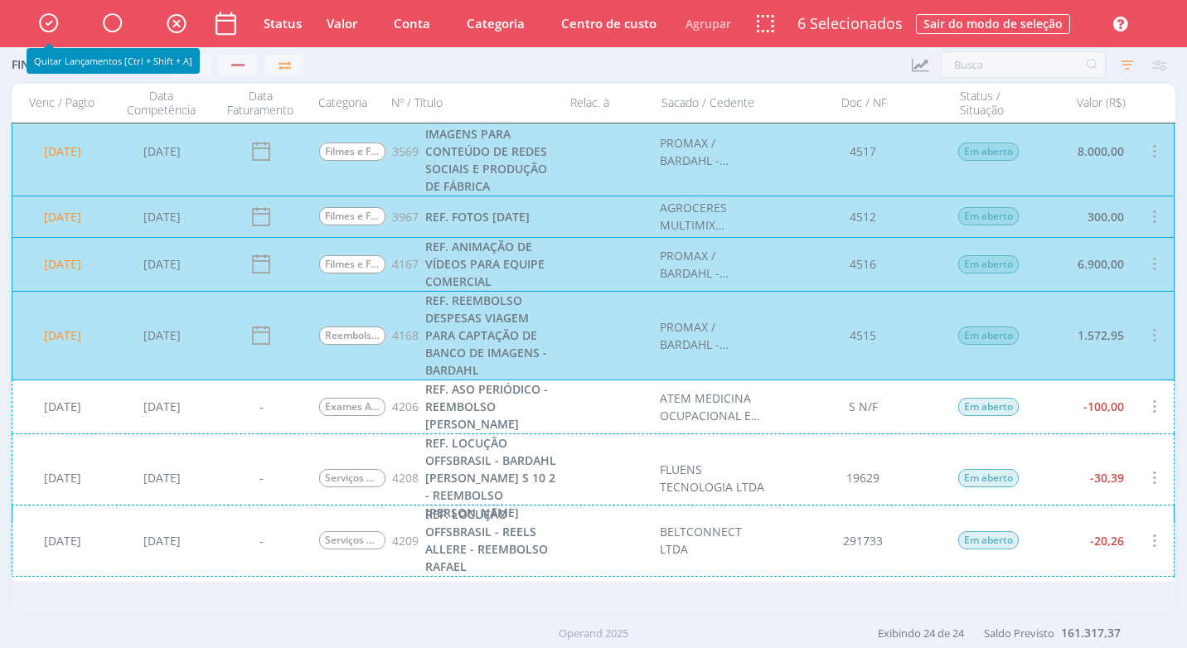
click at [44, 22] on icon "button" at bounding box center [48, 22] width 29 height 28
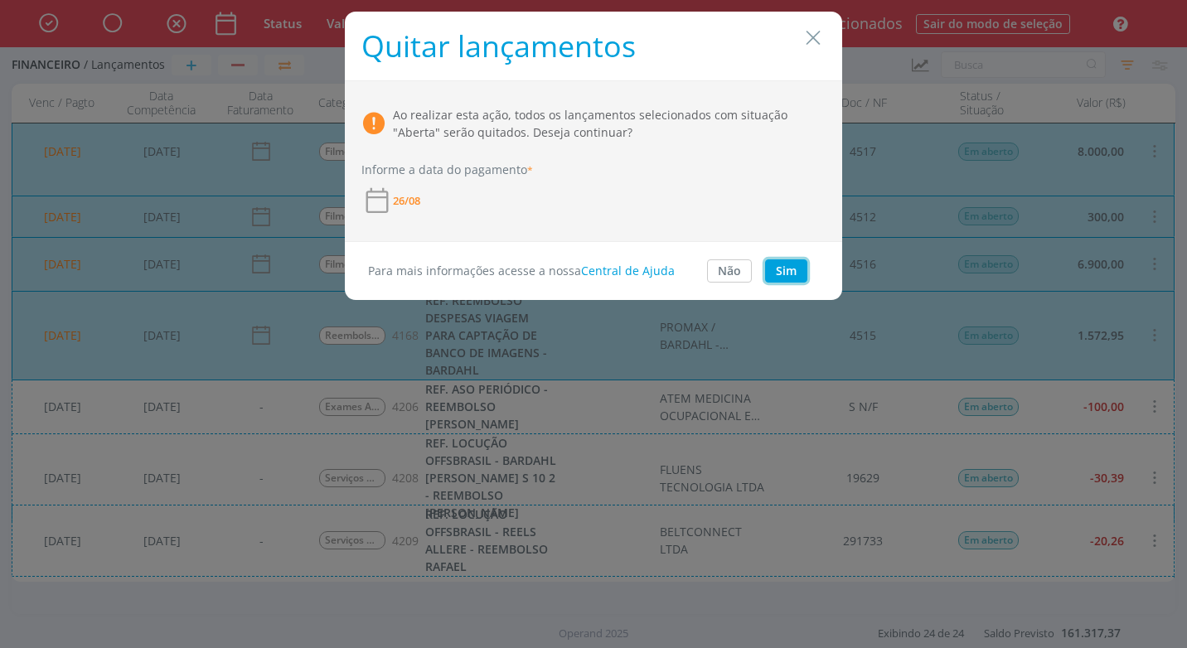
click at [788, 277] on button "Sim" at bounding box center [786, 270] width 42 height 23
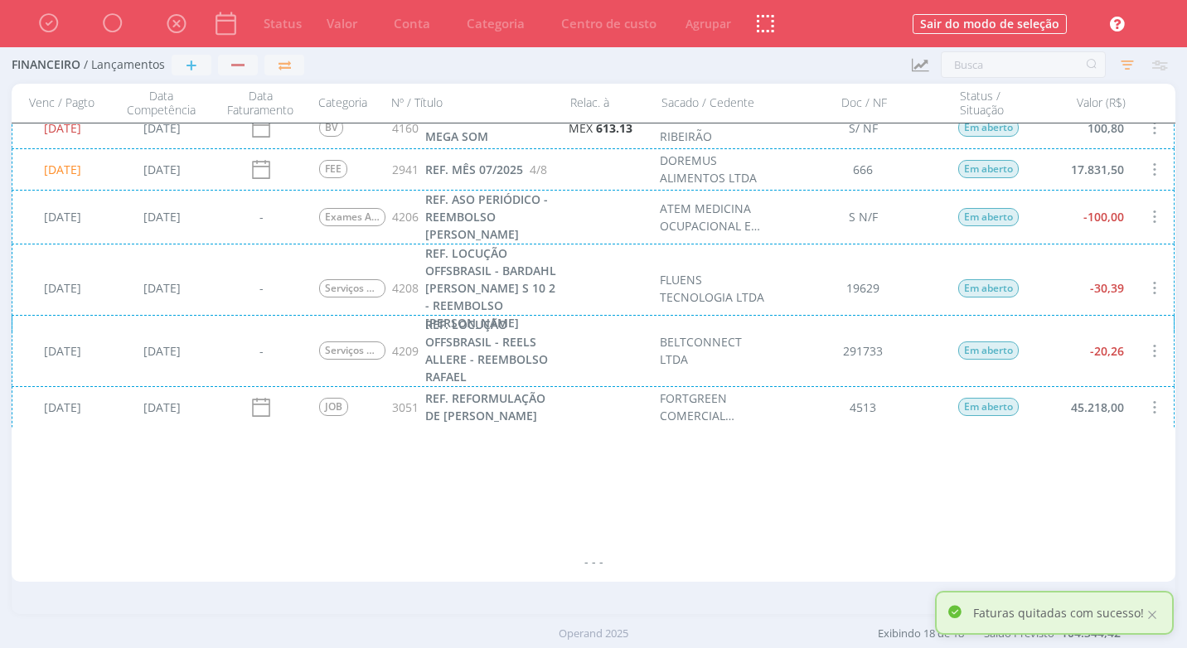
scroll to position [0, 0]
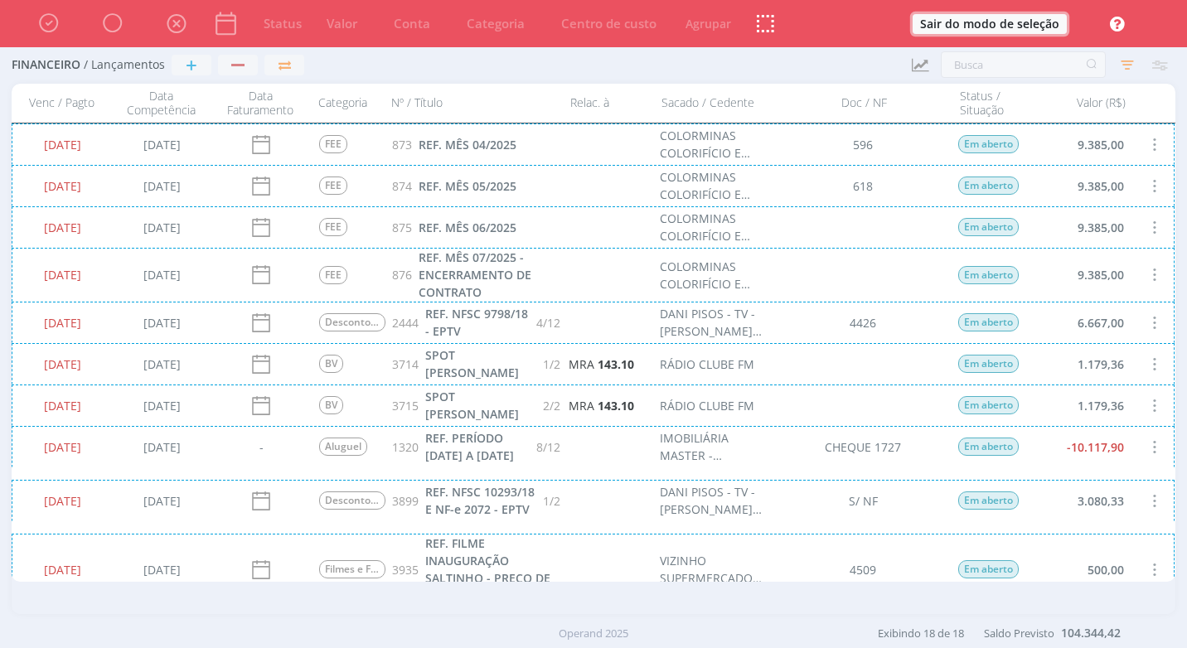
click at [982, 28] on button "Sair do modo de seleção" at bounding box center [990, 24] width 154 height 20
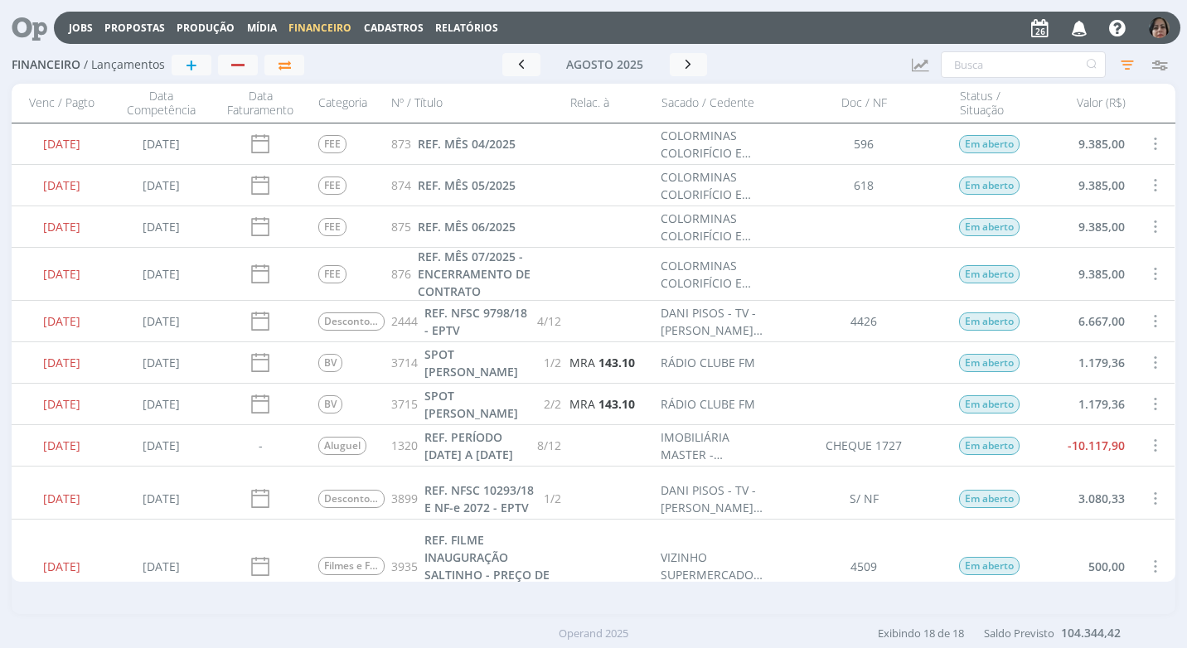
scroll to position [166, 0]
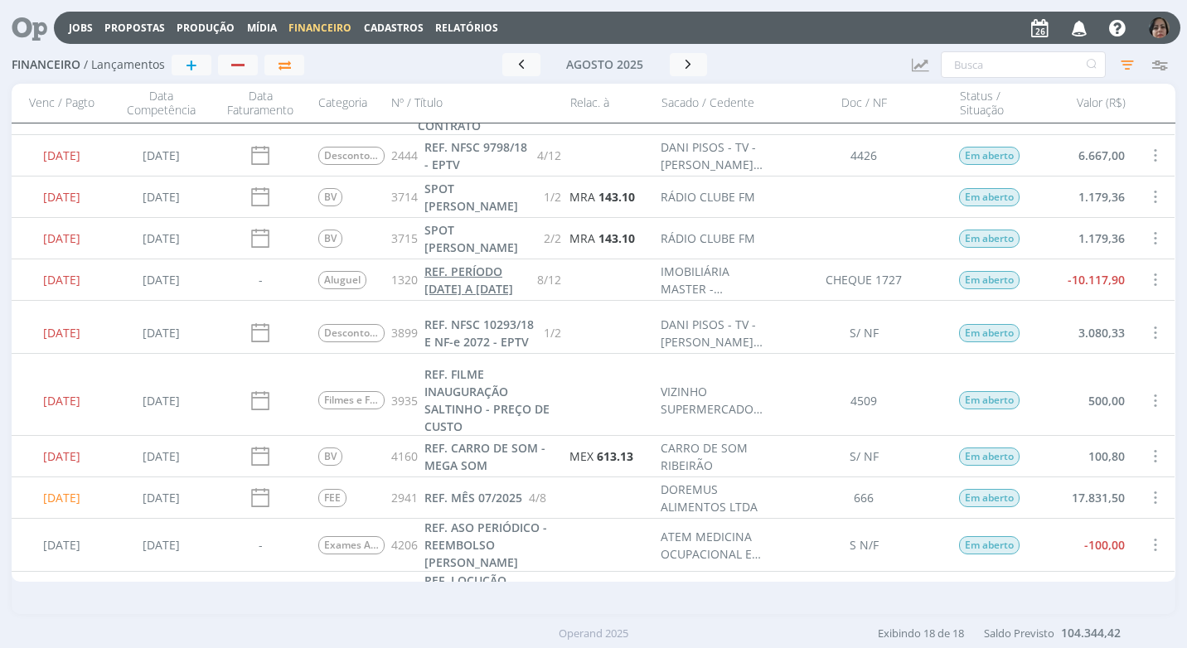
click at [455, 288] on span "REF. PERÍODO [DATE] A [DATE]" at bounding box center [468, 280] width 89 height 33
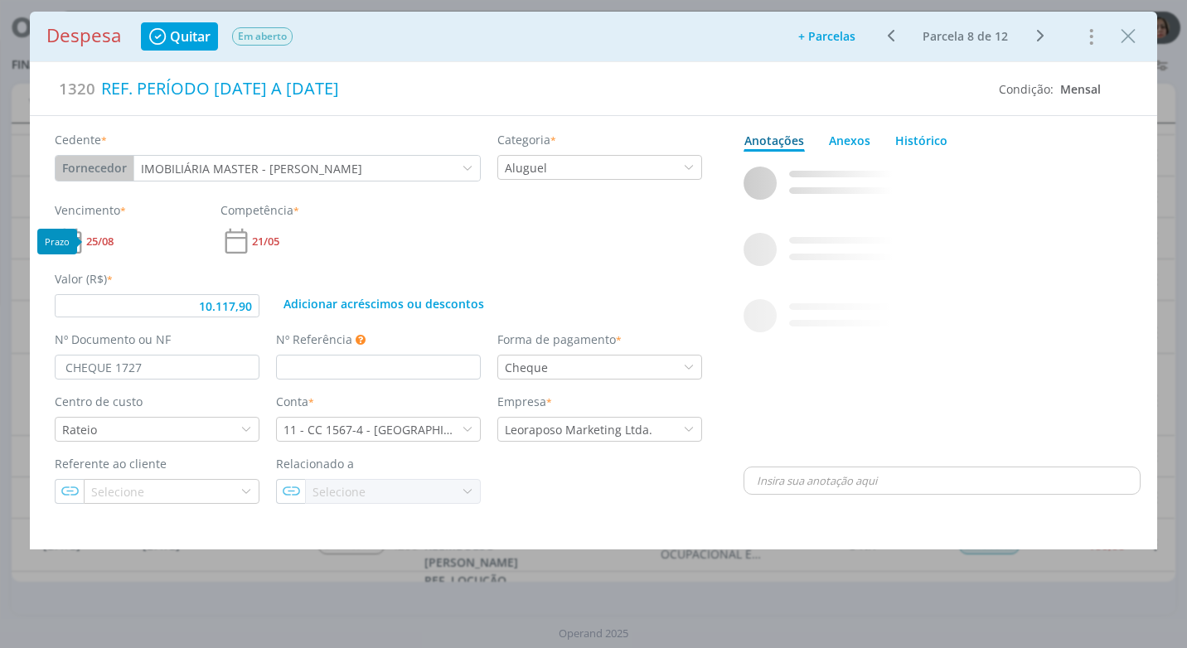
click at [102, 241] on span "25/08" at bounding box center [99, 241] width 27 height 11
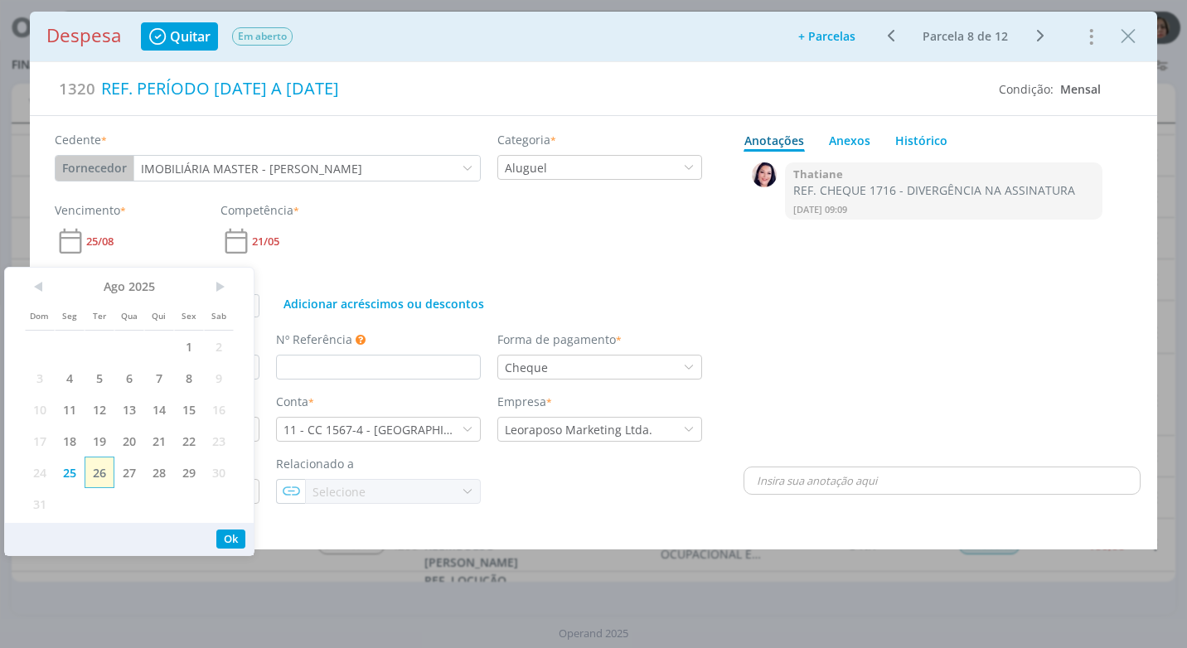
click at [102, 470] on span "26" at bounding box center [100, 473] width 30 height 32
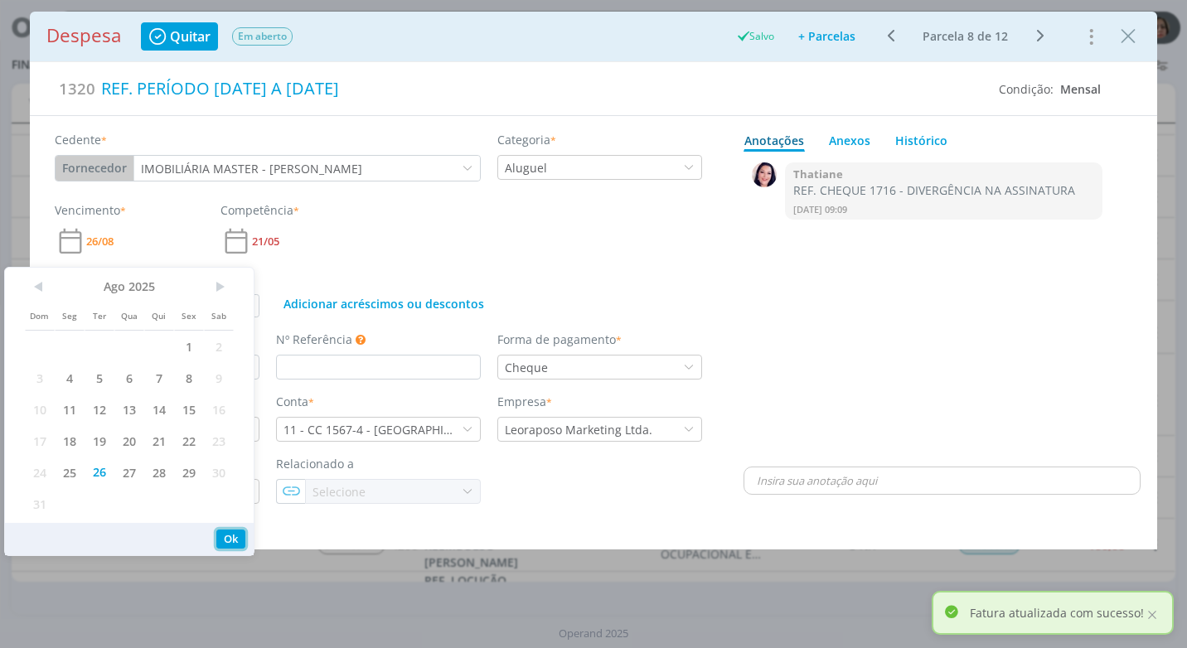
click at [220, 535] on button "Ok" at bounding box center [230, 539] width 29 height 19
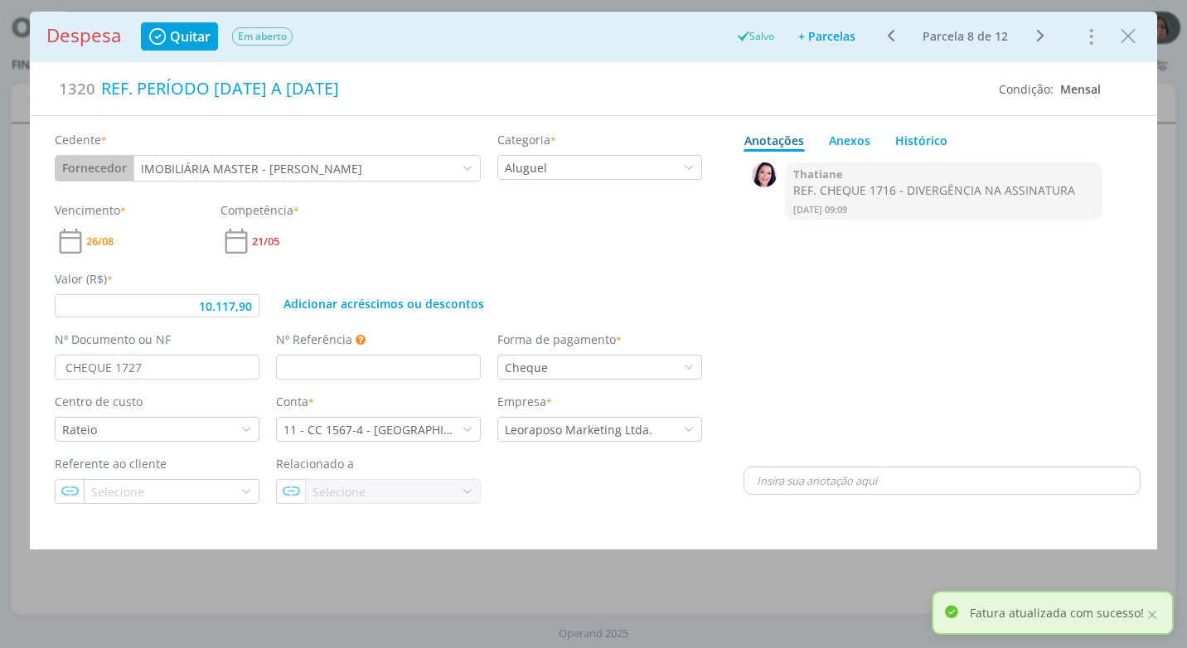
type input "10.117,90"
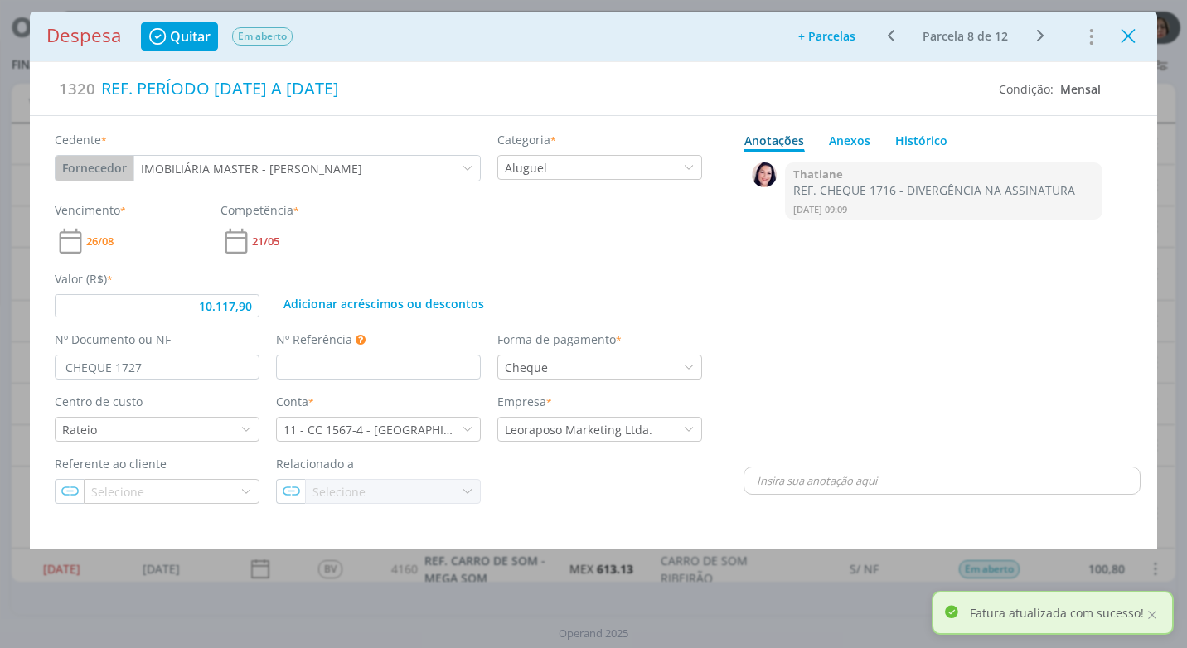
click at [1129, 45] on icon "Close" at bounding box center [1128, 36] width 25 height 25
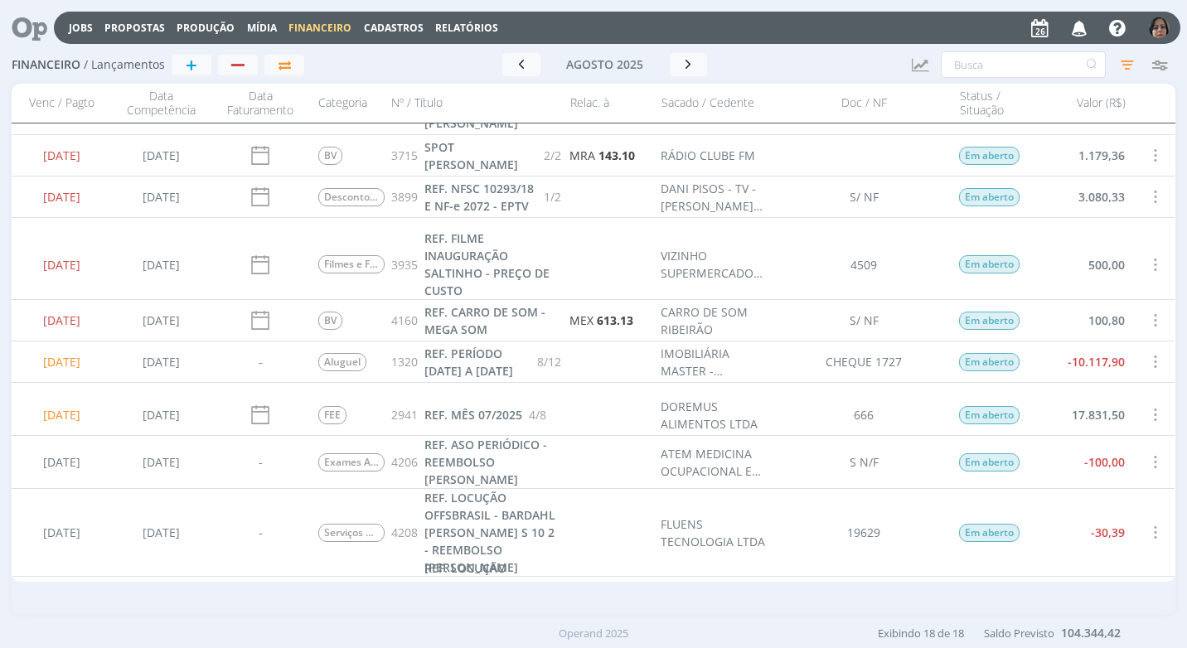
scroll to position [166, 0]
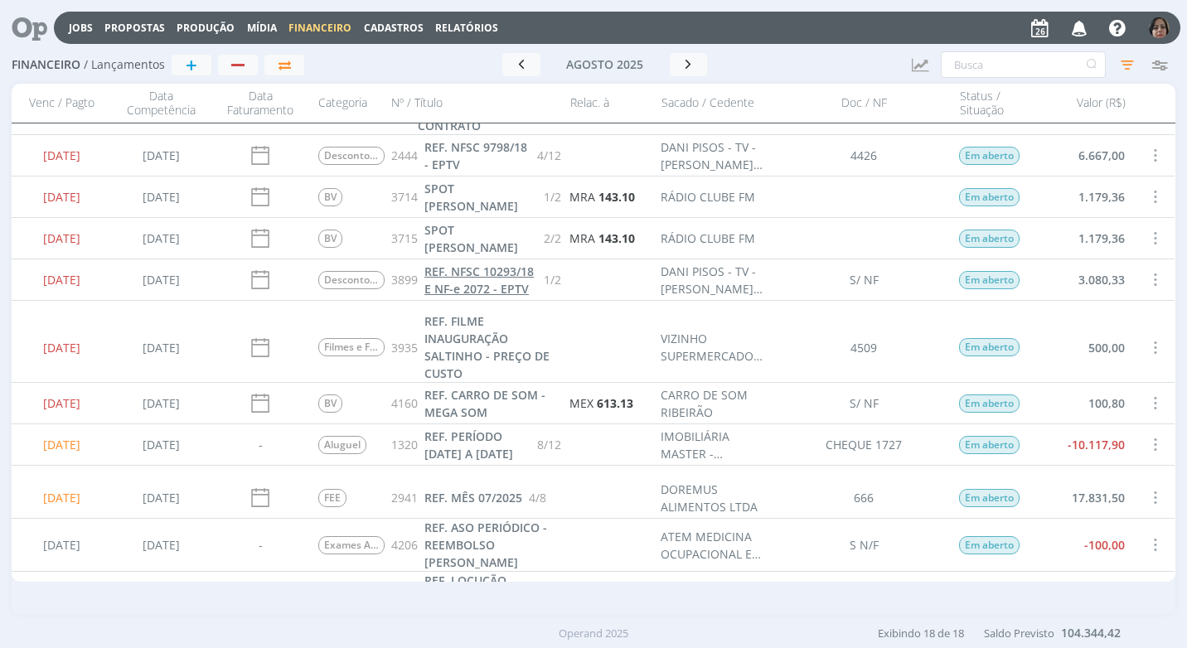
click at [458, 294] on link "REF. NFSC 10293/18 E NF-e 2072 - EPTV" at bounding box center [480, 280] width 113 height 35
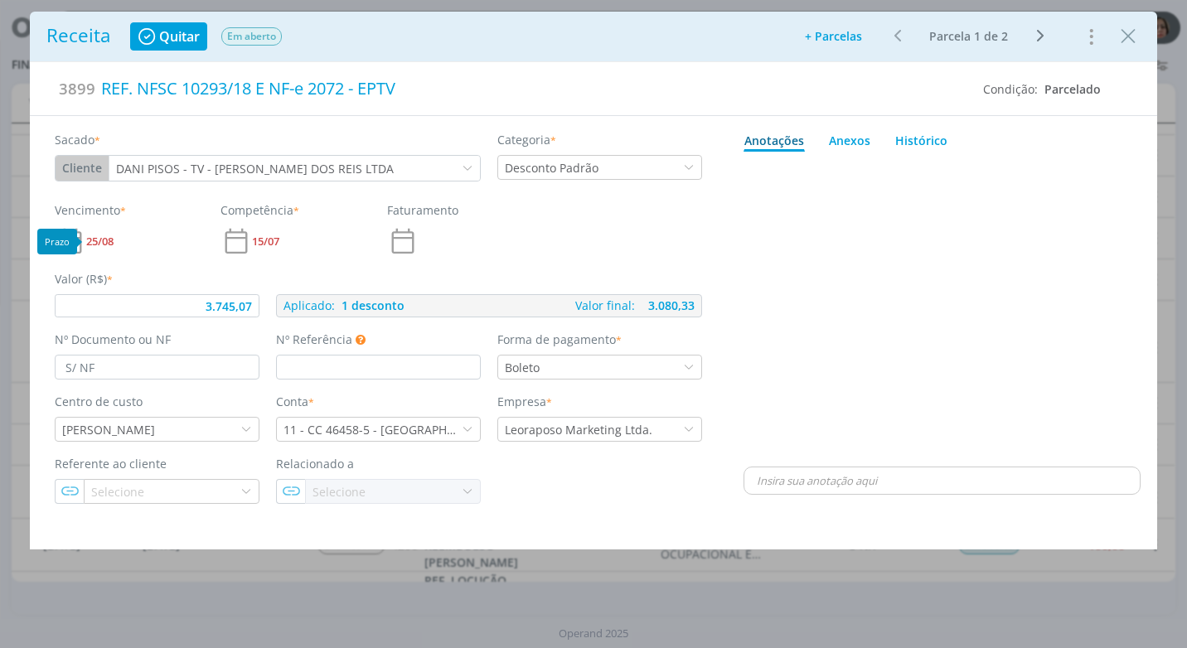
click at [108, 236] on span "25/08" at bounding box center [99, 241] width 27 height 11
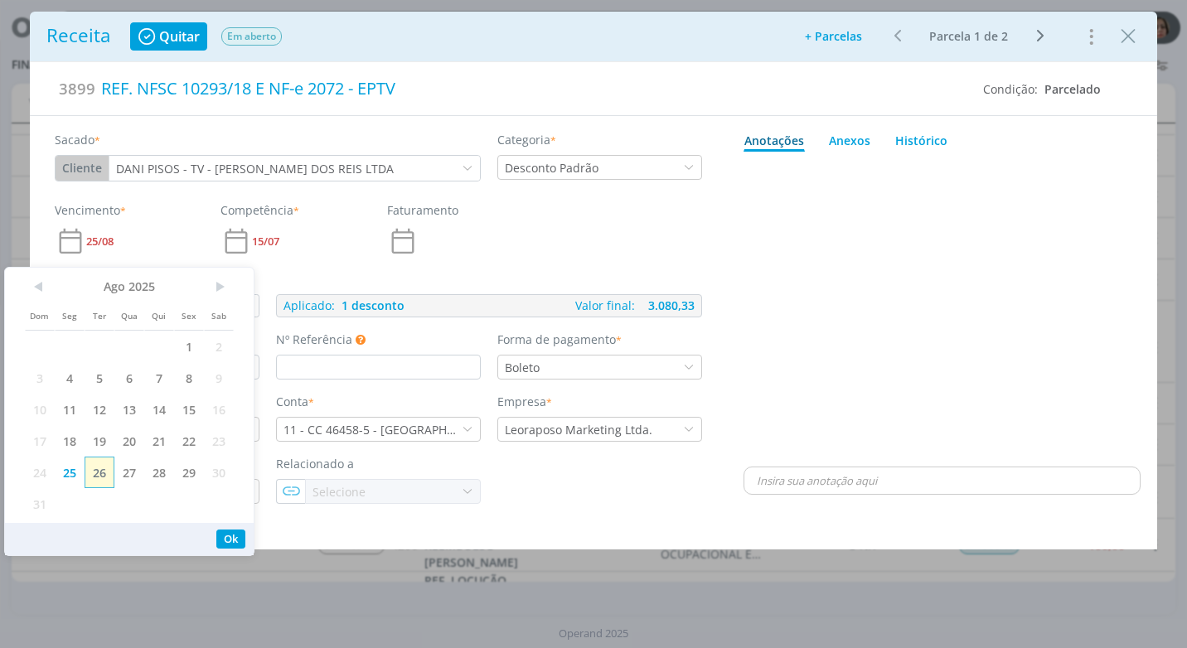
click at [94, 478] on span "26" at bounding box center [100, 473] width 30 height 32
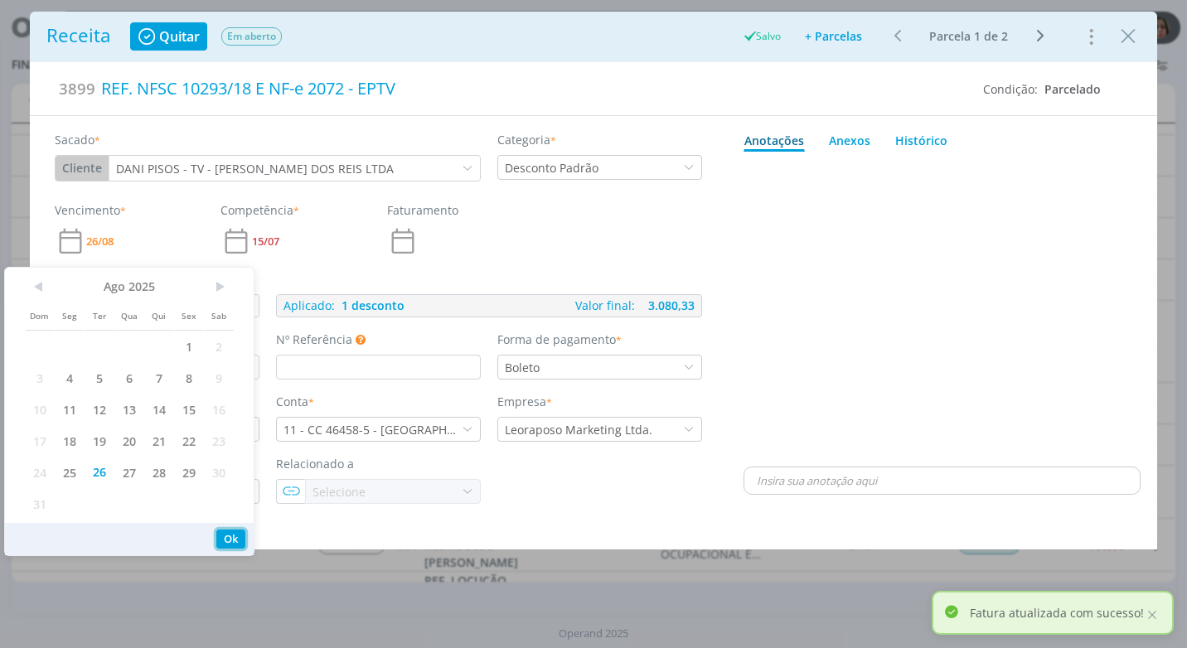
click at [235, 544] on button "Ok" at bounding box center [230, 539] width 29 height 19
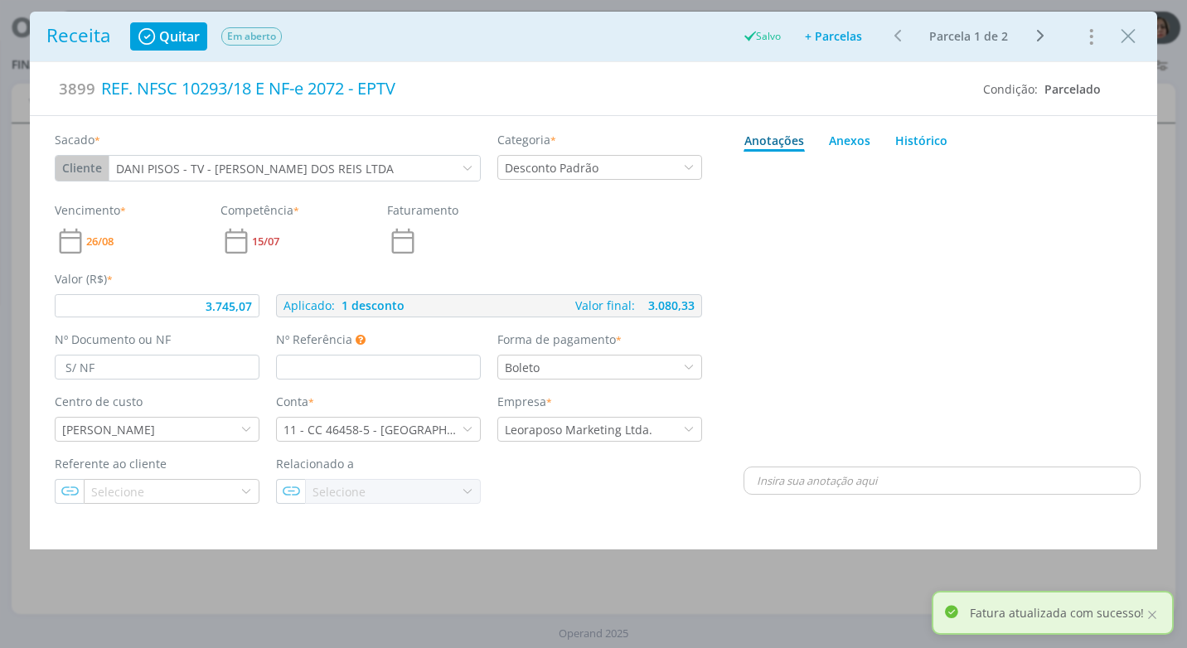
type input "3.745,07"
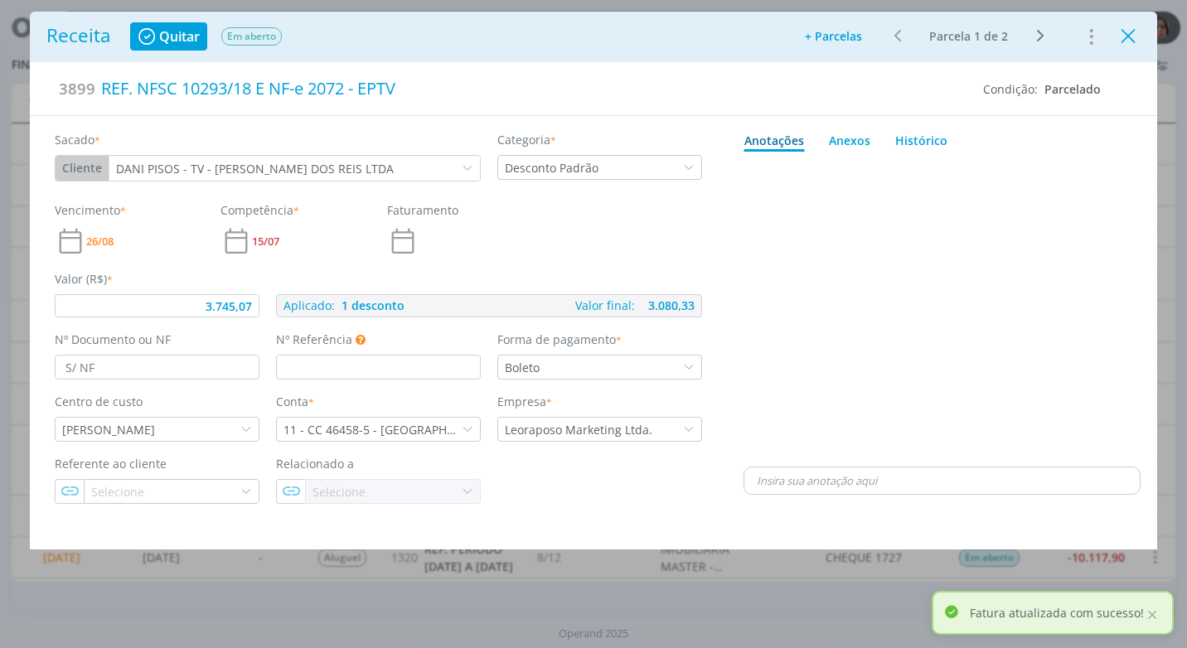
click at [1129, 35] on icon "Close" at bounding box center [1128, 36] width 25 height 25
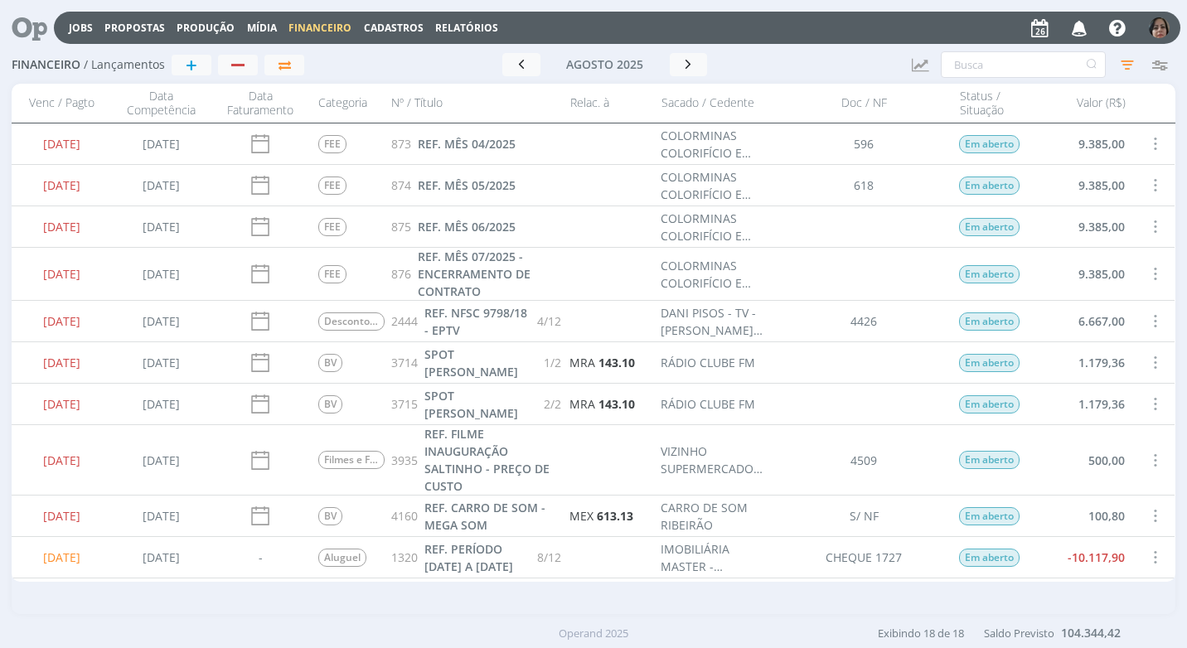
scroll to position [166, 0]
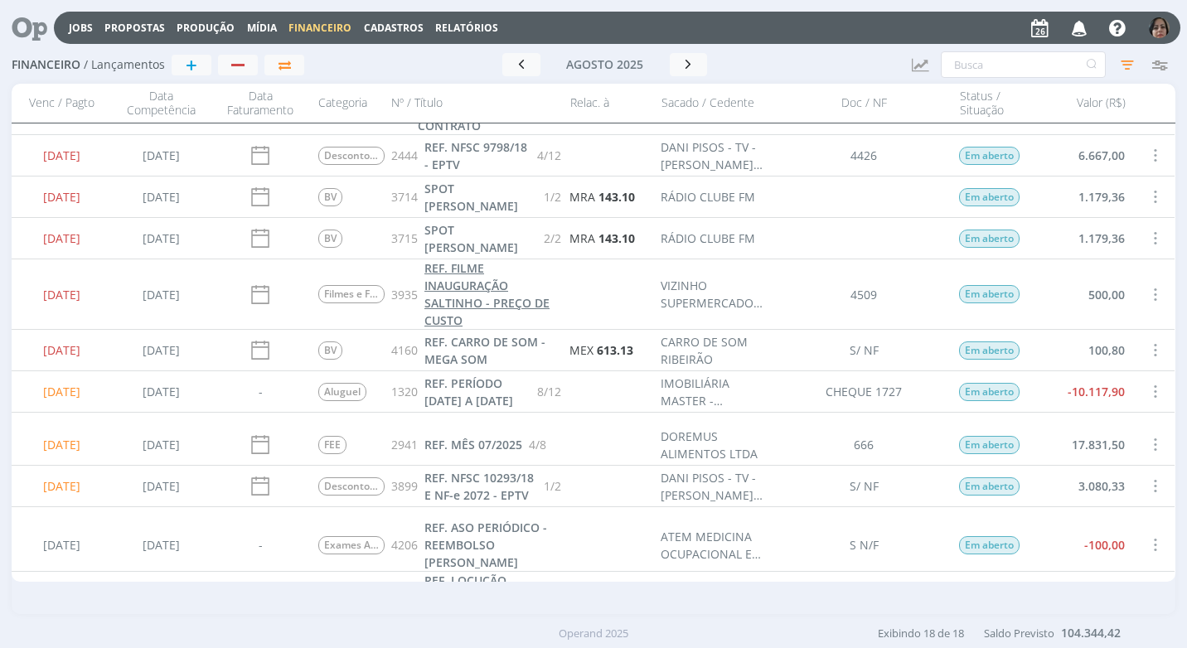
click at [486, 298] on span "REF. FILME INAUGURAÇÃO SALTINHO - PREÇO DE CUSTO" at bounding box center [486, 294] width 125 height 68
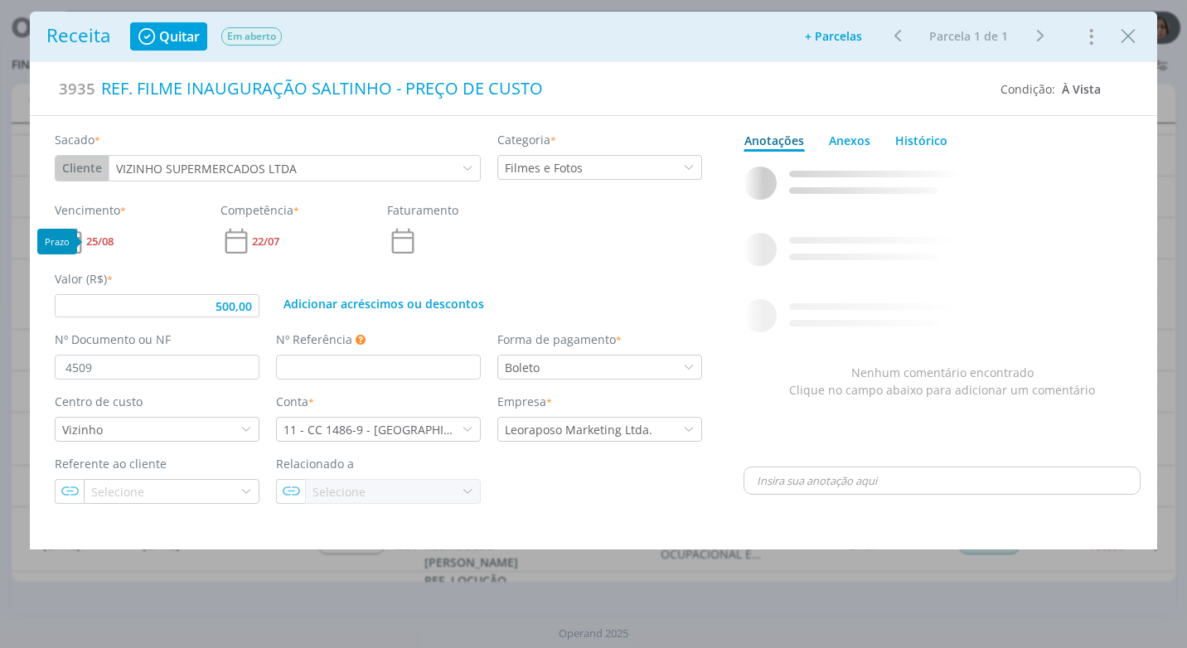
click at [114, 239] on span "25/08" at bounding box center [99, 241] width 27 height 11
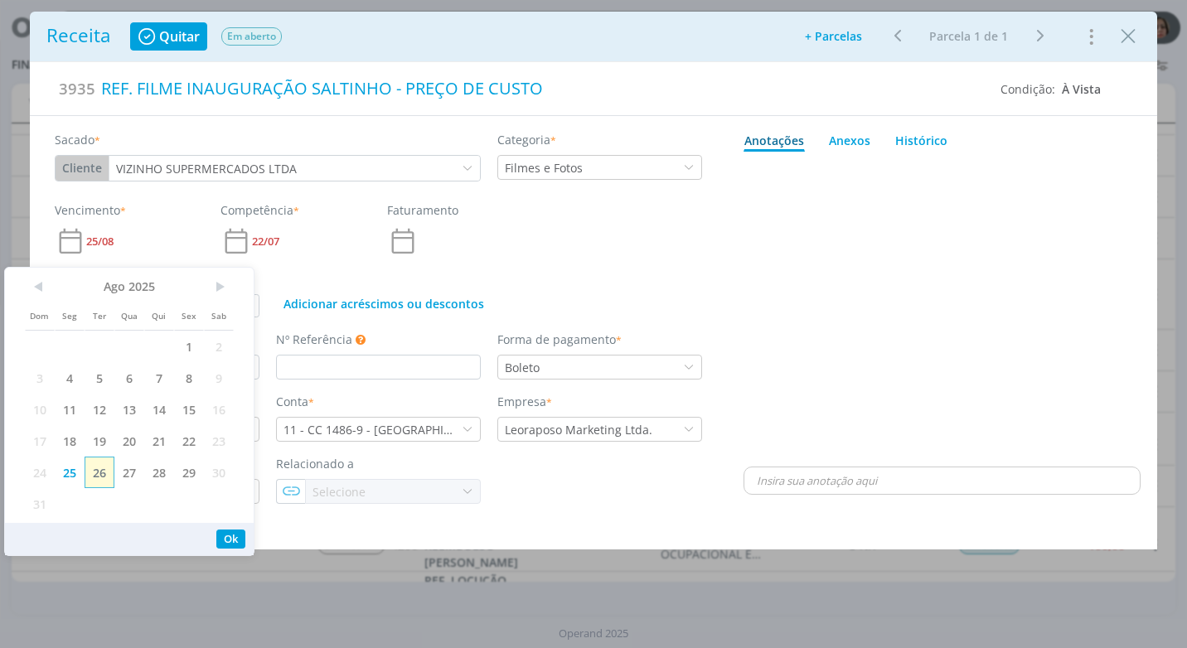
click at [99, 475] on span "26" at bounding box center [100, 473] width 30 height 32
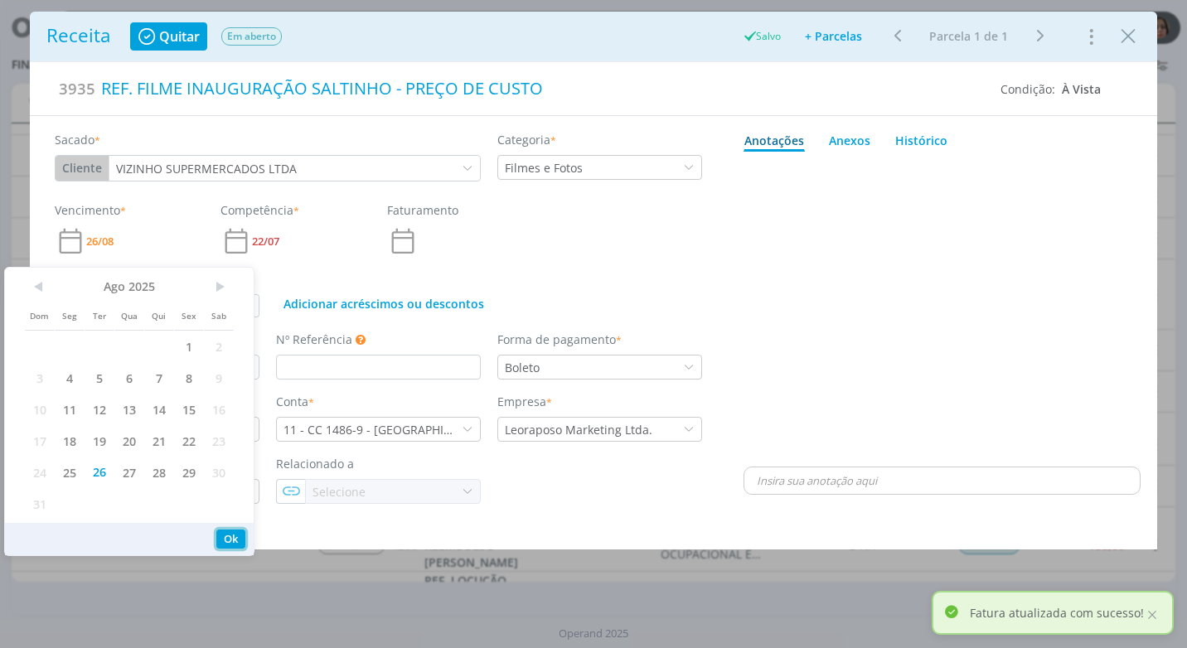
click at [241, 537] on button "Ok" at bounding box center [230, 539] width 29 height 19
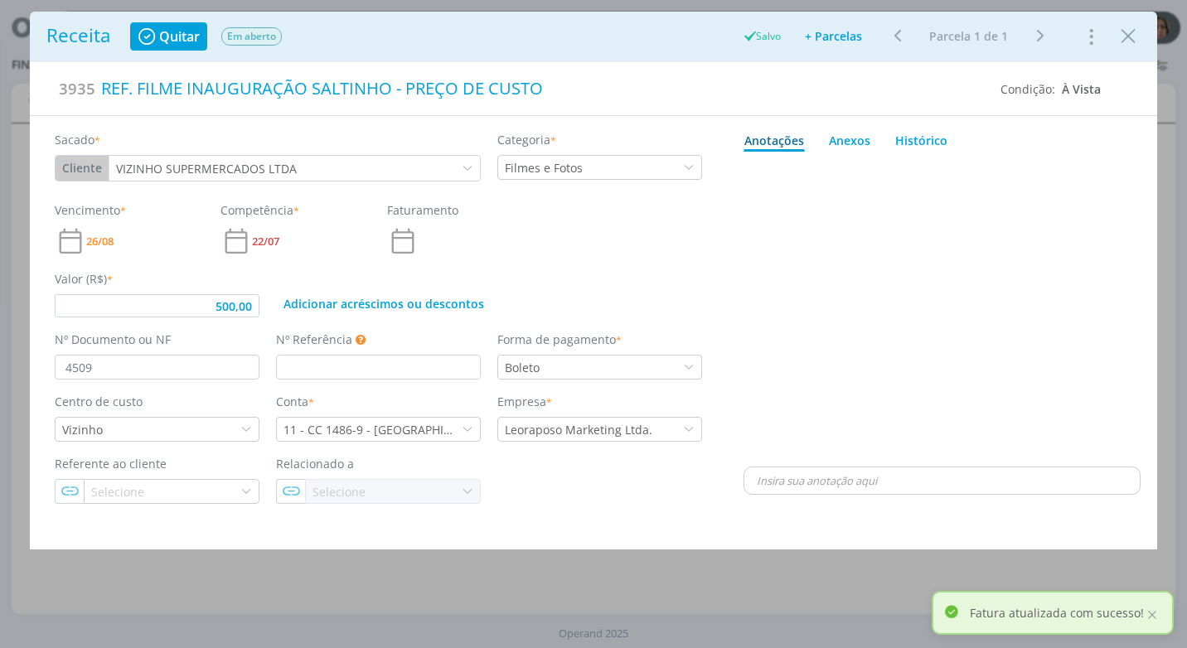
type input "500,00"
click at [1130, 35] on icon "Close" at bounding box center [1128, 36] width 25 height 25
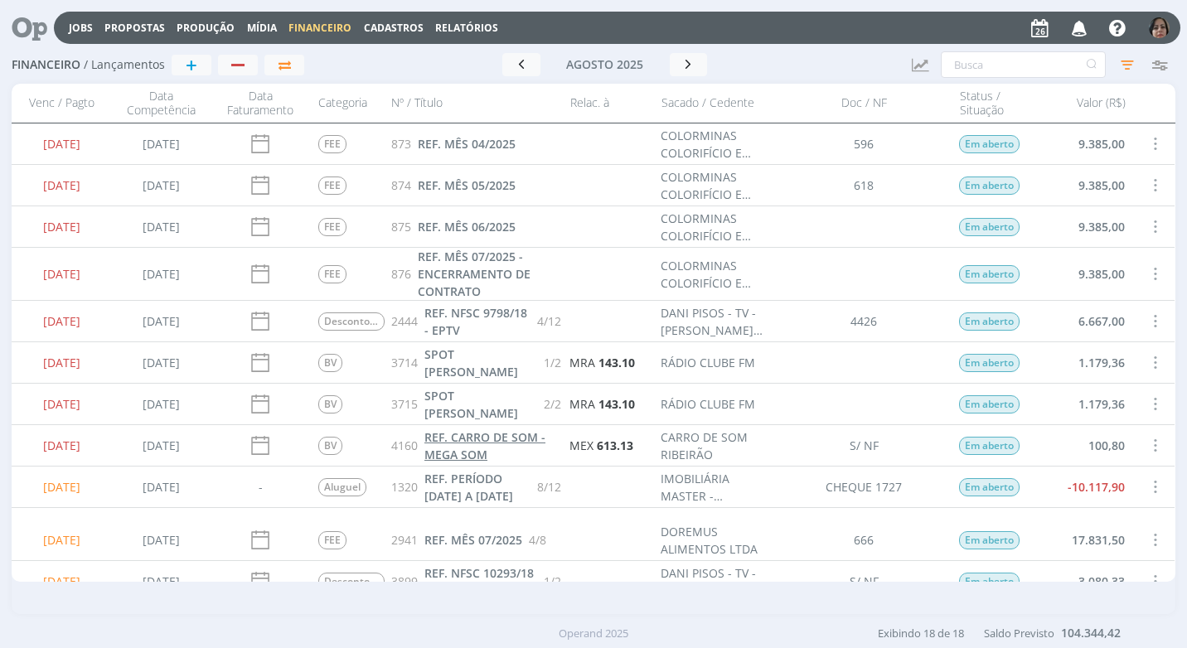
click at [448, 438] on span "REF. CARRO DE SOM - MEGA SOM" at bounding box center [484, 445] width 121 height 33
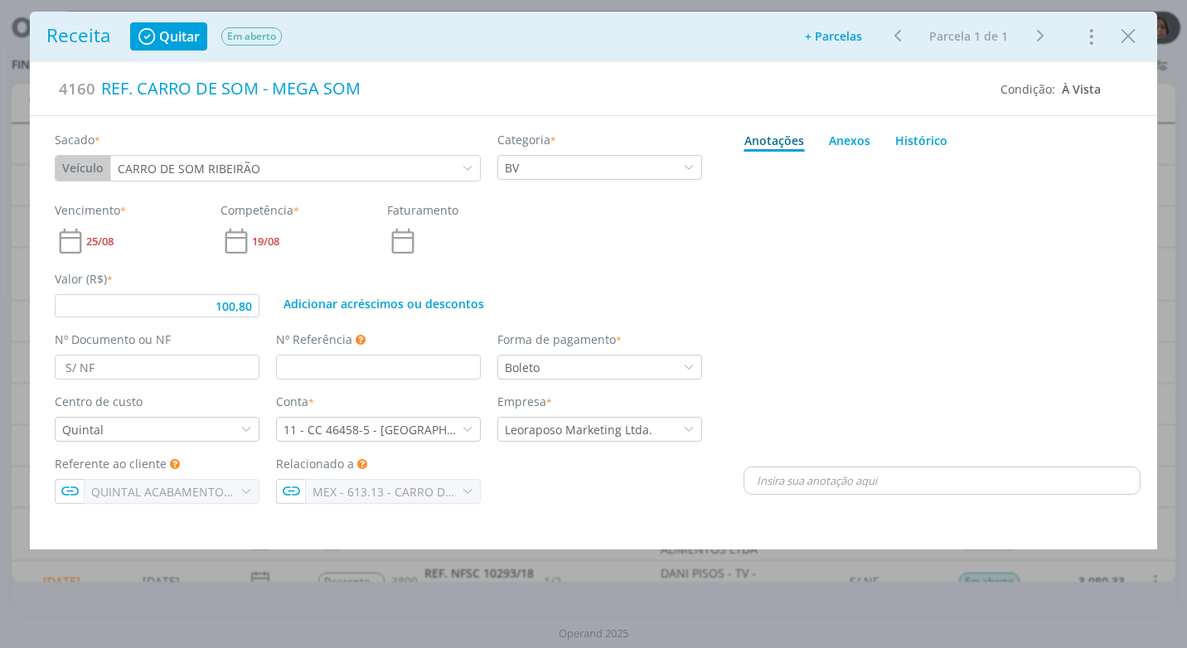
click at [93, 232] on div "25/08" at bounding box center [129, 241] width 149 height 32
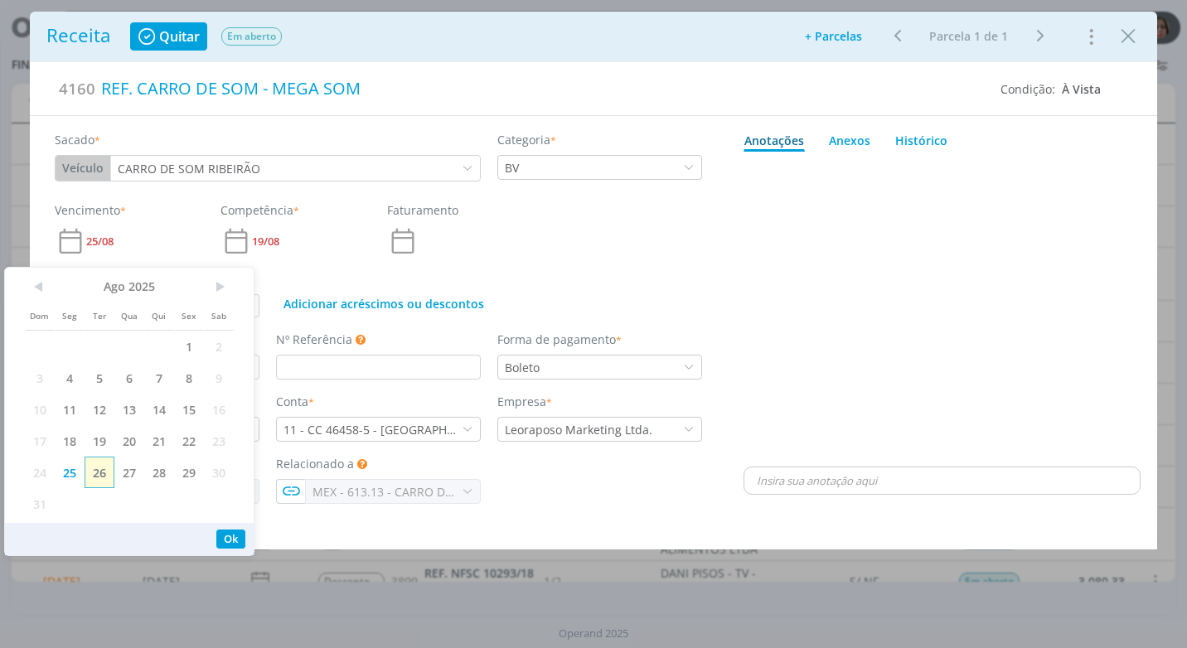
click at [99, 473] on span "26" at bounding box center [100, 473] width 30 height 32
click at [230, 541] on button "Ok" at bounding box center [230, 539] width 29 height 19
type input "100,80"
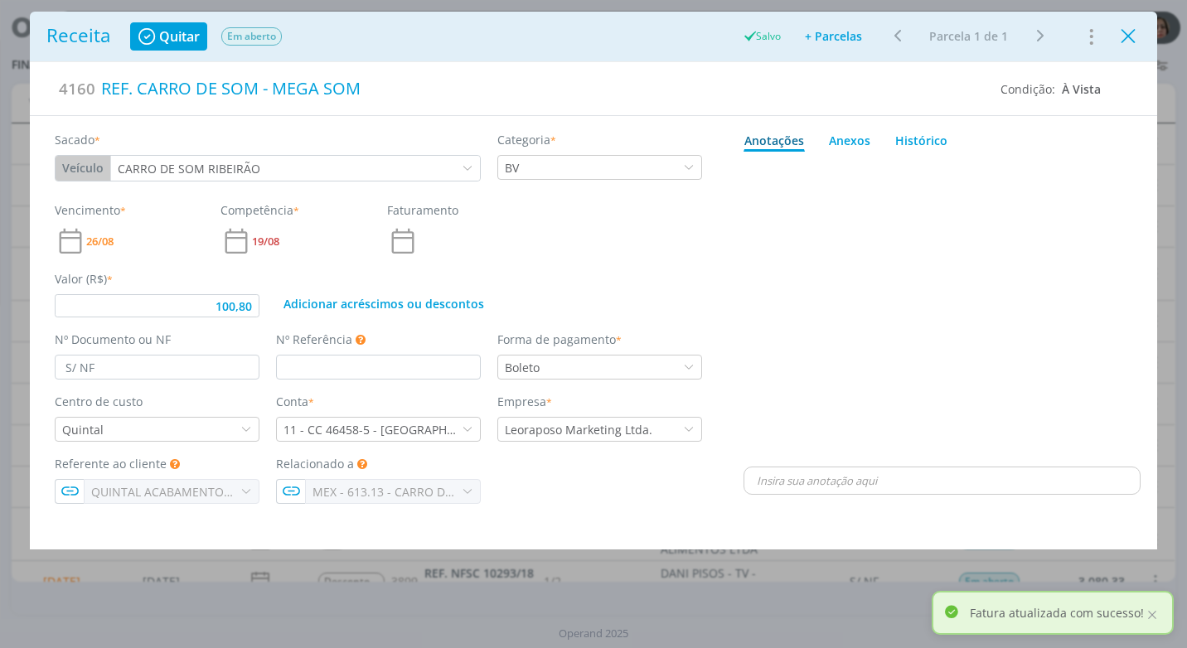
click at [1132, 41] on icon "Close" at bounding box center [1128, 36] width 25 height 25
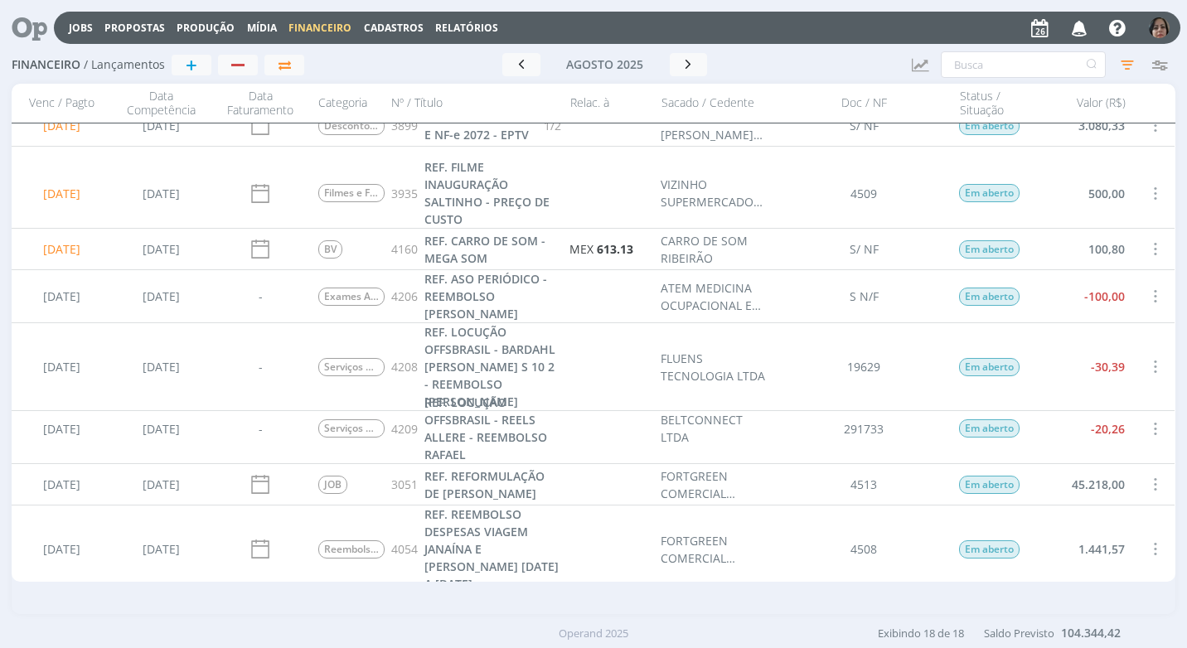
scroll to position [492, 0]
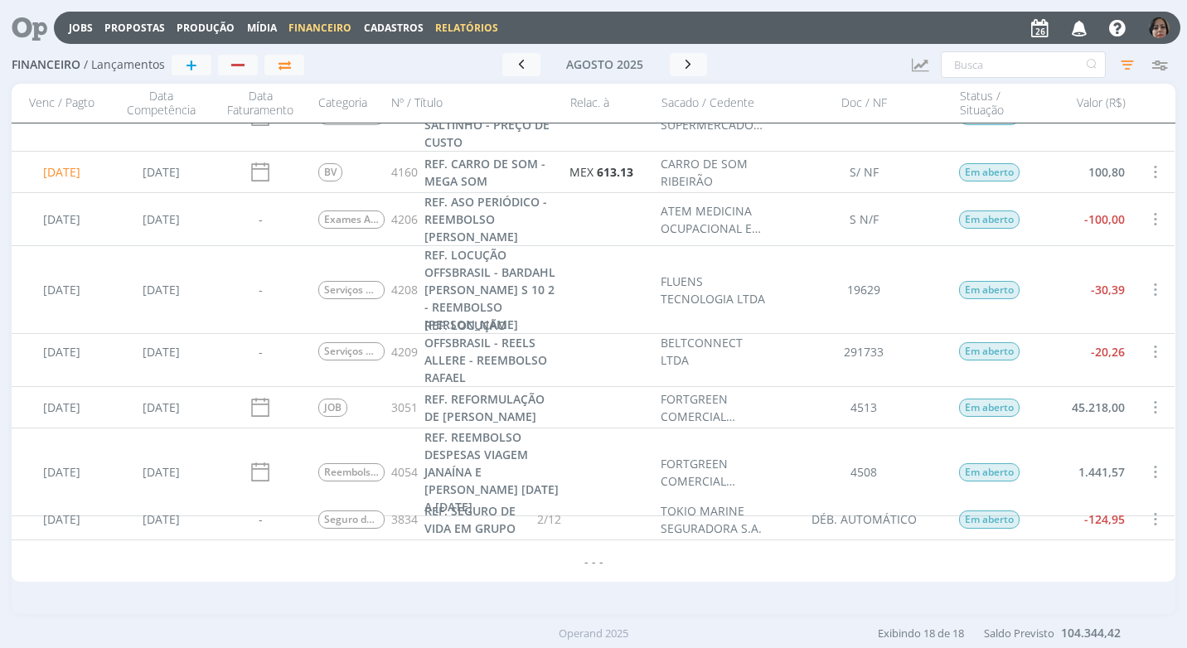
click at [467, 28] on link "Relatórios" at bounding box center [466, 28] width 63 height 14
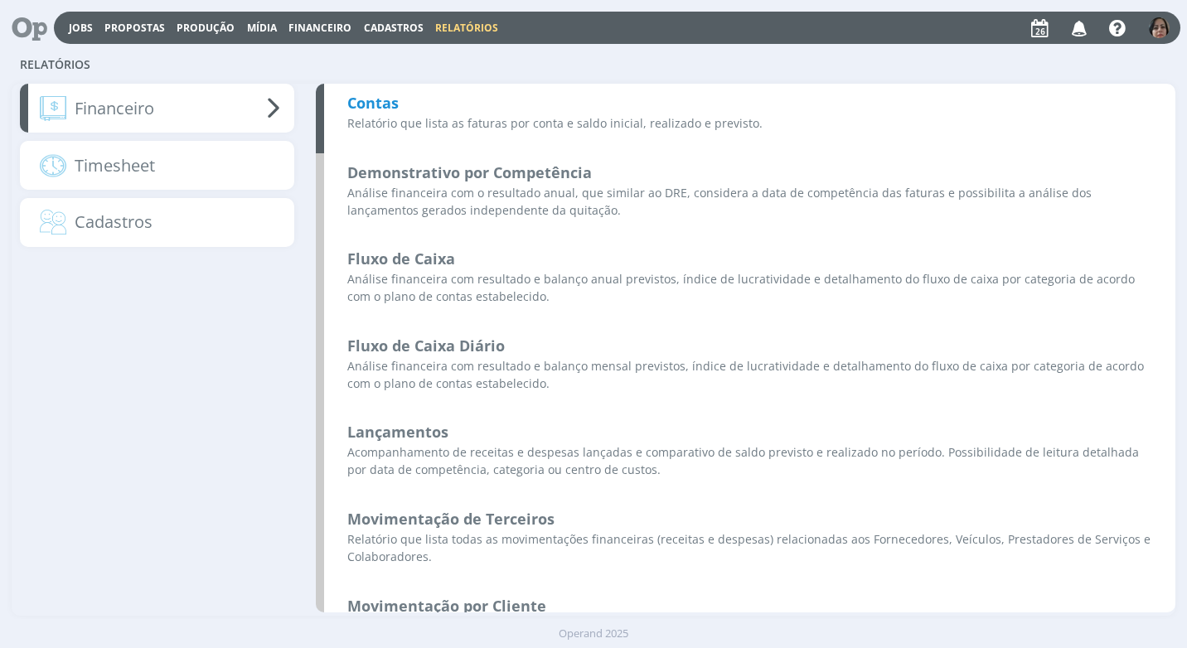
click at [376, 104] on b "Contas" at bounding box center [372, 103] width 51 height 20
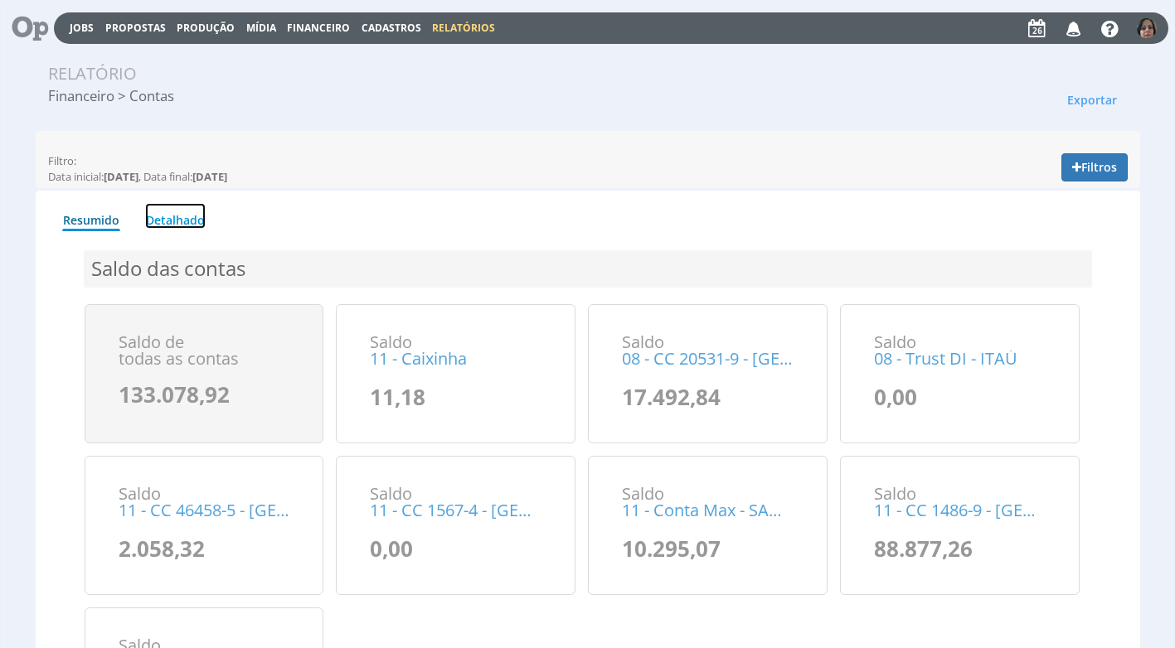
click at [182, 221] on link "Detalhado" at bounding box center [175, 216] width 61 height 26
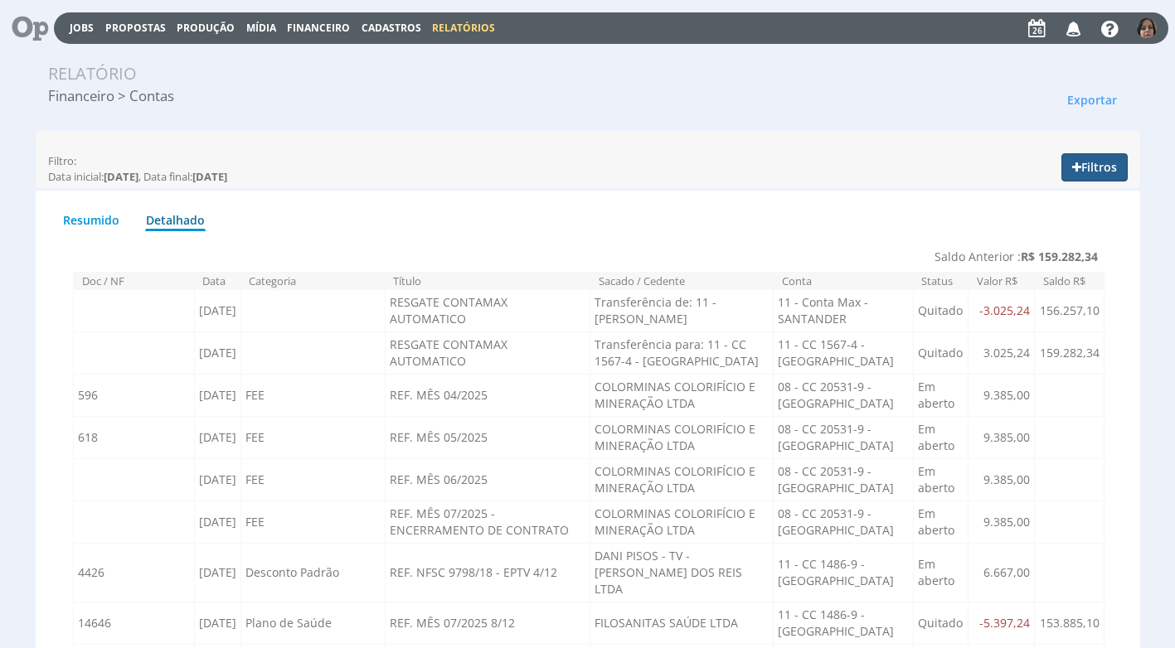
click at [1098, 171] on button "Filtros" at bounding box center [1094, 167] width 66 height 28
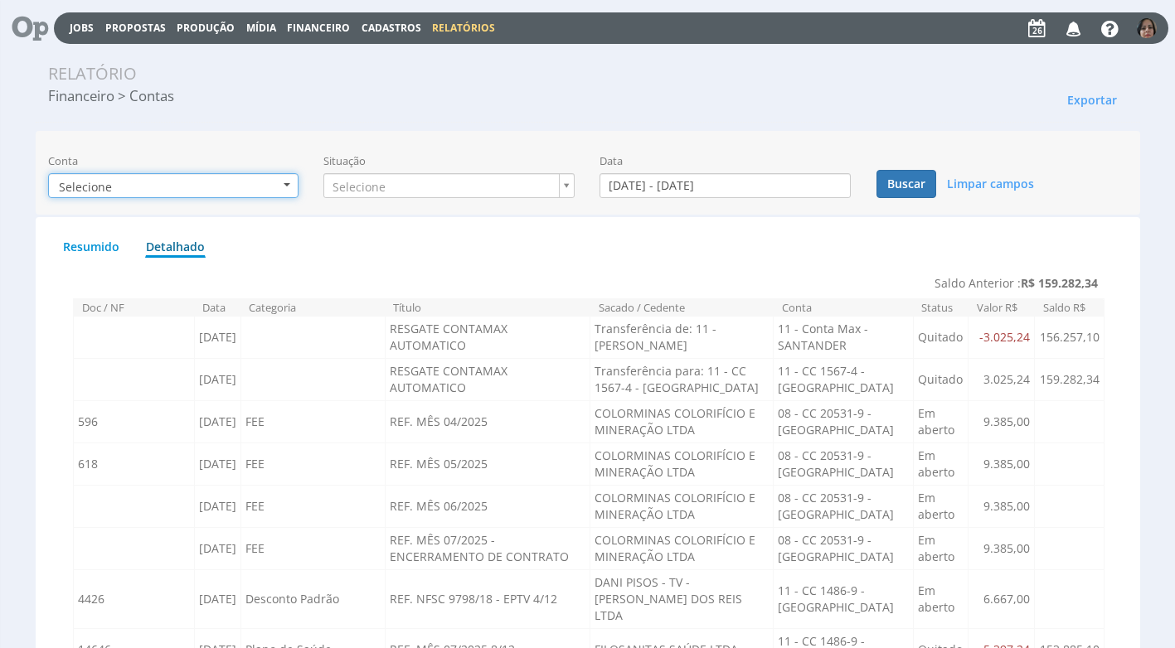
click at [285, 186] on b "button" at bounding box center [287, 184] width 7 height 3
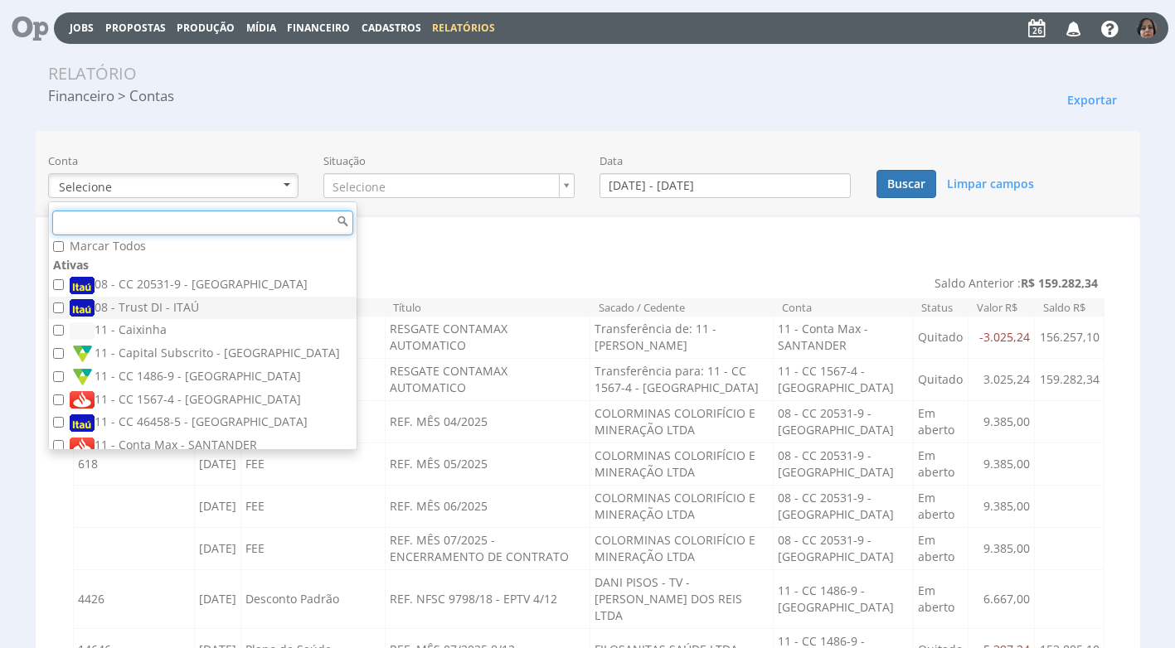
scroll to position [17, 0]
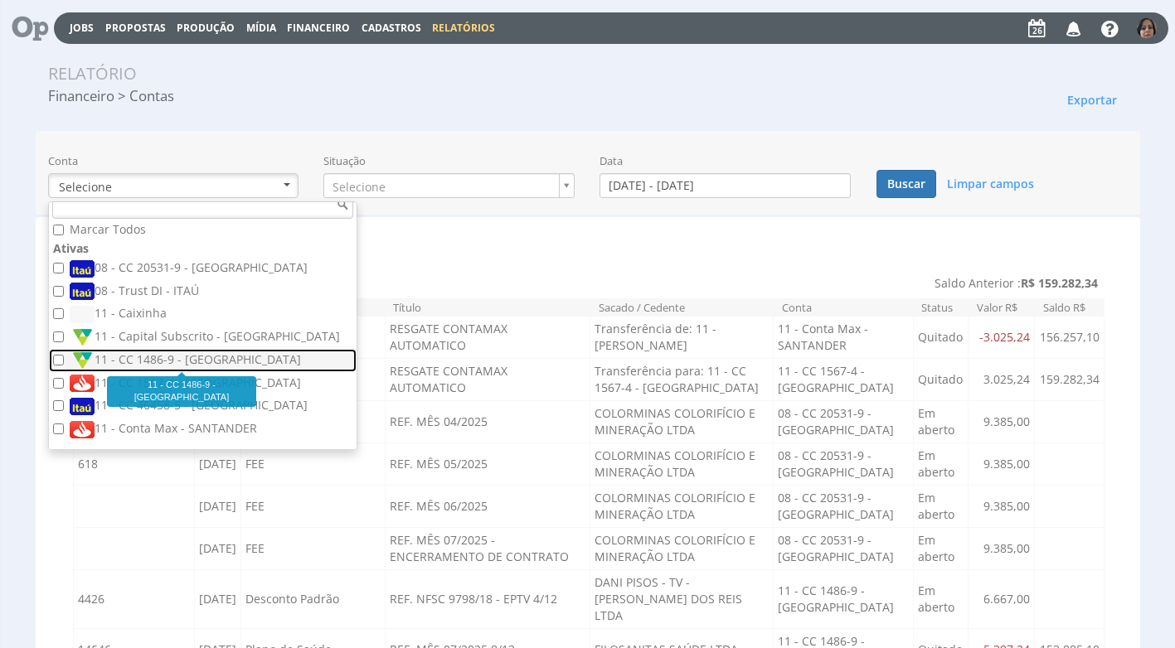
click at [197, 362] on label "11 - CC 1486-9 - [GEOGRAPHIC_DATA]" at bounding box center [205, 361] width 270 height 18
click at [64, 362] on input "11 - CC 1486-9 - [GEOGRAPHIC_DATA]" at bounding box center [58, 360] width 11 height 11
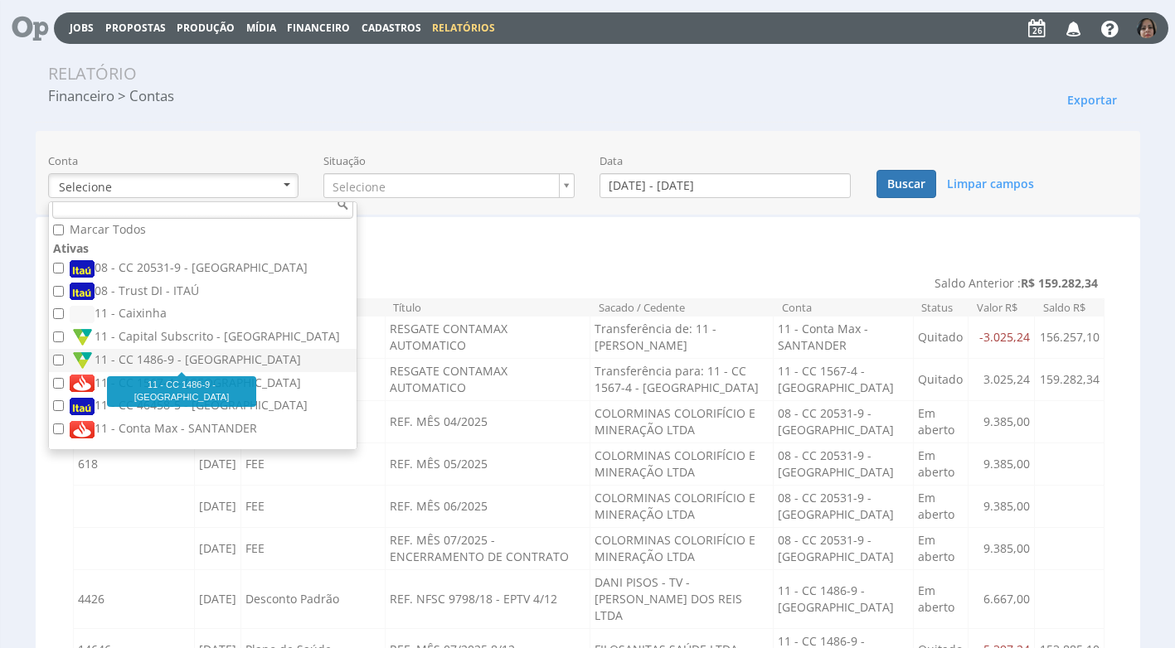
checkbox input "true"
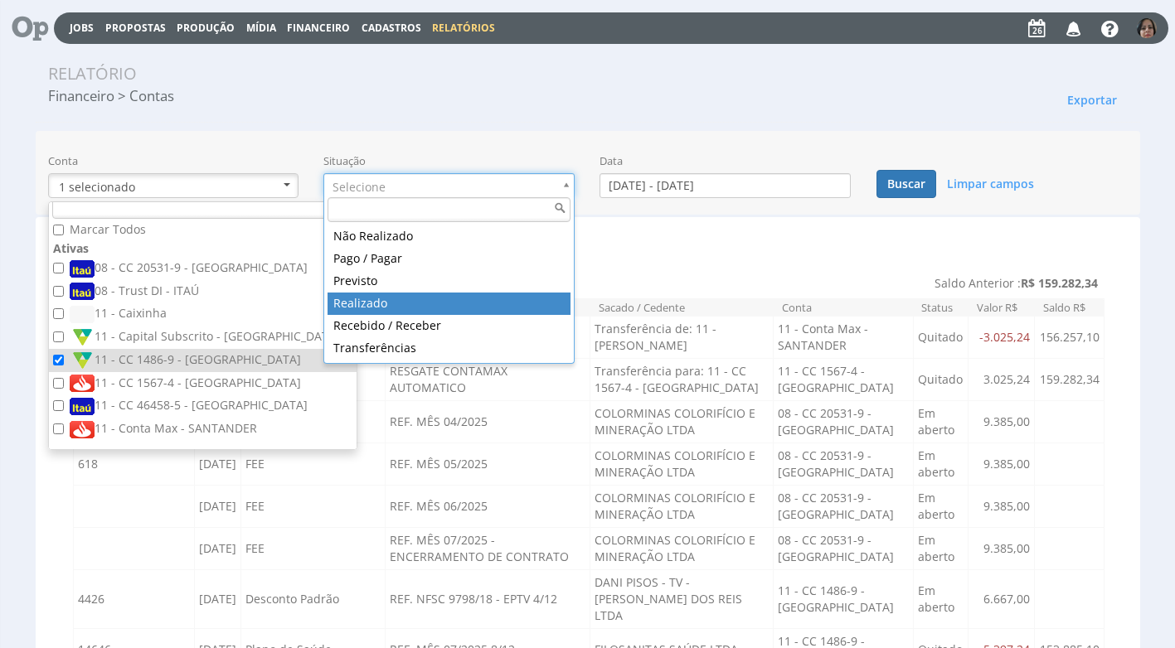
type input "realizado"
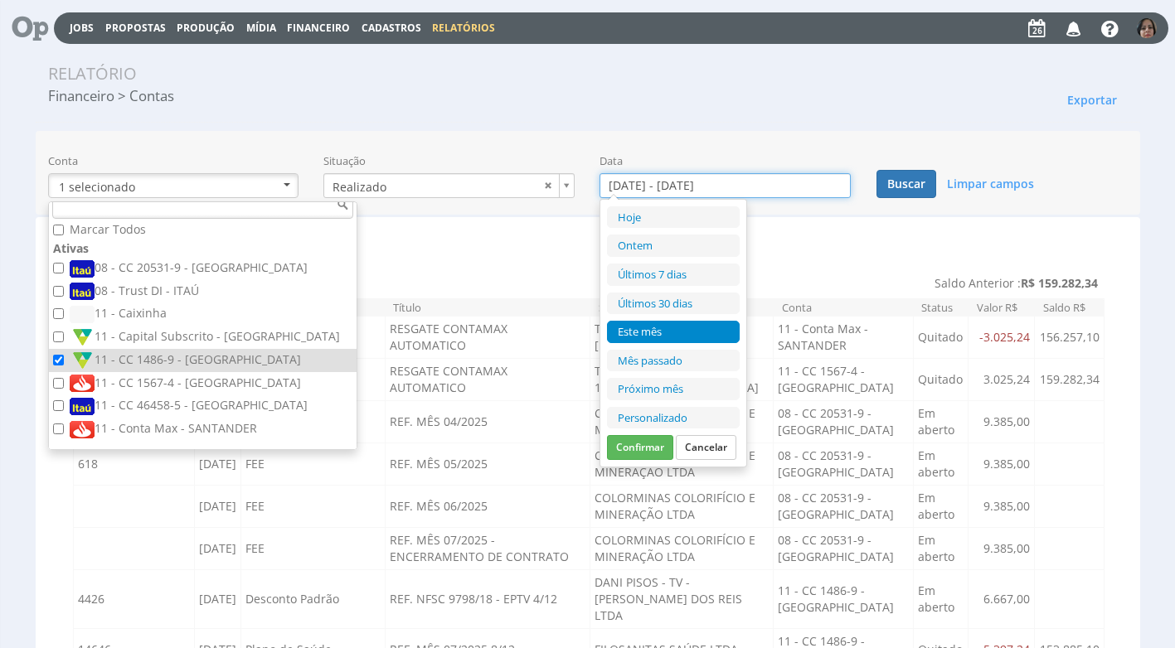
click at [638, 190] on input "01/08/2025 - 31/08/2025" at bounding box center [724, 185] width 251 height 25
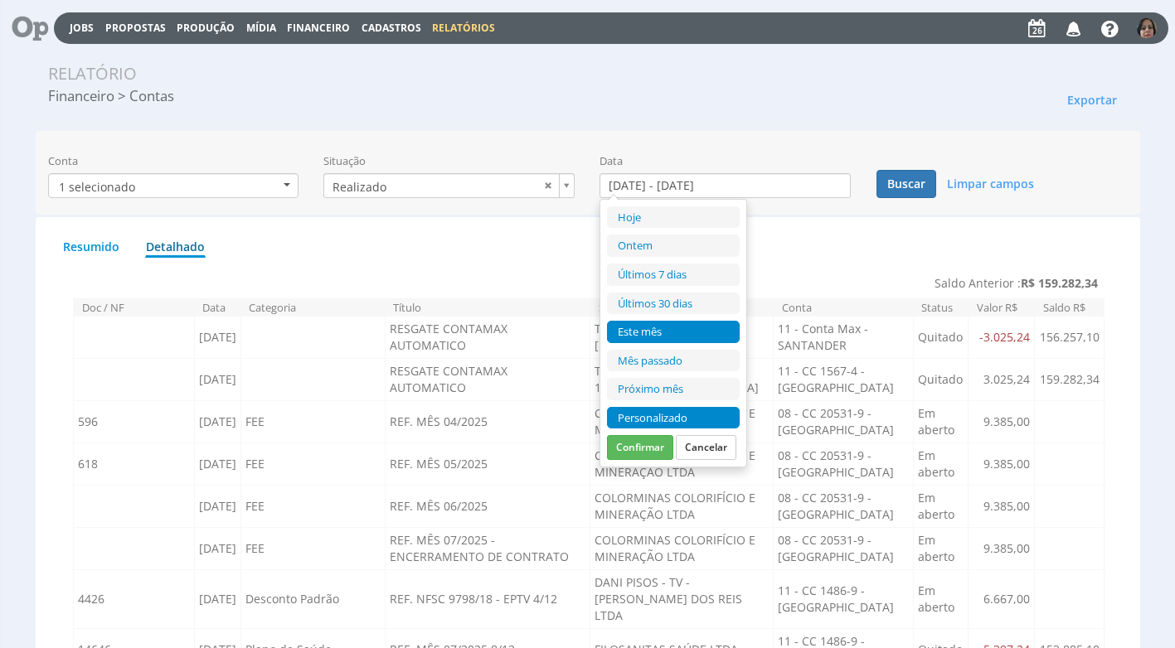
click at [657, 418] on li "Personalizado" at bounding box center [673, 418] width 133 height 22
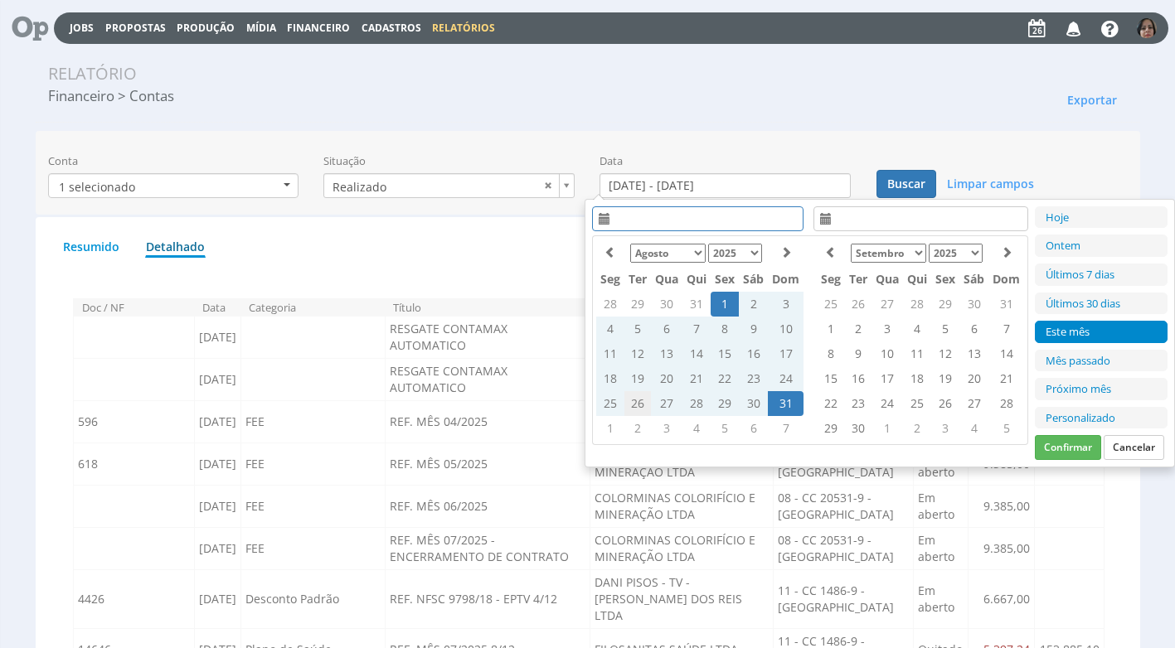
click at [630, 400] on td "26" at bounding box center [637, 403] width 27 height 25
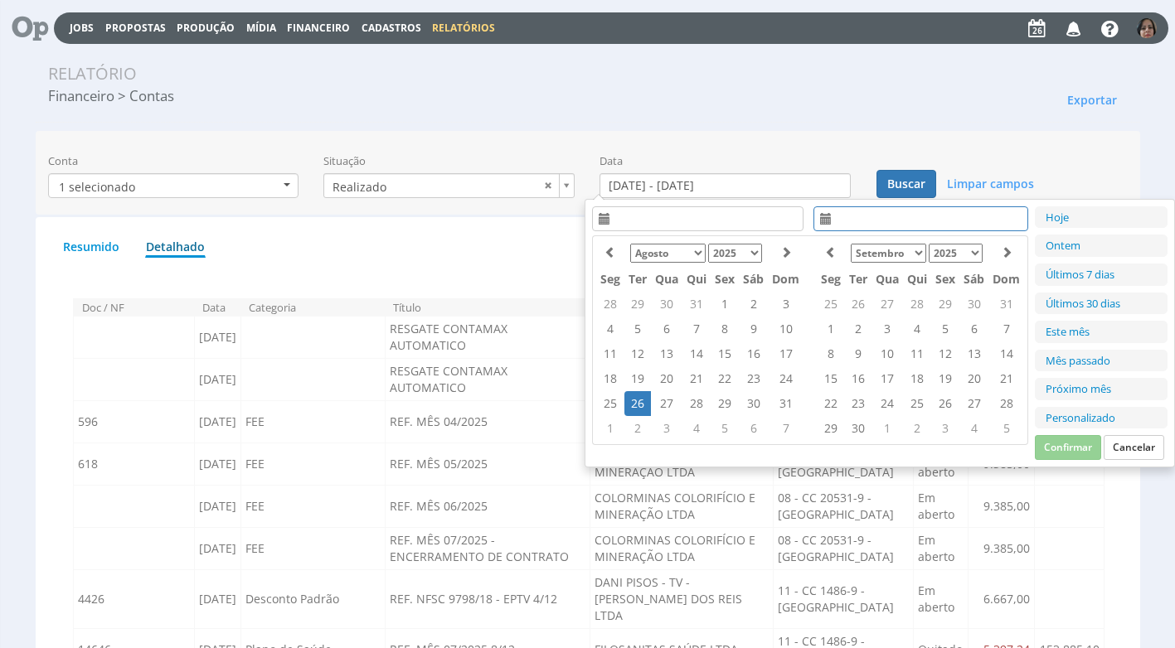
click at [630, 400] on td "26" at bounding box center [637, 403] width 27 height 25
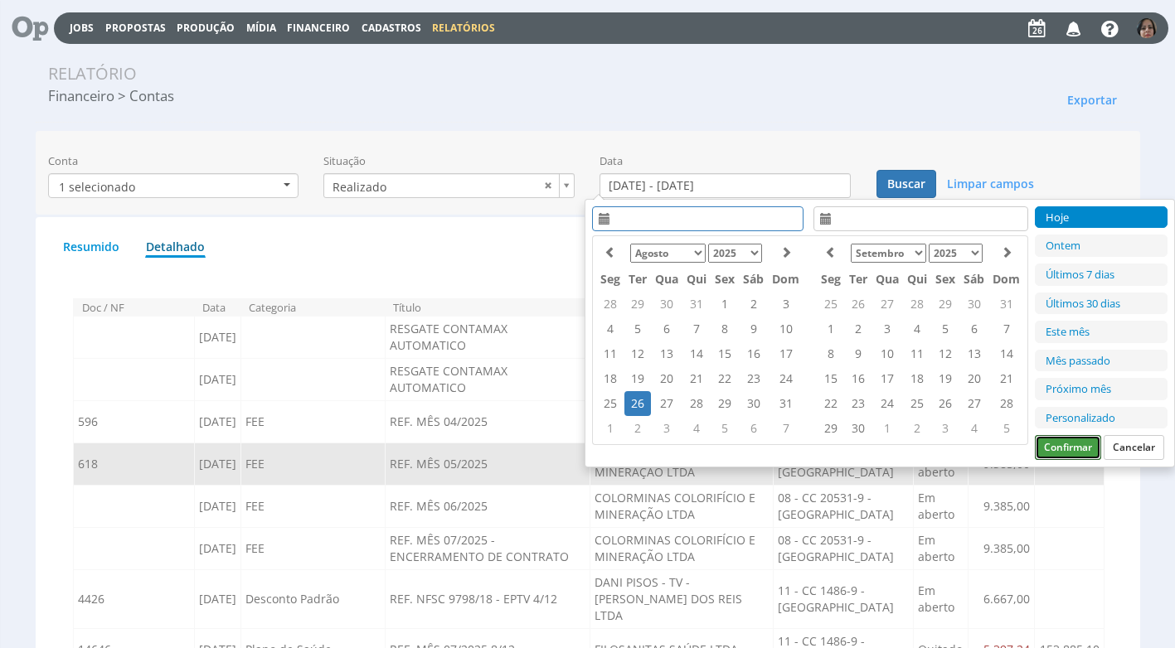
drag, startPoint x: 1046, startPoint y: 458, endPoint x: 1045, endPoint y: 450, distance: 8.5
click at [1046, 458] on button "Confirmar" at bounding box center [1068, 447] width 66 height 25
type input "26/08/2025 - 26/08/2025"
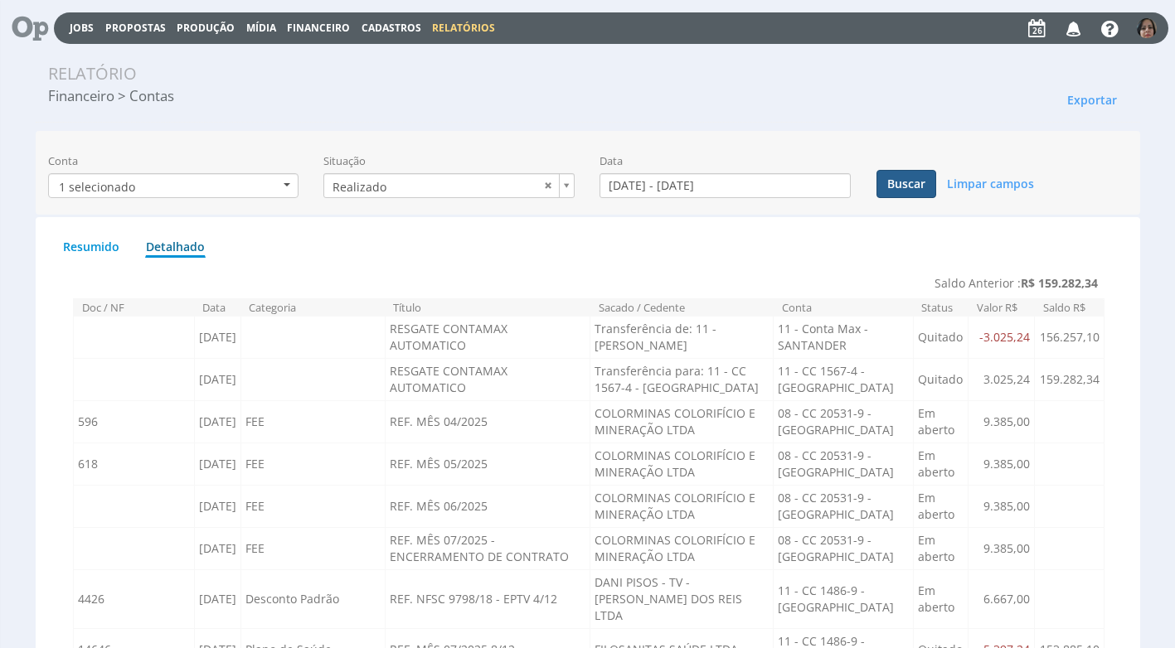
click at [895, 193] on button "Buscar" at bounding box center [906, 184] width 60 height 28
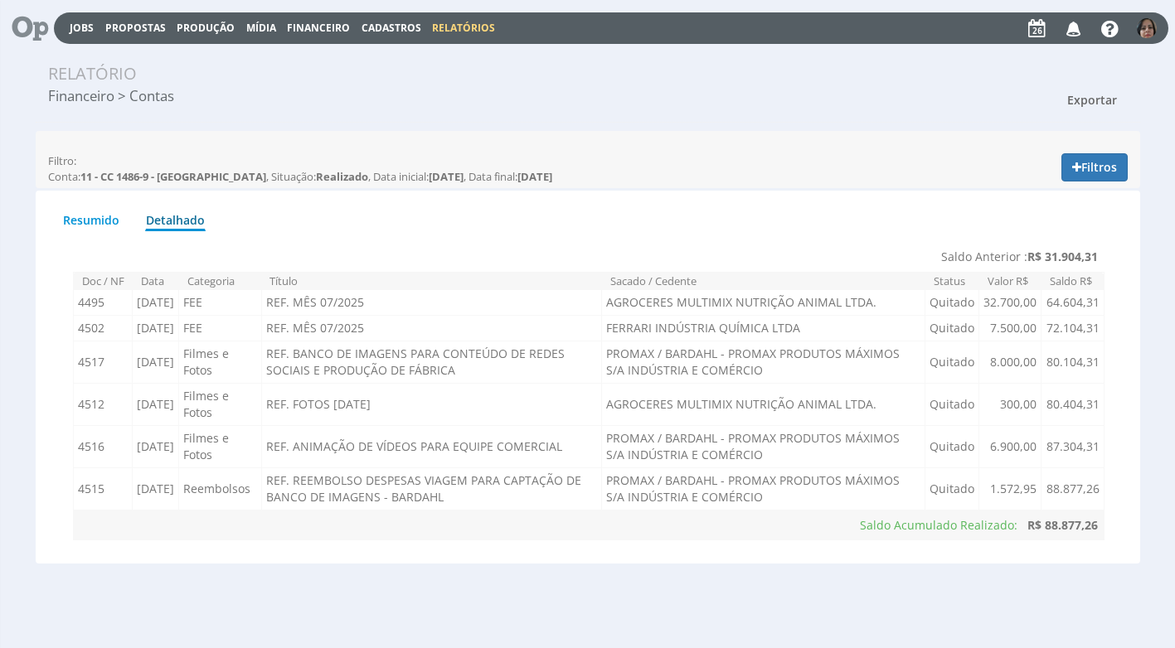
click at [1109, 97] on span "Exportar" at bounding box center [1092, 100] width 50 height 16
click at [1048, 173] on link "Imprimir" at bounding box center [1061, 175] width 131 height 22
click at [325, 27] on span "Financeiro" at bounding box center [318, 28] width 63 height 14
click at [320, 52] on link "Lançamentos" at bounding box center [319, 53] width 139 height 24
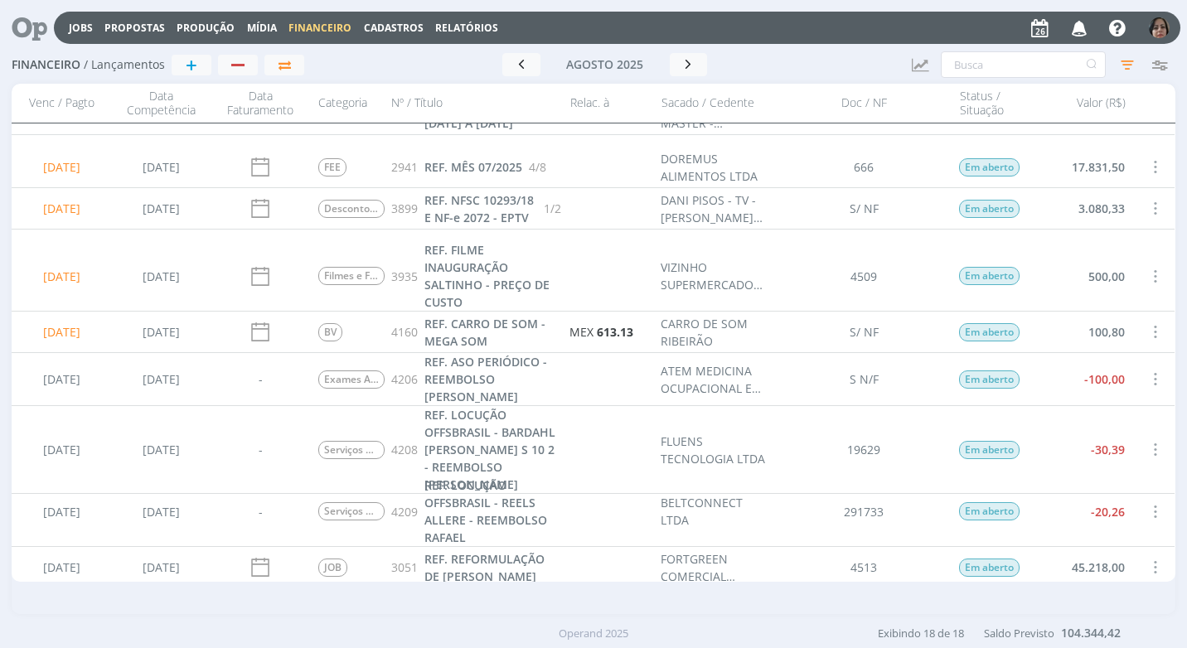
scroll to position [492, 0]
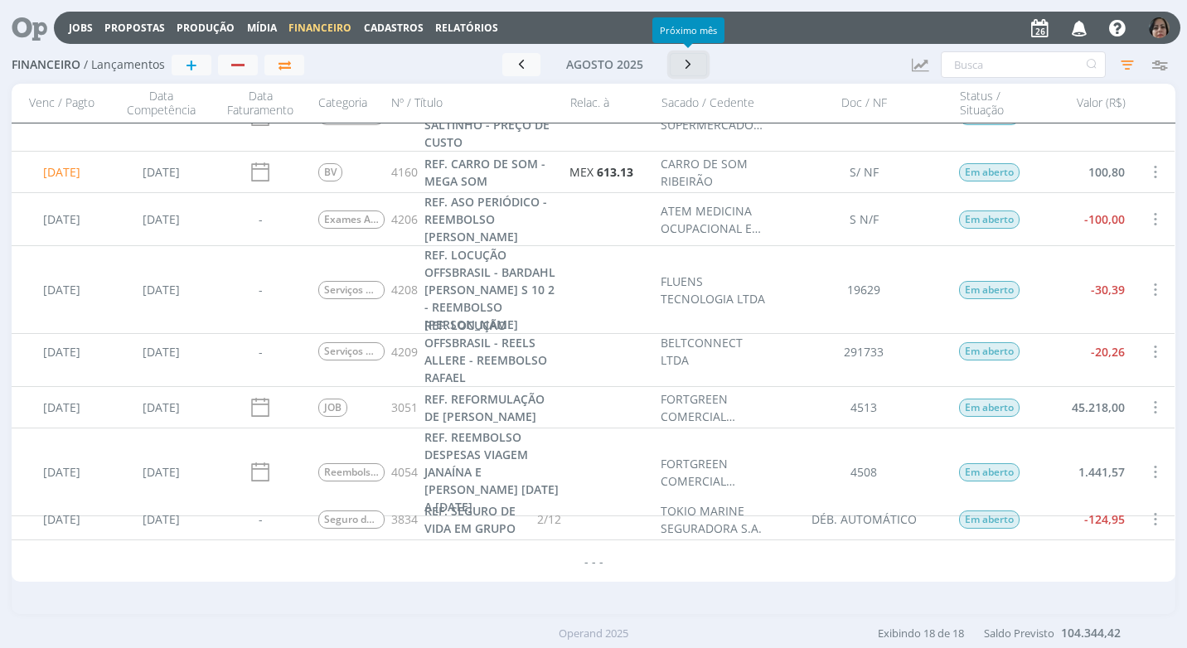
drag, startPoint x: 692, startPoint y: 70, endPoint x: 674, endPoint y: 91, distance: 27.6
click at [691, 70] on icon "button" at bounding box center [689, 64] width 17 height 16
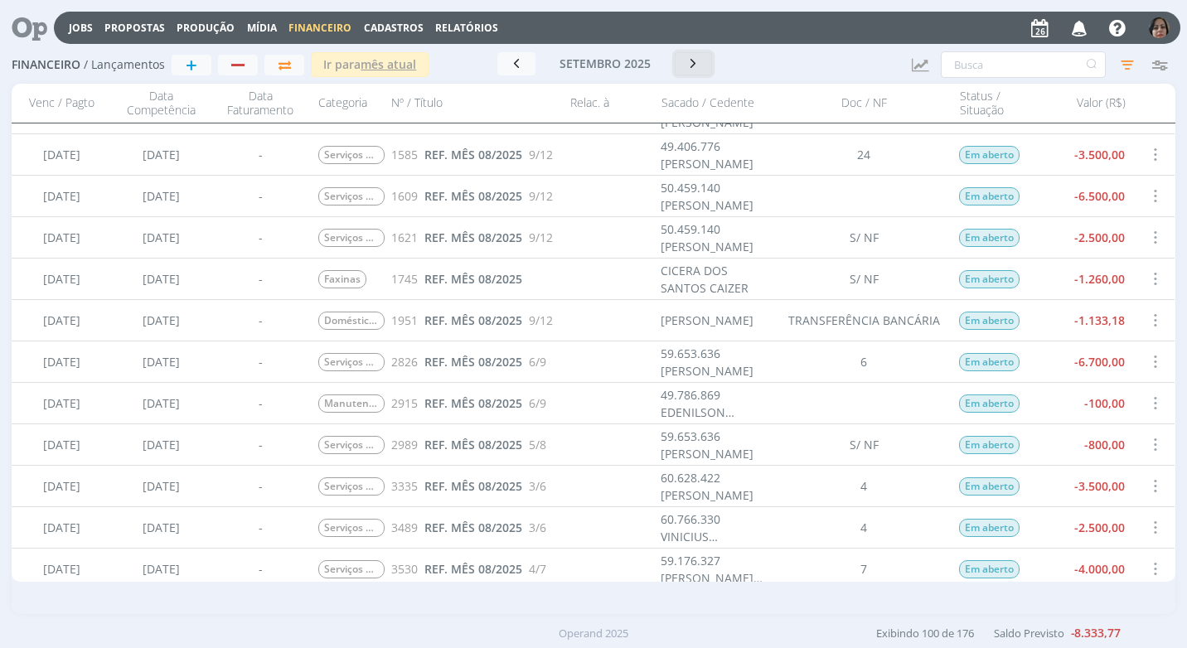
scroll to position [829, 0]
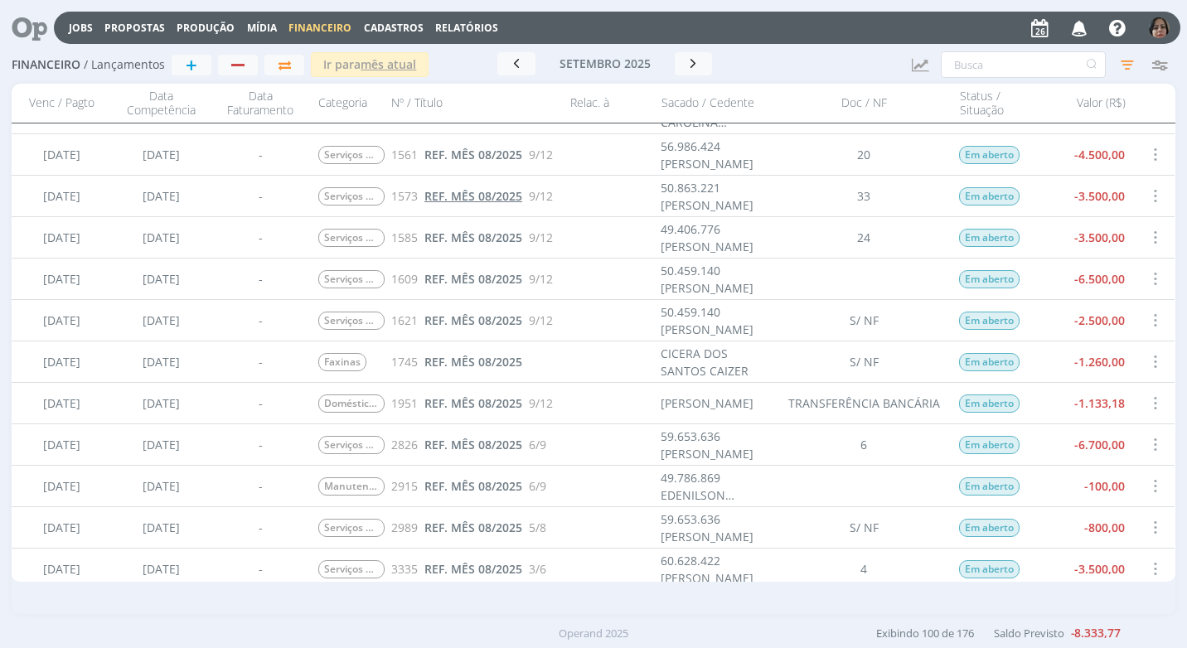
click at [466, 201] on span "REF. MÊS 08/2025" at bounding box center [473, 196] width 98 height 16
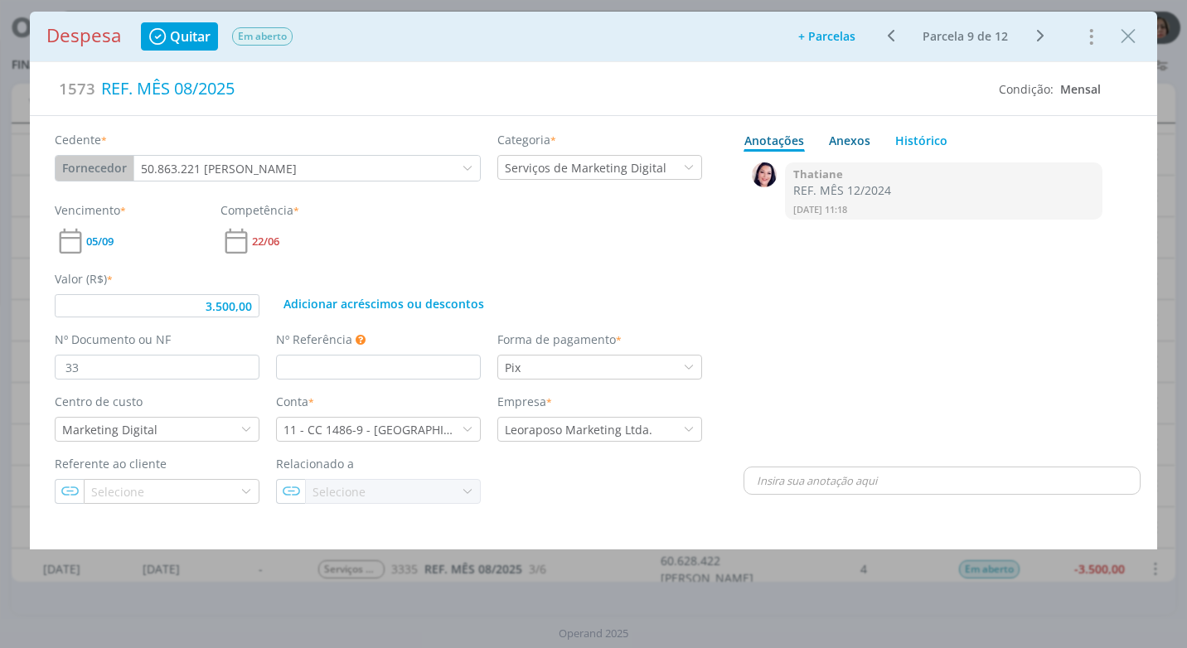
click at [859, 140] on div "Anexos 0" at bounding box center [849, 140] width 41 height 17
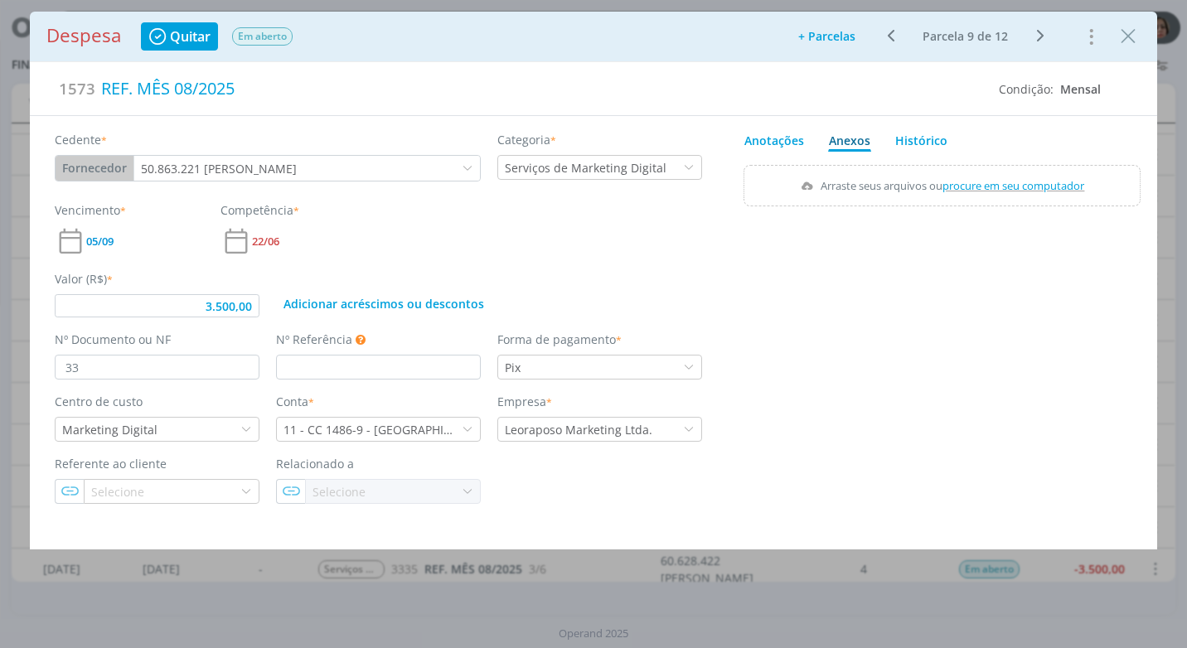
type input "3.500,00"
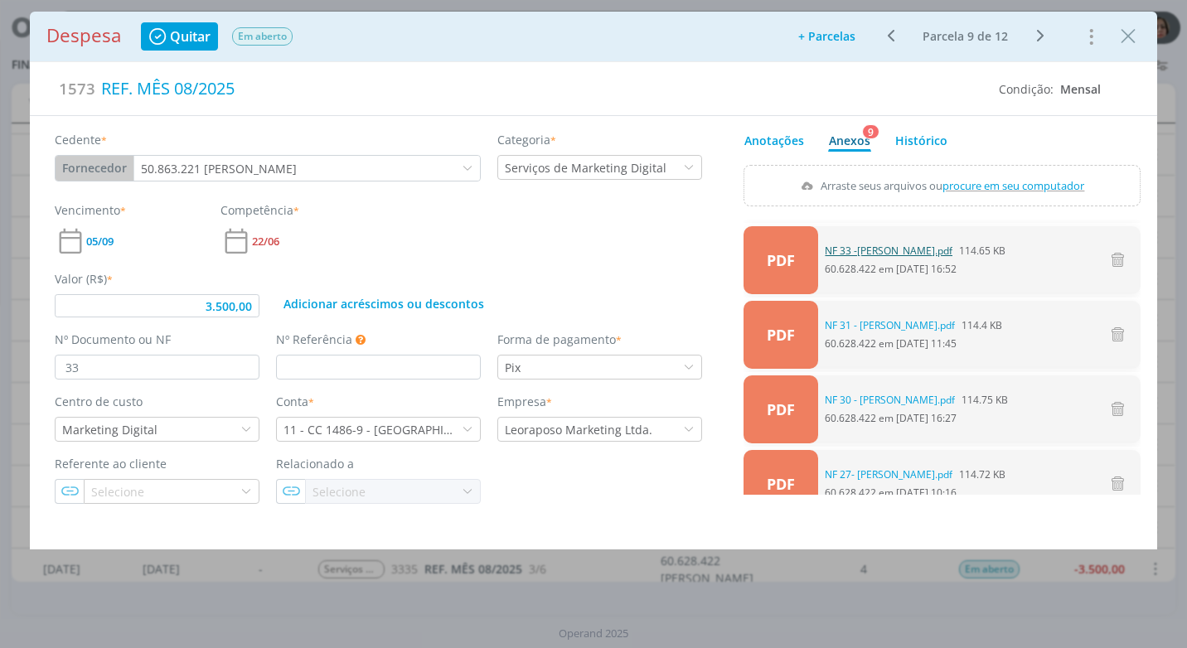
click at [917, 250] on link "NF 33 -[PERSON_NAME].pdf" at bounding box center [889, 251] width 128 height 15
drag, startPoint x: 1121, startPoint y: 38, endPoint x: 1017, endPoint y: 153, distance: 154.4
click at [1121, 38] on icon "Close" at bounding box center [1128, 36] width 25 height 25
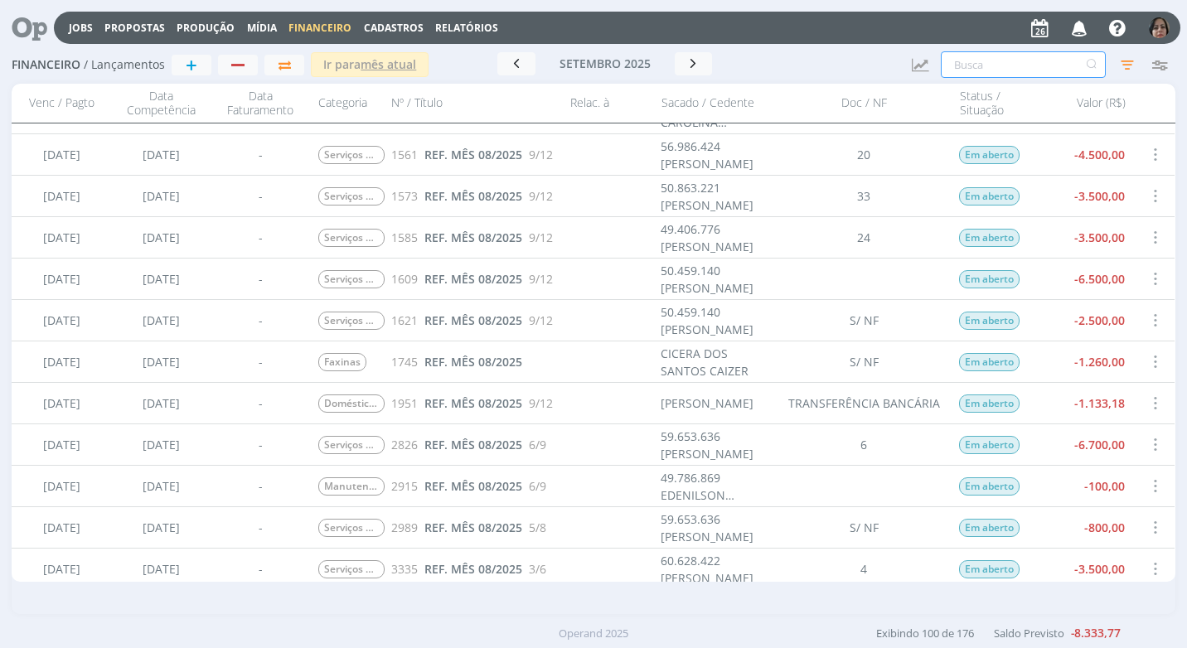
click at [996, 69] on input "text" at bounding box center [1023, 64] width 165 height 27
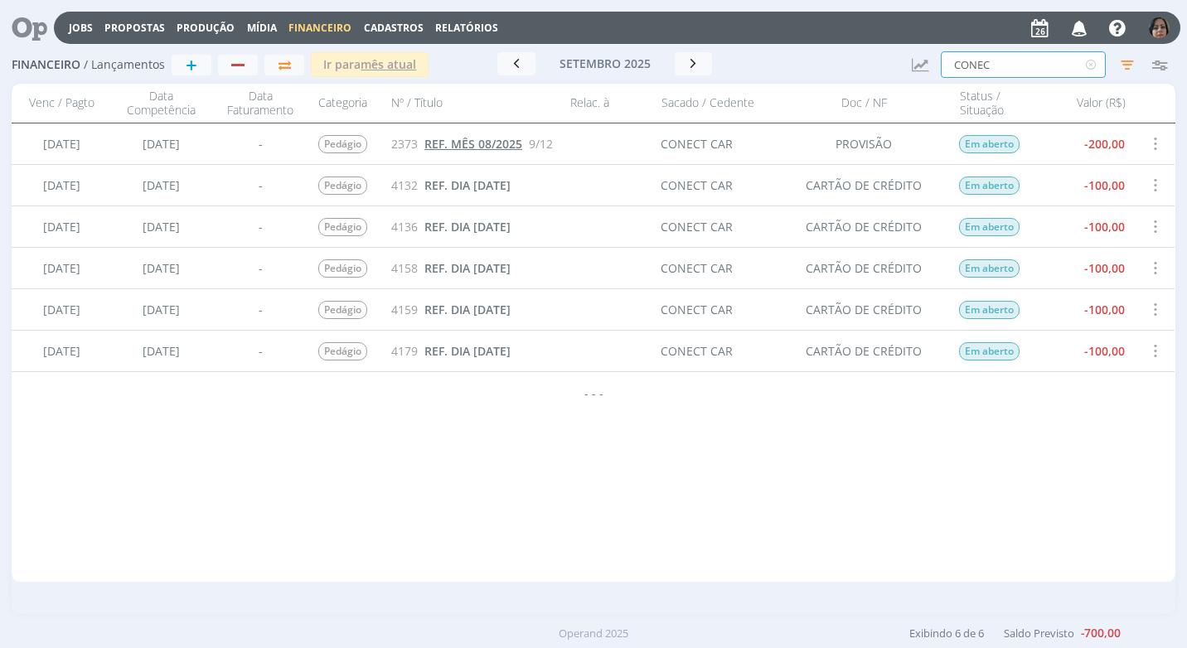
type input "CONEC"
click at [490, 143] on span "REF. MÊS 08/2025" at bounding box center [473, 144] width 98 height 16
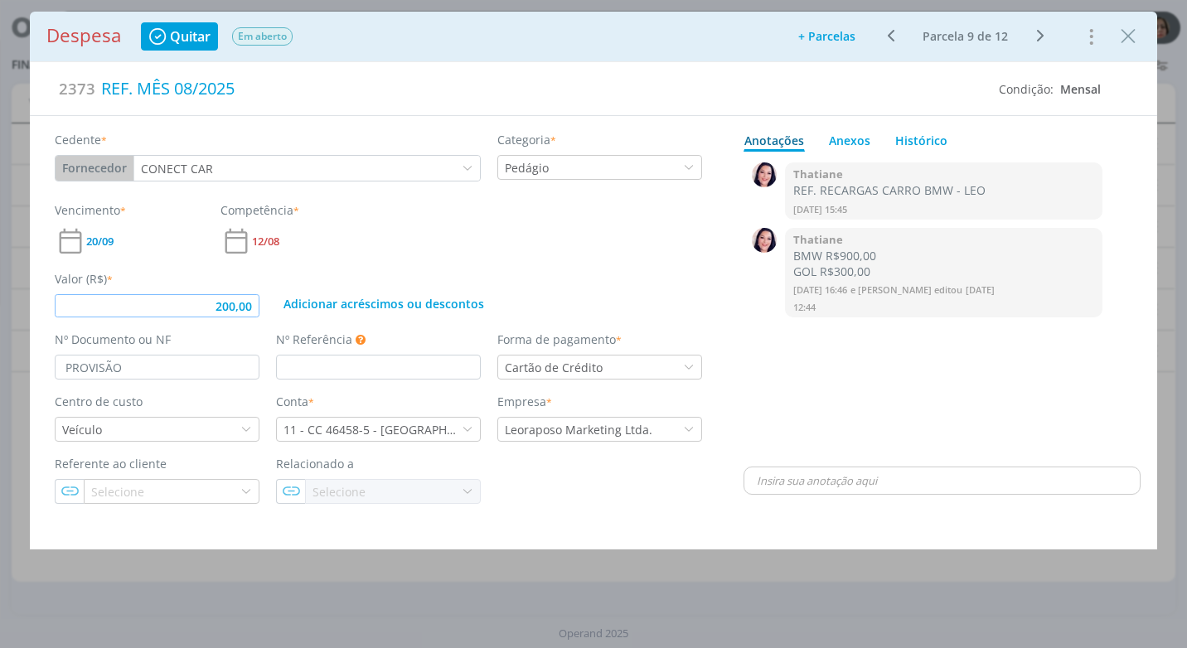
drag, startPoint x: 219, startPoint y: 312, endPoint x: 220, endPoint y: 351, distance: 39.0
click at [220, 326] on div "Cedente * Fornecedor Cliente Fornecedor Veículo Prestador Colaborador CONECT CA…" at bounding box center [379, 309] width 698 height 387
click at [413, 247] on div "Vencimento * 20/09 Competência * 12/08" at bounding box center [378, 229] width 665 height 56
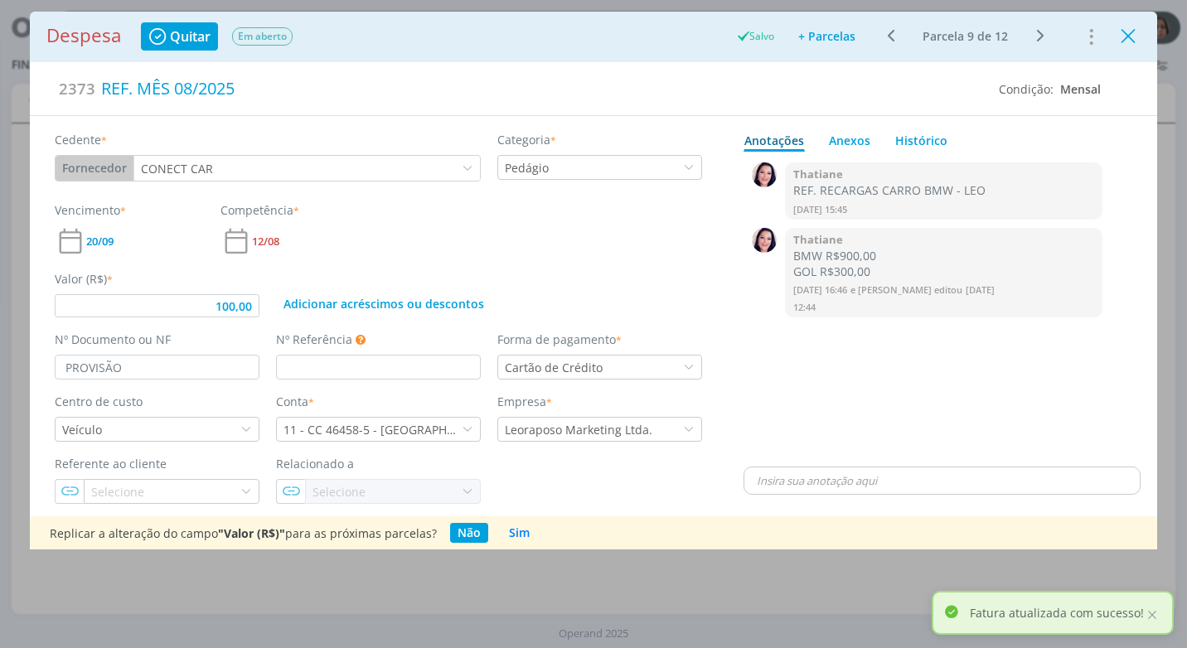
type input "100,00"
click at [1127, 40] on icon "Close" at bounding box center [1128, 36] width 25 height 25
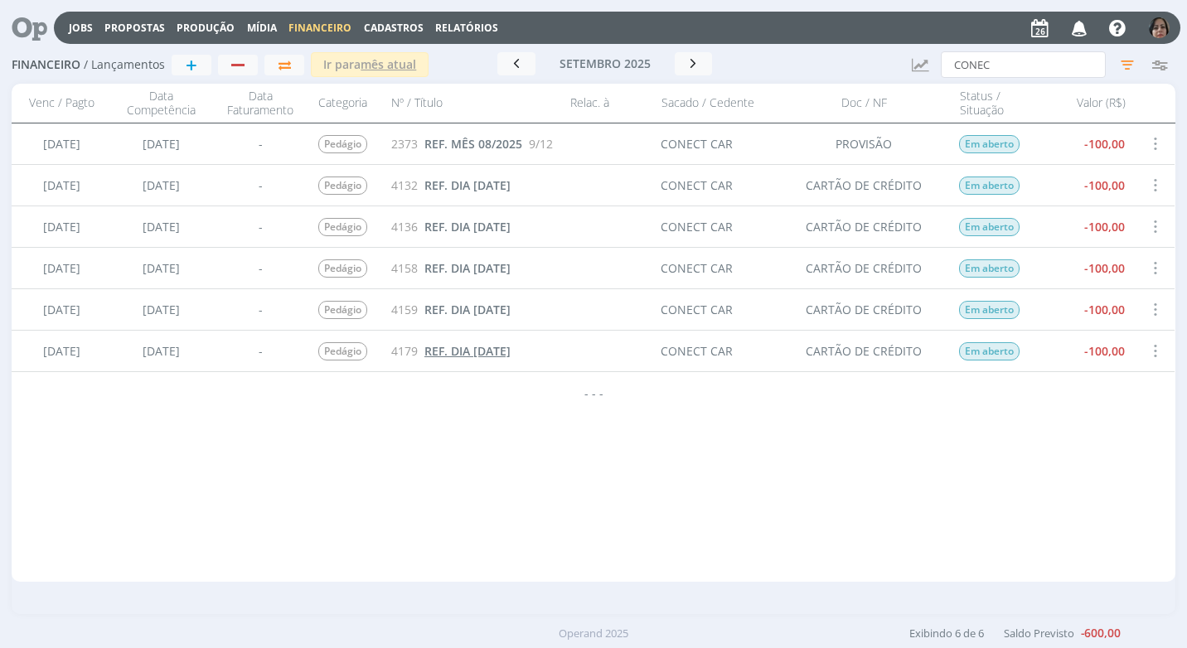
click at [508, 355] on span "REF. DIA [DATE]" at bounding box center [467, 351] width 86 height 16
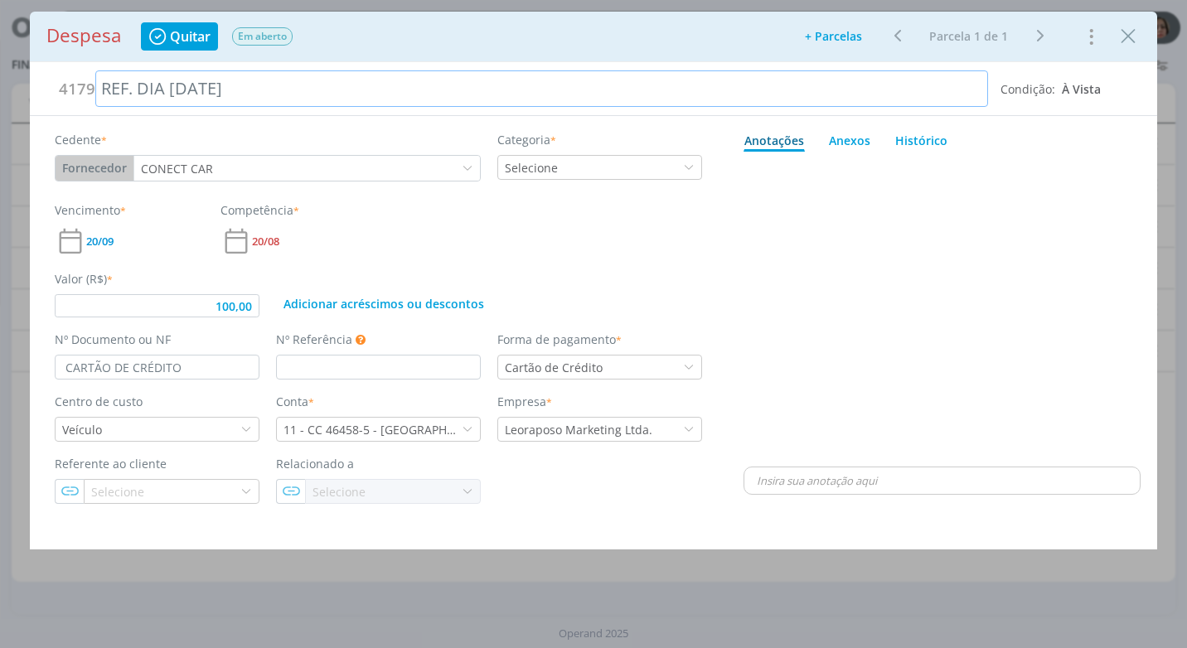
type input "100,00"
drag, startPoint x: 258, startPoint y: 89, endPoint x: 30, endPoint y: 75, distance: 228.4
click at [30, 75] on div "4179 REF. DIA [DATE] Condição: À [GEOGRAPHIC_DATA]" at bounding box center [593, 89] width 1127 height 54
copy div "REF. DIA [DATE]"
click at [1127, 41] on icon "Close" at bounding box center [1128, 36] width 25 height 25
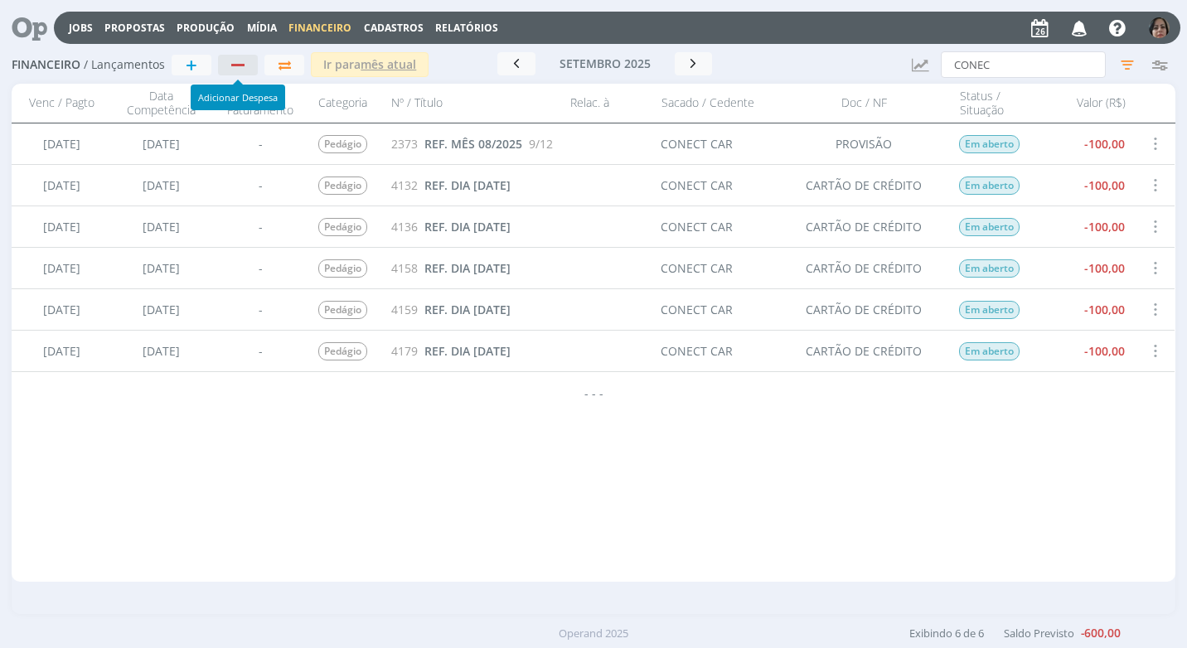
click at [247, 61] on div "button" at bounding box center [239, 65] width 22 height 11
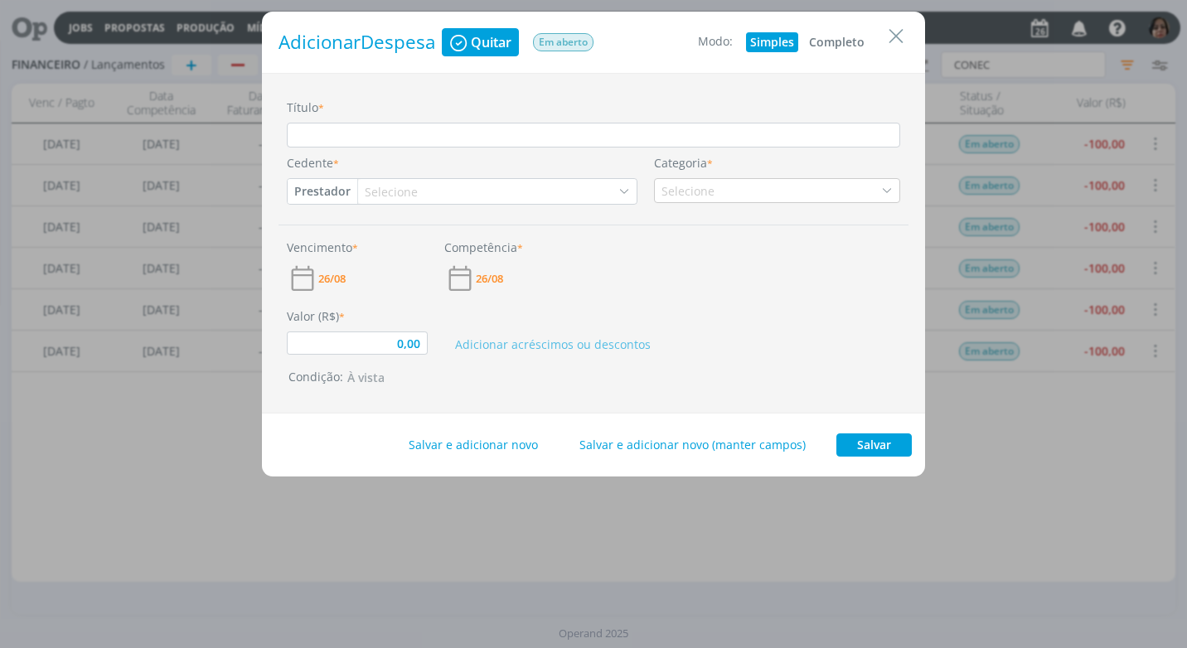
click at [831, 41] on button "Completo" at bounding box center [837, 42] width 64 height 20
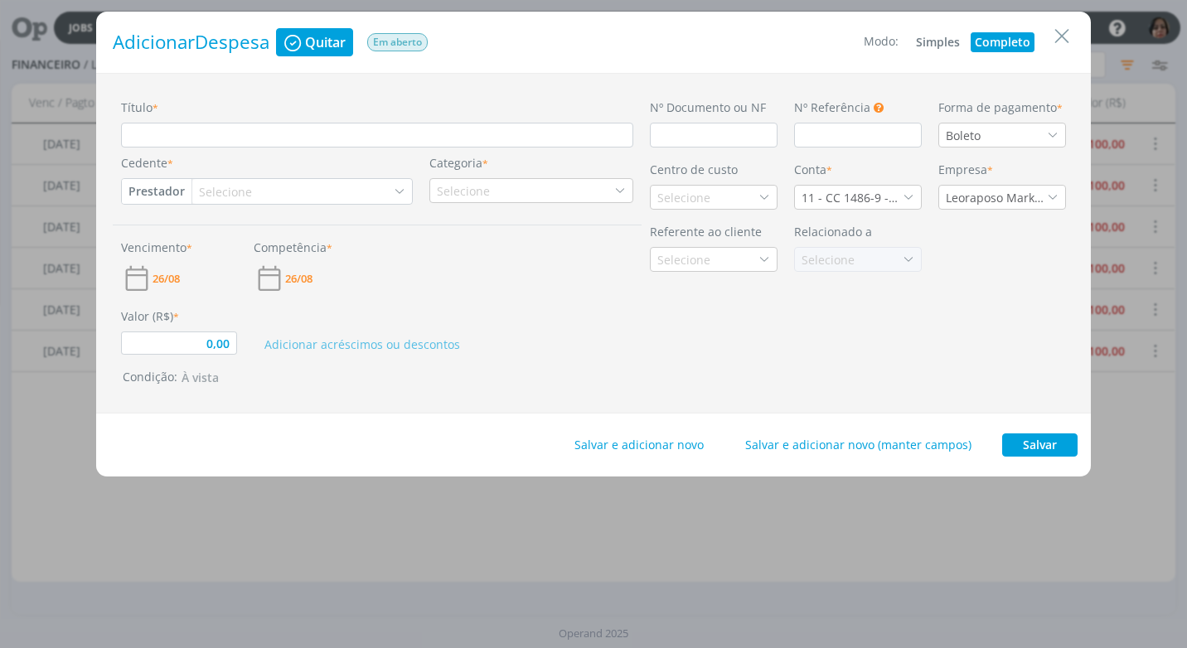
type input "0,00"
click at [186, 132] on input "Título *" at bounding box center [377, 135] width 512 height 25
paste input "REF. DIA [DATE]"
type input "REF. DIA [DATE]"
type input "0,00"
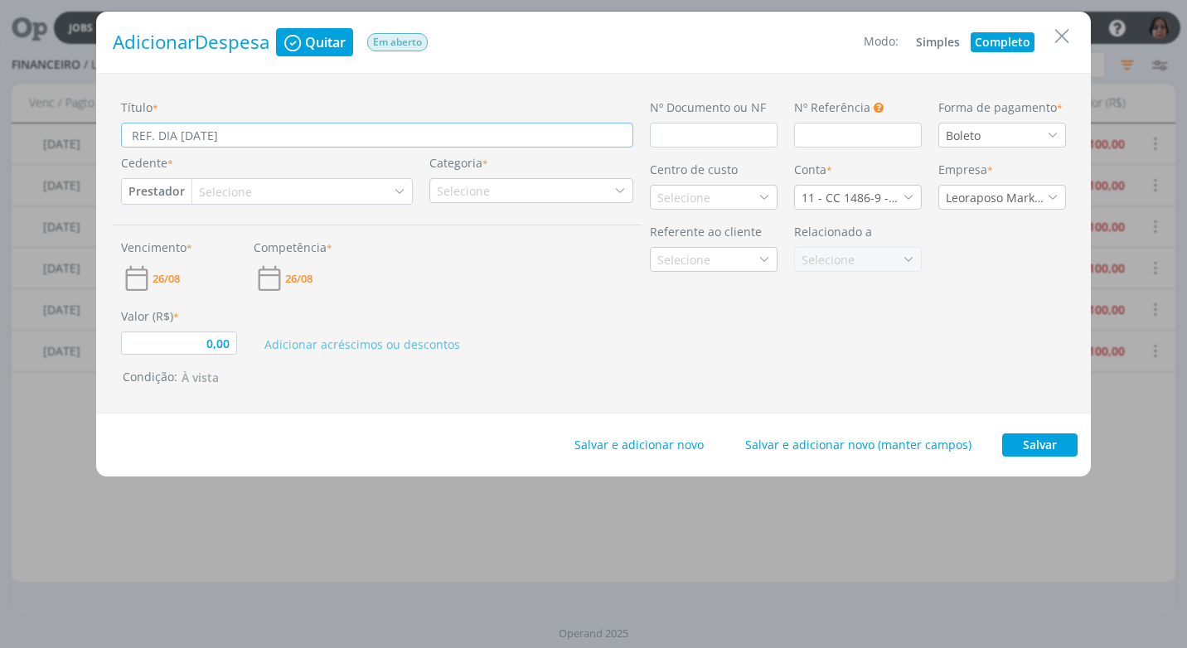
click at [192, 138] on input "REF. DIA [DATE]" at bounding box center [377, 135] width 512 height 25
type input "REF. DIA [DATE]"
type input "0,00"
type input "REF. DIA /08/2025"
type input "0,00"
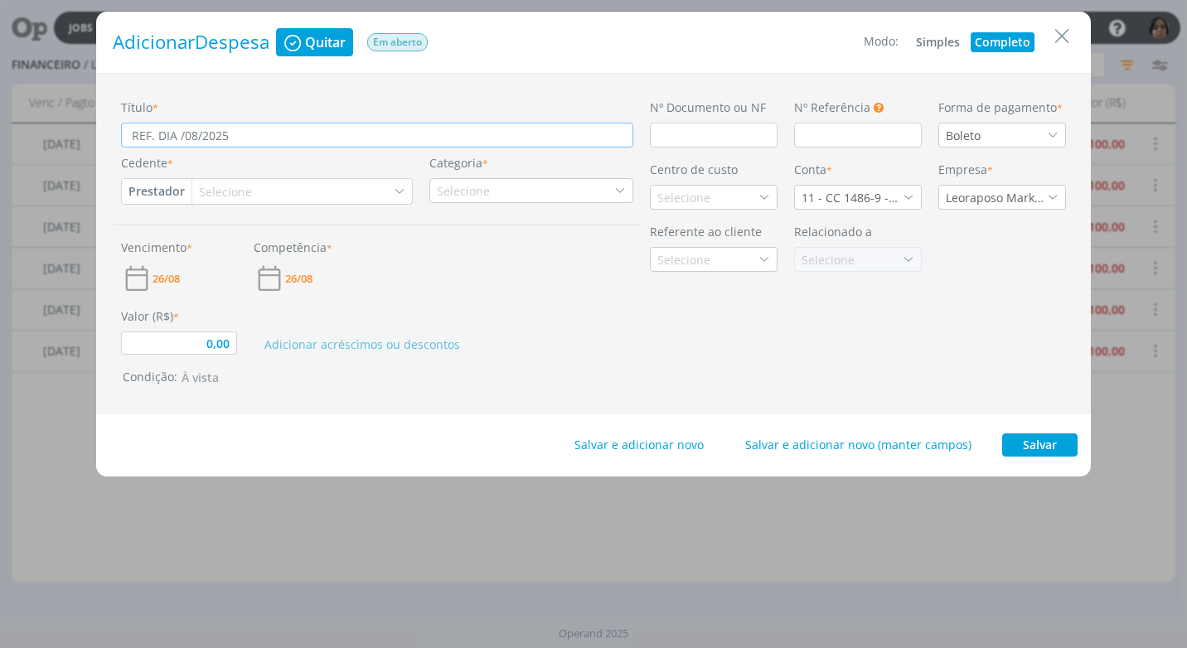
type input "REF. DIA [DATE]"
type input "0,00"
type input "REF. DIA [DATE]"
type input "0,00"
type input "REF. DIA [DATE]"
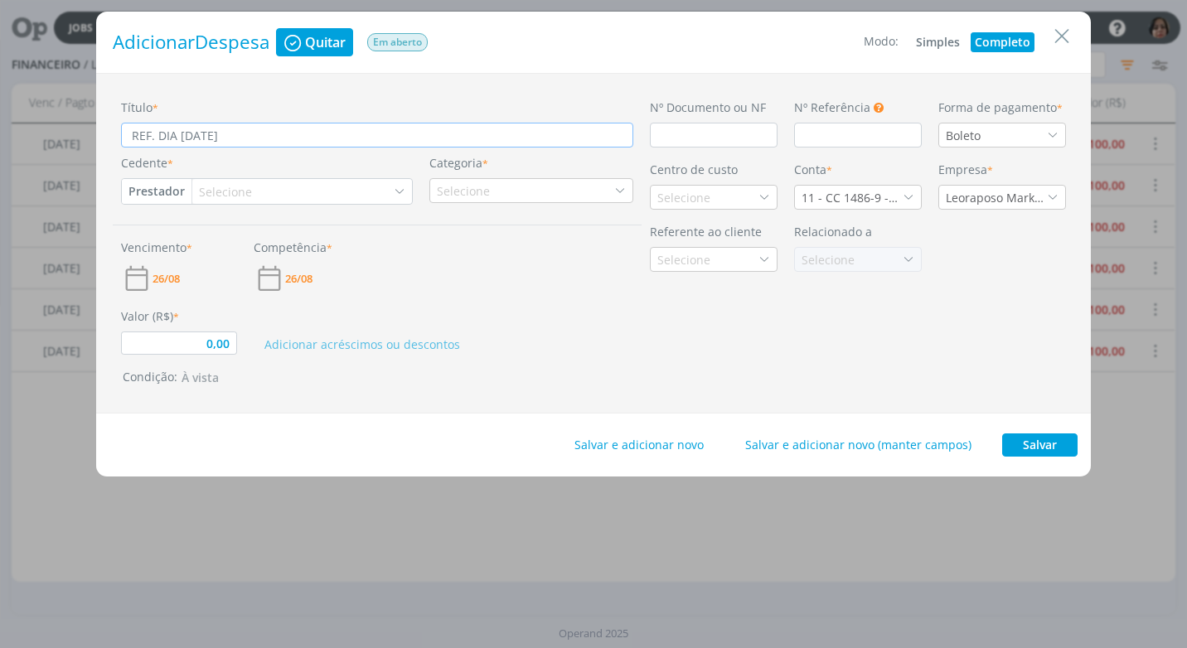
type input "0,00"
type input "REF. DIA [DATE]"
type input "0,00"
click at [177, 137] on input "REF. DIA [DATE]" at bounding box center [377, 135] width 512 height 25
type input "REF. DIA [DATE]"
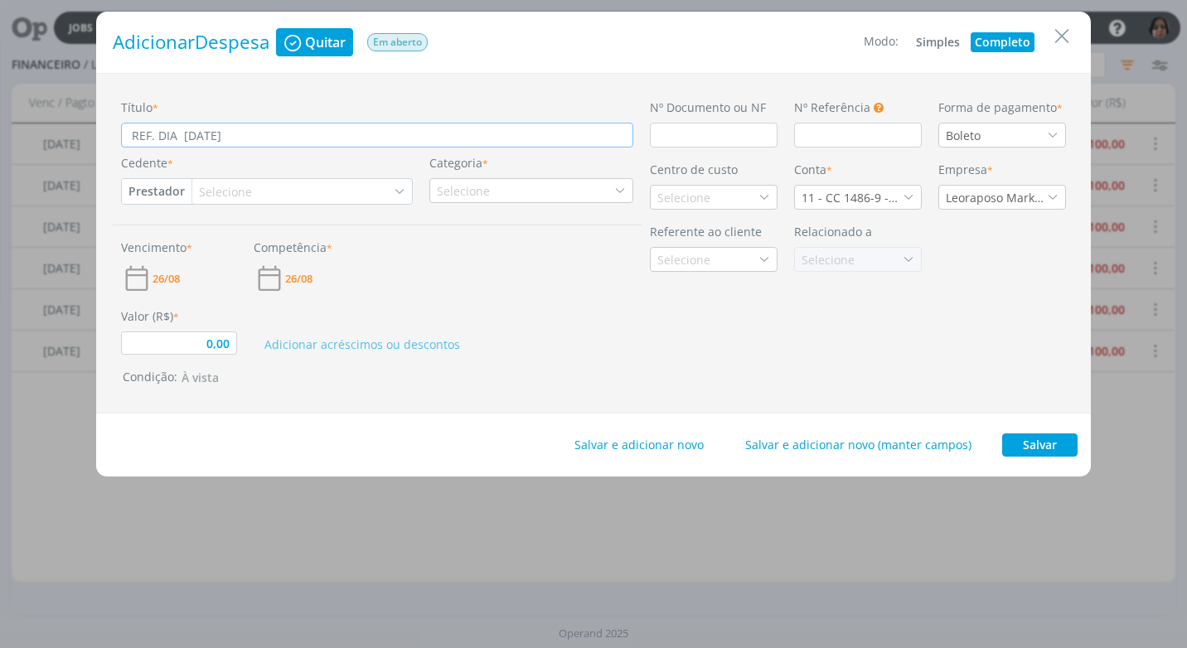
type input "0,00"
type input "REF. DIA [DATE]"
click at [679, 143] on input "dialog" at bounding box center [714, 135] width 128 height 25
type input "0,00"
type input "C"
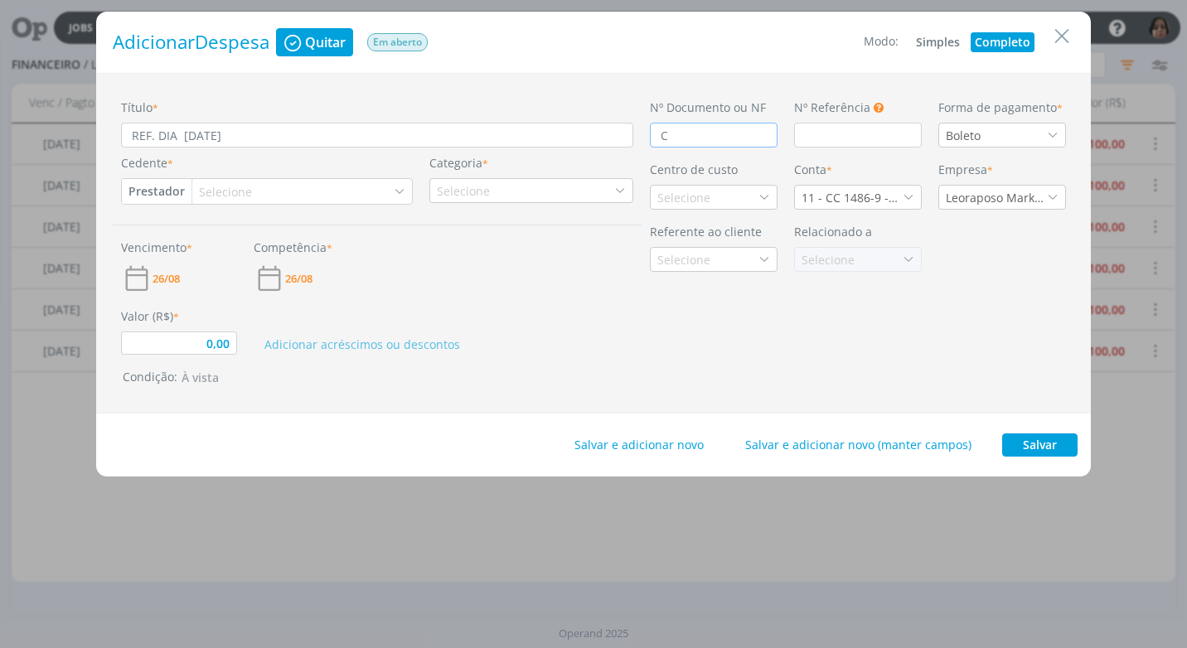
type input "0,00"
type input "CAER"
type input "0,00"
type input "CAERT"
type input "0,00"
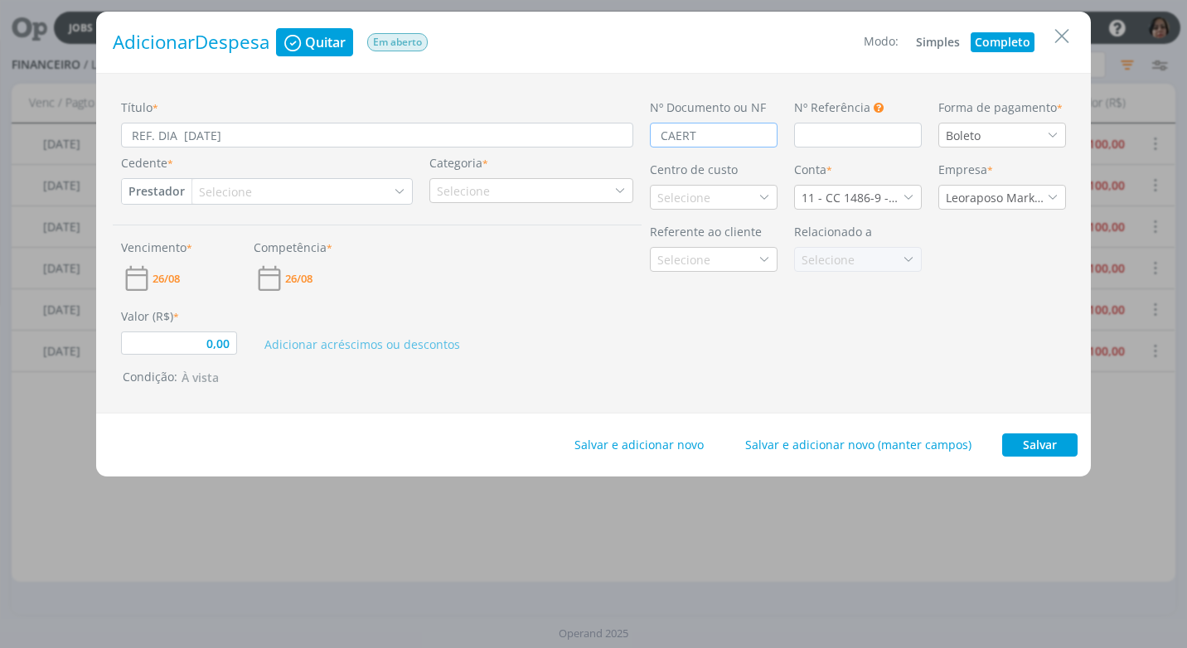
type input "CAER"
type input "0,00"
type input "CAE"
type input "0,00"
type input "CA"
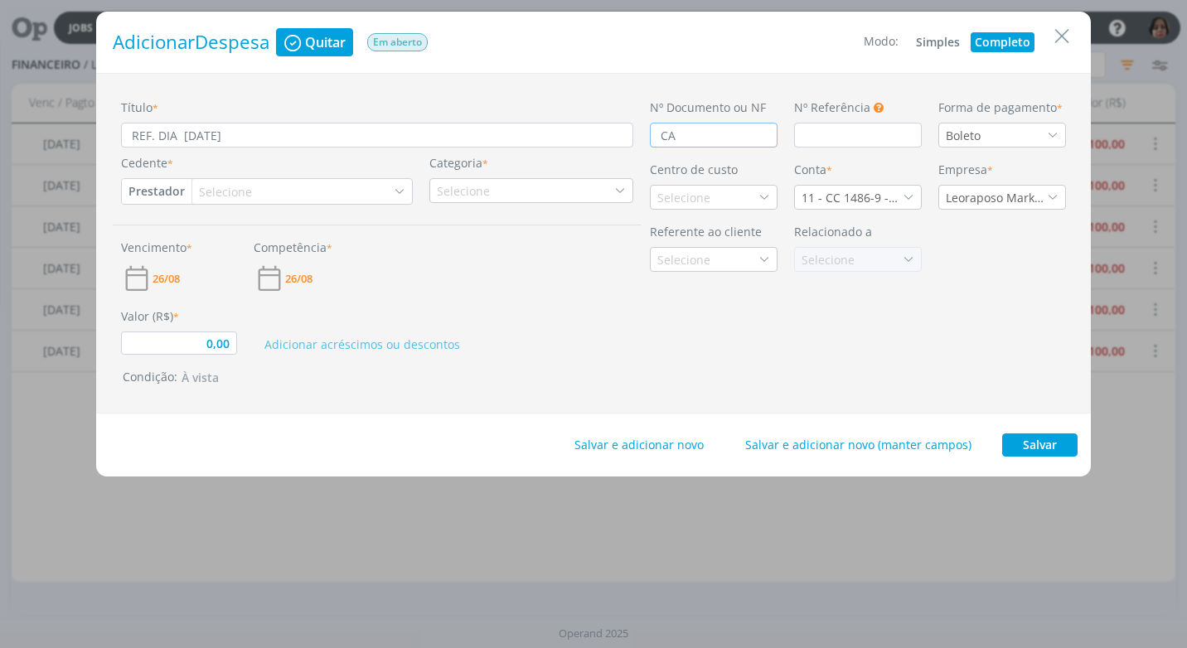
type input "0,00"
type input "CAR"
type input "0,00"
type input "CART"
type input "0,00"
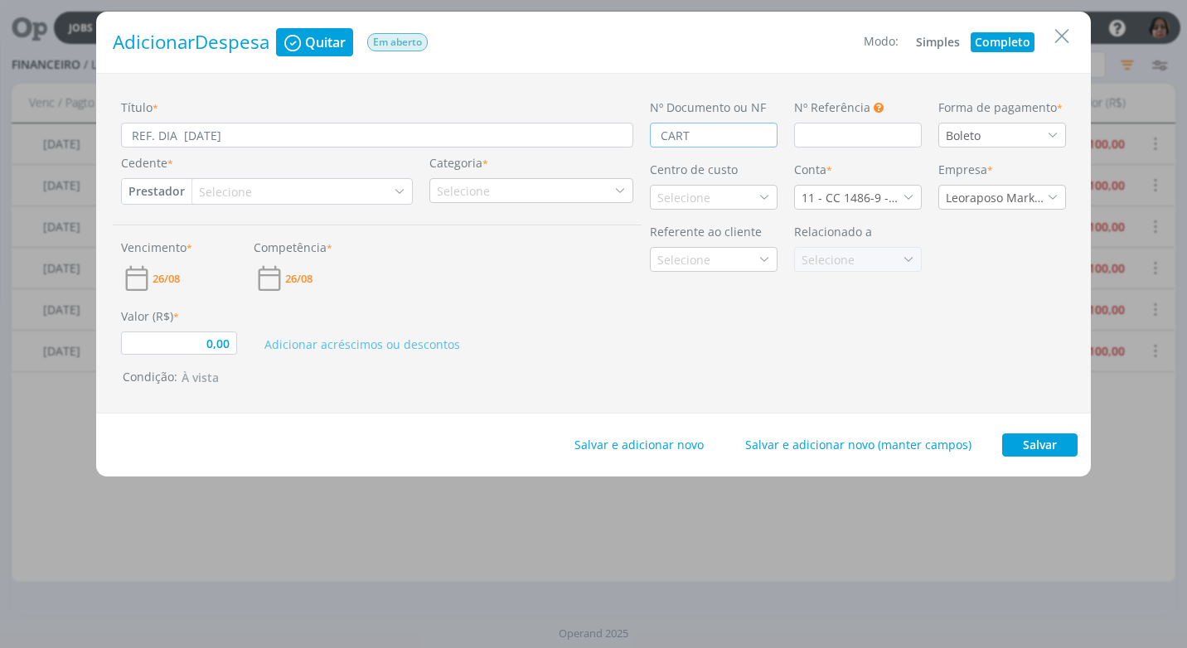
type input "CARTÃ"
type input "0,00"
type input "CARTÃO"
type input "0,00"
type input "CARTÃO"
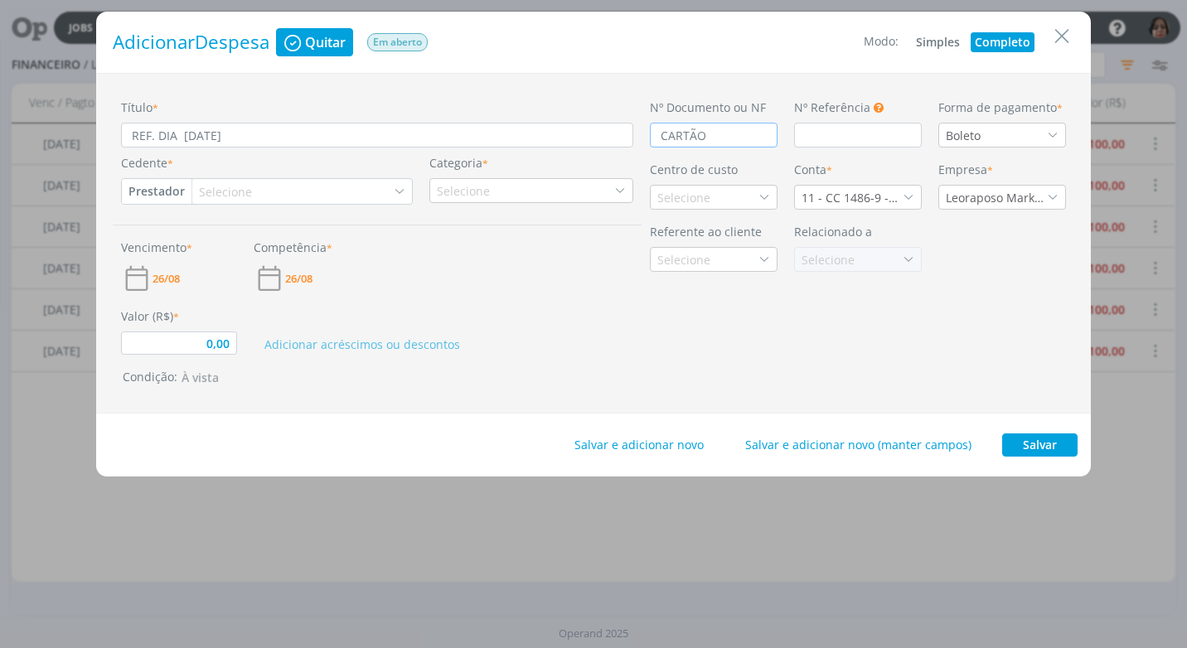
type input "0,00"
type input "CARTÃO D"
type input "0,00"
type input "CARTÃO DE"
type input "0,00"
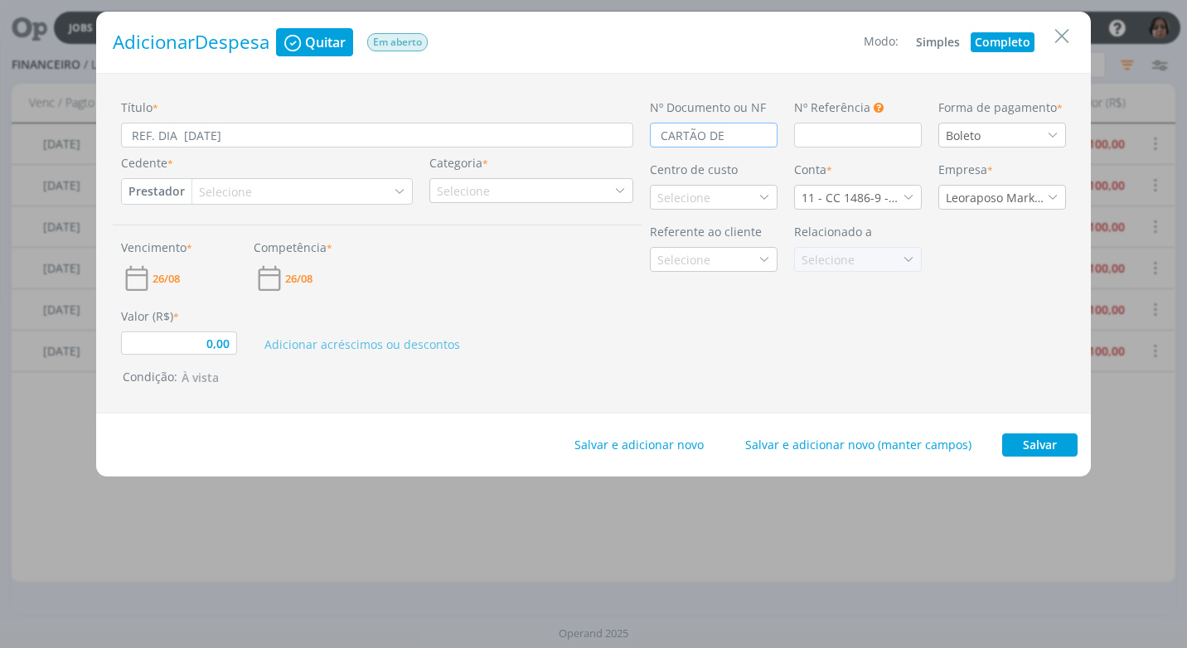
type input "CARTÃO DE"
type input "0,00"
type input "CARTÃO DE C"
type input "0,00"
type input "CARTÃO DE CR"
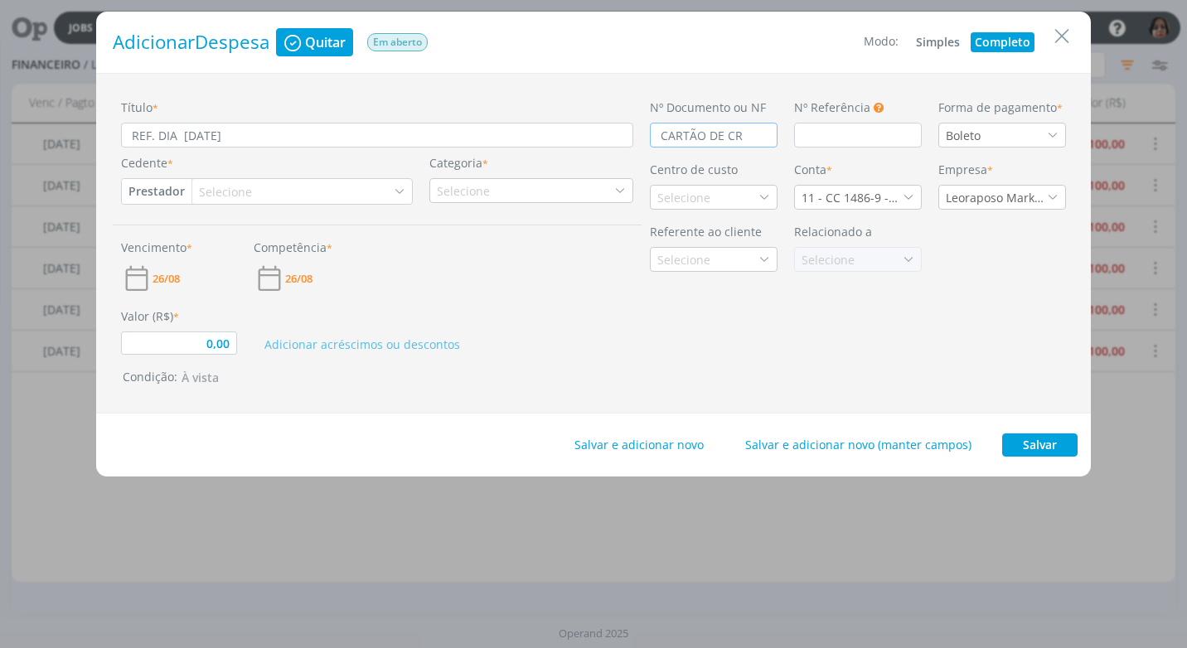
type input "0,00"
type input "CARTÃO DE CRÉ"
type input "0,00"
type input "CARTÃO DE CRÉD"
type input "0,00"
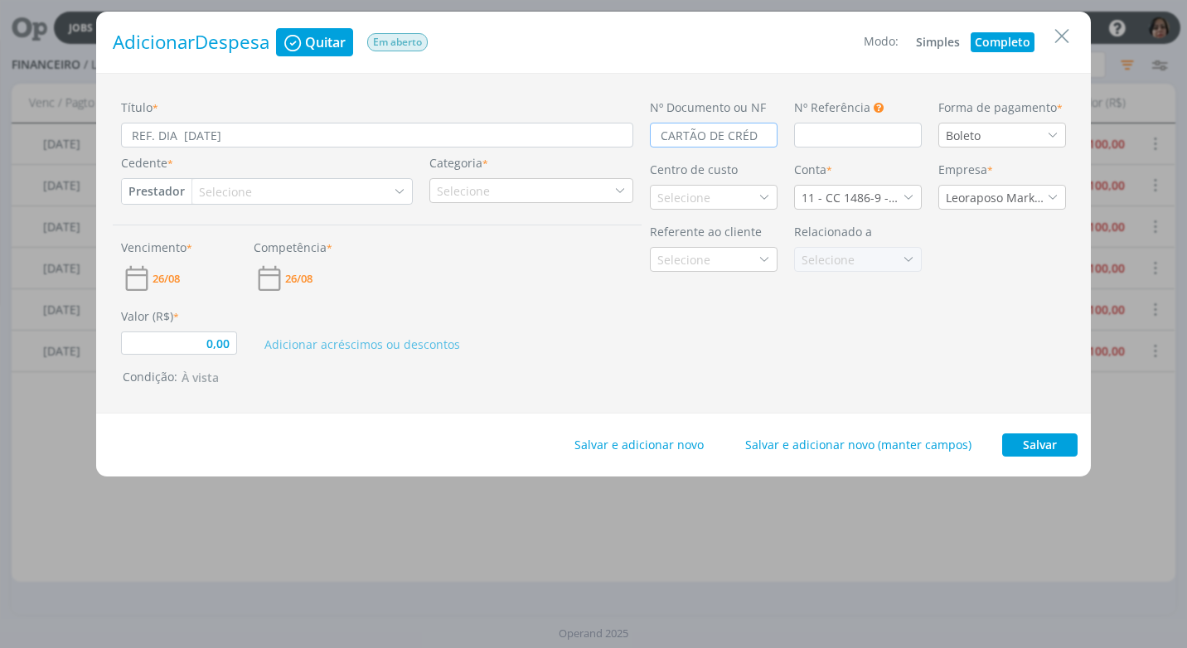
type input "CARTÃO DE CRÉDI"
type input "0,00"
type input "CARTÃO DE CRÉDIT"
type input "0,00"
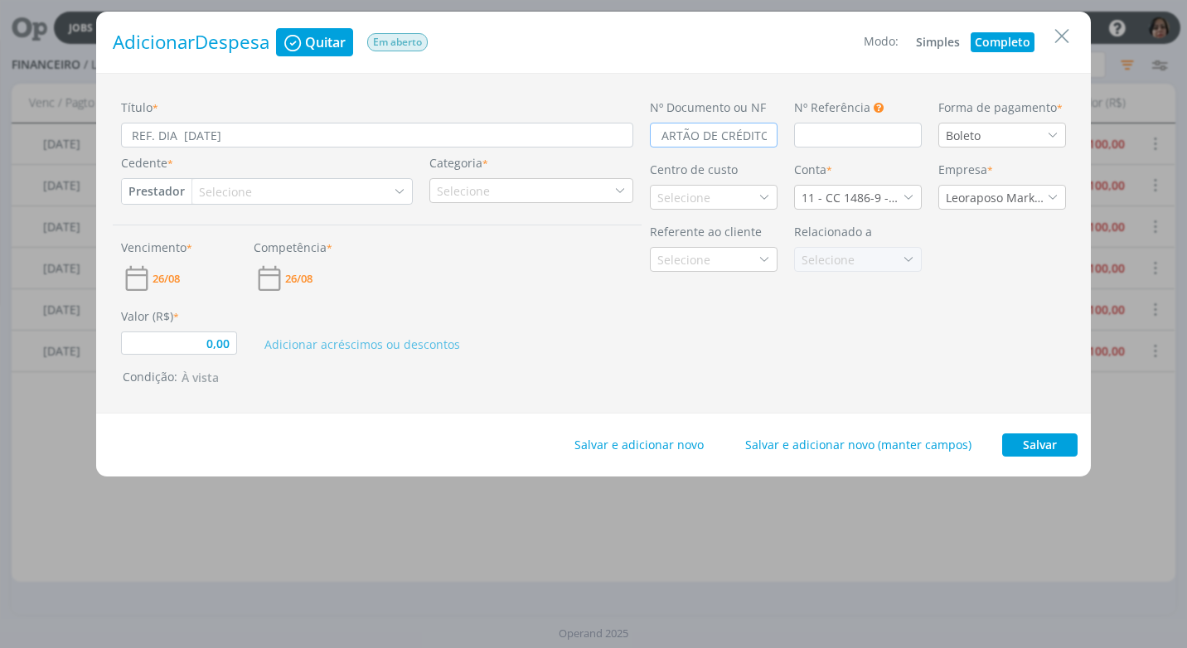
type input "CARTÃO DE CRÉDITO"
click at [1055, 137] on icon "dialog" at bounding box center [1053, 135] width 12 height 12
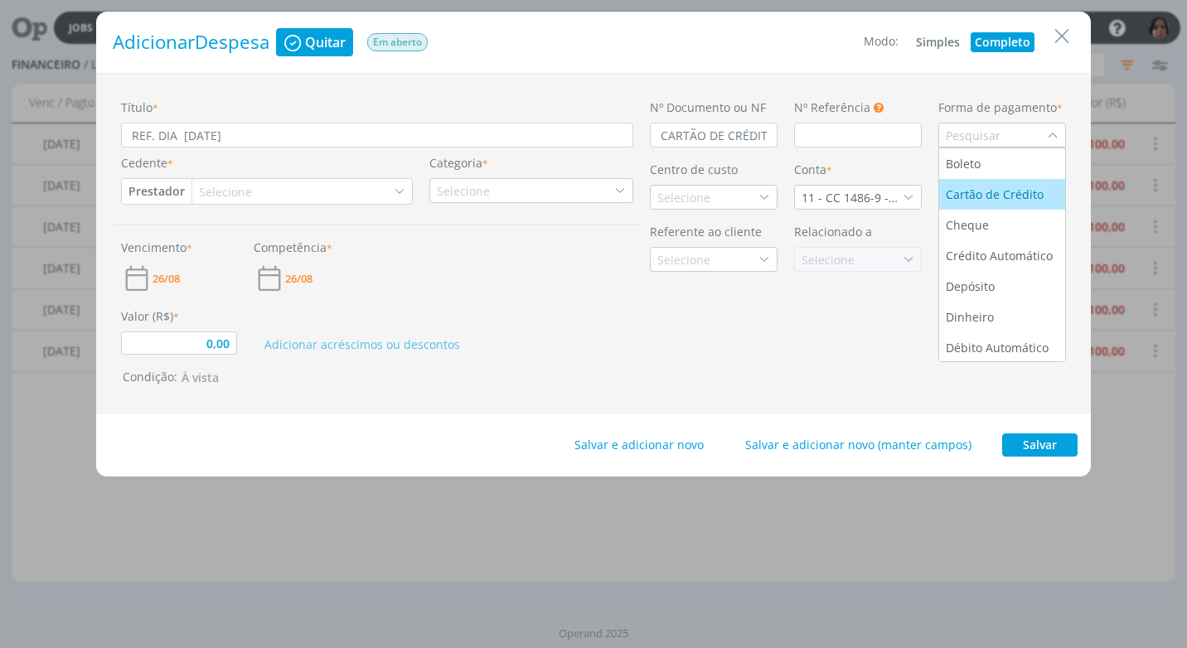
click at [1033, 199] on div "Cartão de Crédito" at bounding box center [996, 194] width 101 height 17
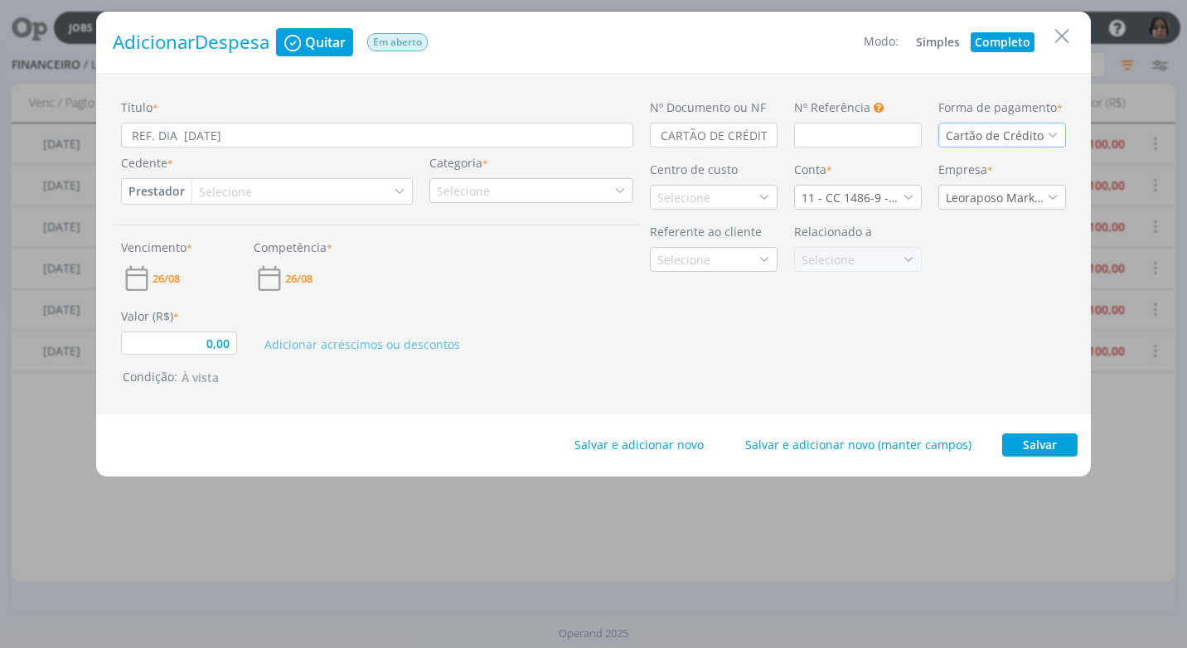
click at [146, 192] on button "Prestador" at bounding box center [157, 191] width 70 height 25
drag, startPoint x: 191, startPoint y: 244, endPoint x: 199, endPoint y: 241, distance: 8.7
click at [191, 244] on link "Fornecedor" at bounding box center [188, 246] width 131 height 27
type input "0,00"
click at [230, 191] on div "Selecione" at bounding box center [235, 191] width 56 height 17
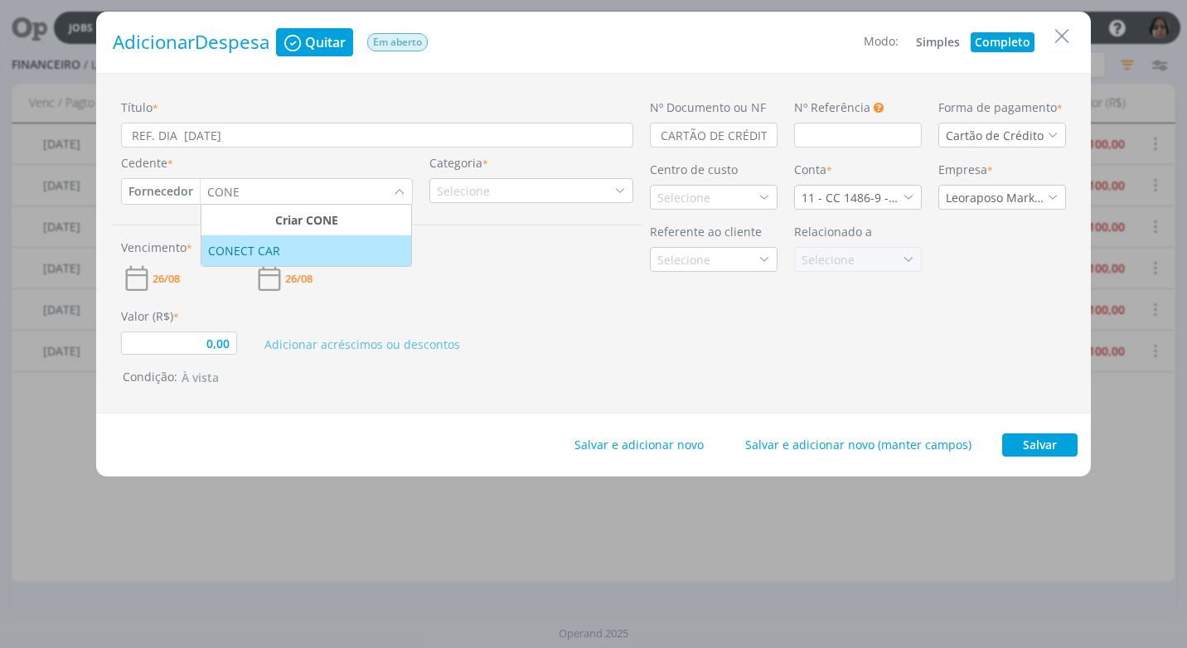
type input "CONE"
click at [327, 257] on div "CONECT CAR" at bounding box center [306, 250] width 196 height 17
type input "0,00"
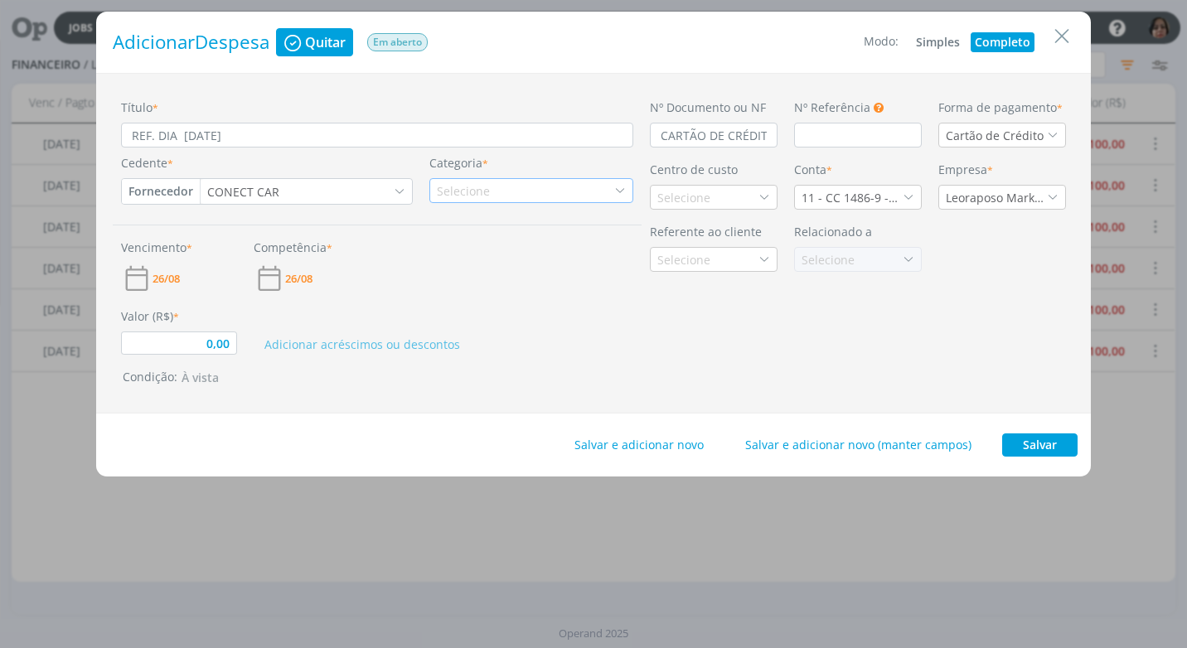
click at [469, 193] on div "Selecione" at bounding box center [465, 190] width 56 height 17
type input "PED"
click at [520, 239] on div "Pedágio" at bounding box center [532, 242] width 198 height 17
type input "0,00"
click at [714, 191] on div "Selecione" at bounding box center [714, 197] width 128 height 25
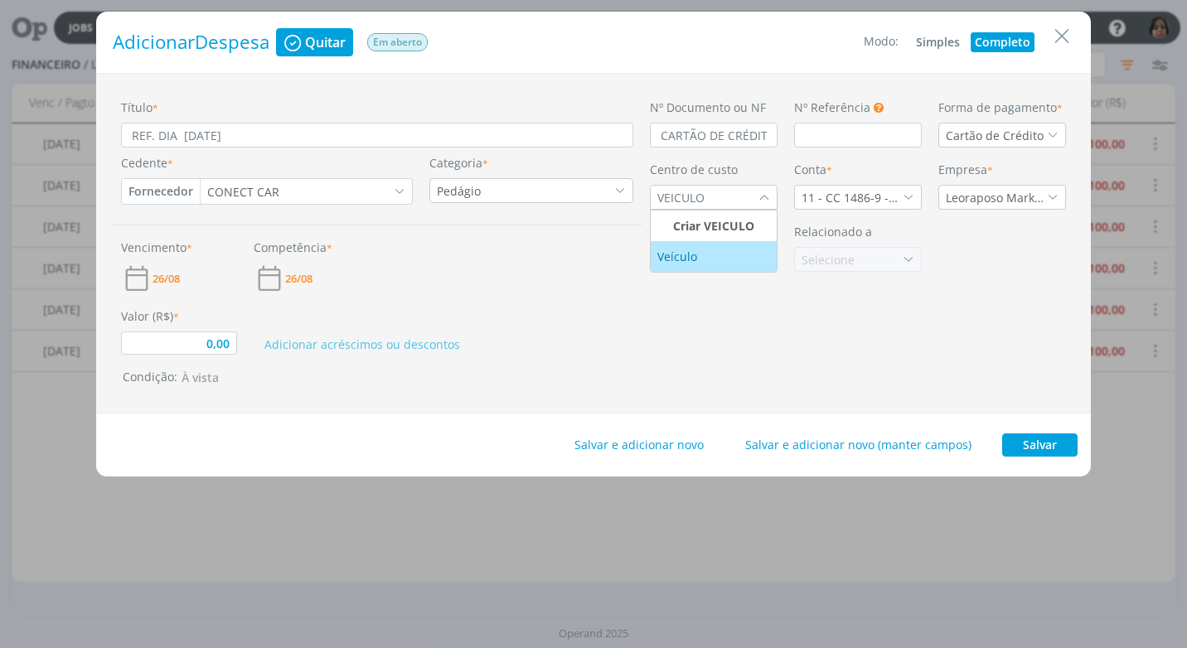
type input "VEICULO"
click at [672, 255] on div "Veículo" at bounding box center [678, 256] width 43 height 17
click at [922, 196] on div "Conta * 11 - CC 1486-9 - [GEOGRAPHIC_DATA]" at bounding box center [858, 185] width 144 height 49
click at [895, 196] on div "11 - CC 1486-9 - [GEOGRAPHIC_DATA]" at bounding box center [852, 197] width 101 height 17
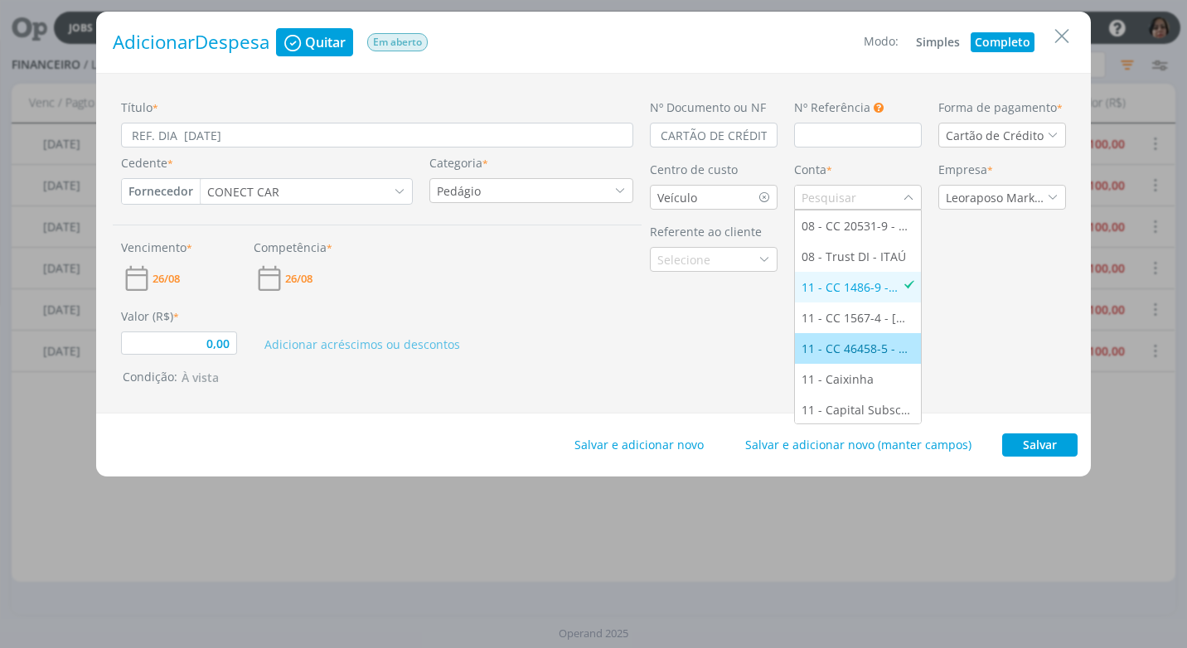
click at [853, 347] on div "11 - CC 46458-5 - [GEOGRAPHIC_DATA]" at bounding box center [858, 348] width 113 height 17
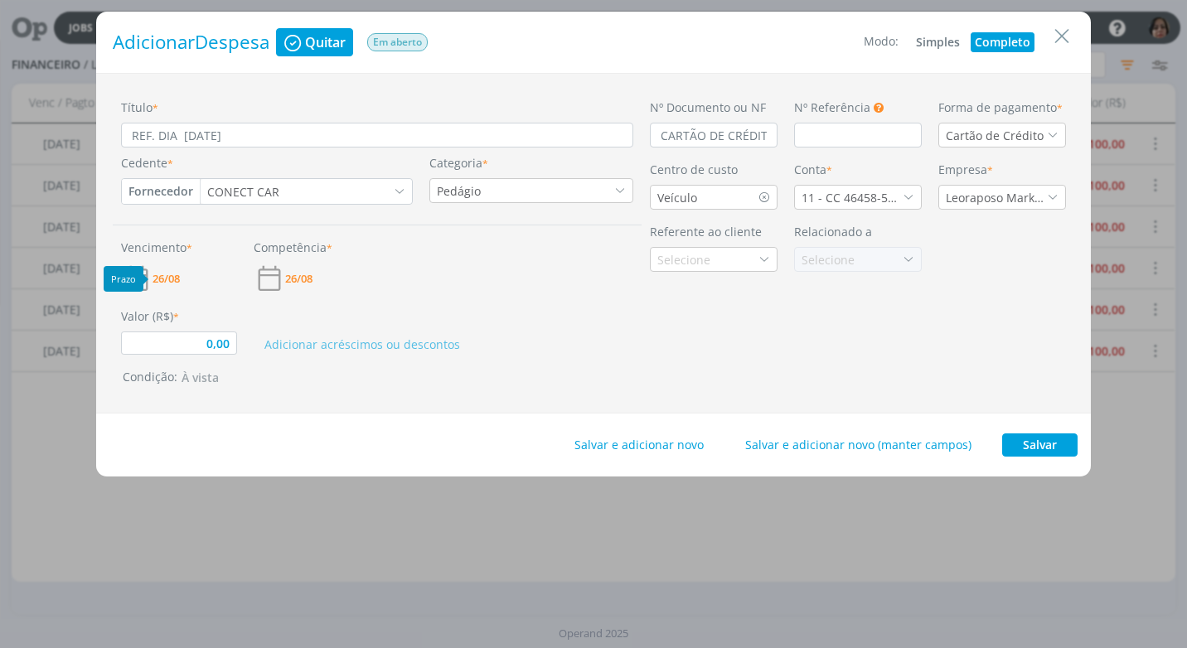
click at [161, 274] on span "26/08" at bounding box center [166, 279] width 27 height 11
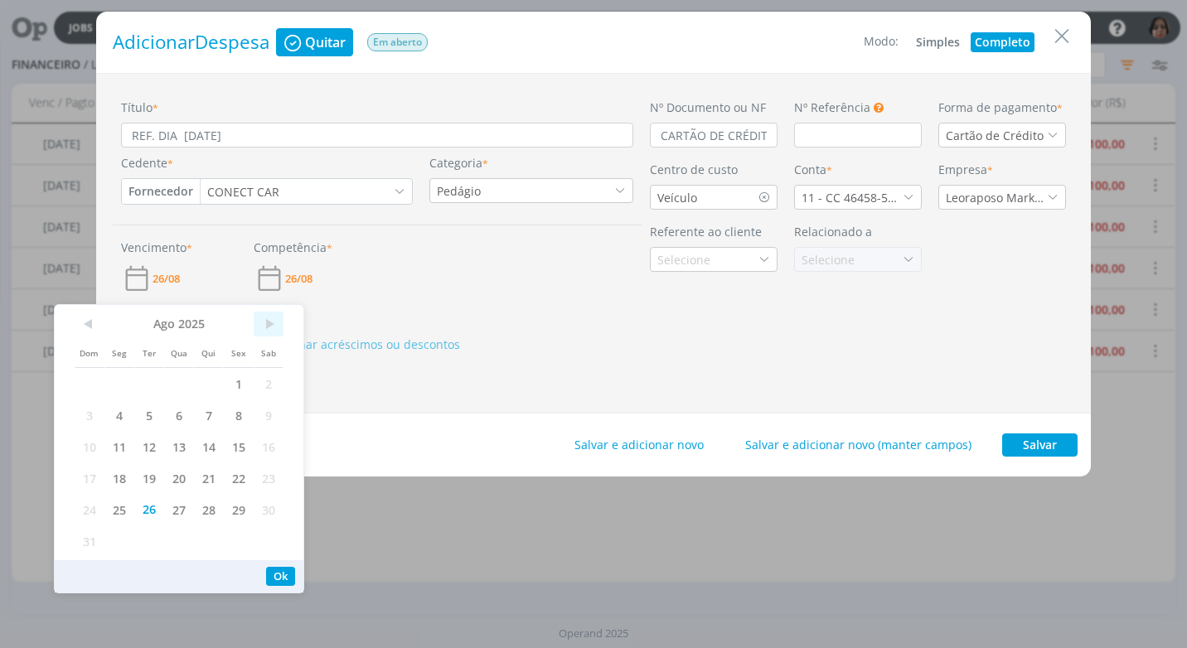
click at [272, 323] on span ">" at bounding box center [269, 324] width 30 height 25
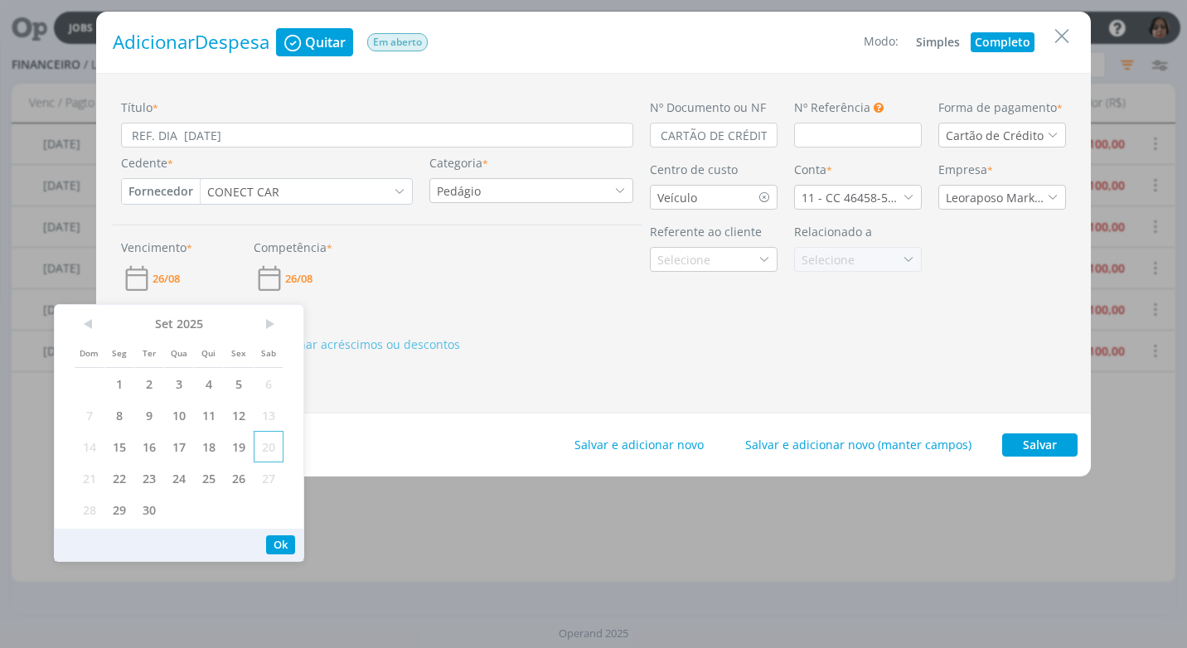
click at [271, 448] on span "20" at bounding box center [269, 447] width 30 height 32
click at [278, 545] on button "Ok" at bounding box center [280, 545] width 29 height 19
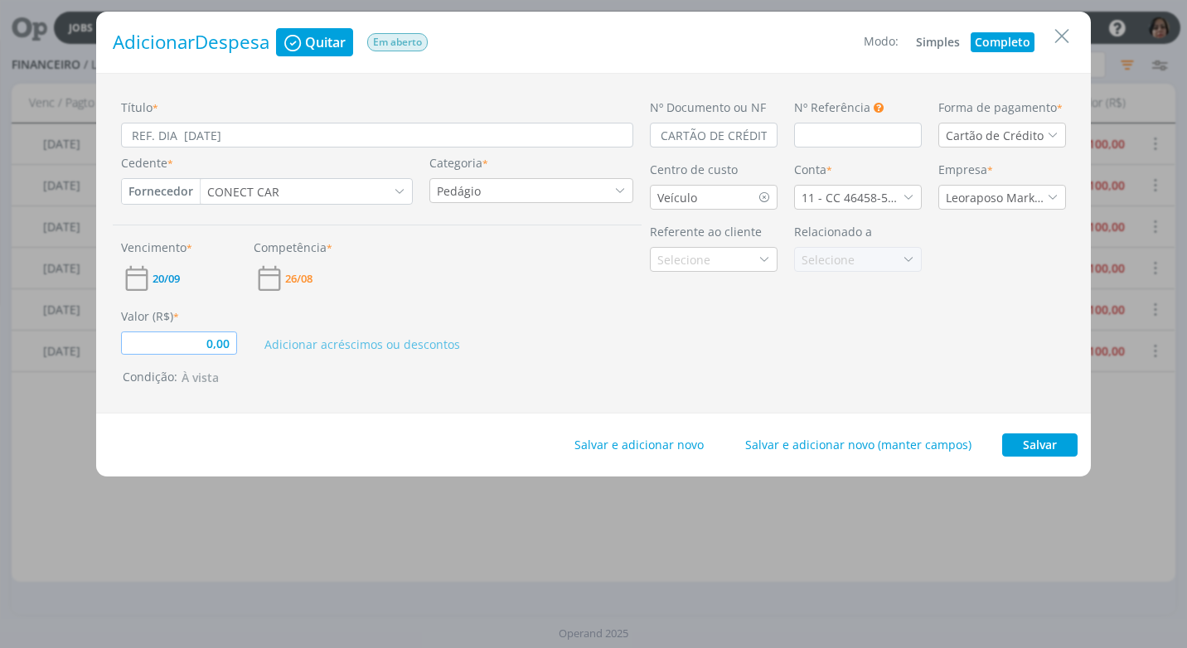
click at [235, 347] on input "0,00" at bounding box center [179, 343] width 116 height 23
click at [347, 366] on div "Título * REF. DIA [DATE] Cedente * Fornecedor Cliente Fornecedor Veículo Presta…" at bounding box center [377, 243] width 529 height 289
click at [1058, 448] on button "Salvar" at bounding box center [1039, 445] width 75 height 23
type input "100,00"
